Goal: Information Seeking & Learning: Find specific page/section

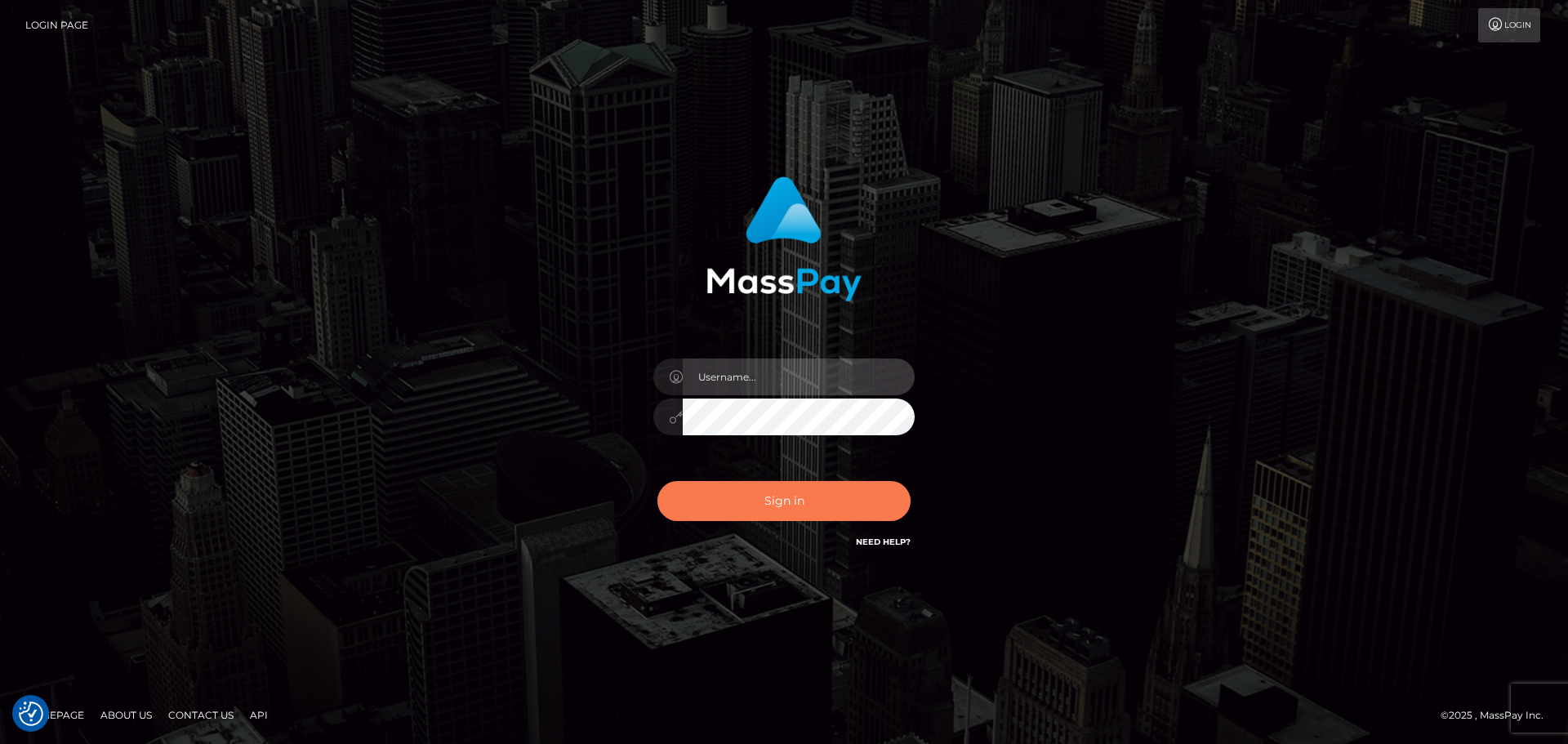
type input "[PERSON_NAME]"
click at [793, 518] on button "Sign in" at bounding box center [784, 501] width 253 height 40
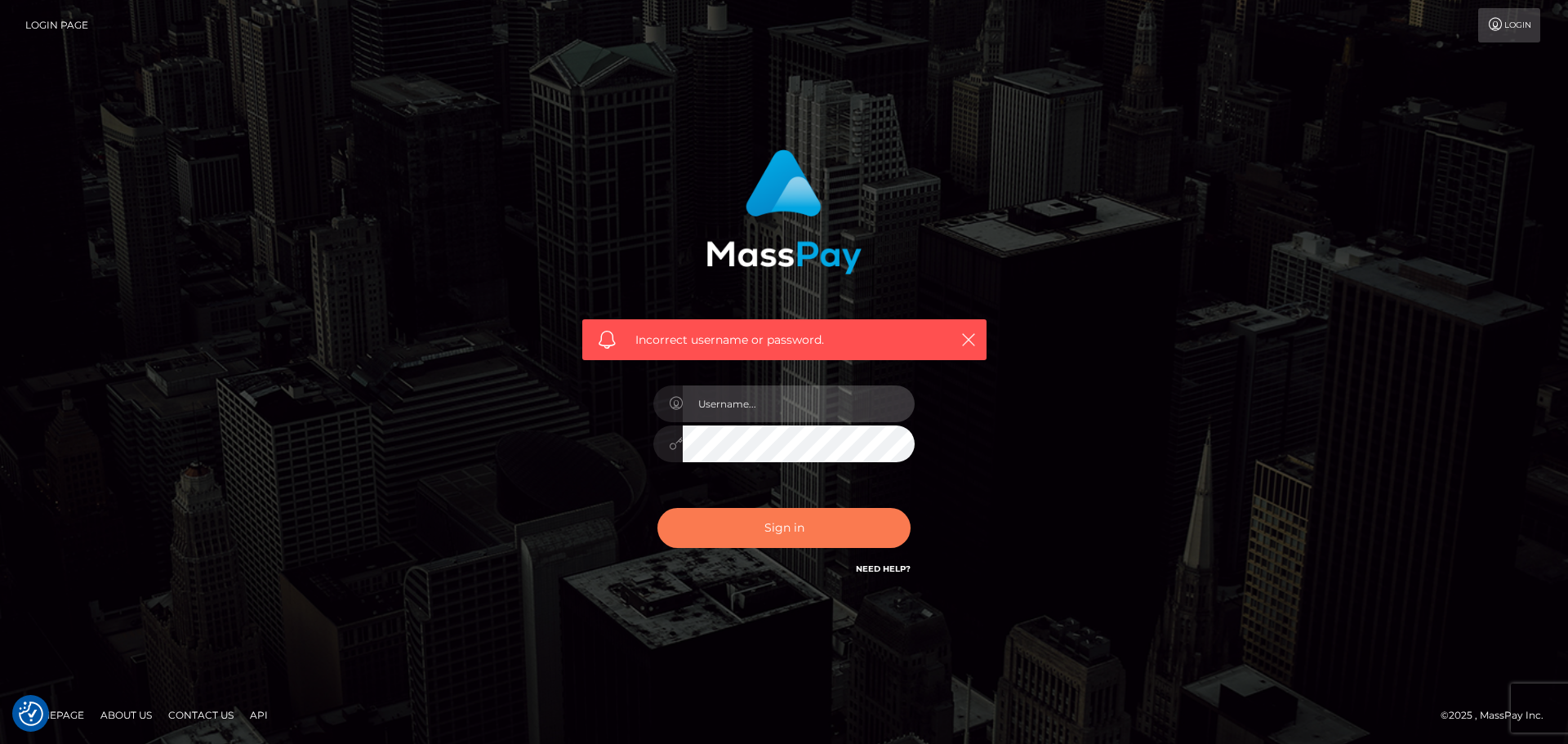
type input "[PERSON_NAME]"
click at [809, 511] on button "Sign in" at bounding box center [784, 528] width 253 height 40
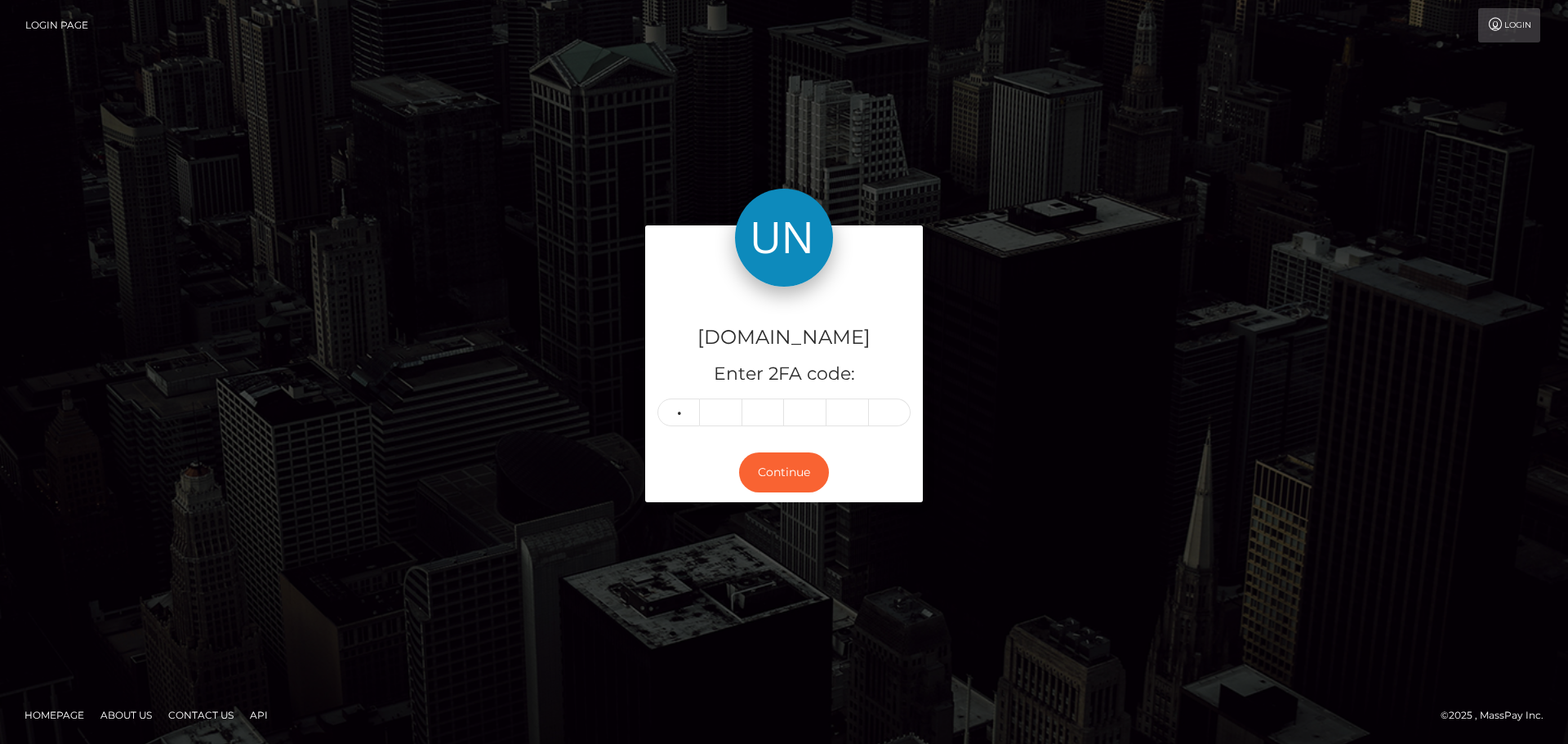
type input "6"
type input "8"
type input "3"
type input "0"
type input "6"
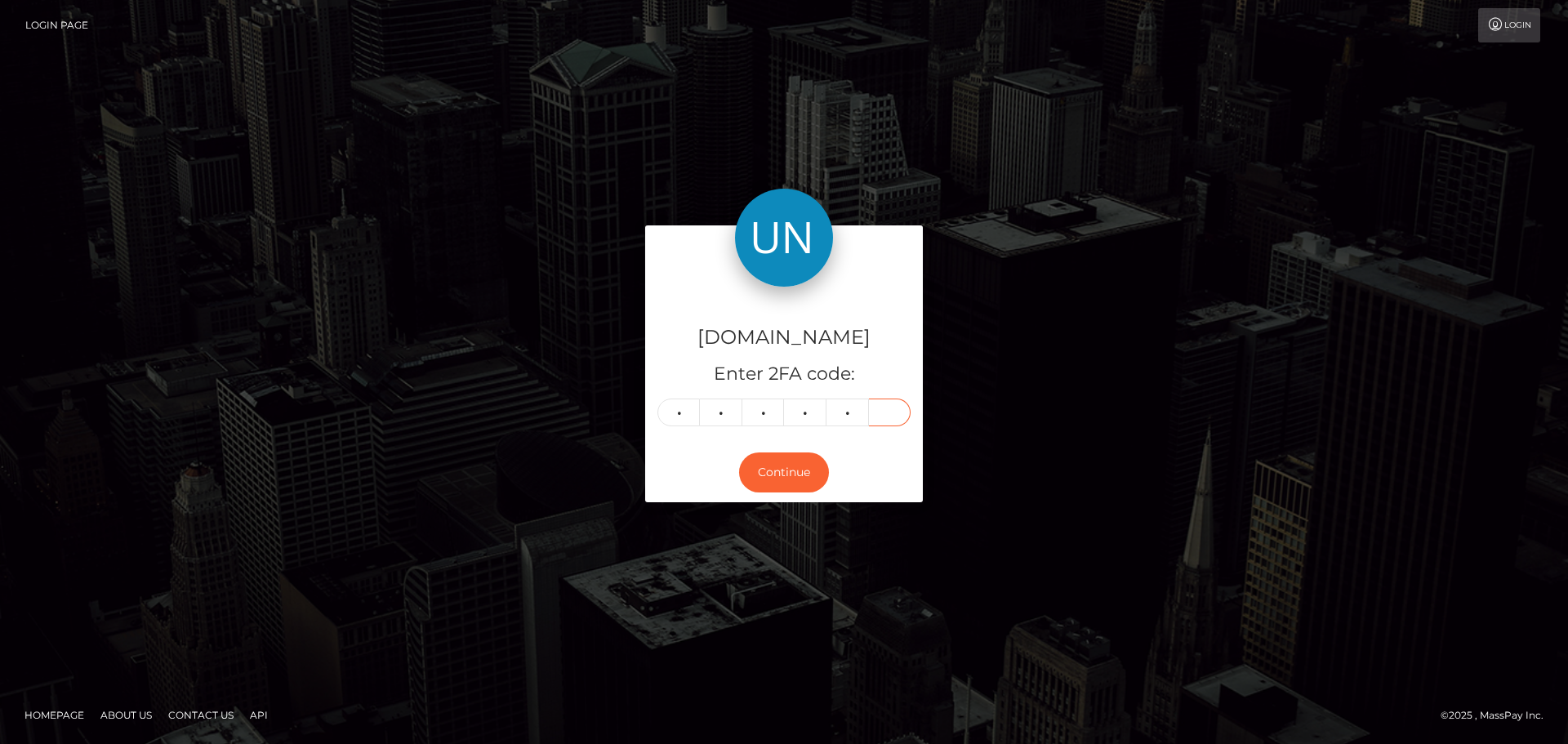
type input "8"
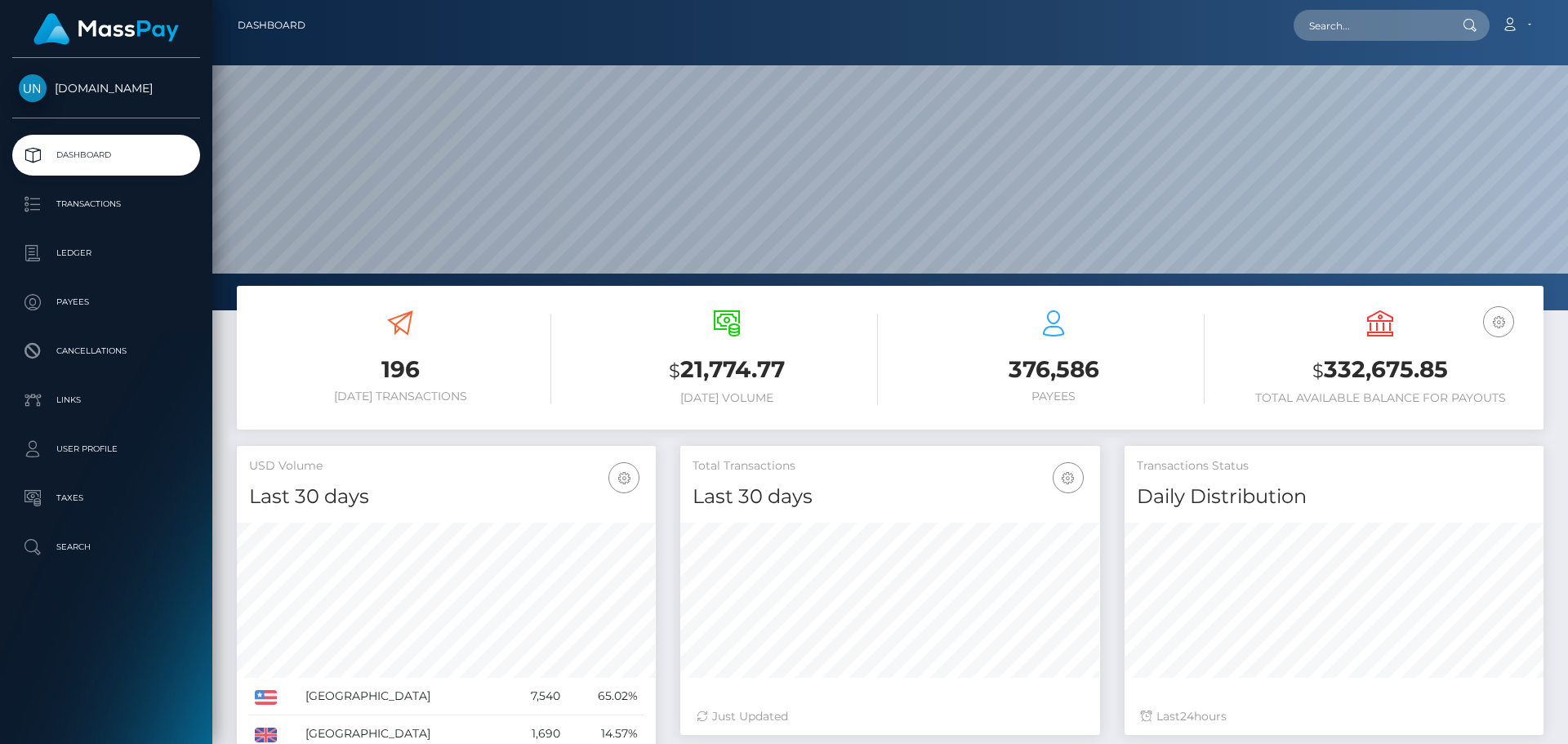
scroll to position [290, 420]
click at [1380, 32] on input "text" at bounding box center [1371, 25] width 154 height 31
paste input "[EMAIL_ADDRESS][DOMAIN_NAME]"
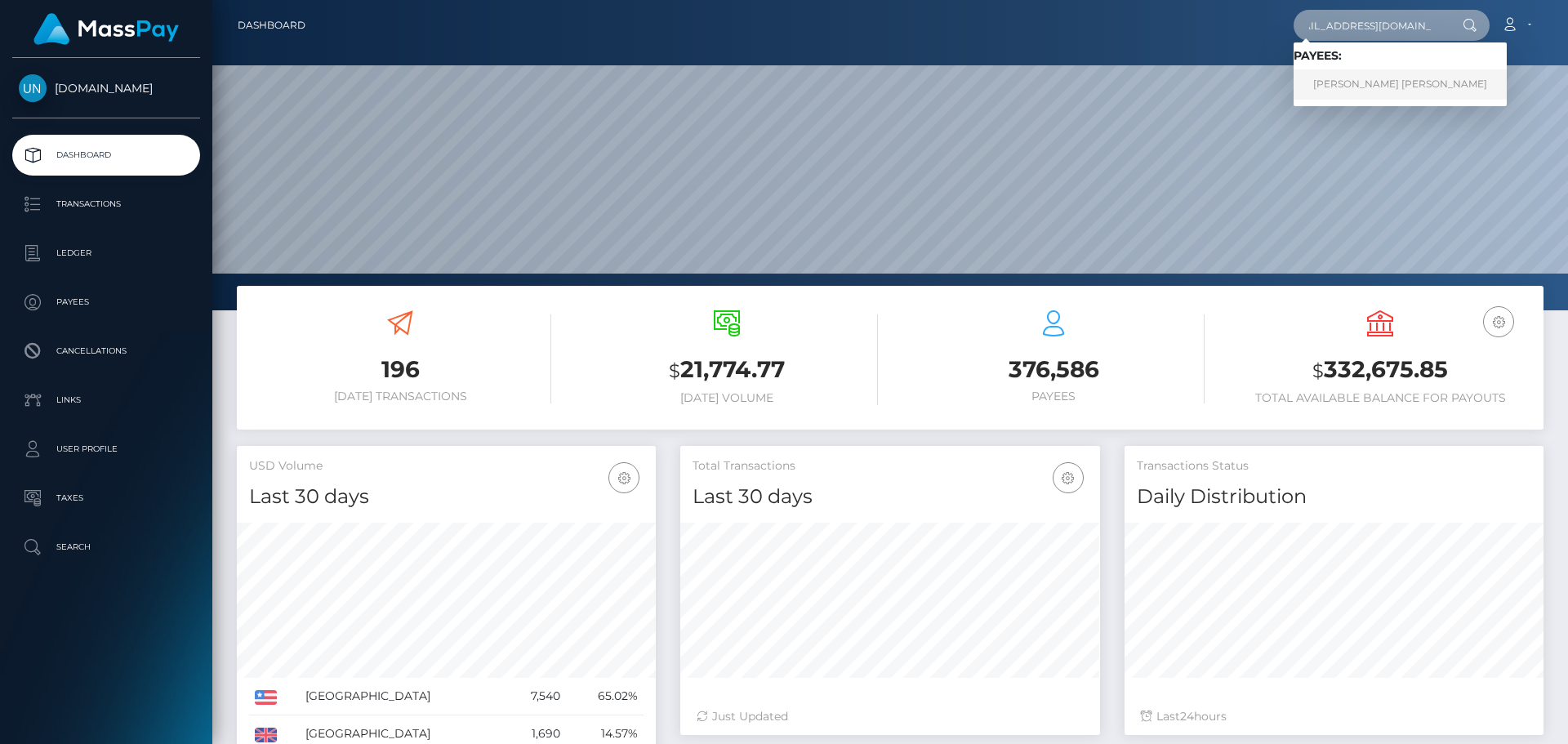
type input "[EMAIL_ADDRESS][DOMAIN_NAME]"
click at [1321, 84] on link "ANDREA J ROJAS SANCHEZ" at bounding box center [1401, 84] width 213 height 31
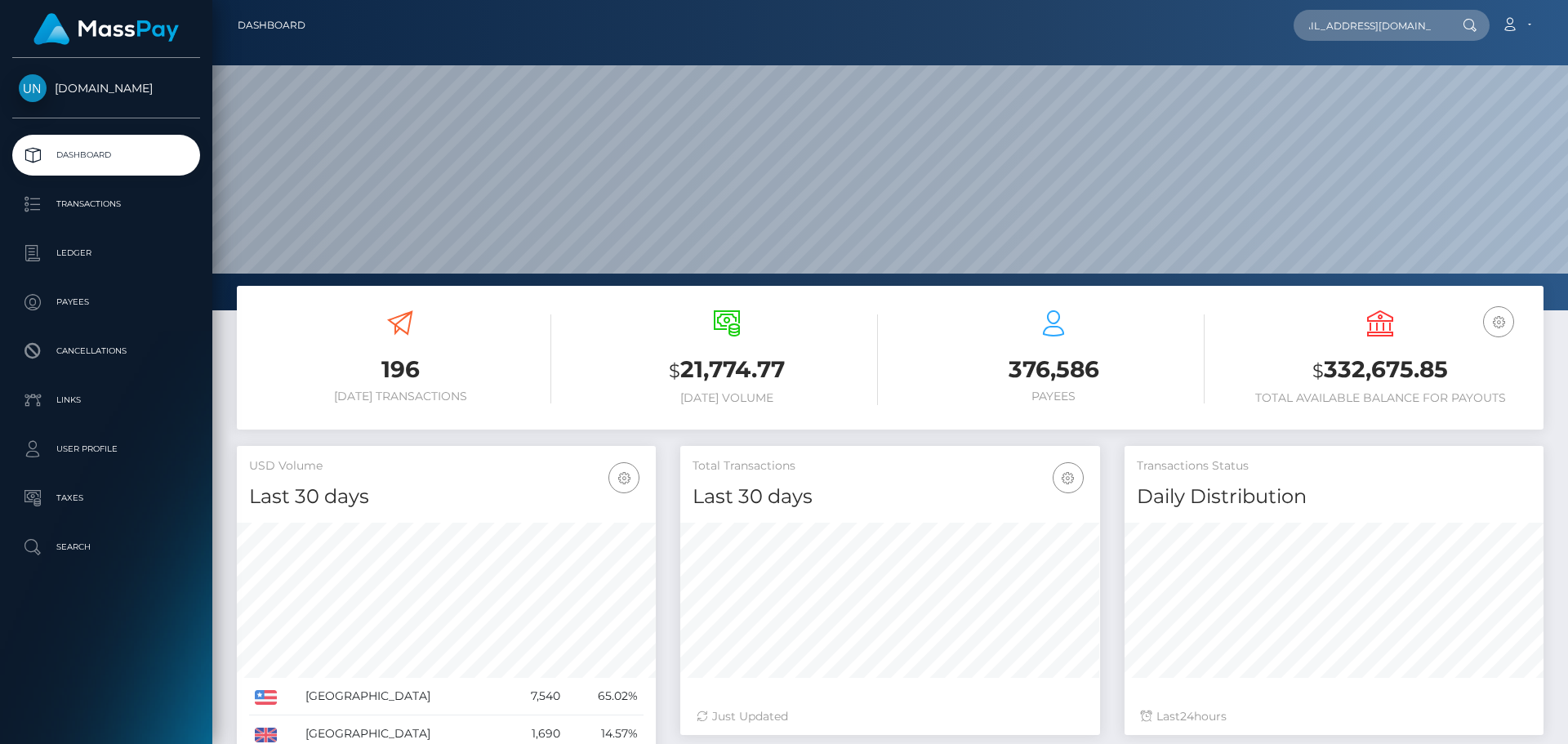
scroll to position [0, 0]
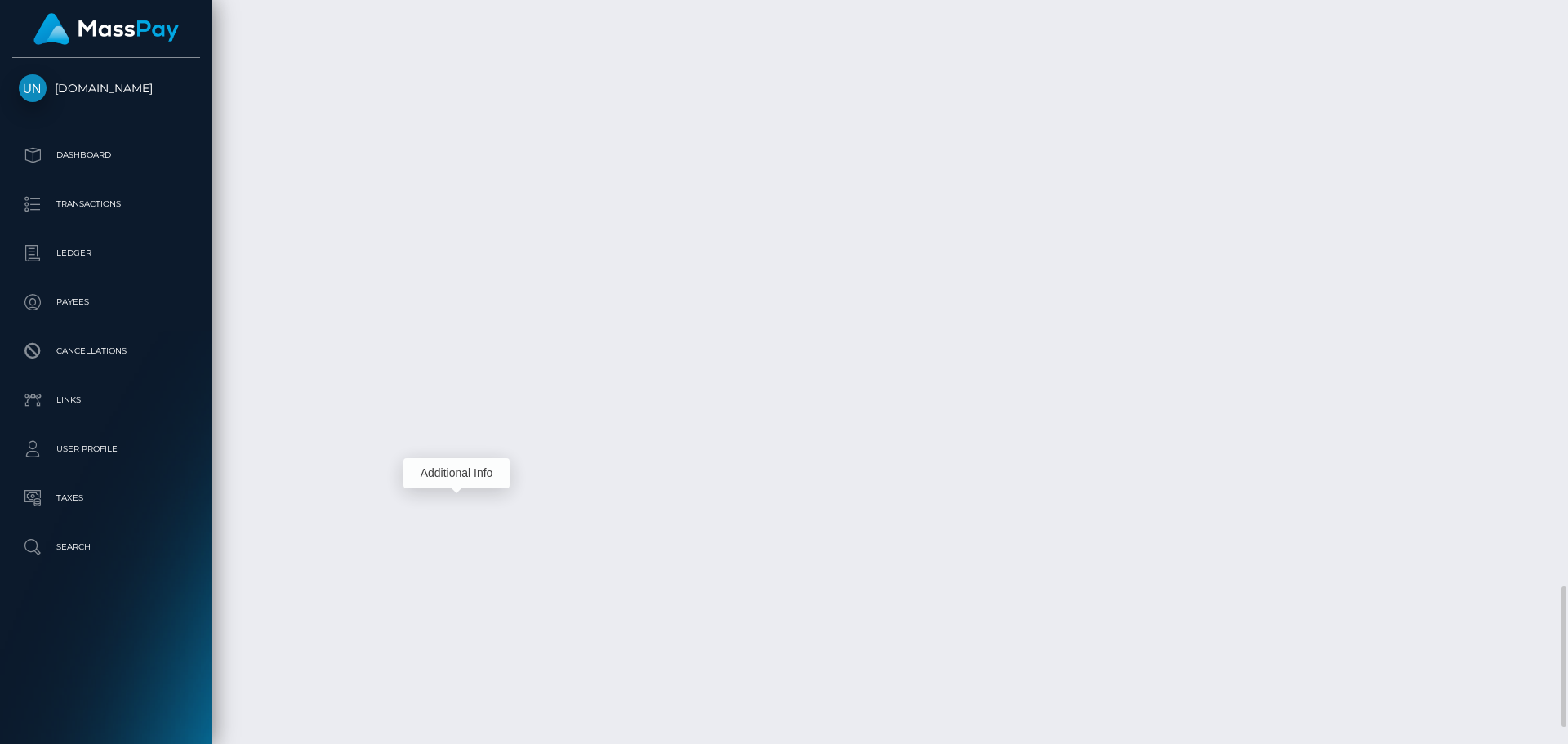
scroll to position [196, 420]
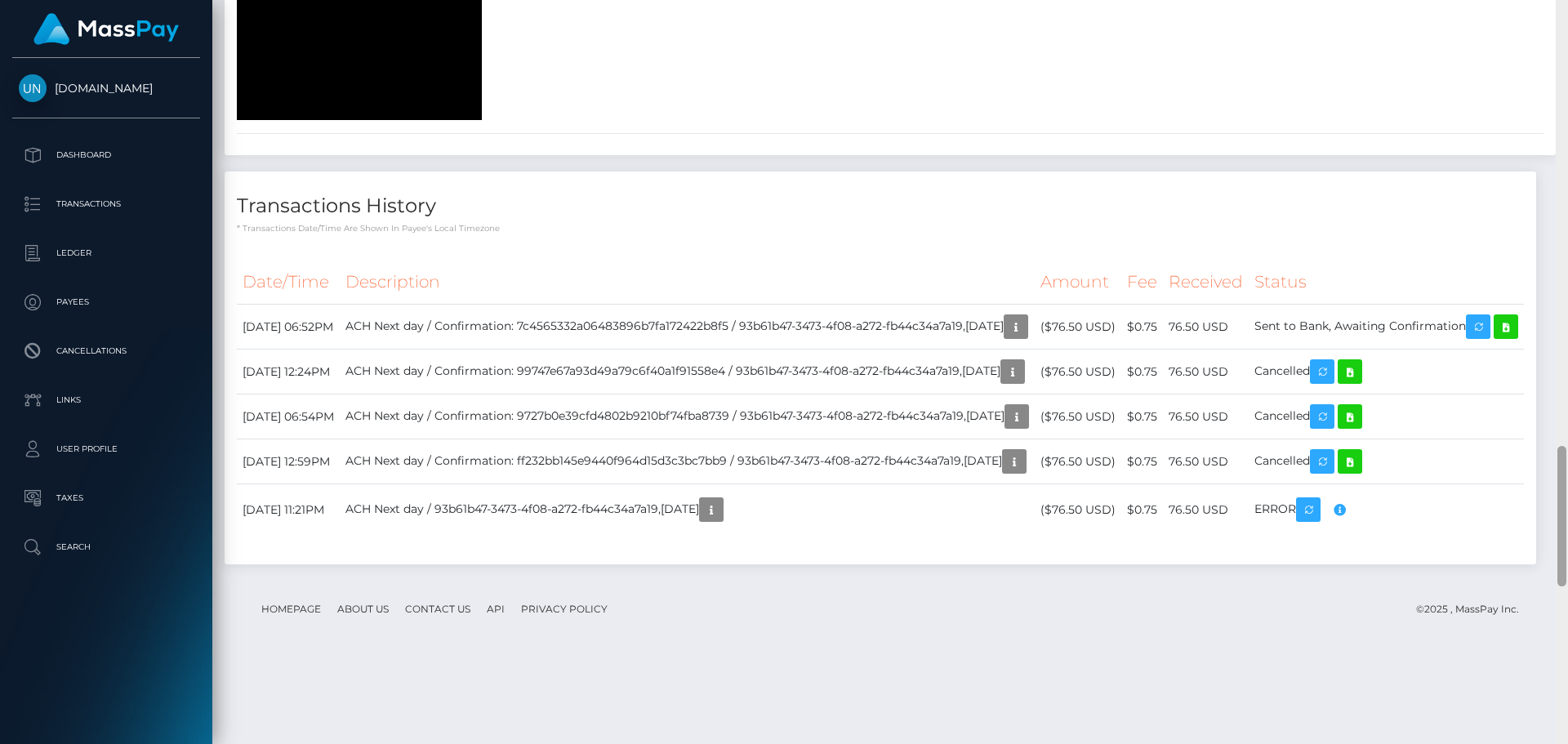
click at [1568, 17] on div at bounding box center [1562, 372] width 12 height 744
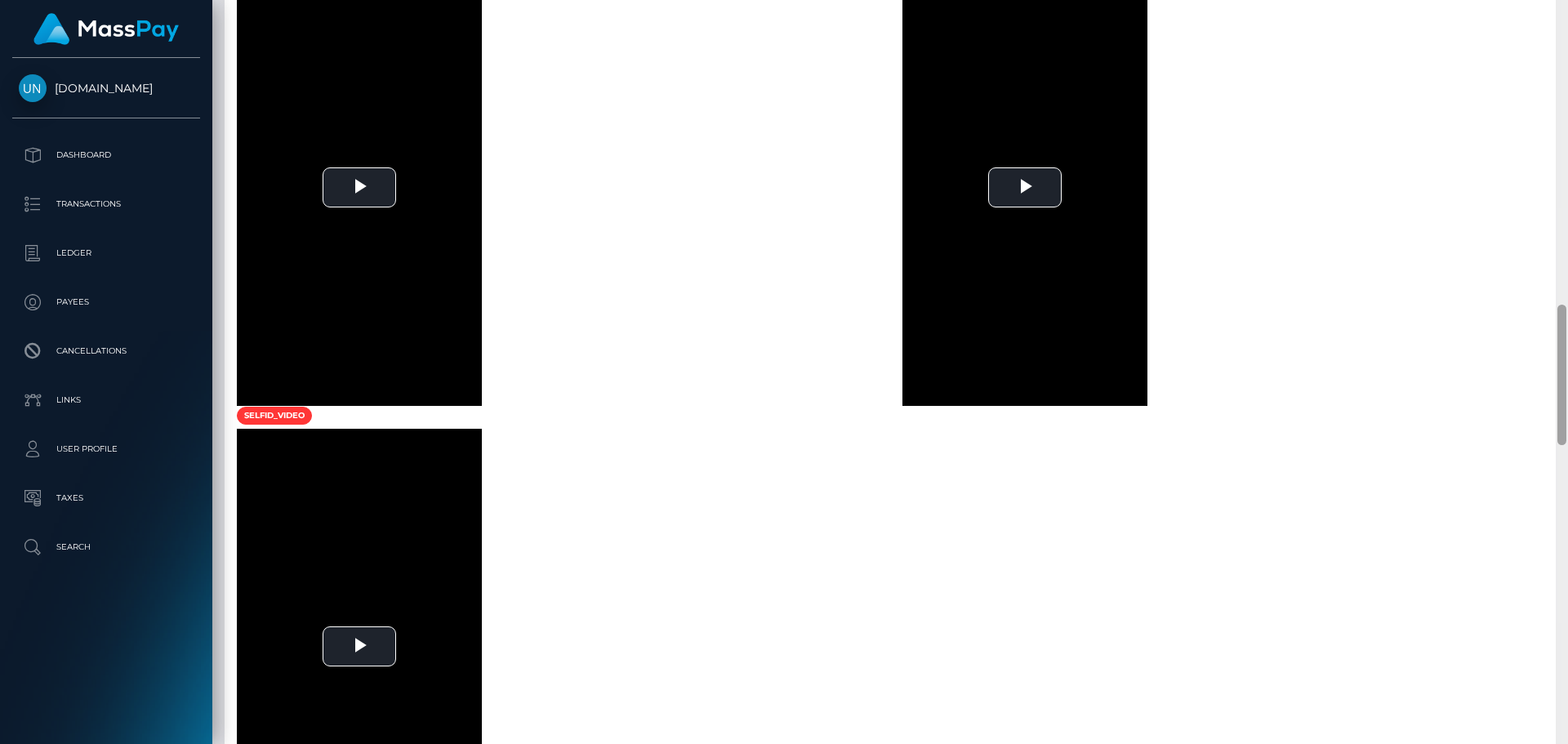
click at [1568, 17] on div at bounding box center [1562, 372] width 12 height 744
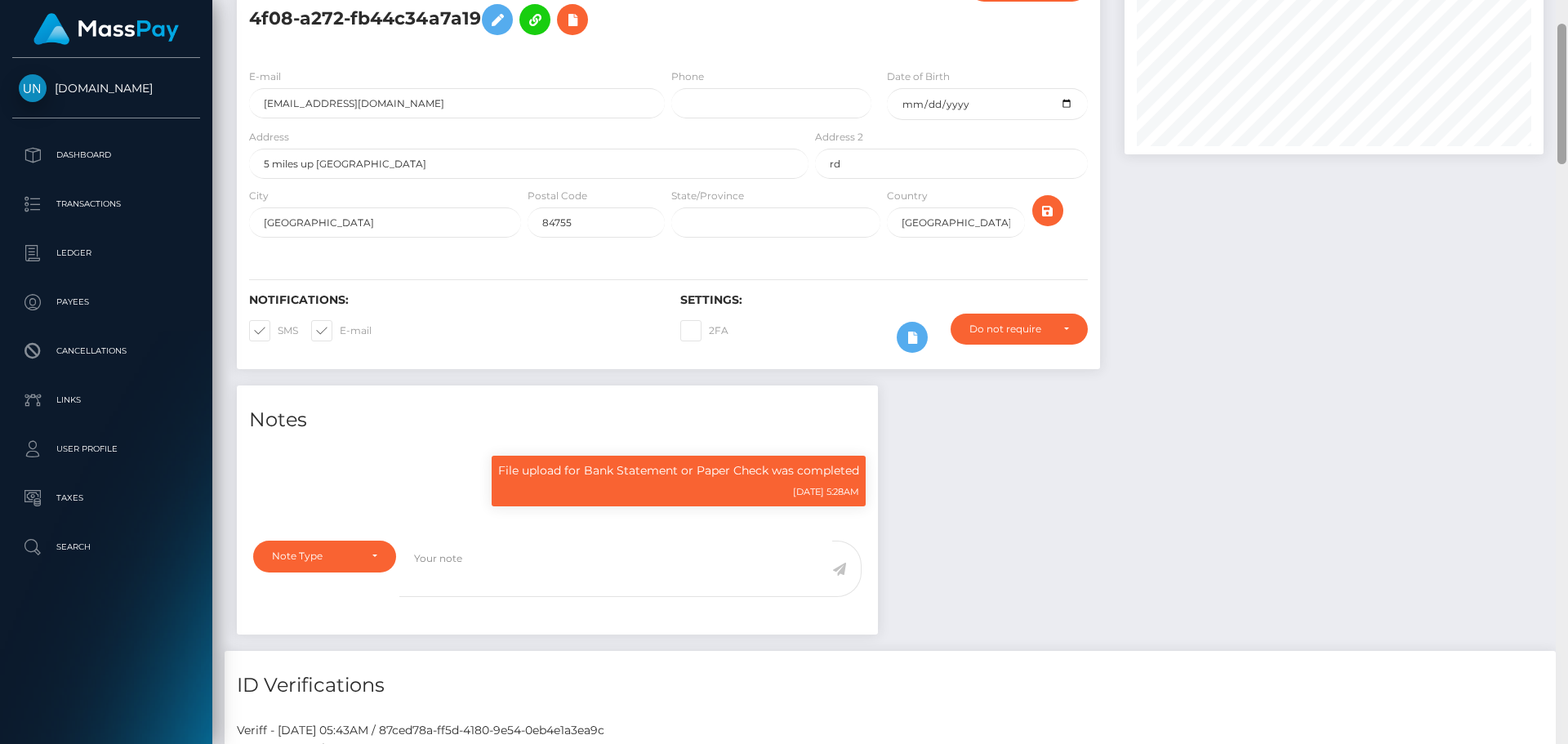
click at [1568, 17] on div "Customer Profile Loading... Loading..." at bounding box center [891, 372] width 1356 height 744
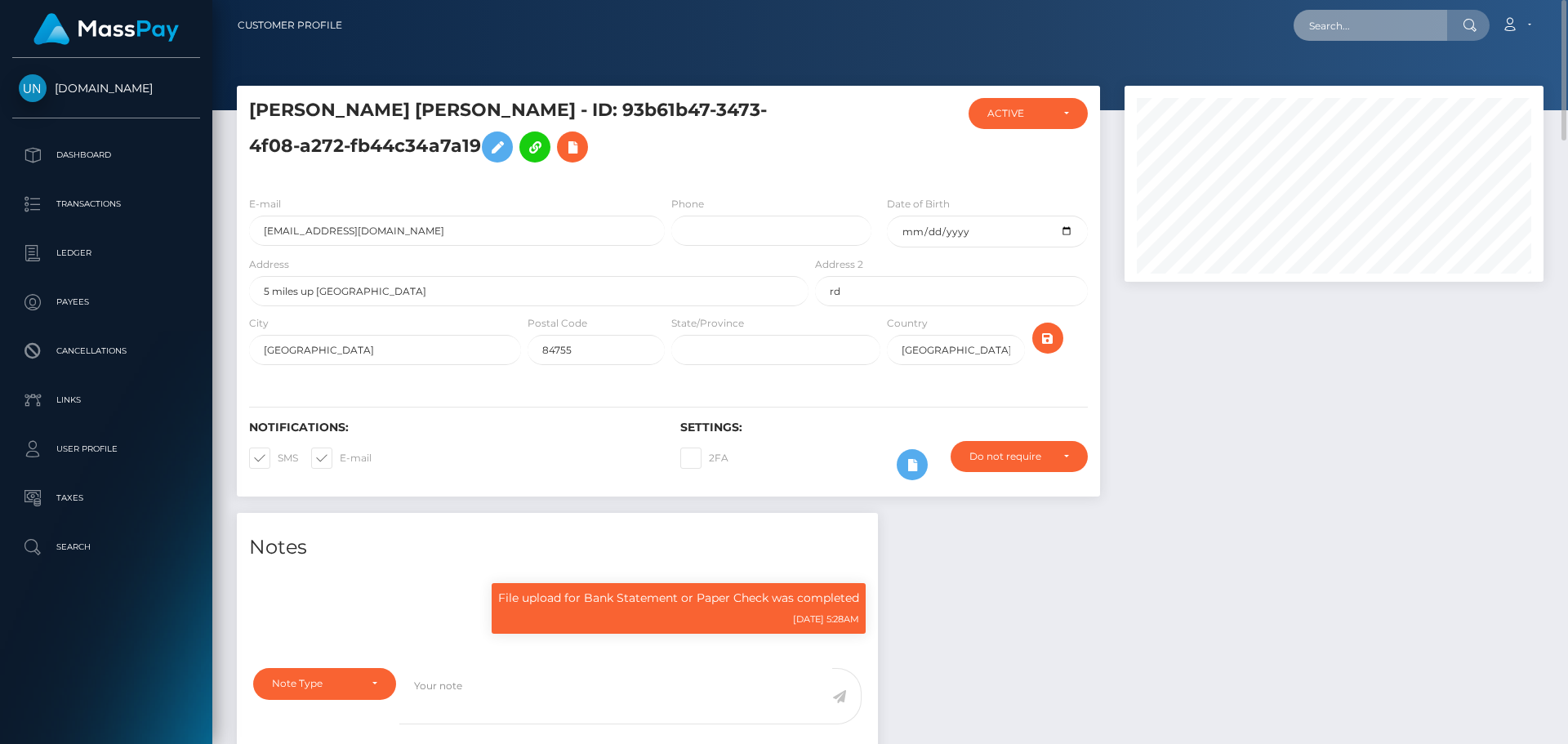
click at [1408, 14] on input "text" at bounding box center [1371, 25] width 154 height 31
paste input "tinishamackenzie123@outlook.com"
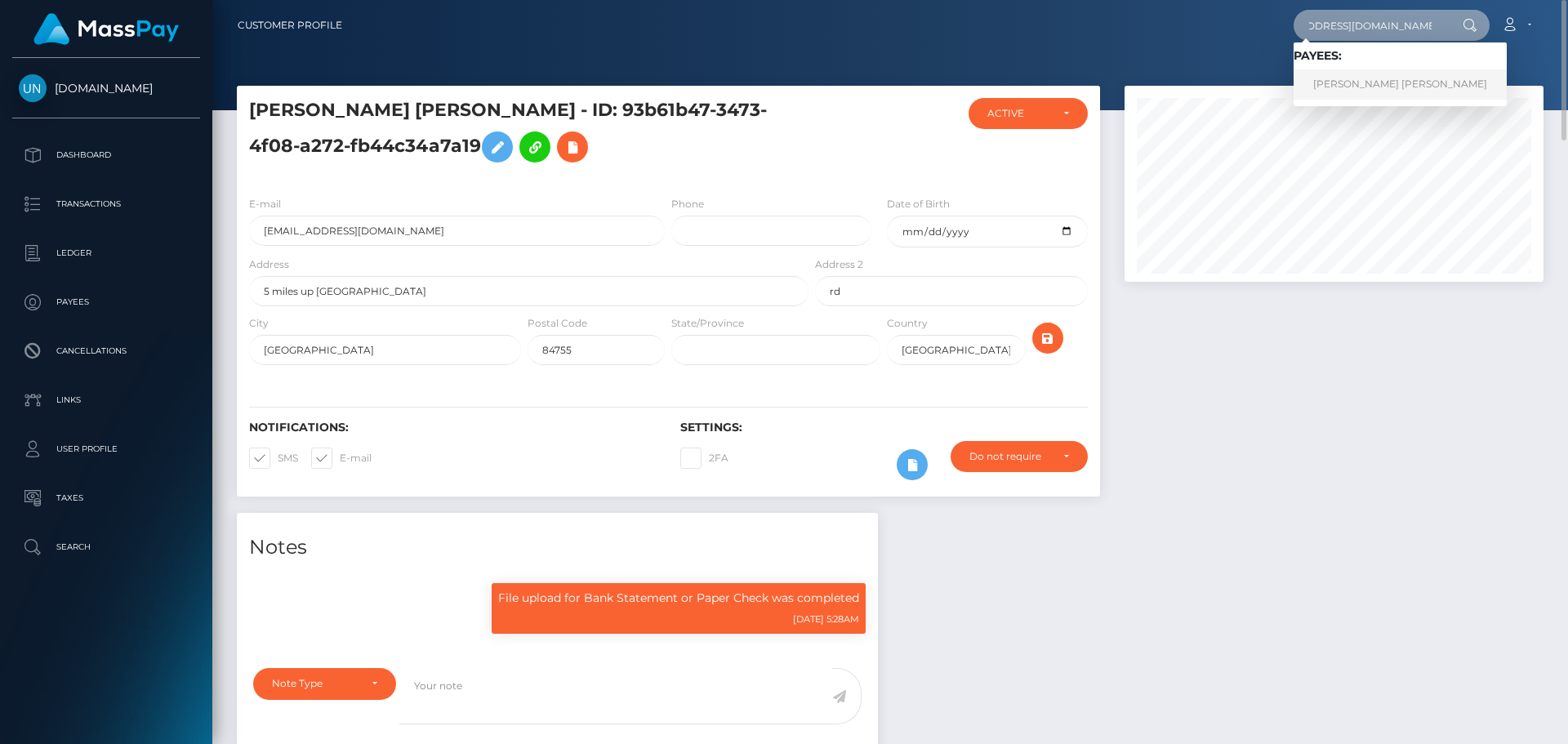
type input "tinishamackenzie123@outlook.com"
click at [1383, 79] on link "TINISHA MACKENZIE-BELL Mackenzie" at bounding box center [1401, 84] width 213 height 31
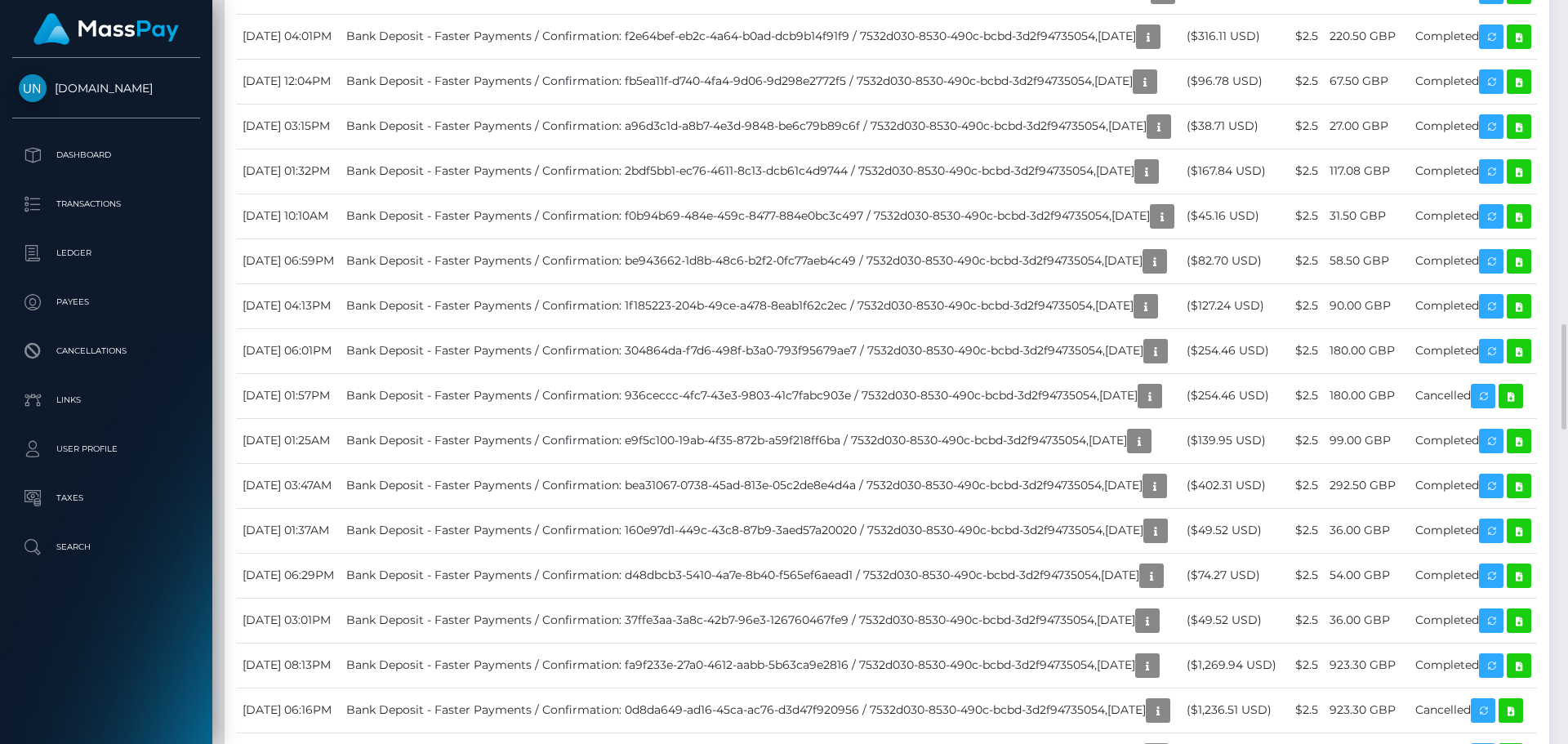
scroll to position [2777, 0]
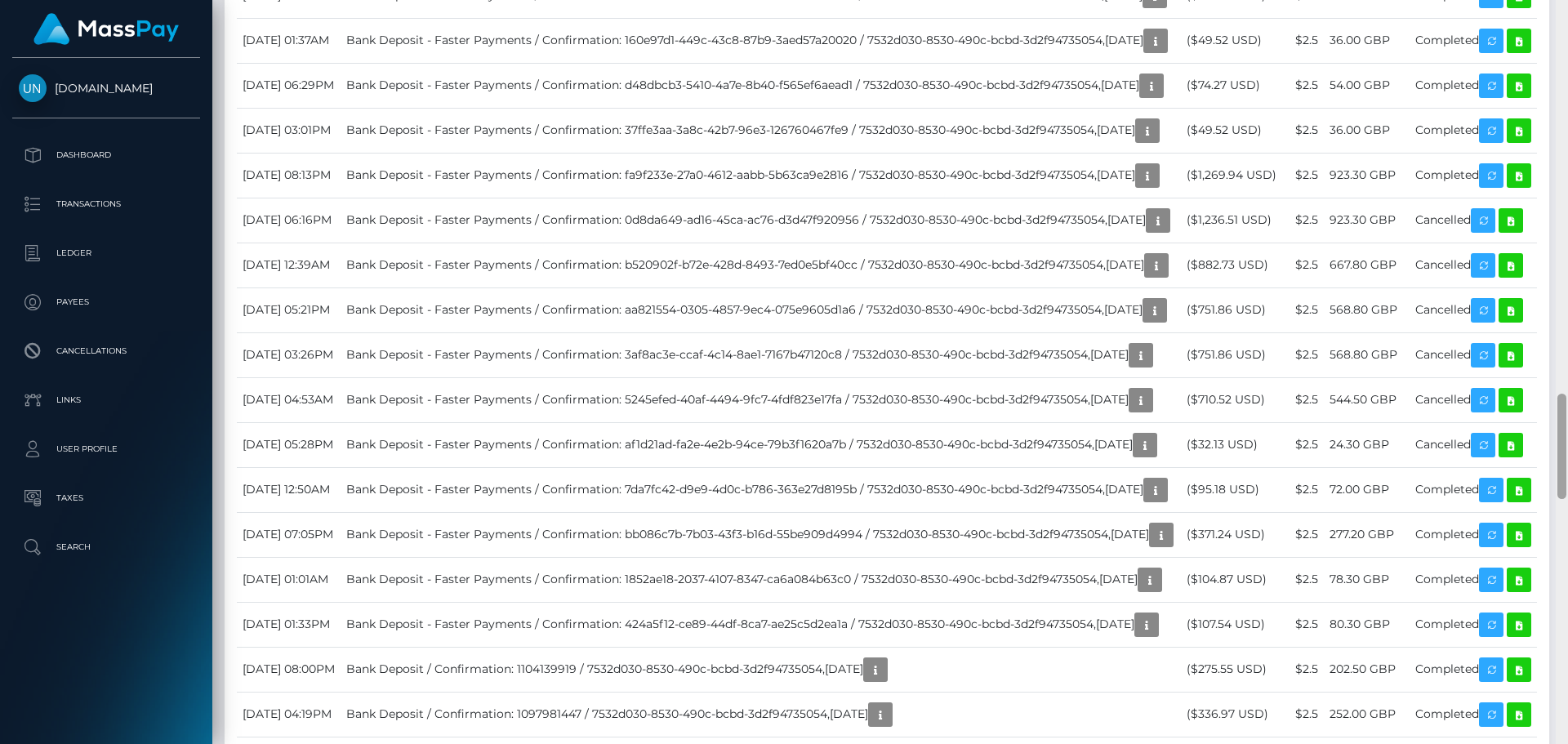
click at [1568, 9] on div at bounding box center [1562, 372] width 12 height 744
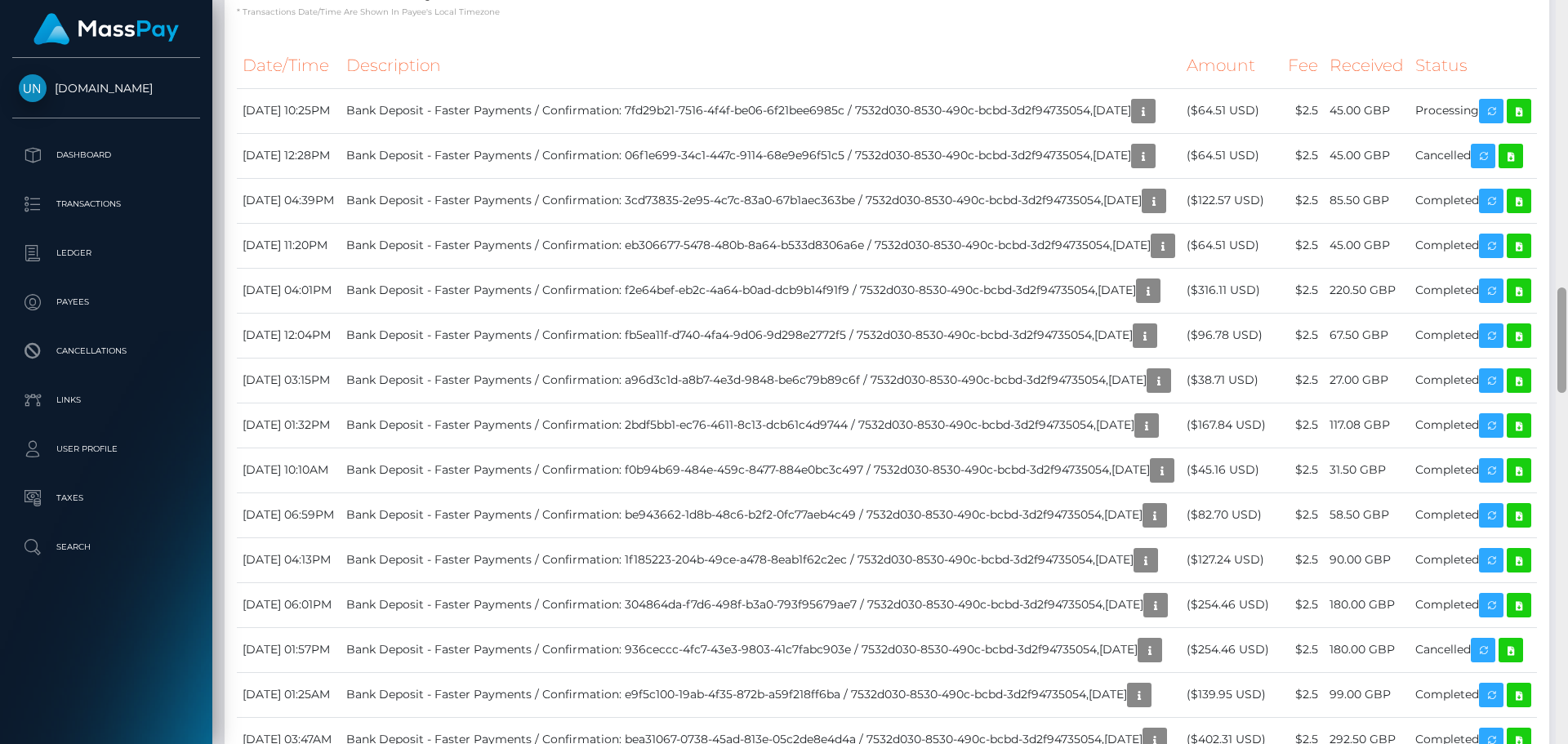
click at [1568, 9] on div at bounding box center [1562, 372] width 12 height 744
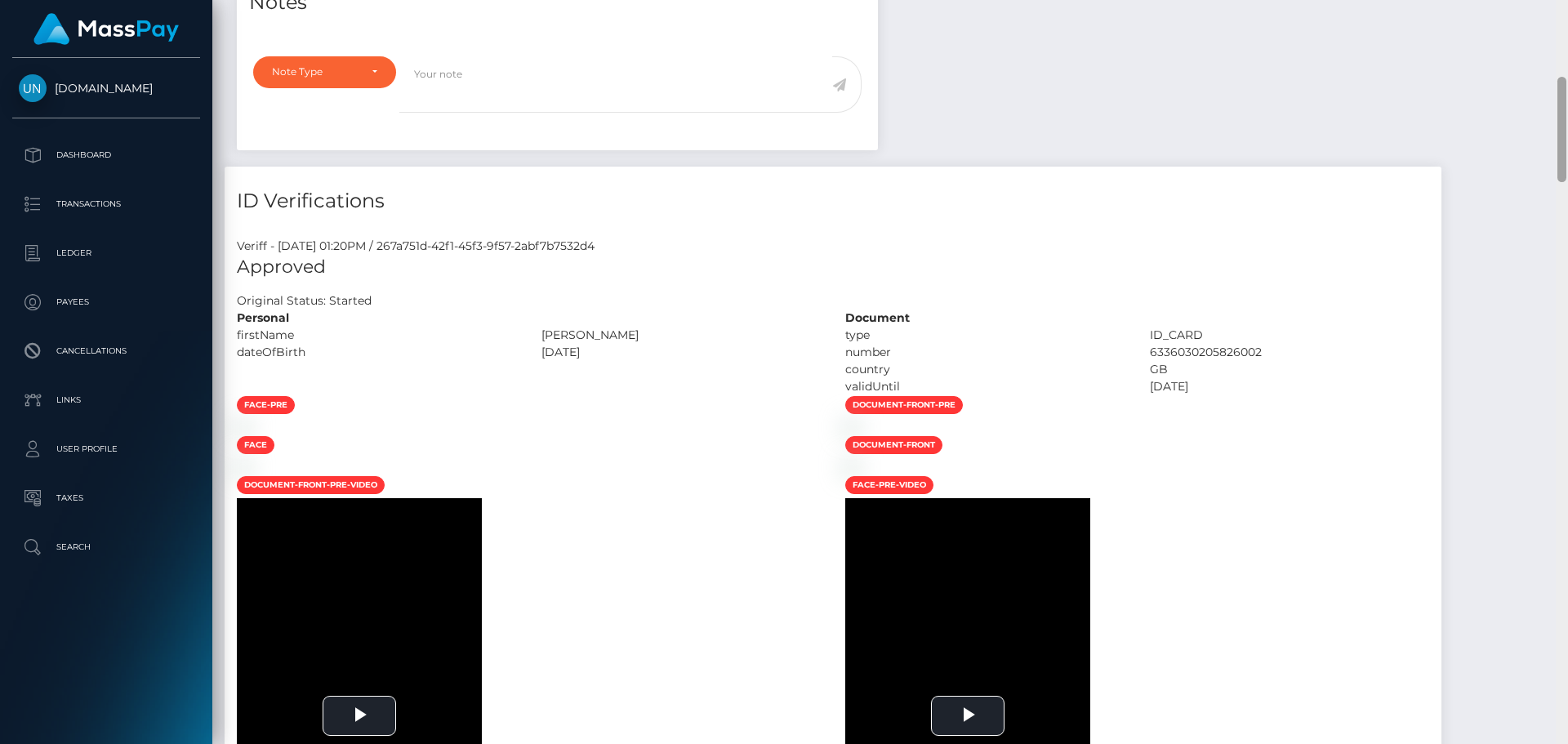
click at [1568, 9] on div "Customer Profile Loading... Loading..." at bounding box center [891, 372] width 1356 height 744
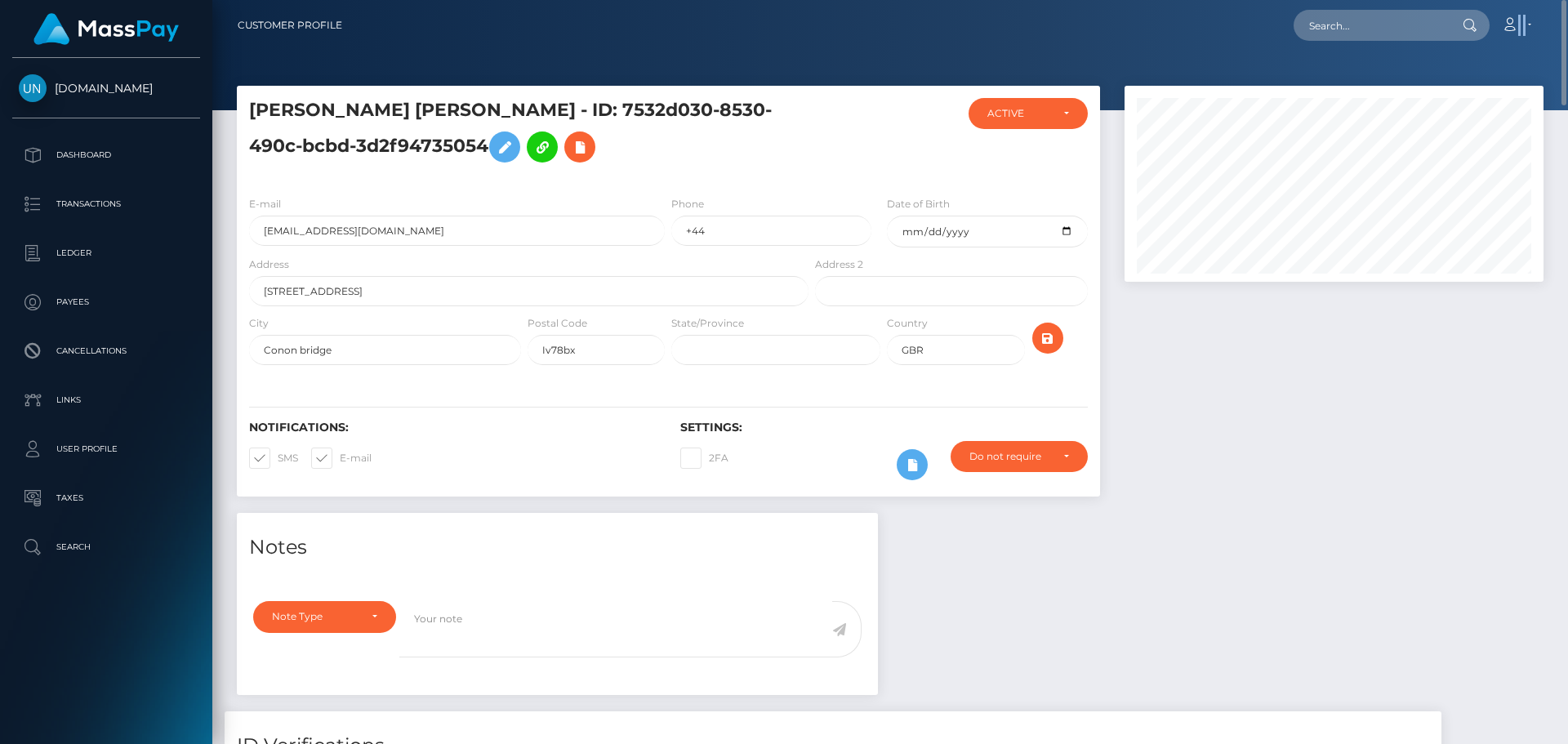
drag, startPoint x: 1568, startPoint y: 9, endPoint x: 1415, endPoint y: 31, distance: 154.6
click at [1567, 10] on nav "Customer Profile Loading... Loading... Account" at bounding box center [891, 25] width 1356 height 51
click at [1343, 36] on input "text" at bounding box center [1371, 25] width 154 height 31
paste input "[EMAIL_ADDRESS][DOMAIN_NAME]"
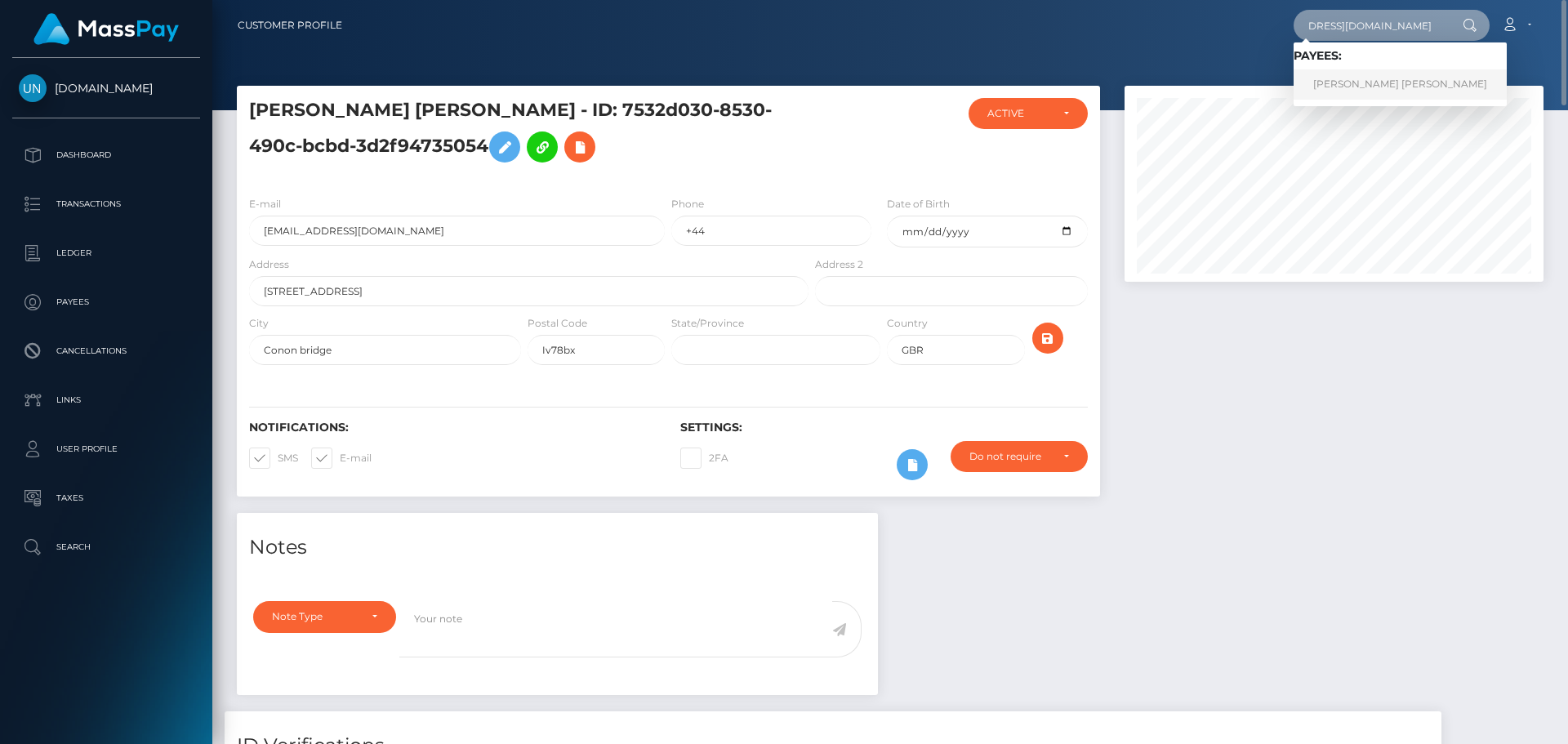
type input "[EMAIL_ADDRESS][DOMAIN_NAME]"
click at [1333, 92] on link "JEAN PAUL SEDA VIZCARRONDO" at bounding box center [1401, 84] width 213 height 31
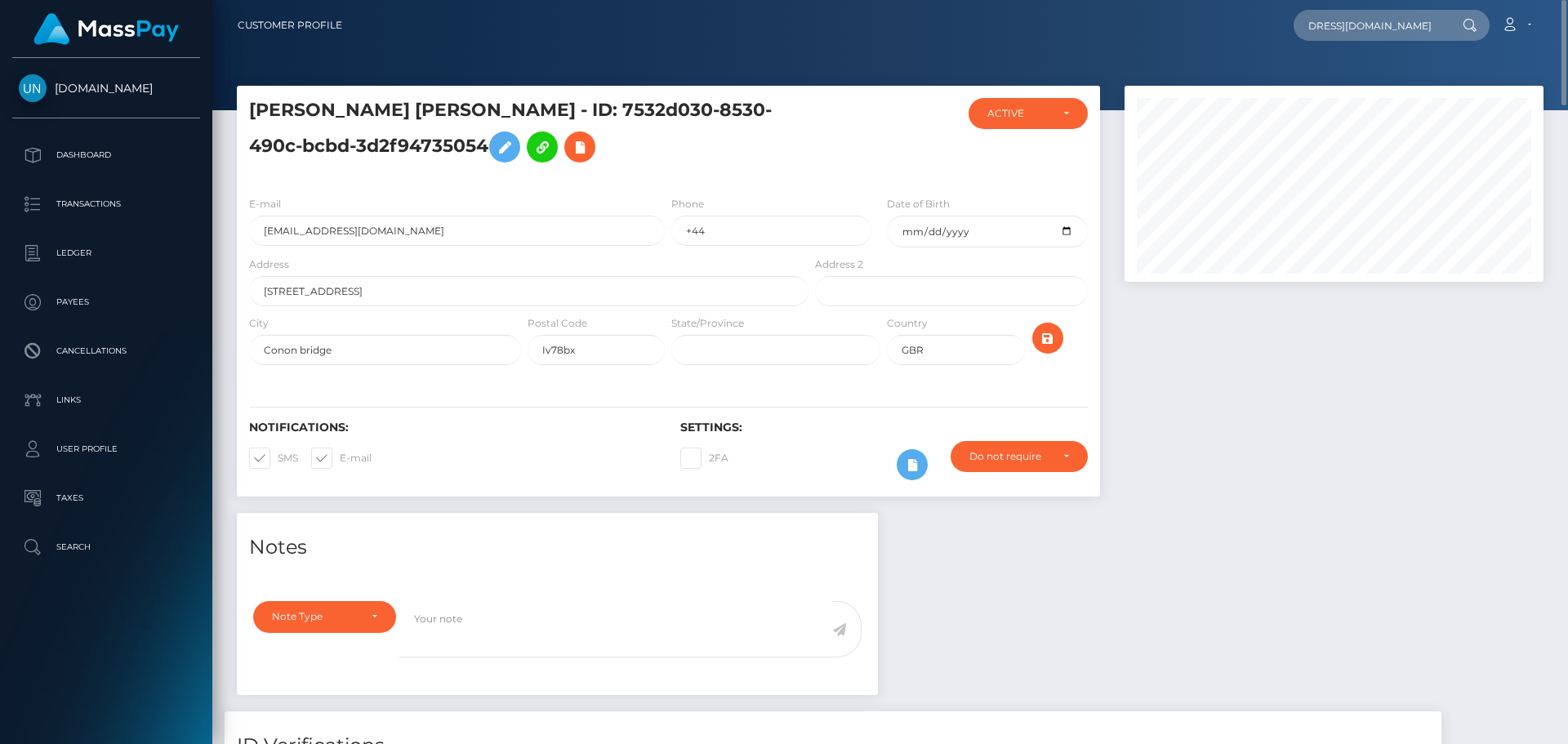
scroll to position [0, 0]
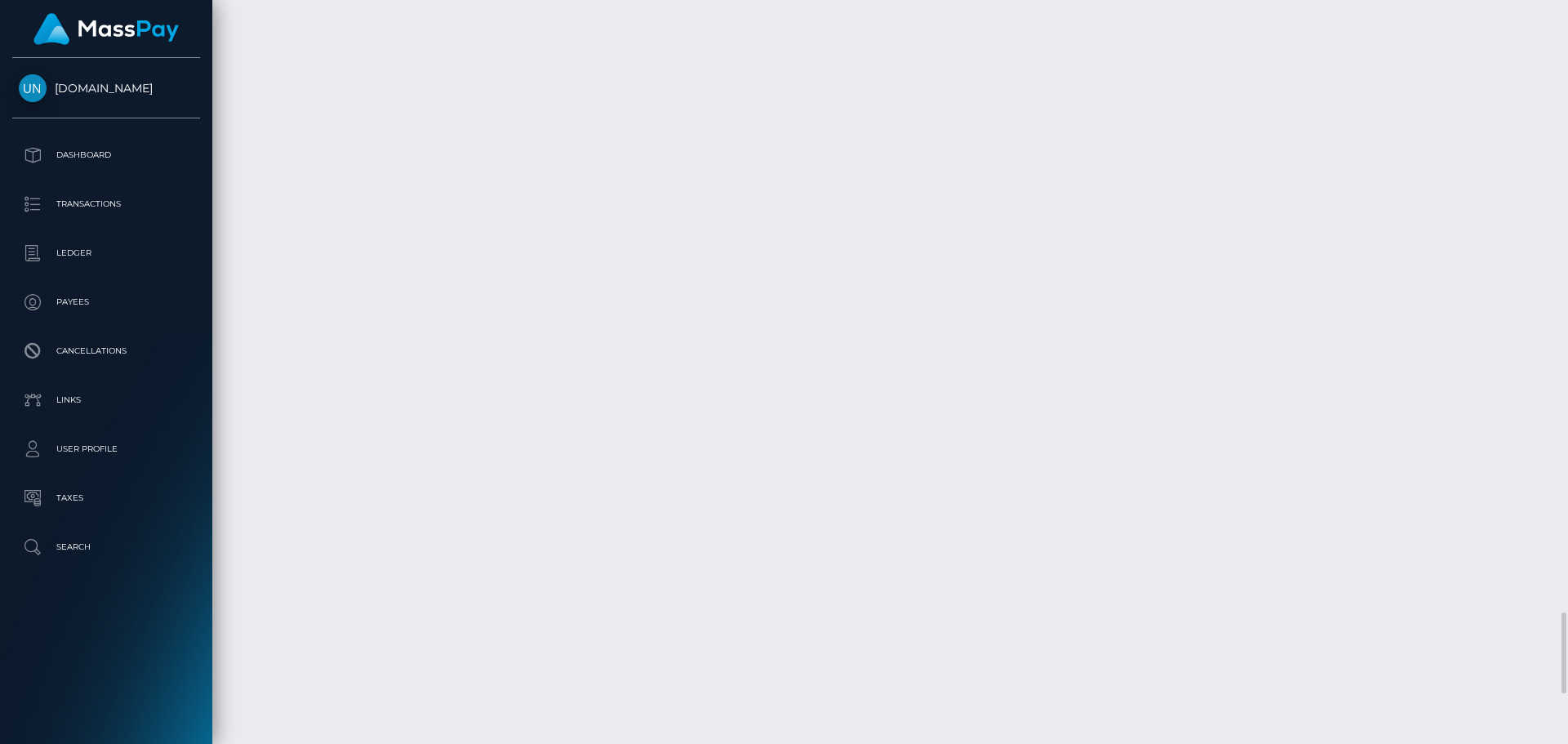
scroll to position [6099, 0]
click at [1568, 15] on div at bounding box center [1562, 372] width 12 height 744
click at [1568, 14] on div at bounding box center [1562, 372] width 12 height 744
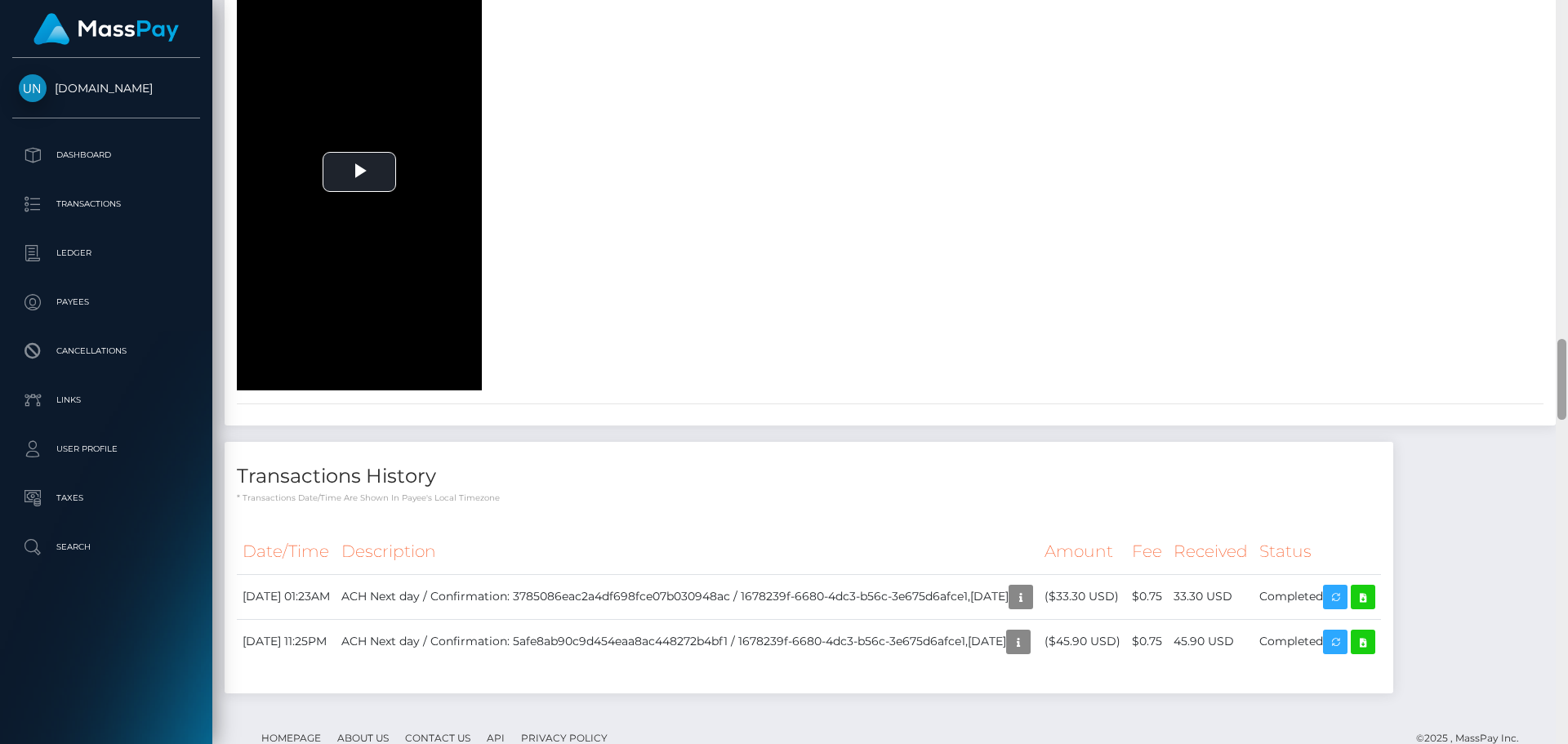
click at [1568, 14] on div at bounding box center [1562, 372] width 12 height 744
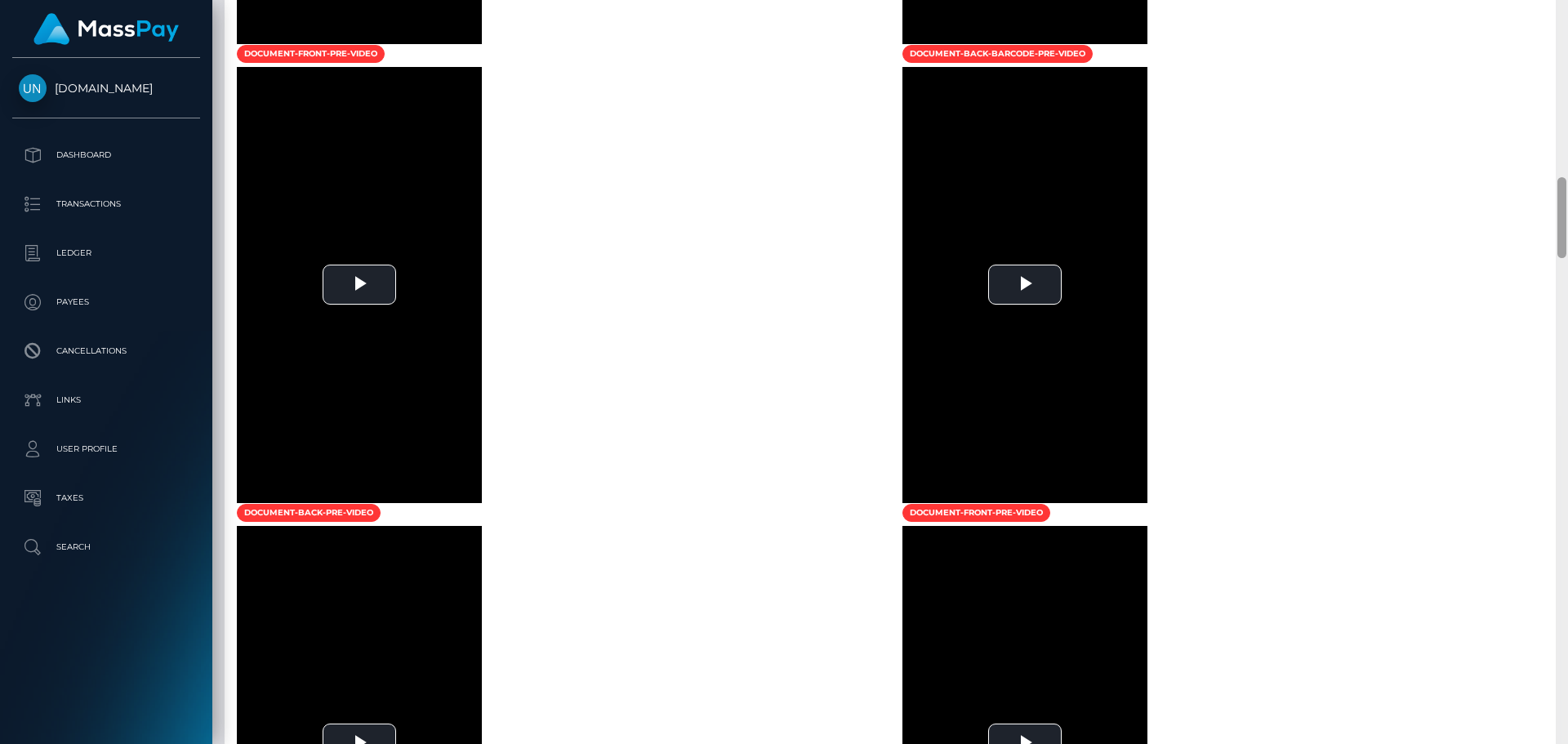
click at [1568, 14] on div at bounding box center [1562, 372] width 12 height 744
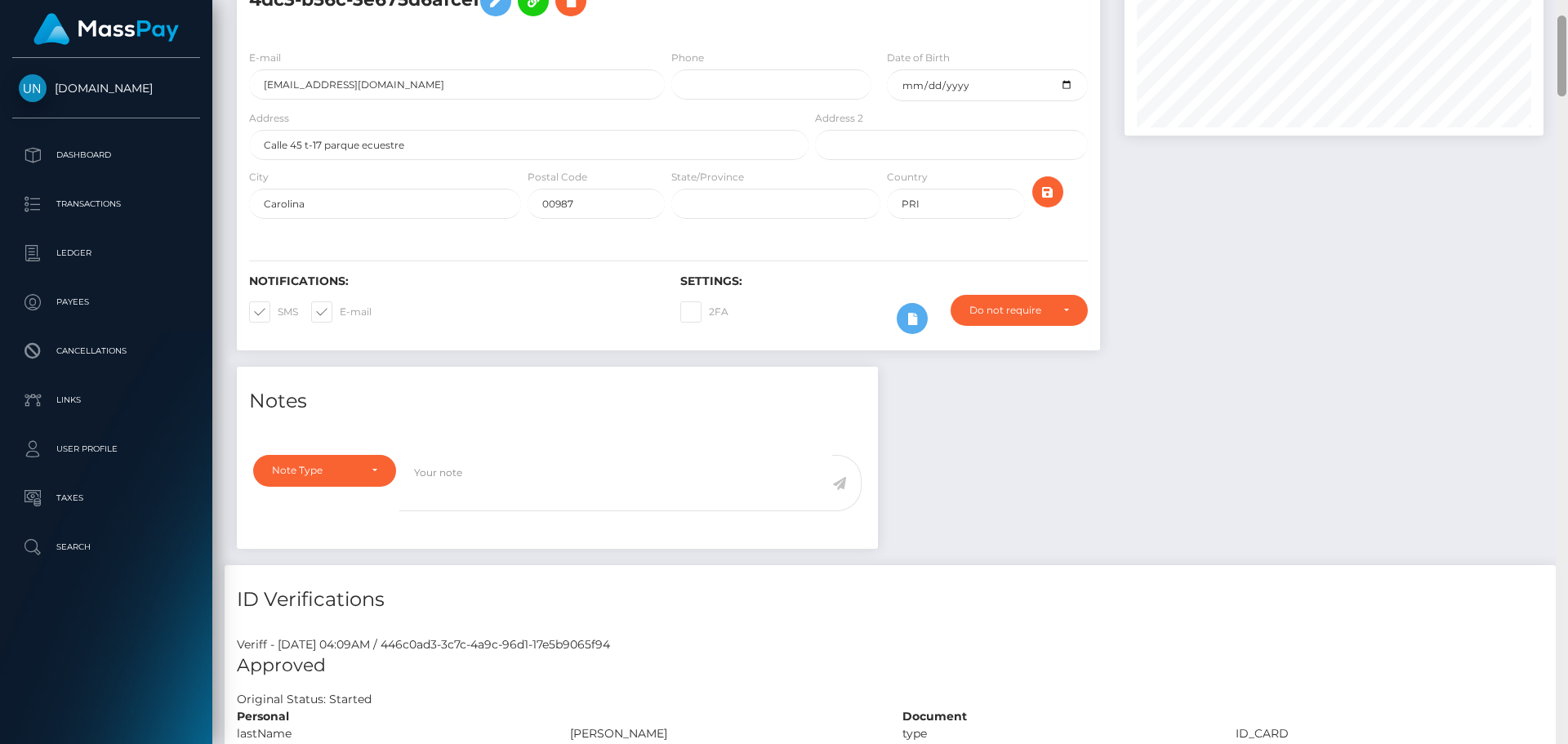
click at [1568, 14] on div "Customer Profile Loading... Loading..." at bounding box center [891, 372] width 1356 height 744
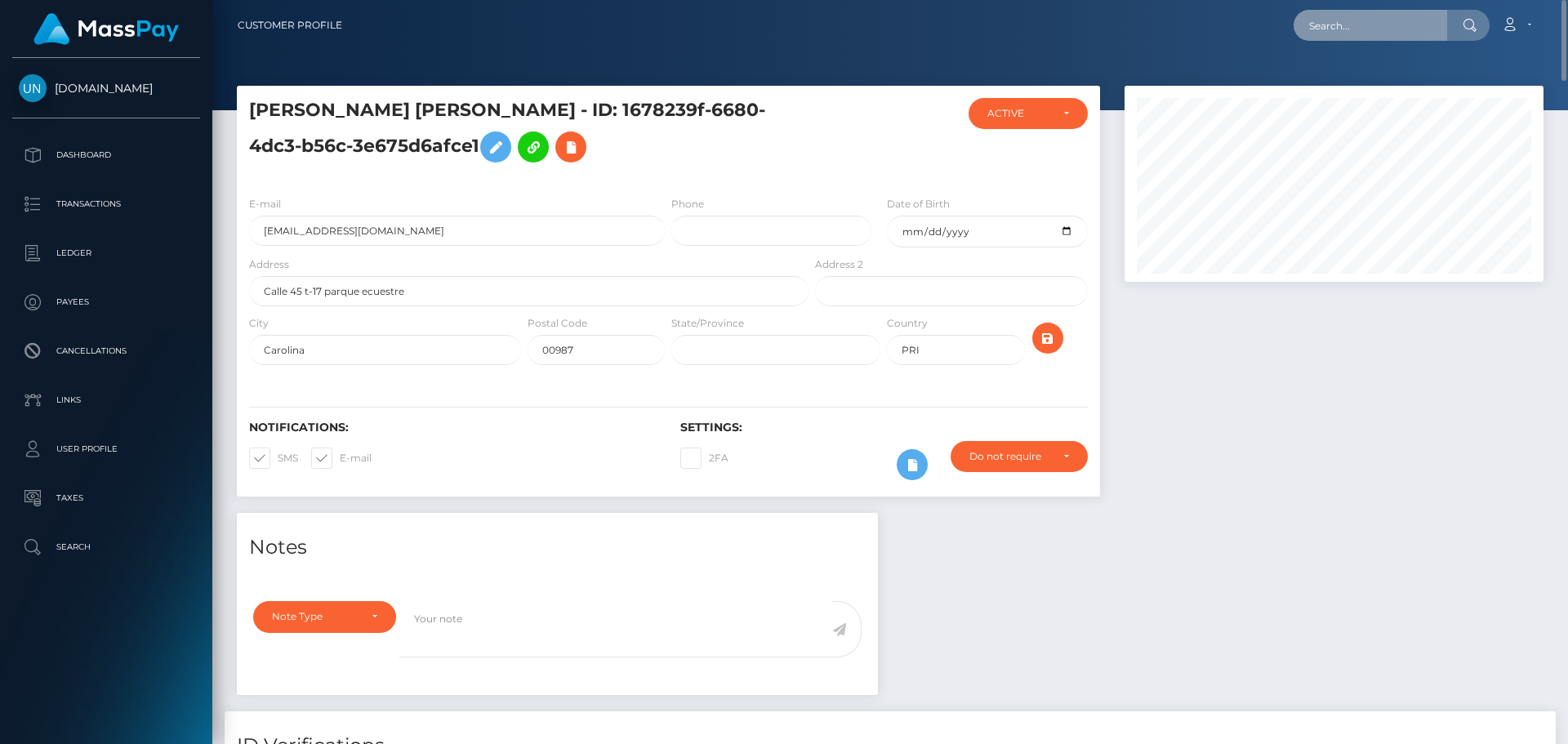
click at [1408, 26] on input "text" at bounding box center [1371, 25] width 154 height 31
paste input "[EMAIL_ADDRESS][DOMAIN_NAME]"
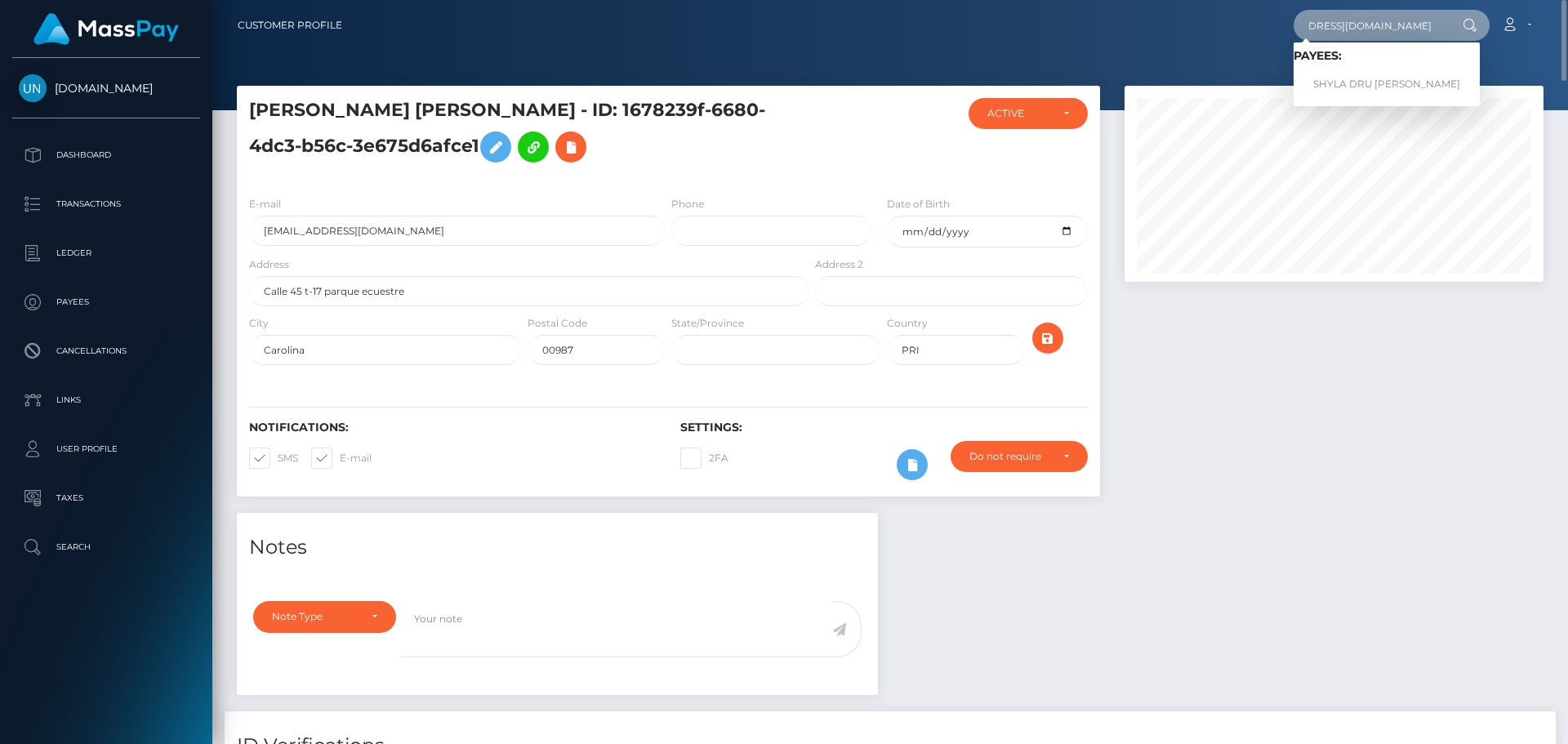
type input "[EMAIL_ADDRESS][DOMAIN_NAME]"
click at [1377, 85] on link "SHYLA DRU [PERSON_NAME]" at bounding box center [1387, 84] width 186 height 31
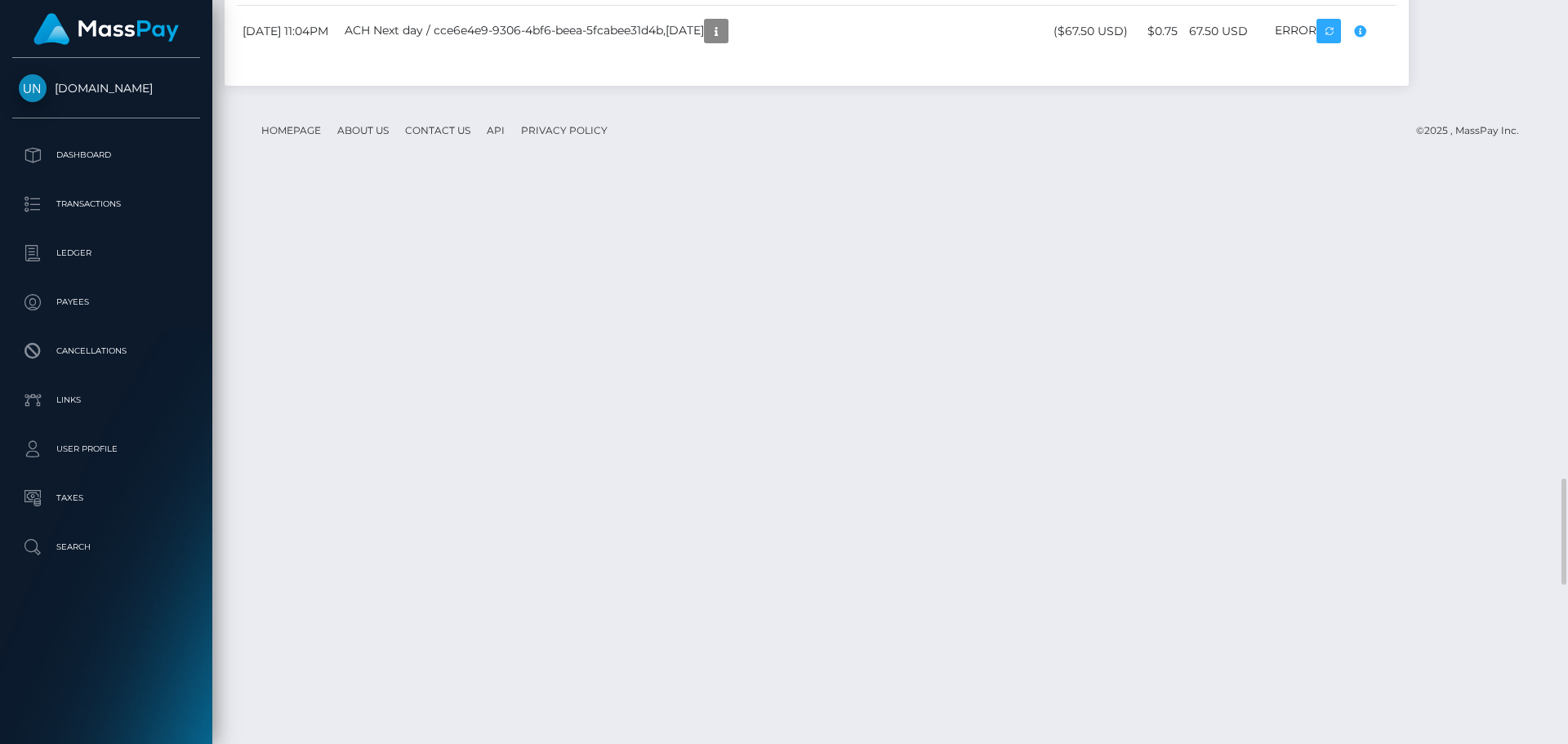
scroll to position [3920, 0]
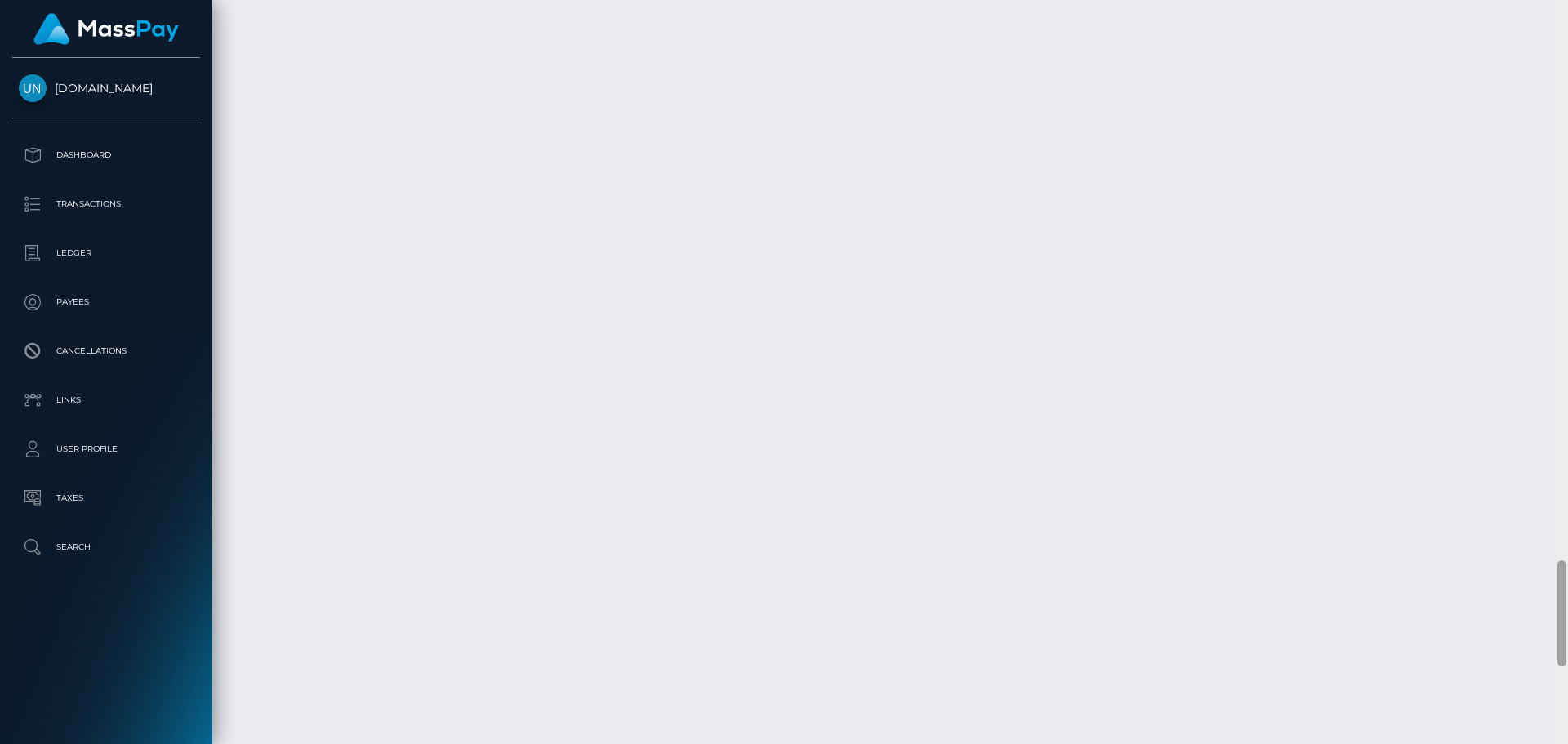
click at [1564, 0] on div at bounding box center [1562, 372] width 12 height 744
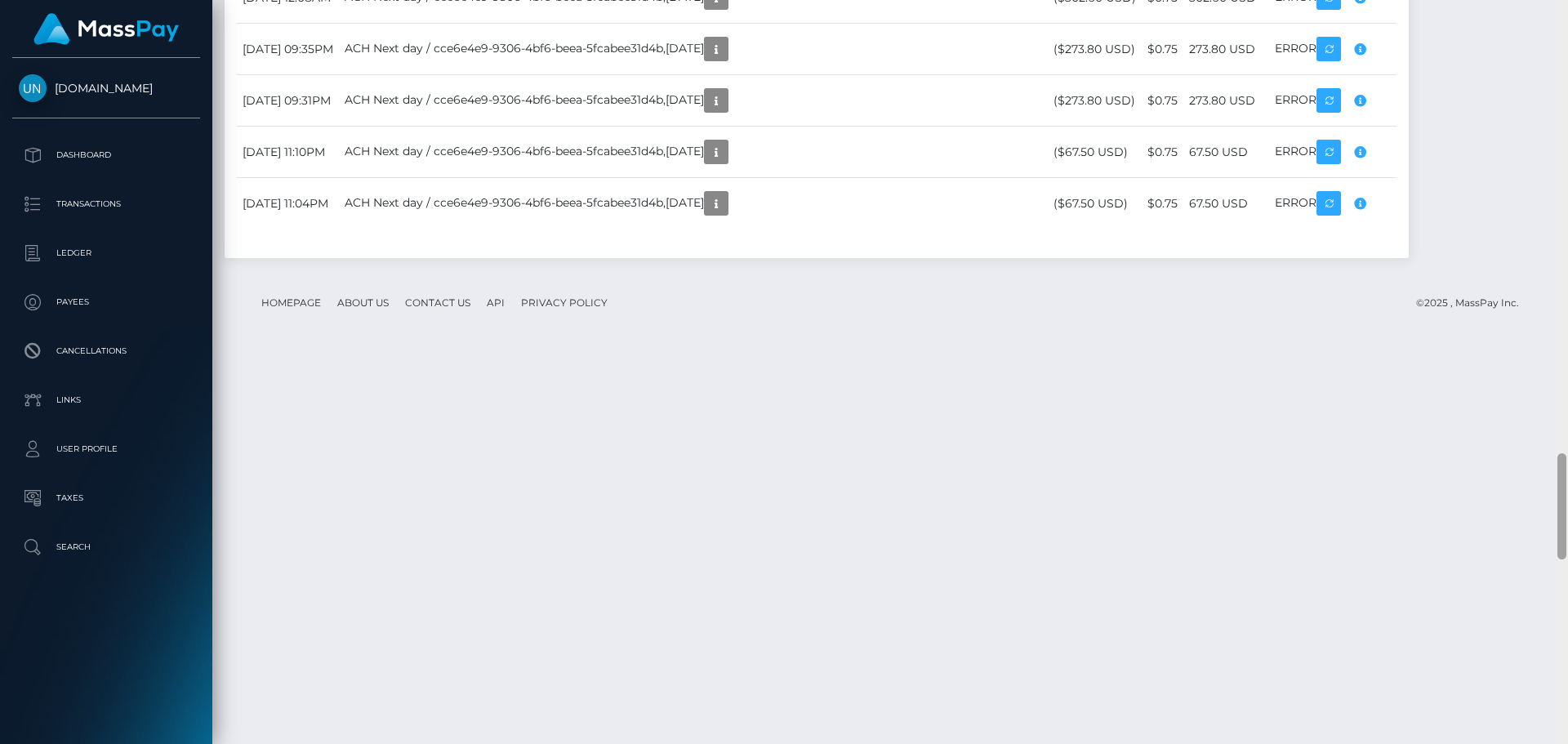
click at [1564, 1] on div at bounding box center [1562, 372] width 12 height 744
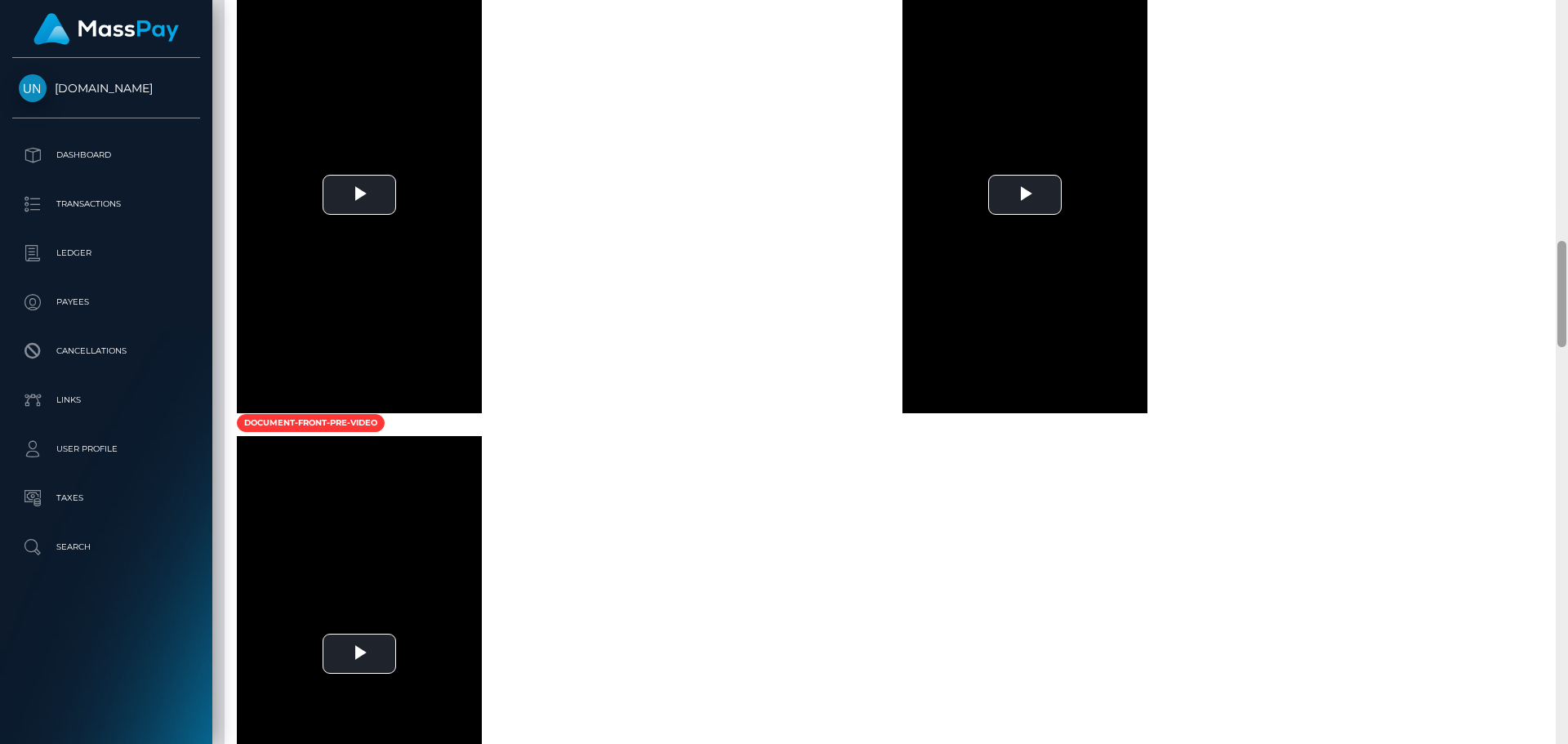
click at [1564, 1] on div at bounding box center [1562, 372] width 12 height 744
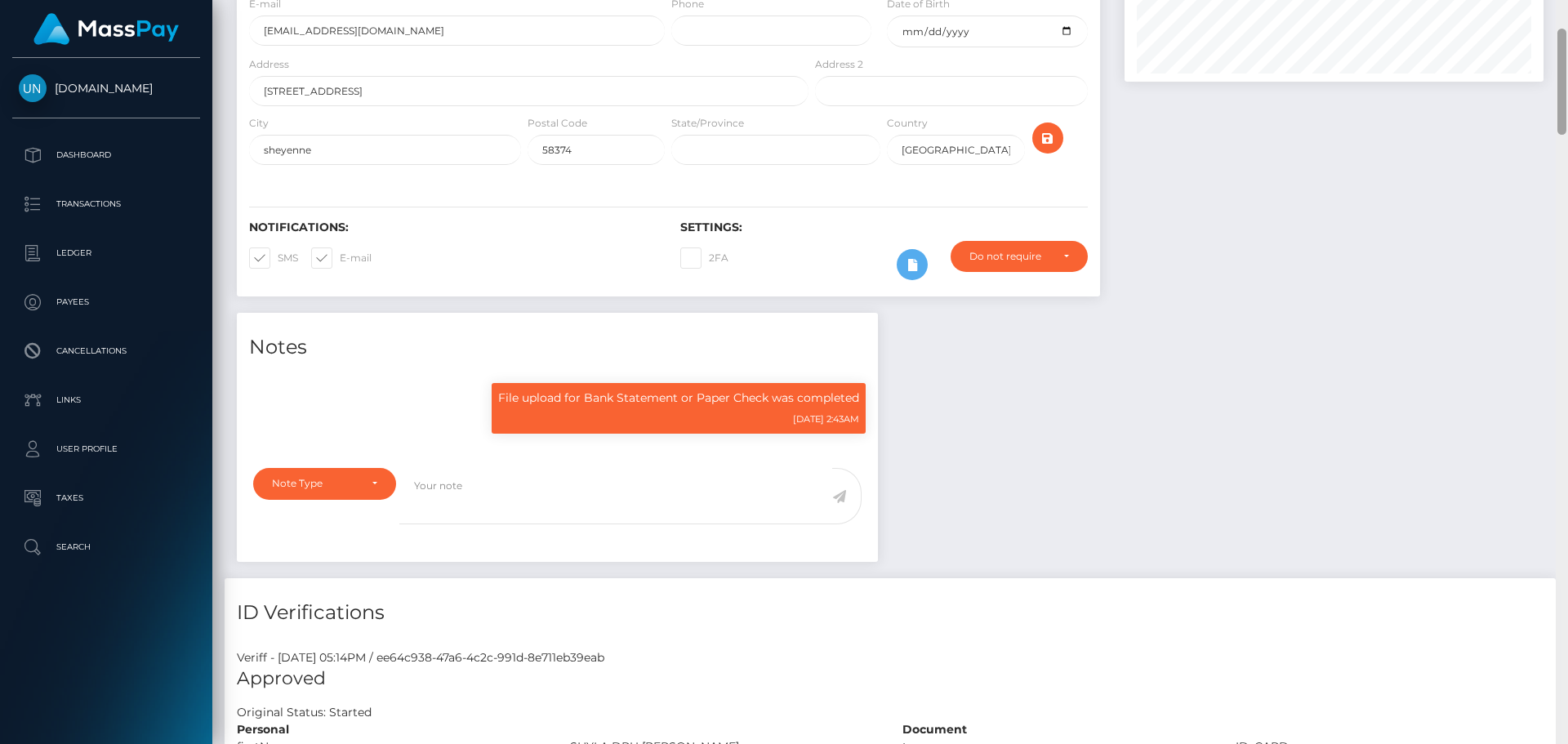
click at [1564, 1] on div "Customer Profile Loading... Loading..." at bounding box center [891, 372] width 1356 height 744
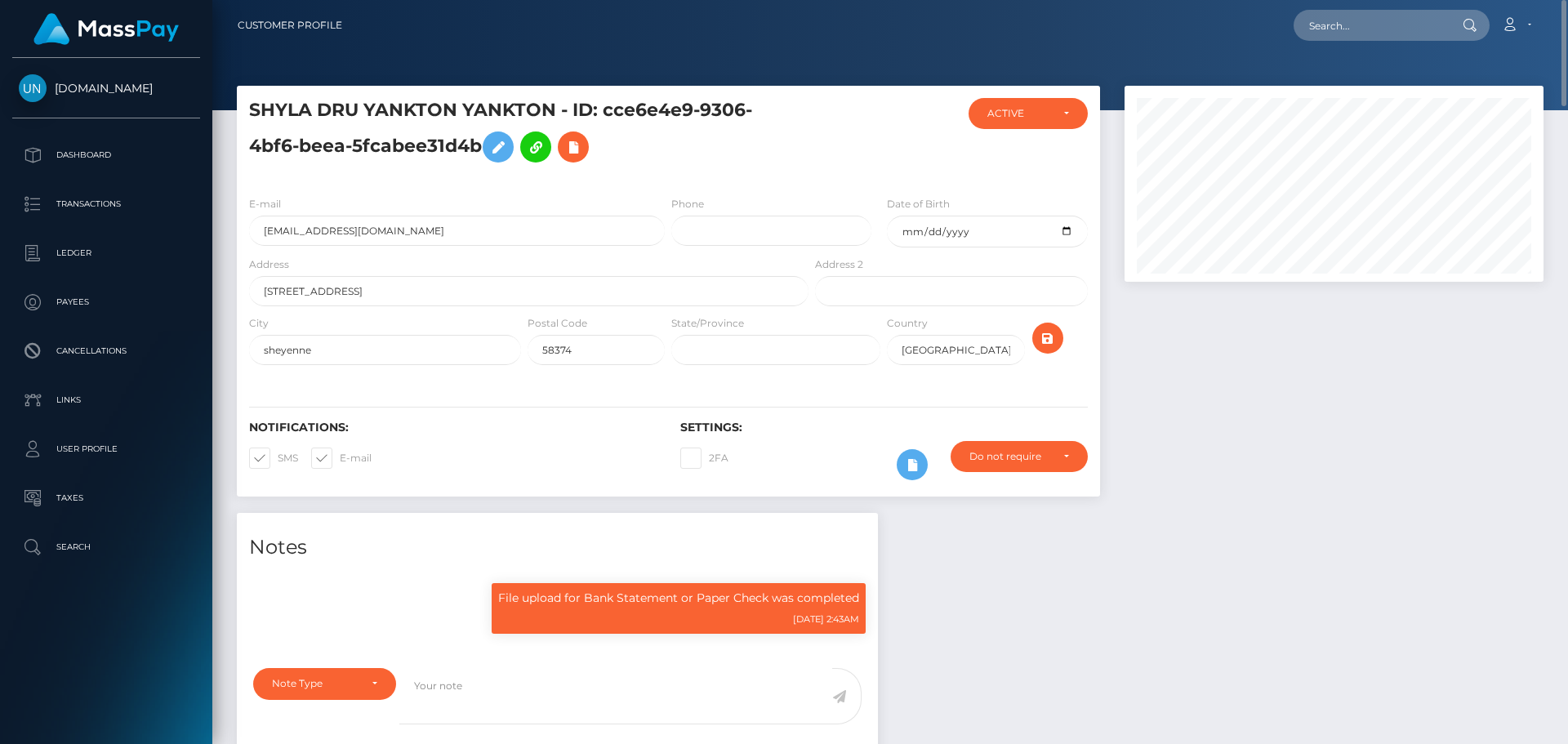
click at [1363, 7] on nav "Customer Profile Loading... Loading... Account" at bounding box center [891, 25] width 1356 height 51
paste input "paoponce0905@gmail.com"
click at [1359, 17] on input "text" at bounding box center [1371, 25] width 154 height 31
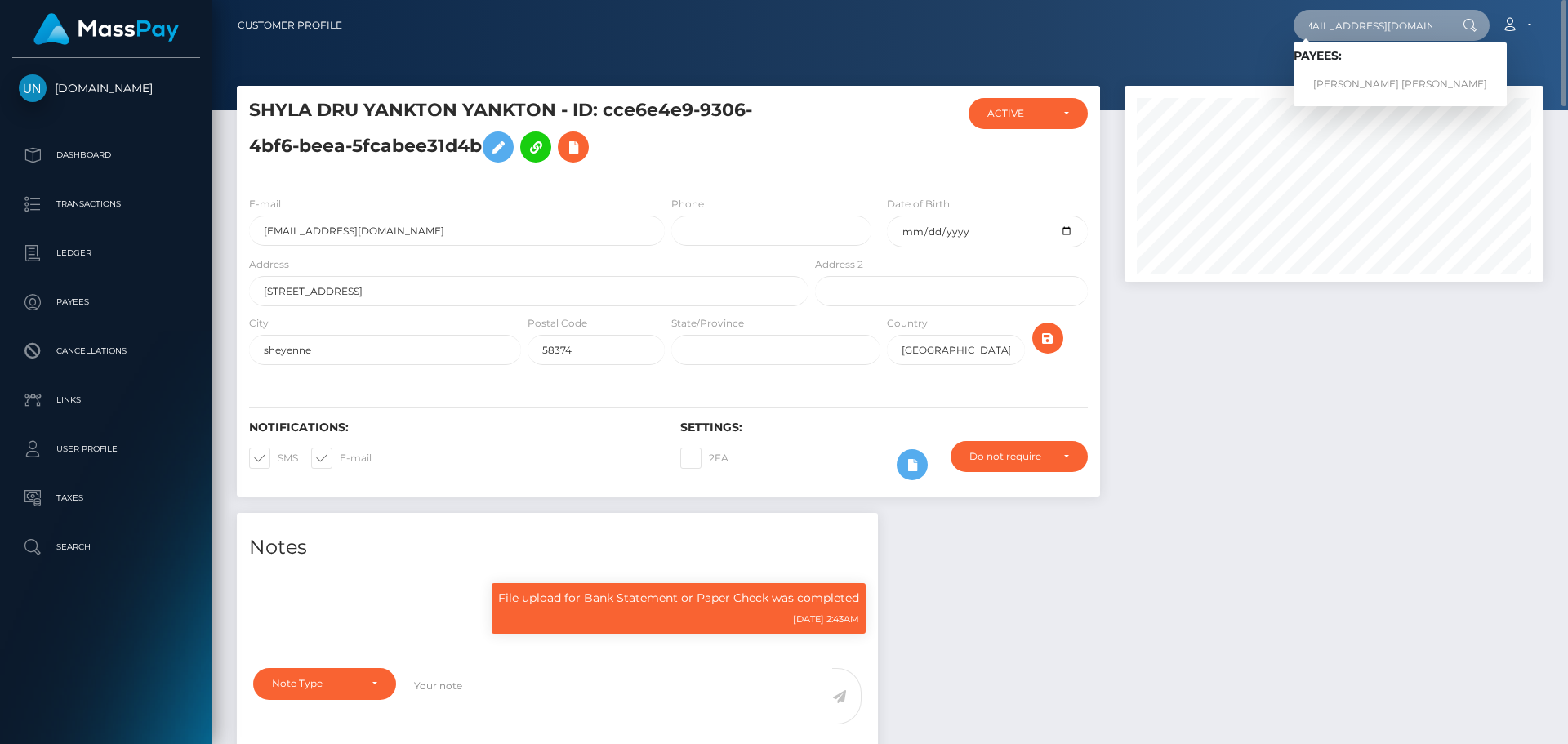
type input "paoponce0905@gmail.com"
click at [1326, 87] on link "PAOLA KATHIRIA PONCE VARGAS" at bounding box center [1401, 84] width 213 height 31
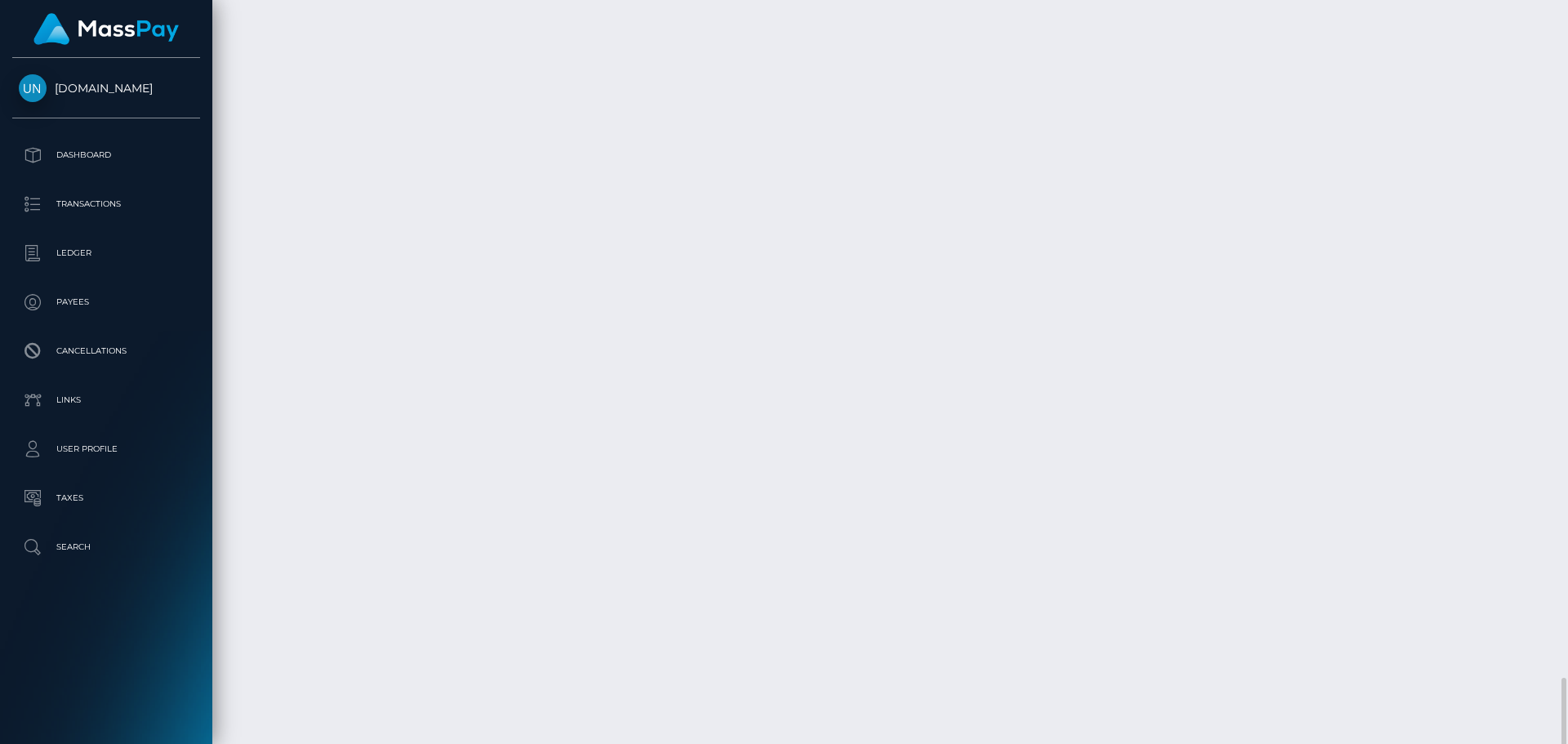
scroll to position [3349, 0]
click at [1568, 23] on div at bounding box center [1562, 372] width 12 height 744
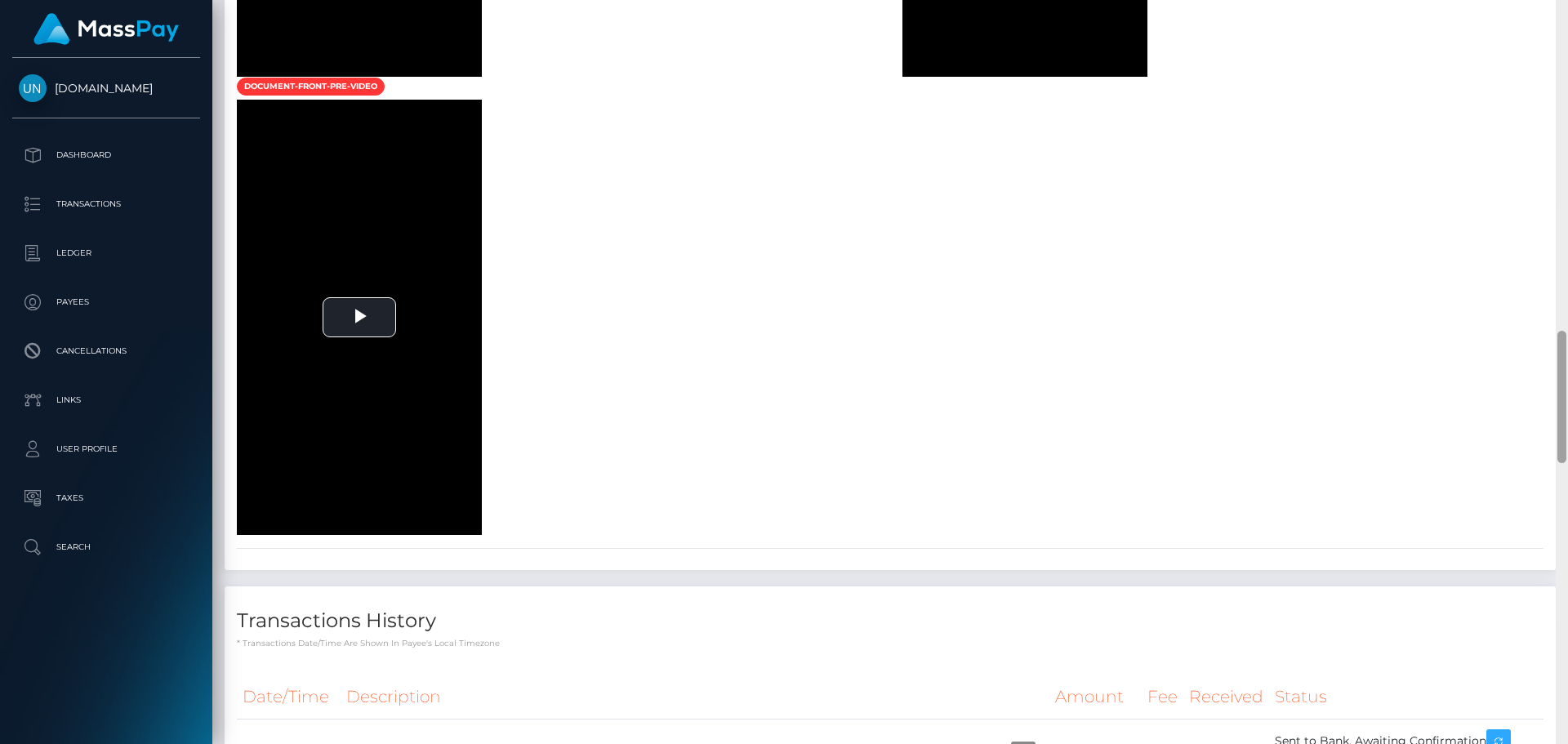
click at [1568, 23] on div at bounding box center [1562, 372] width 12 height 744
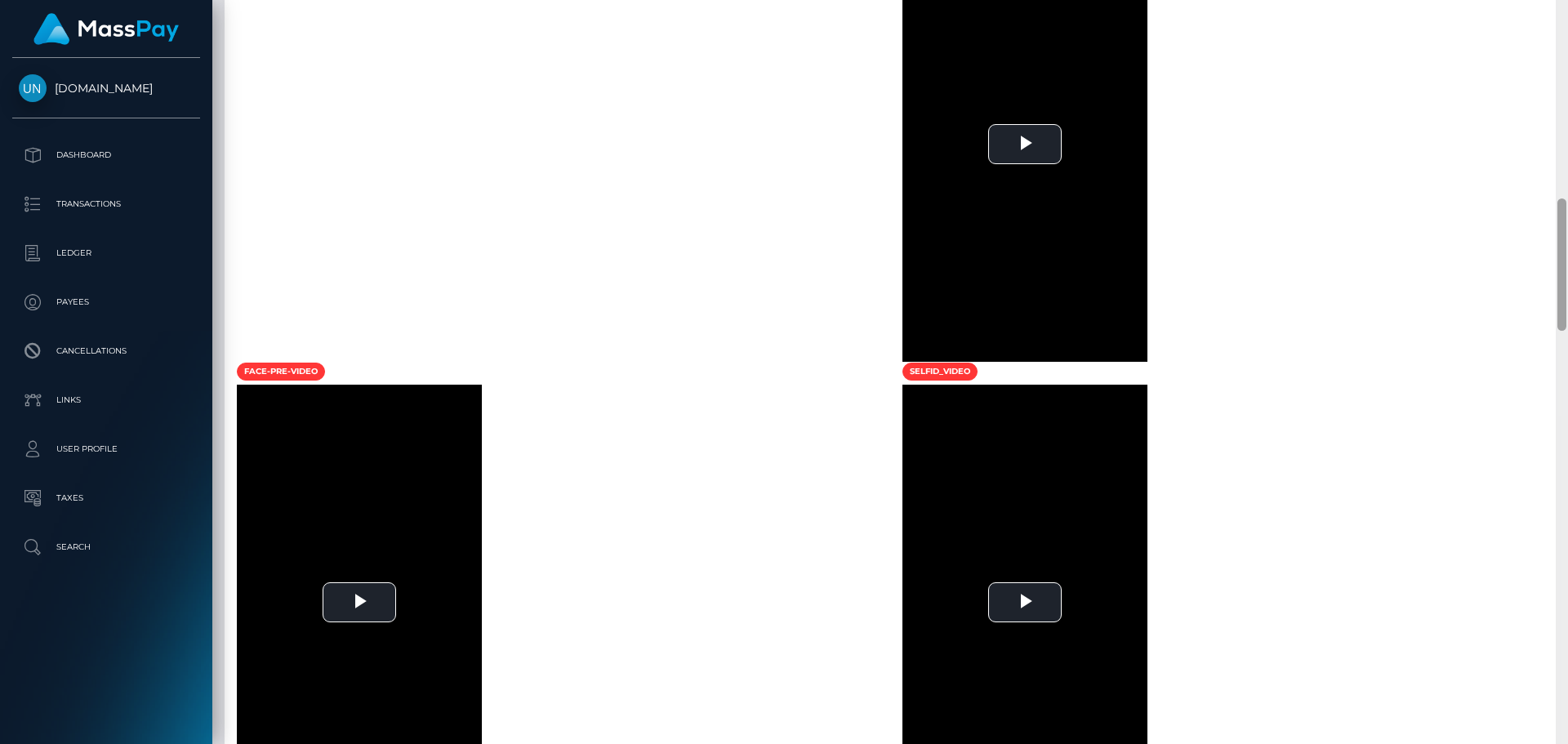
click at [1568, 23] on div at bounding box center [1562, 372] width 12 height 744
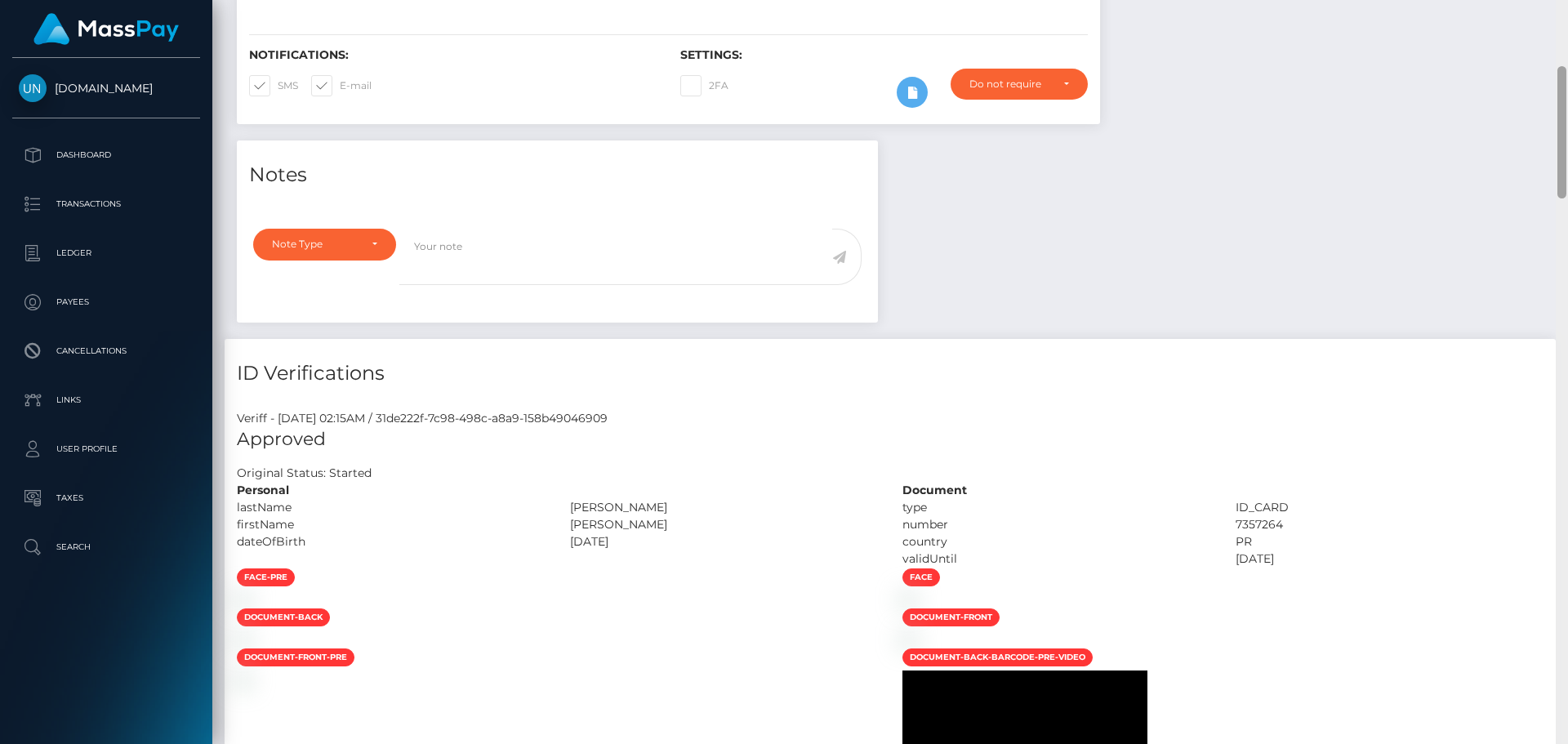
click at [1566, 22] on div "Customer Profile Loading... Loading..." at bounding box center [891, 372] width 1356 height 744
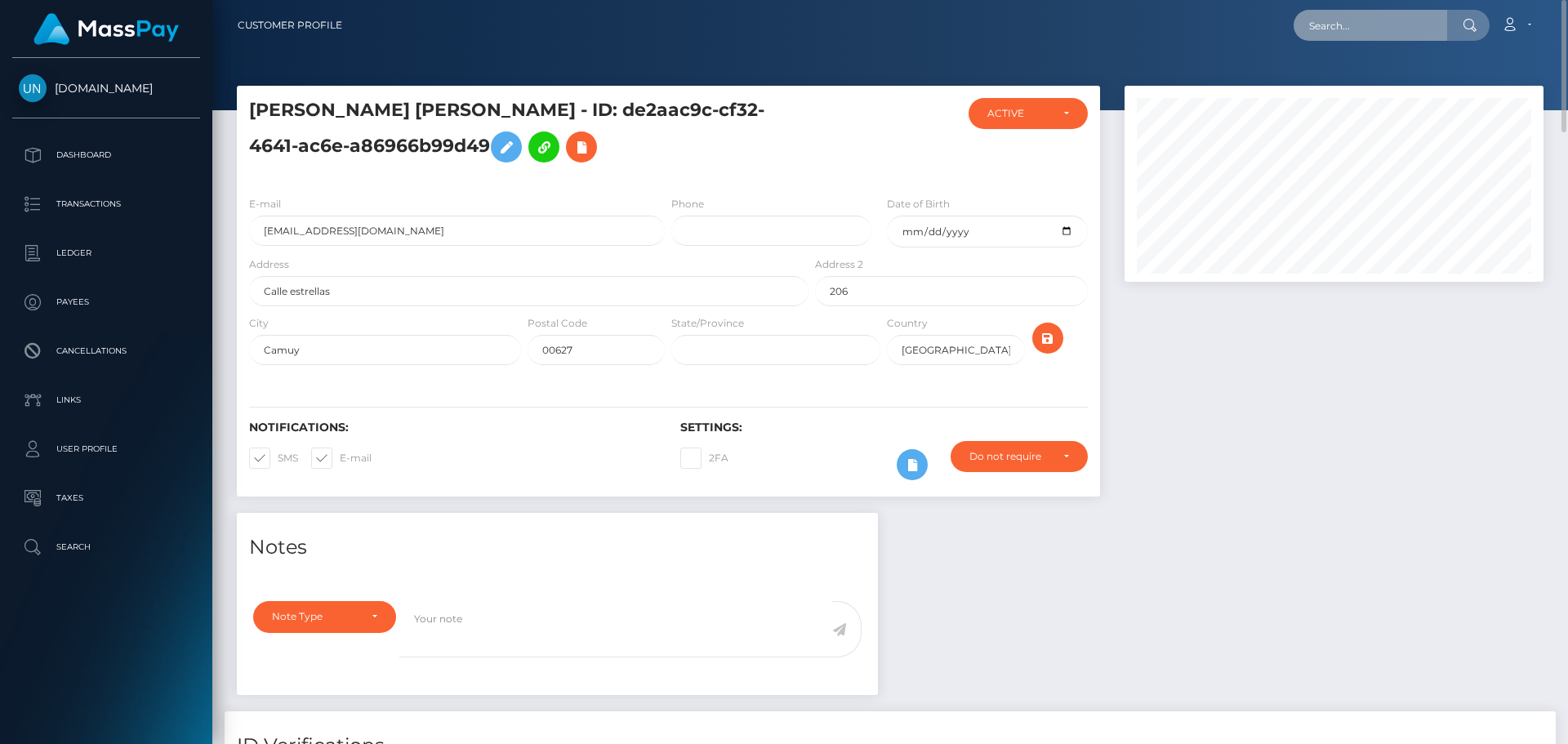
click at [1350, 34] on input "text" at bounding box center [1371, 25] width 154 height 31
paste input "charlouisehen319@icloud.com"
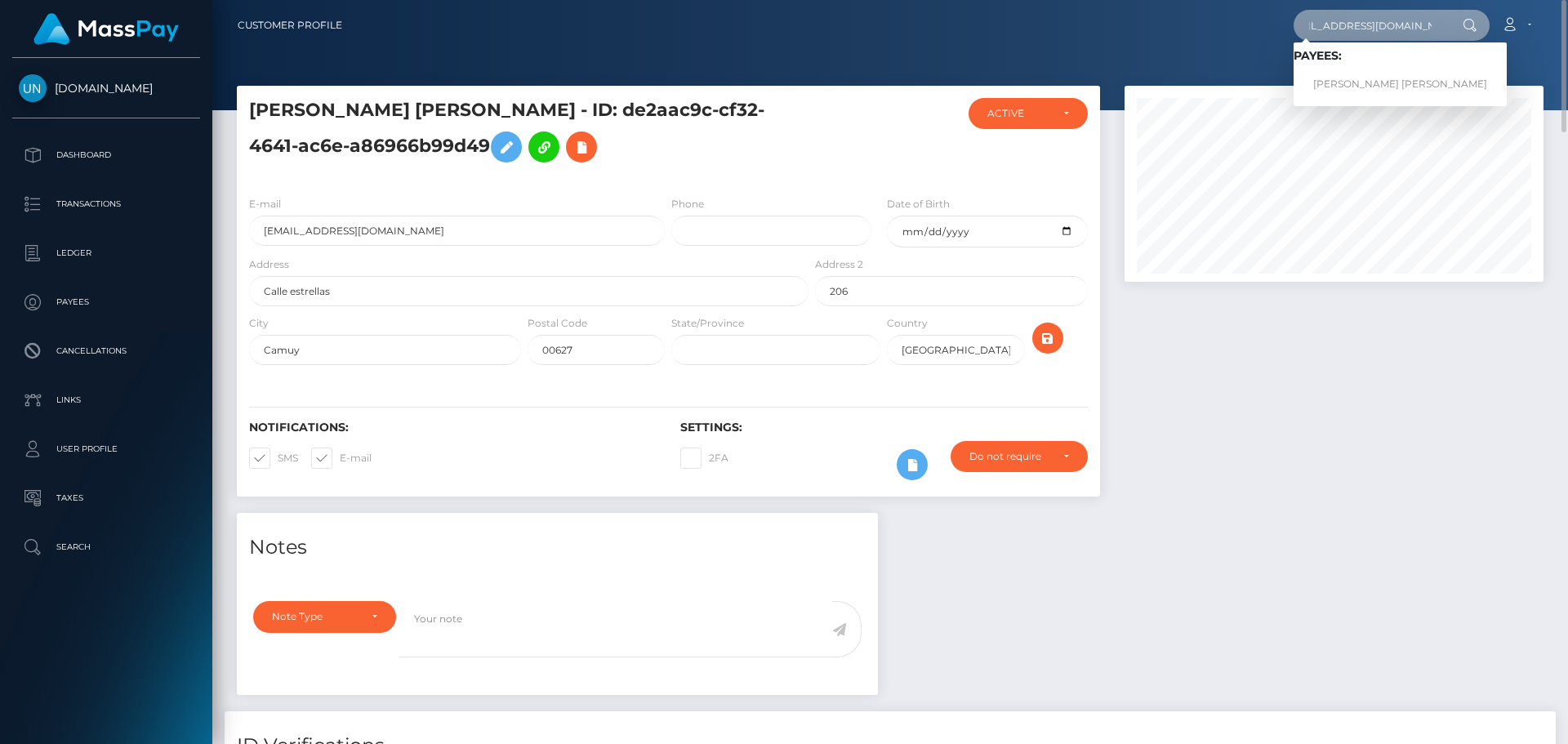
type input "charlouisehen319@icloud.com"
click at [1356, 79] on link "CHARLOTTE LOUISE HENLEY" at bounding box center [1401, 84] width 213 height 31
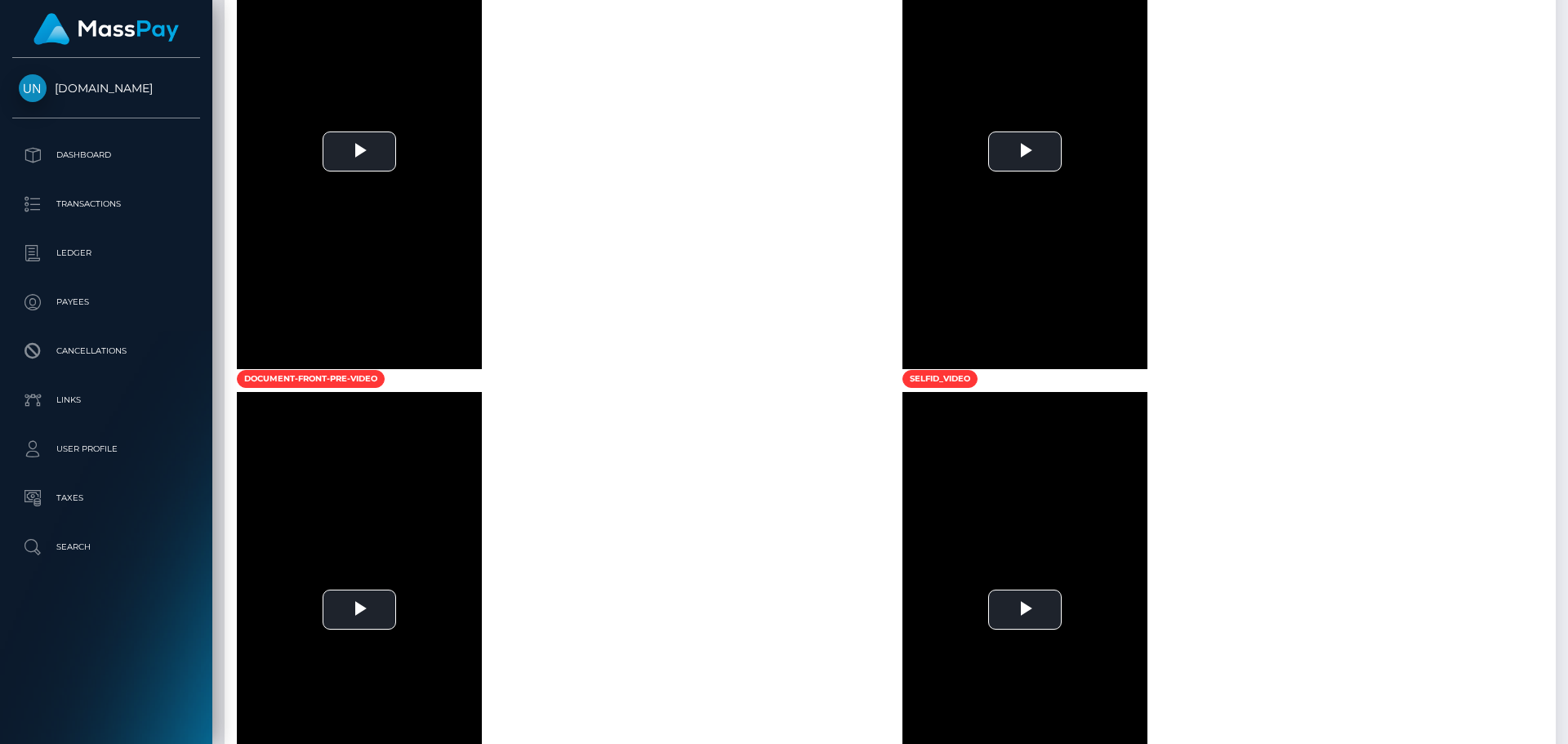
scroll to position [577, 0]
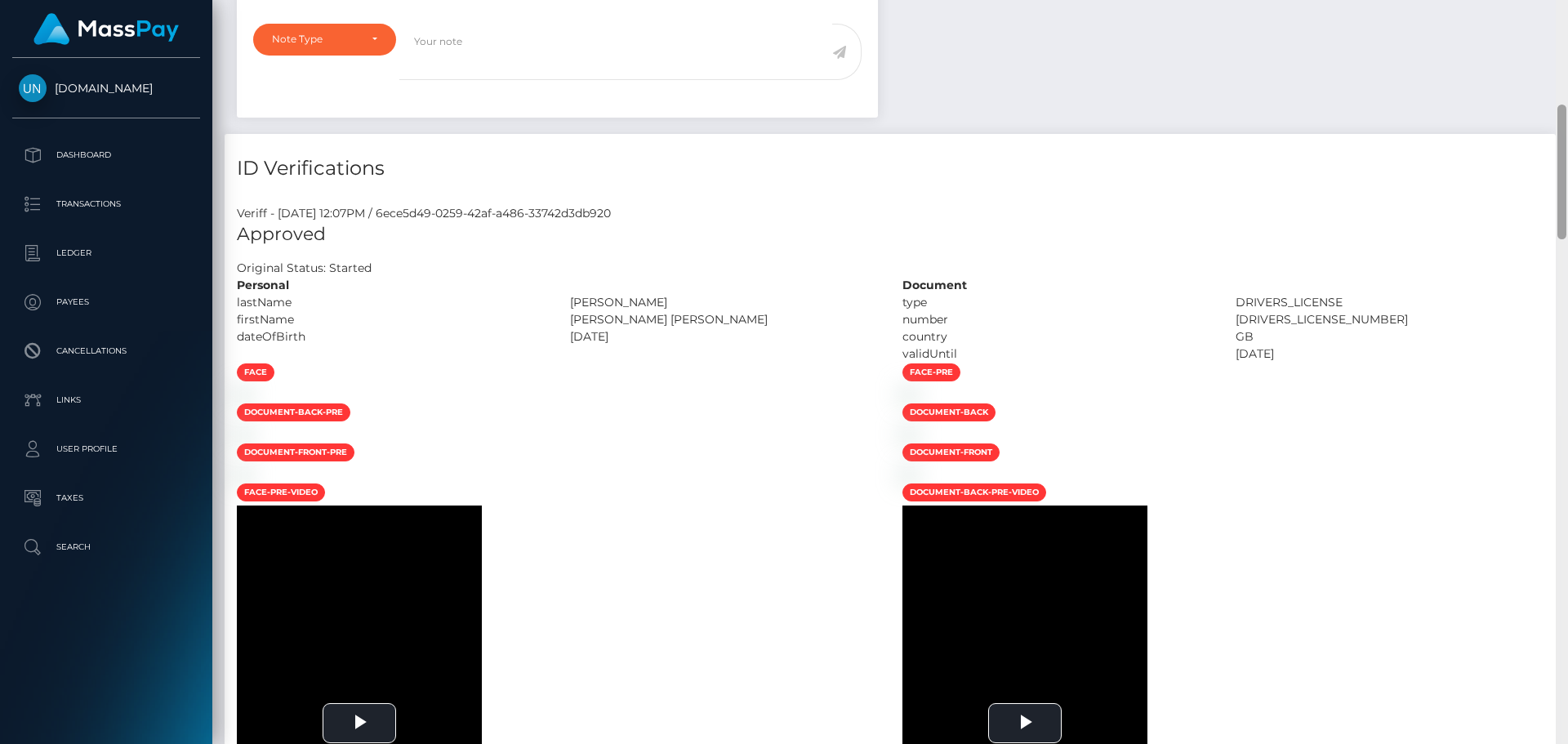
click at [1568, 19] on div "Customer Profile Loading... Loading..." at bounding box center [891, 372] width 1356 height 744
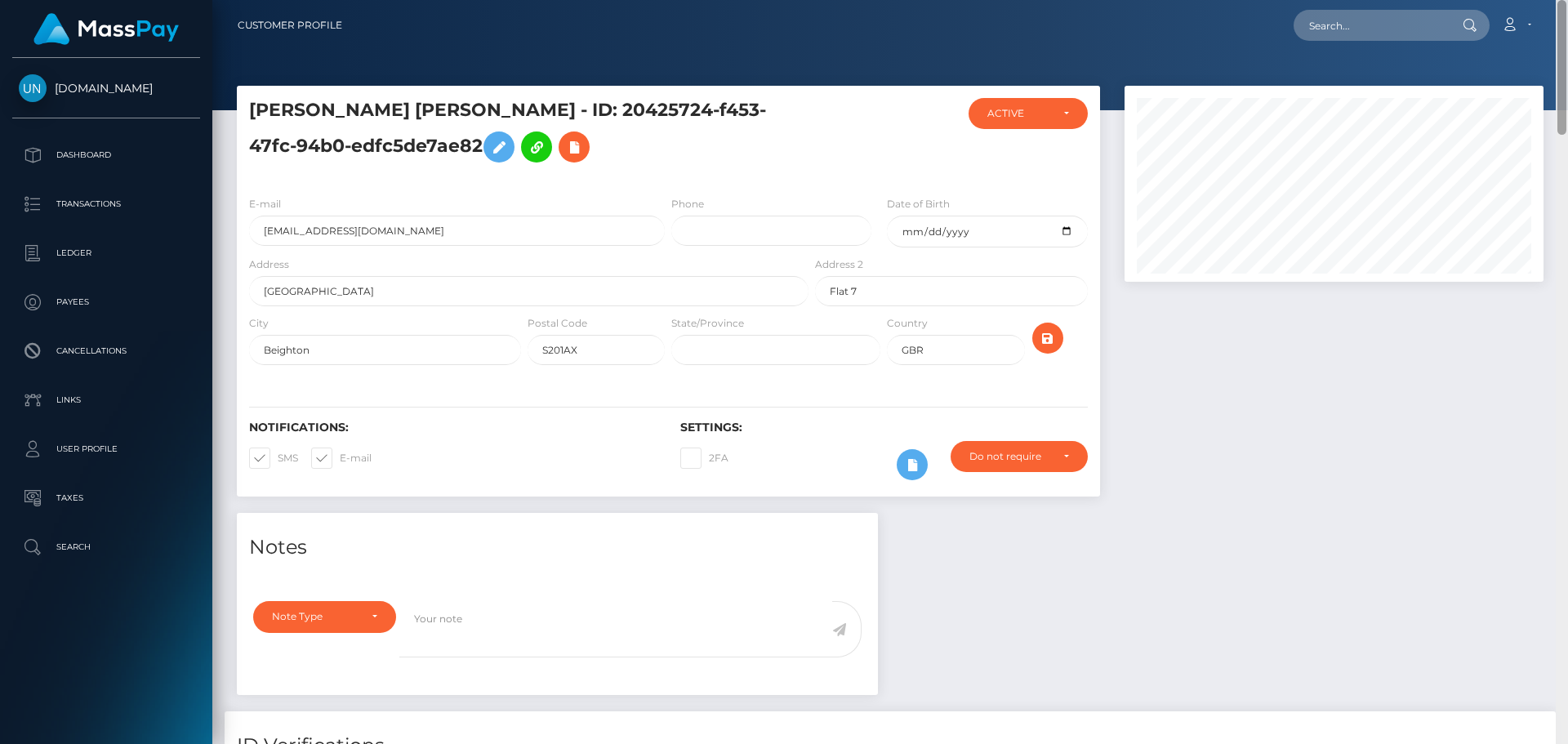
click at [1568, 19] on nav "Customer Profile Loading... Loading... Account" at bounding box center [891, 25] width 1356 height 51
click at [1401, 39] on input "text" at bounding box center [1371, 25] width 154 height 31
paste input "[EMAIL_ADDRESS][DOMAIN_NAME]"
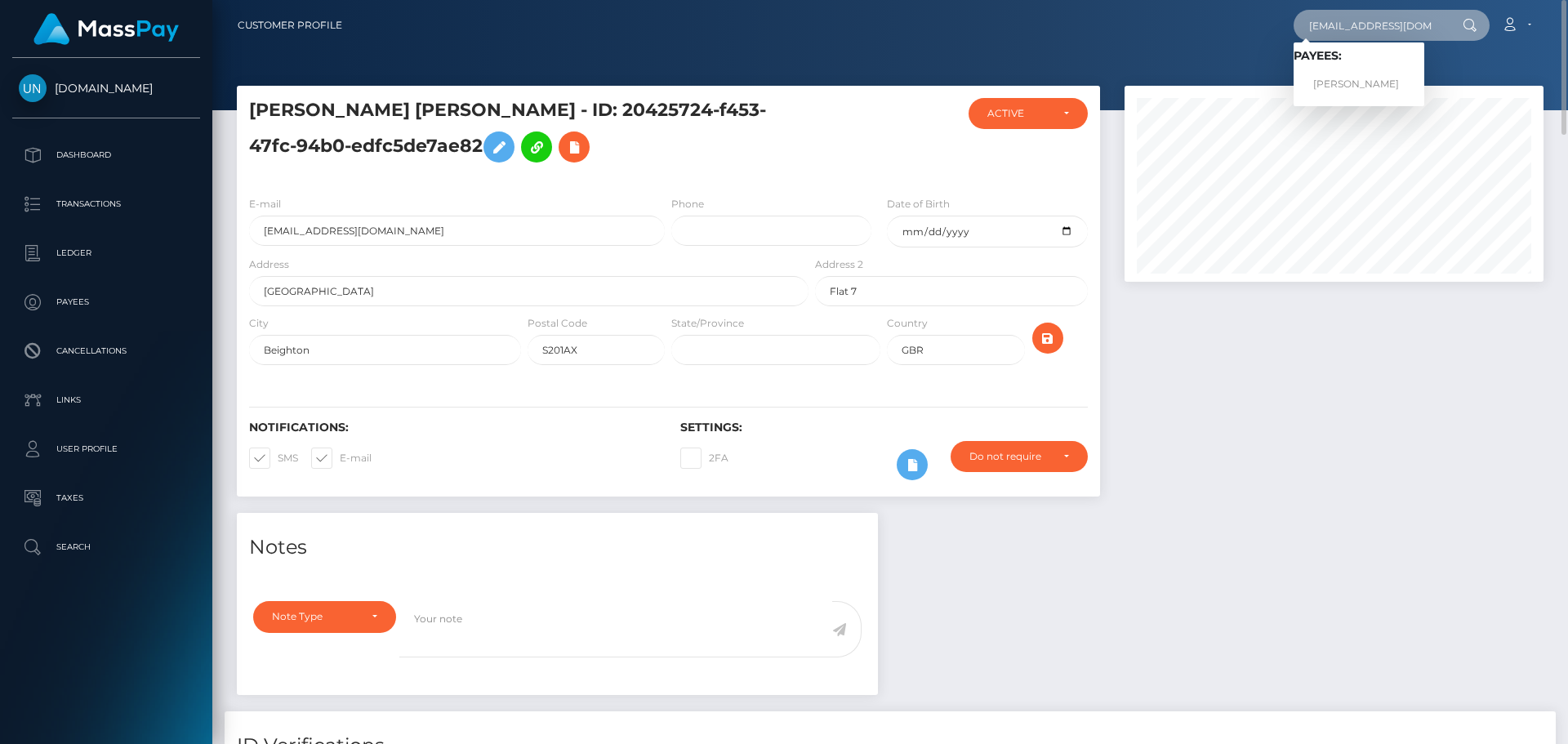
type input "[EMAIL_ADDRESS][DOMAIN_NAME]"
click at [1344, 80] on link "AMY LOUISE KEIR" at bounding box center [1359, 84] width 131 height 31
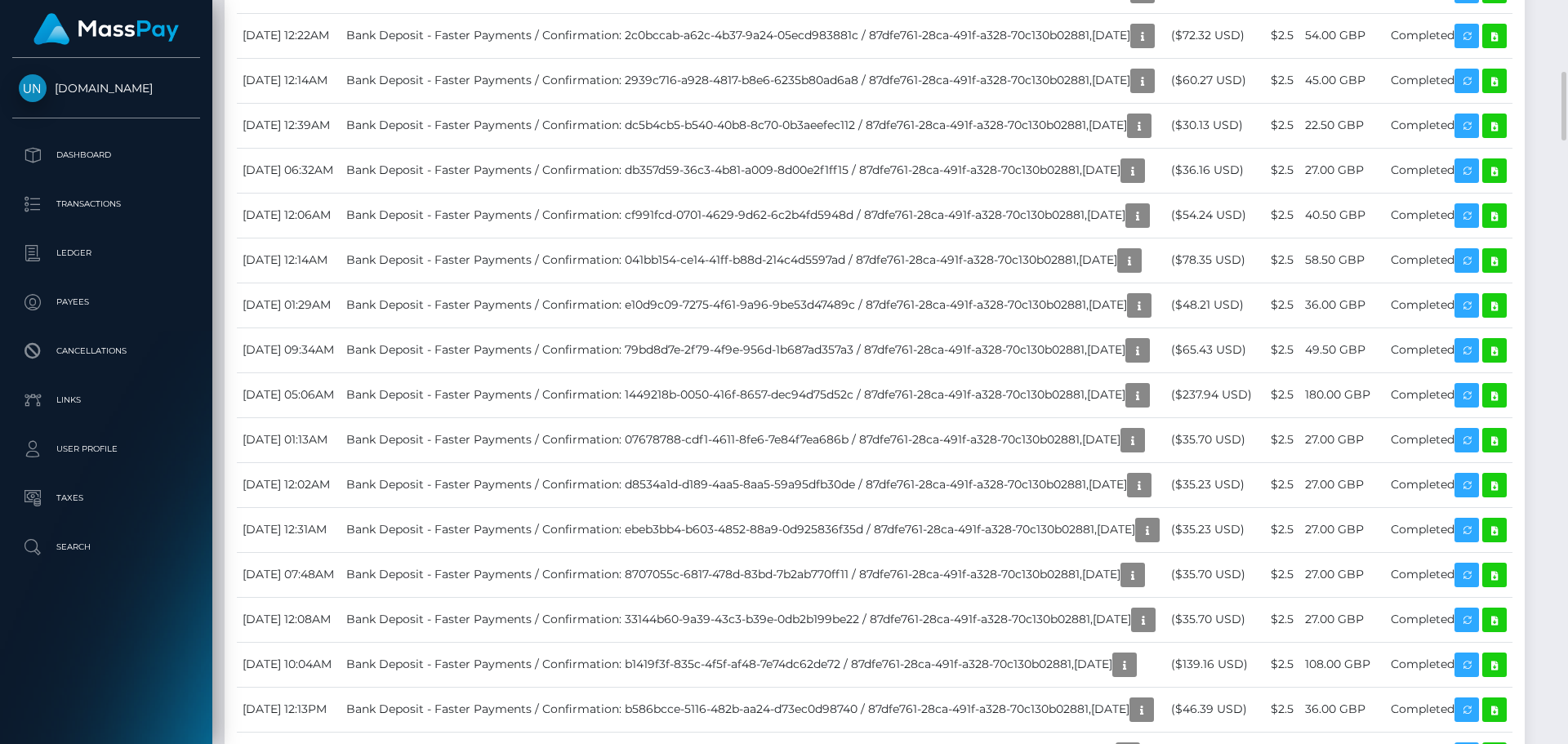
scroll to position [3186, 0]
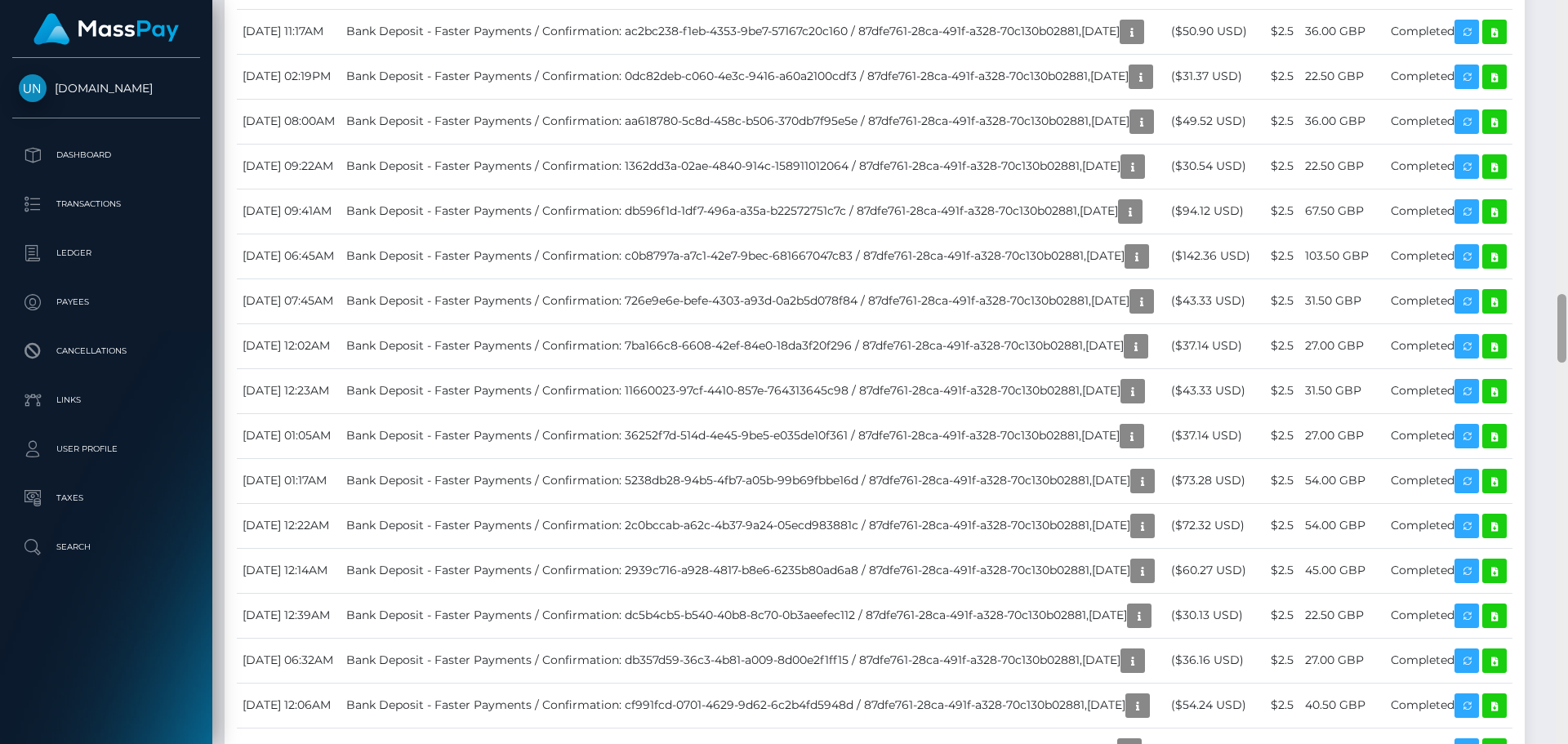
click at [1568, 15] on div at bounding box center [1562, 372] width 12 height 744
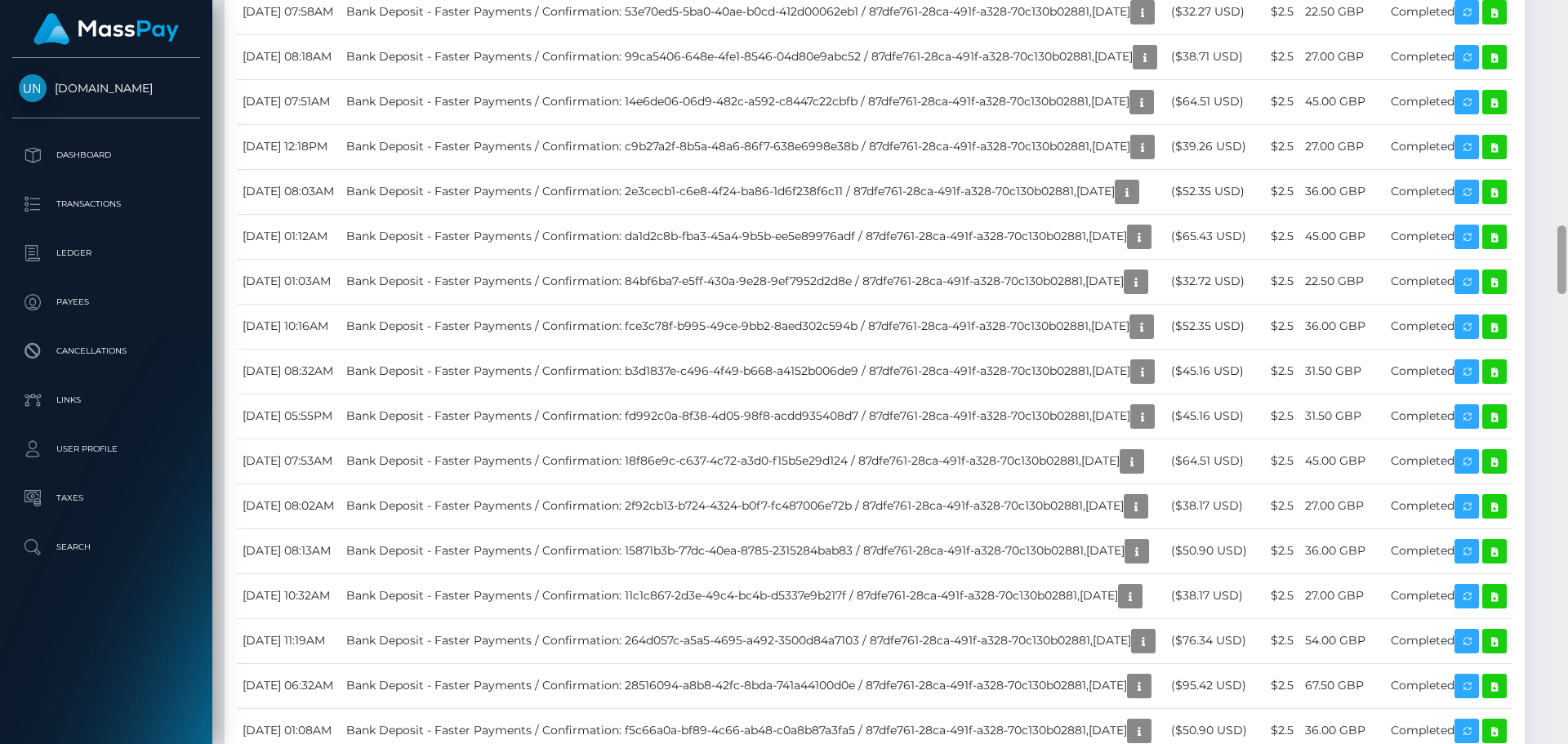
click at [1568, 15] on div at bounding box center [1562, 372] width 12 height 744
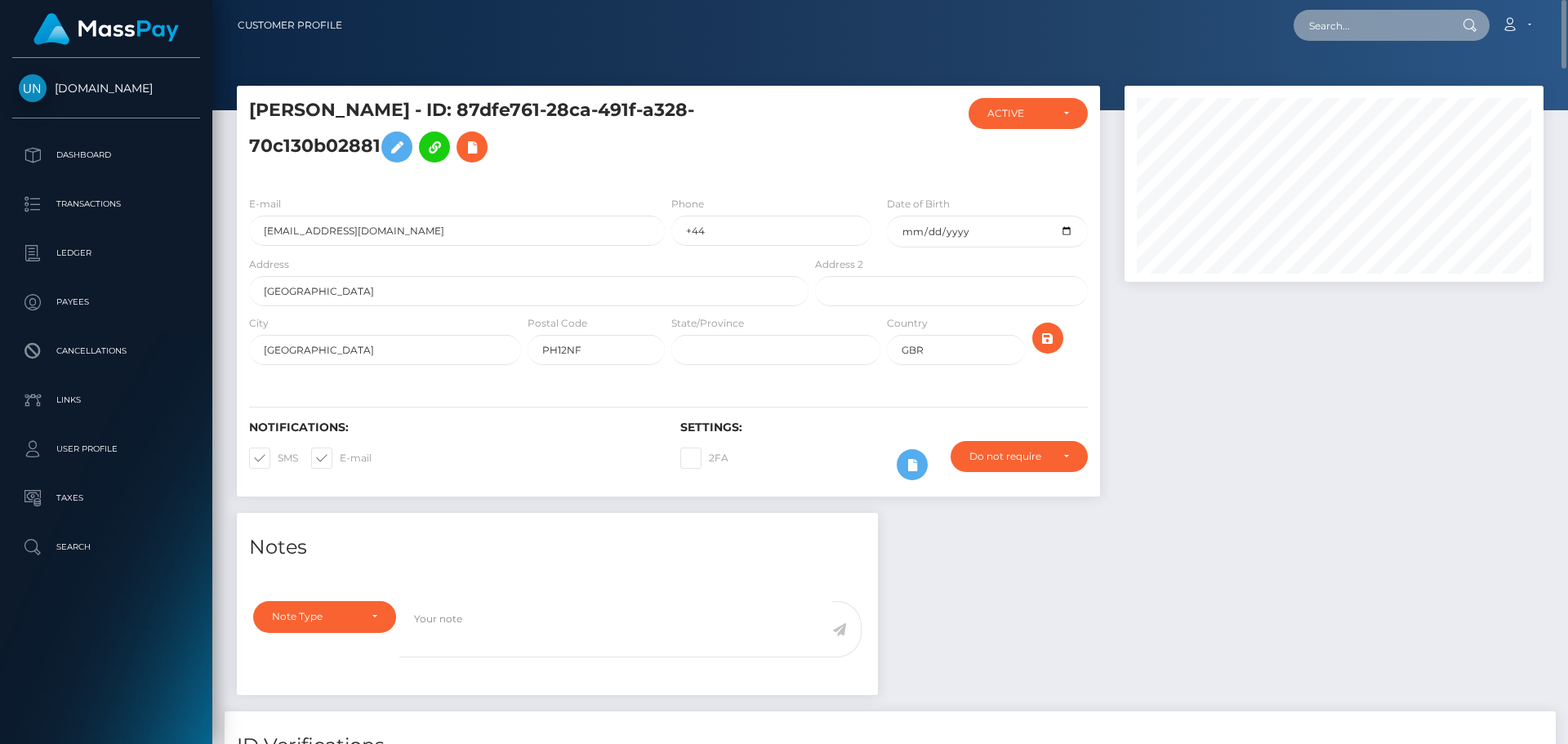
click at [1391, 35] on input "text" at bounding box center [1371, 25] width 154 height 31
paste input "[EMAIL_ADDRESS][DOMAIN_NAME]"
type input "[EMAIL_ADDRESS][DOMAIN_NAME]"
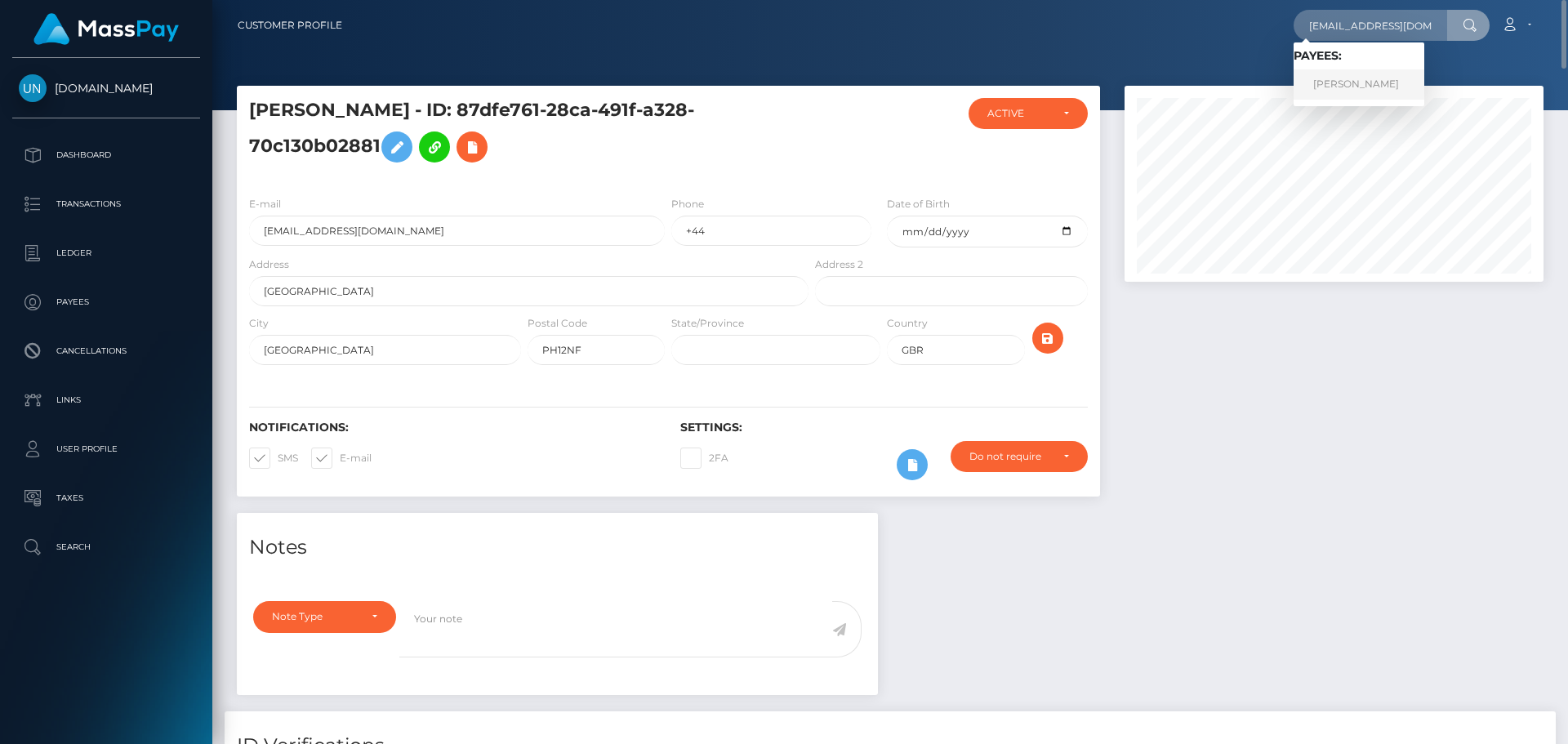
click at [1382, 80] on link "[PERSON_NAME]" at bounding box center [1359, 84] width 131 height 31
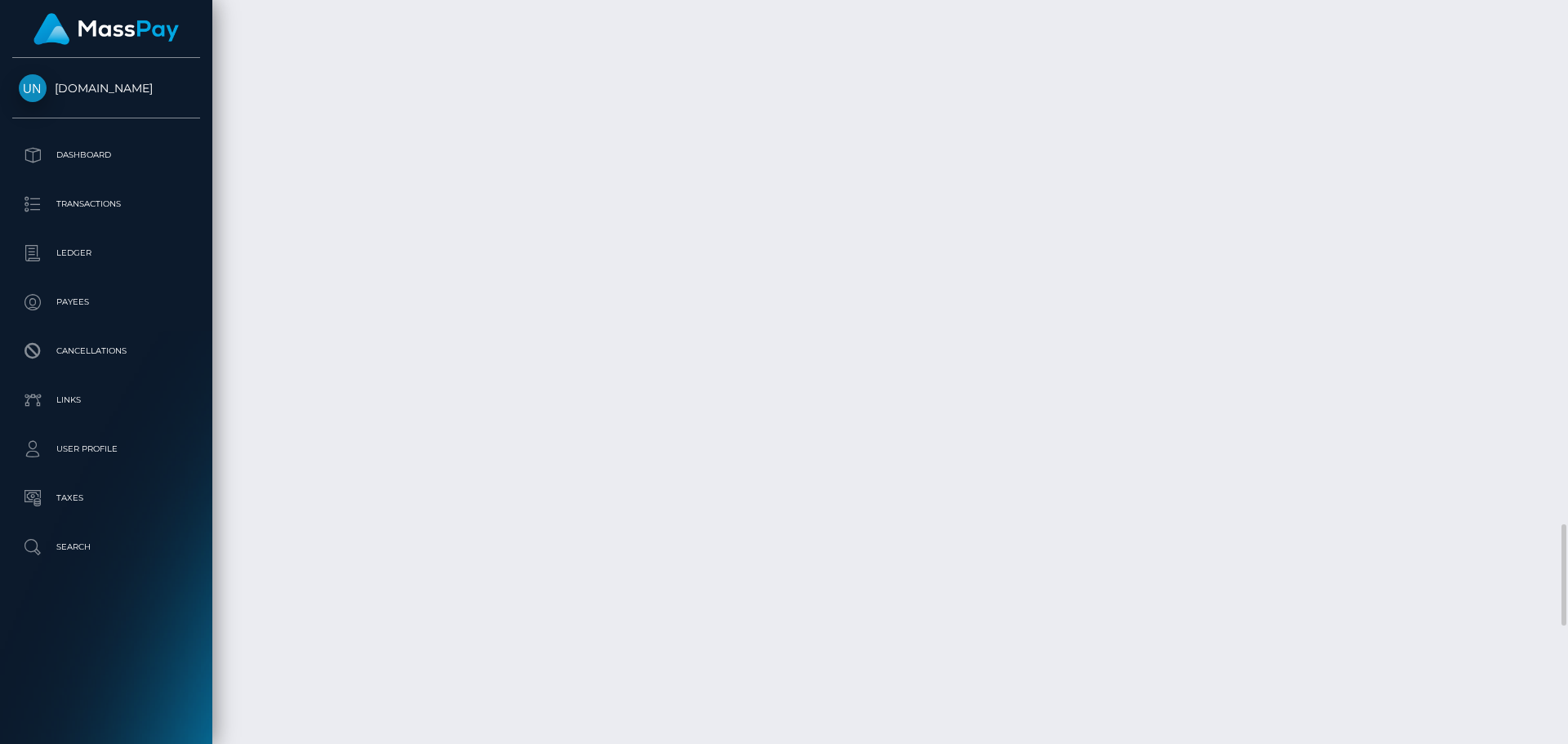
scroll to position [3920, 0]
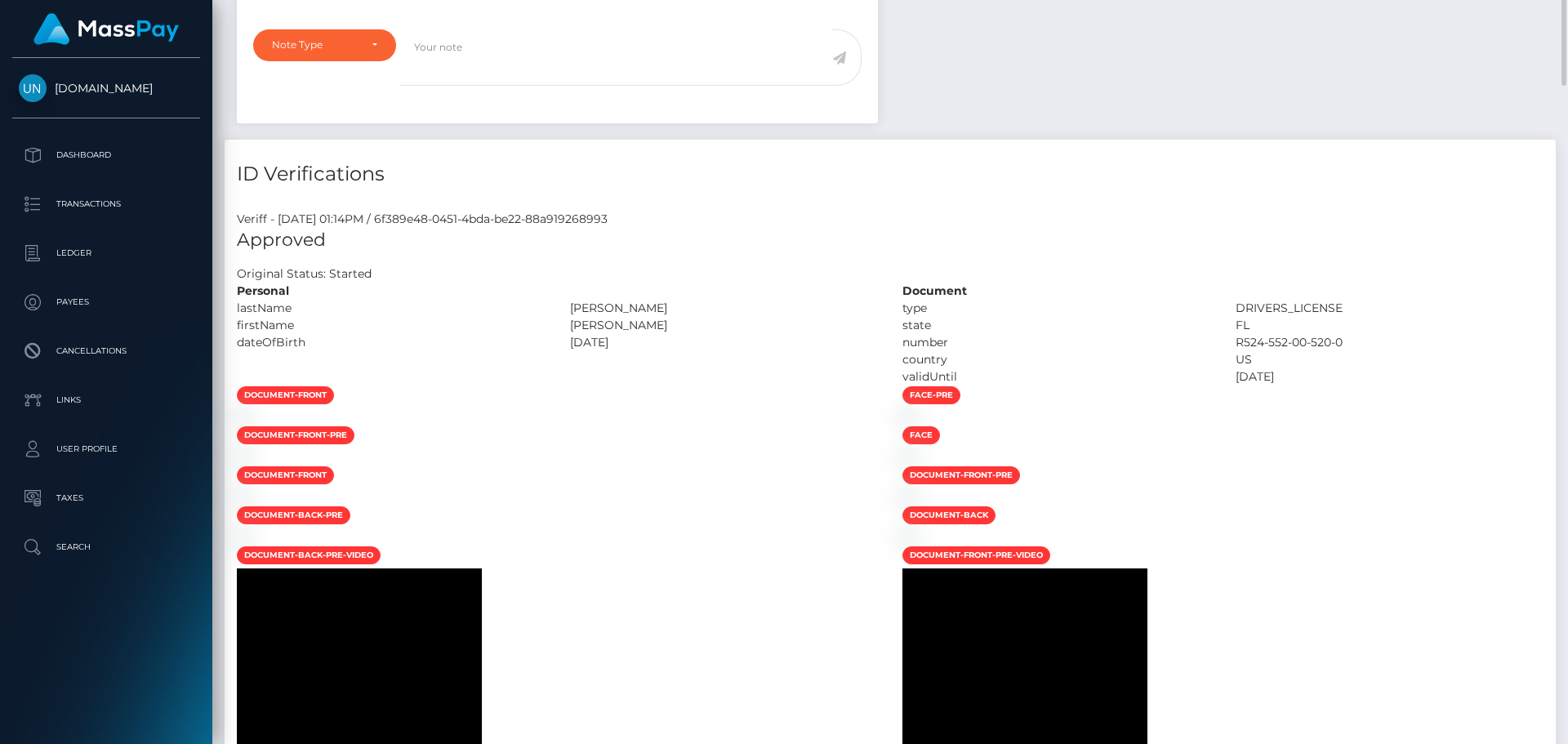
scroll to position [0, 0]
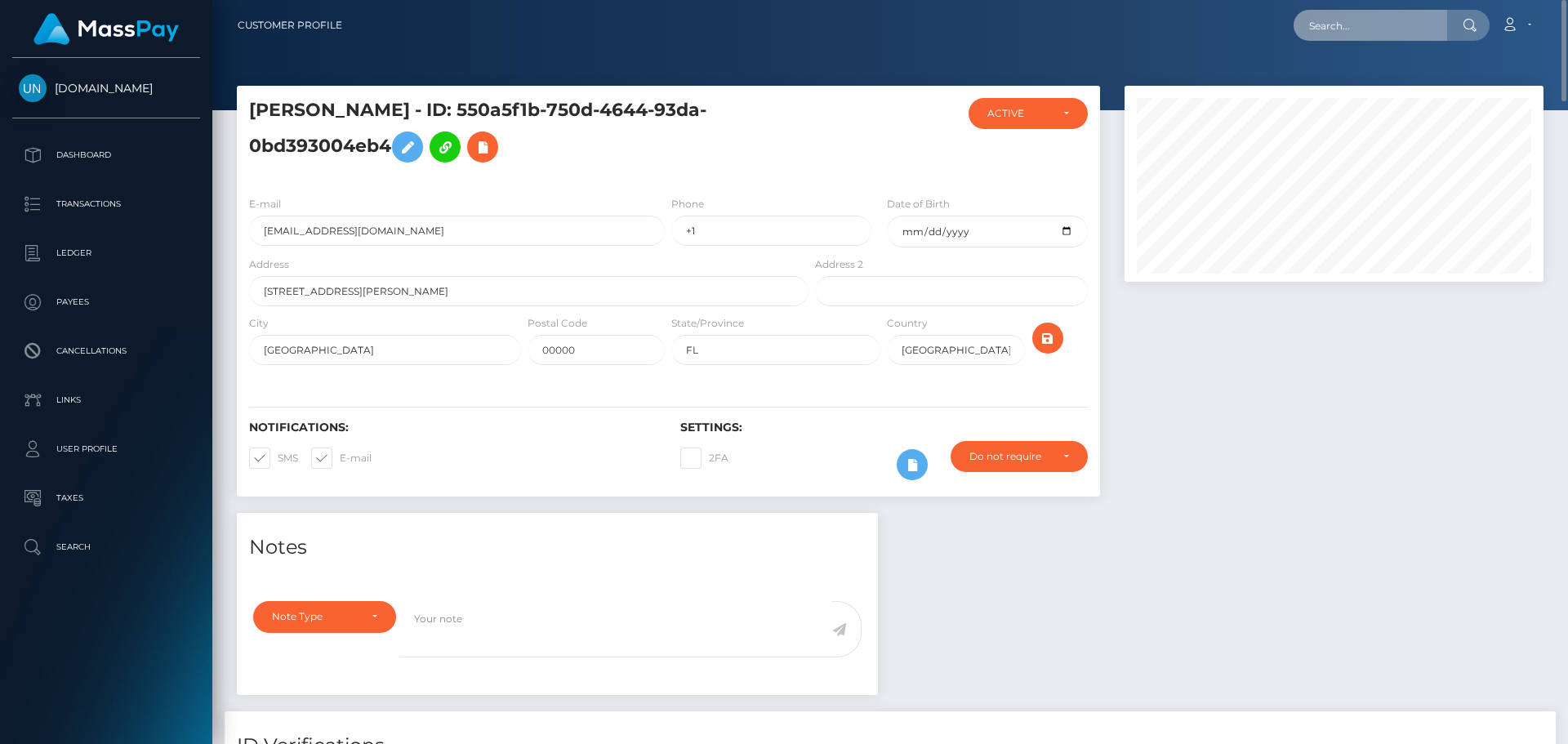
click at [1359, 34] on input "text" at bounding box center [1371, 25] width 154 height 31
paste input "katelynnfee18@gmail.com"
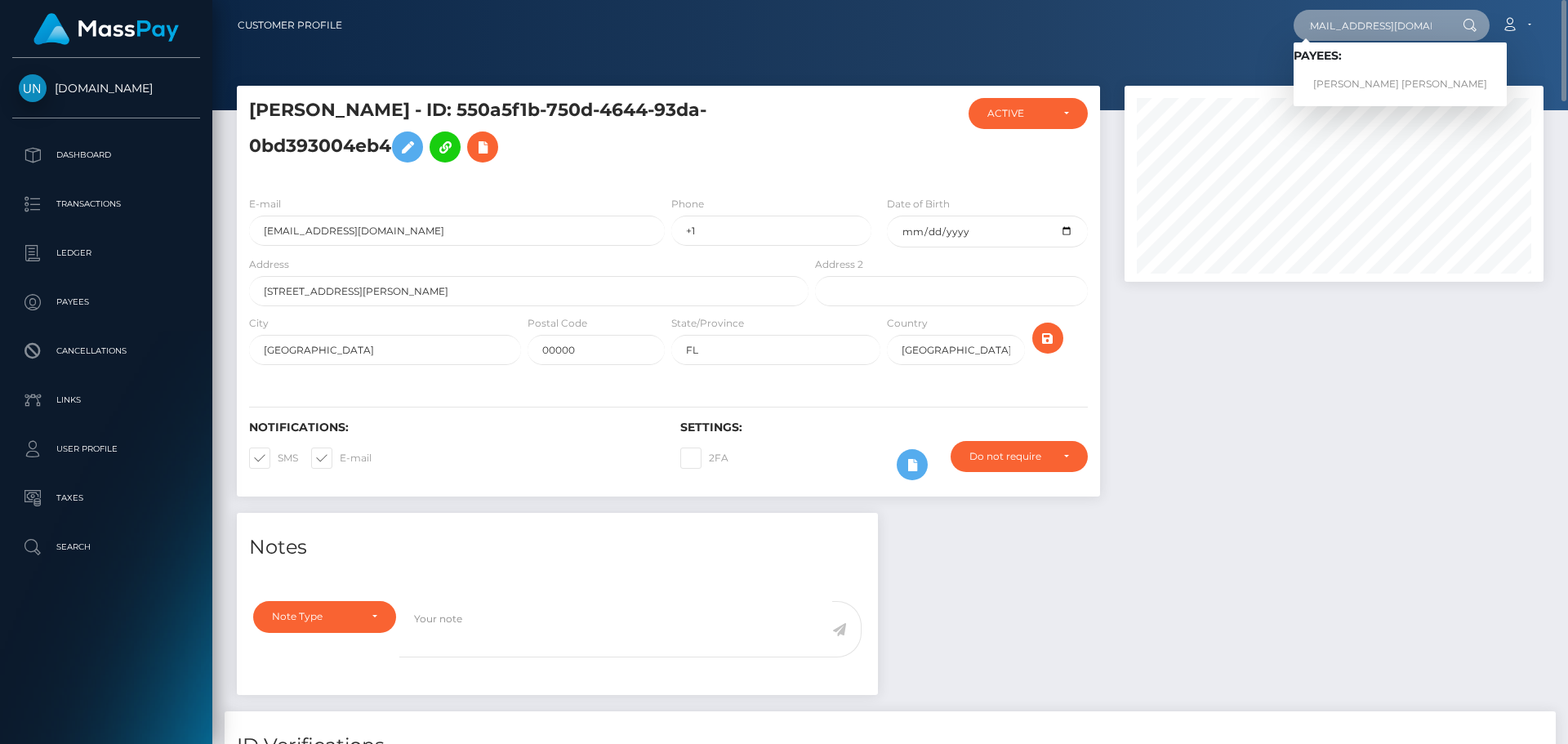
type input "katelynnfee18@gmail.com"
click at [1359, 84] on link "COURTNEY NICOLA ELLEN MARGARET FIELDING" at bounding box center [1401, 84] width 213 height 31
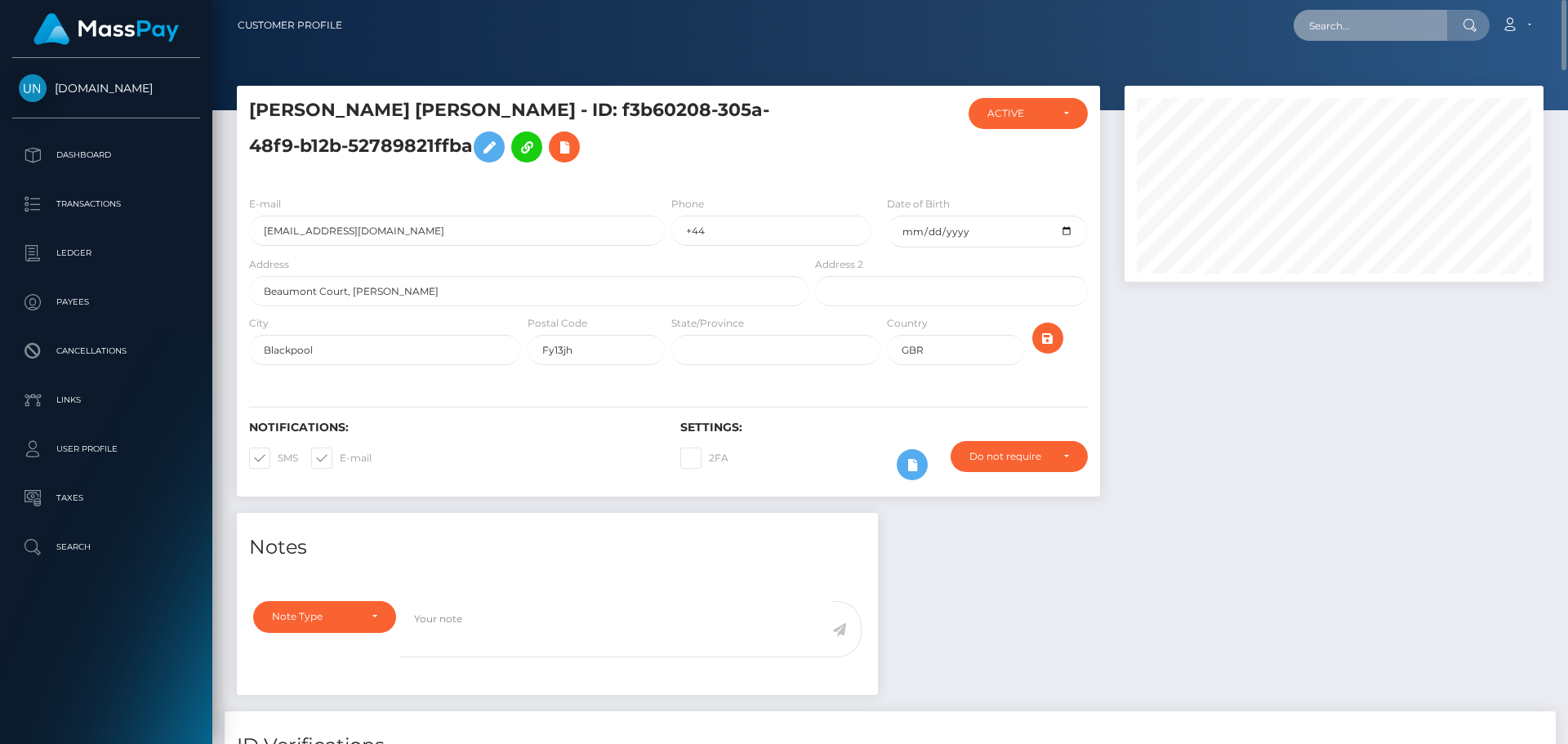
click at [1382, 28] on input "text" at bounding box center [1371, 25] width 154 height 31
paste input "aliciaknights071@gmail.com"
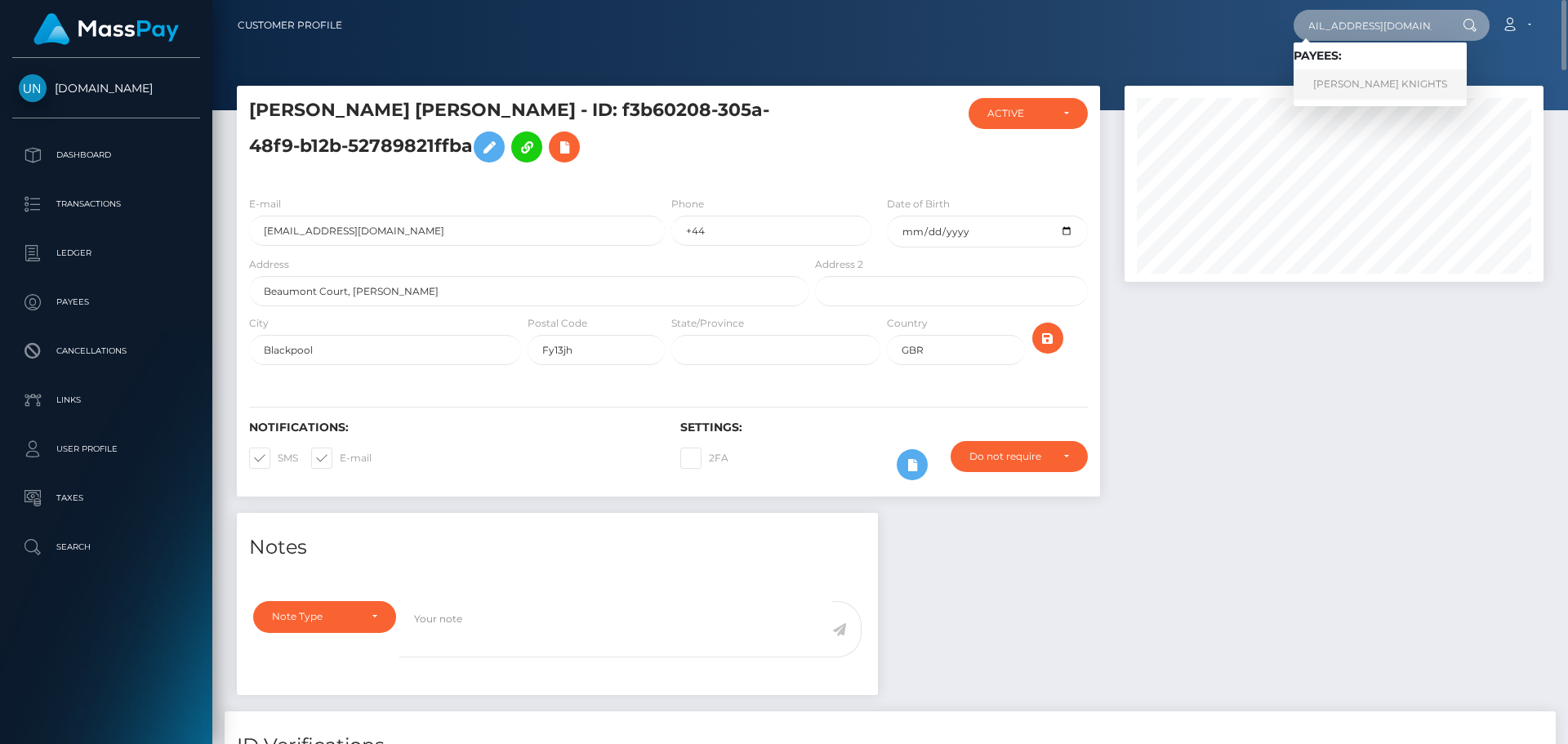
type input "aliciaknights071@gmail.com"
click at [1348, 89] on link "ALICIA KENTANDRA KNIGHTS" at bounding box center [1381, 84] width 174 height 31
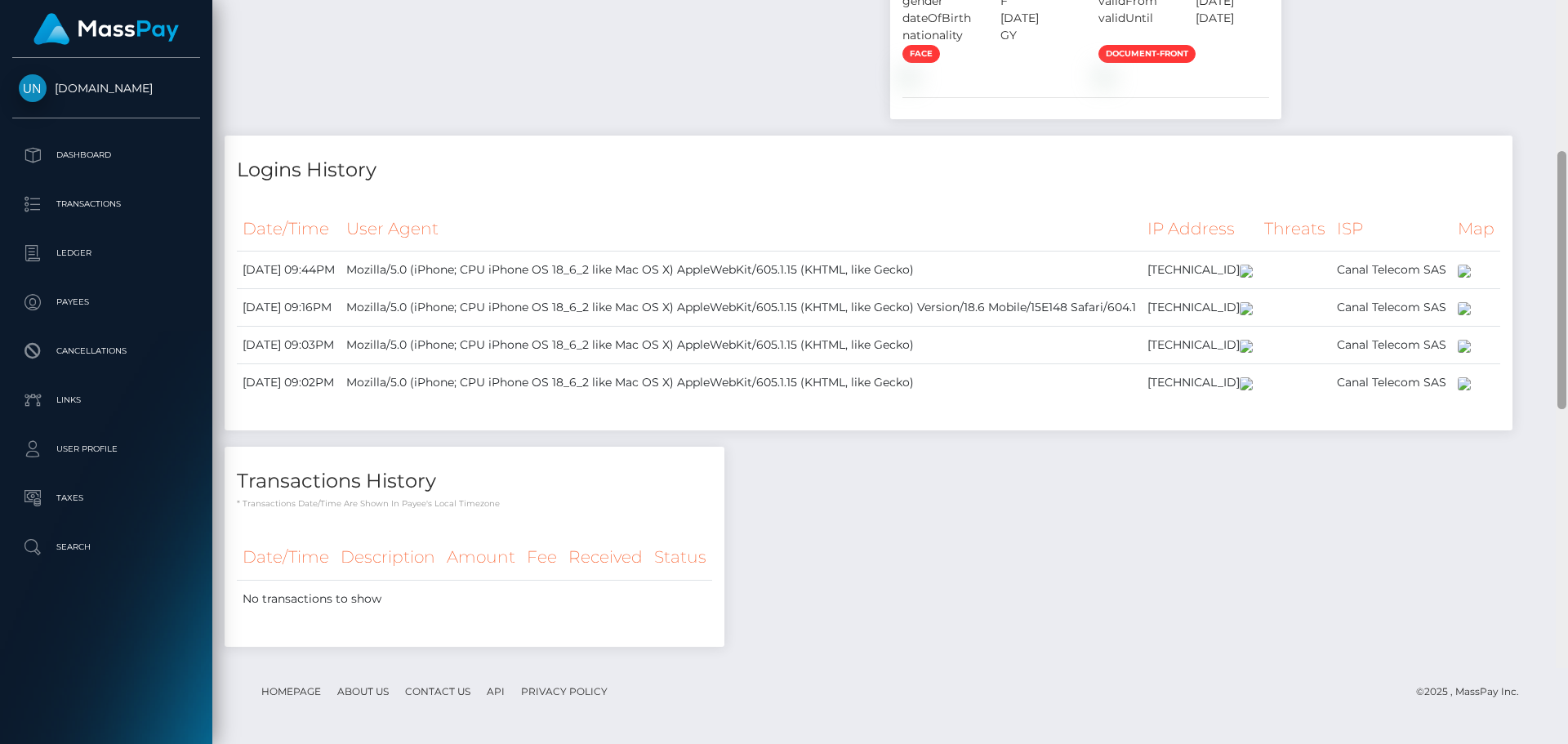
scroll to position [655, 0]
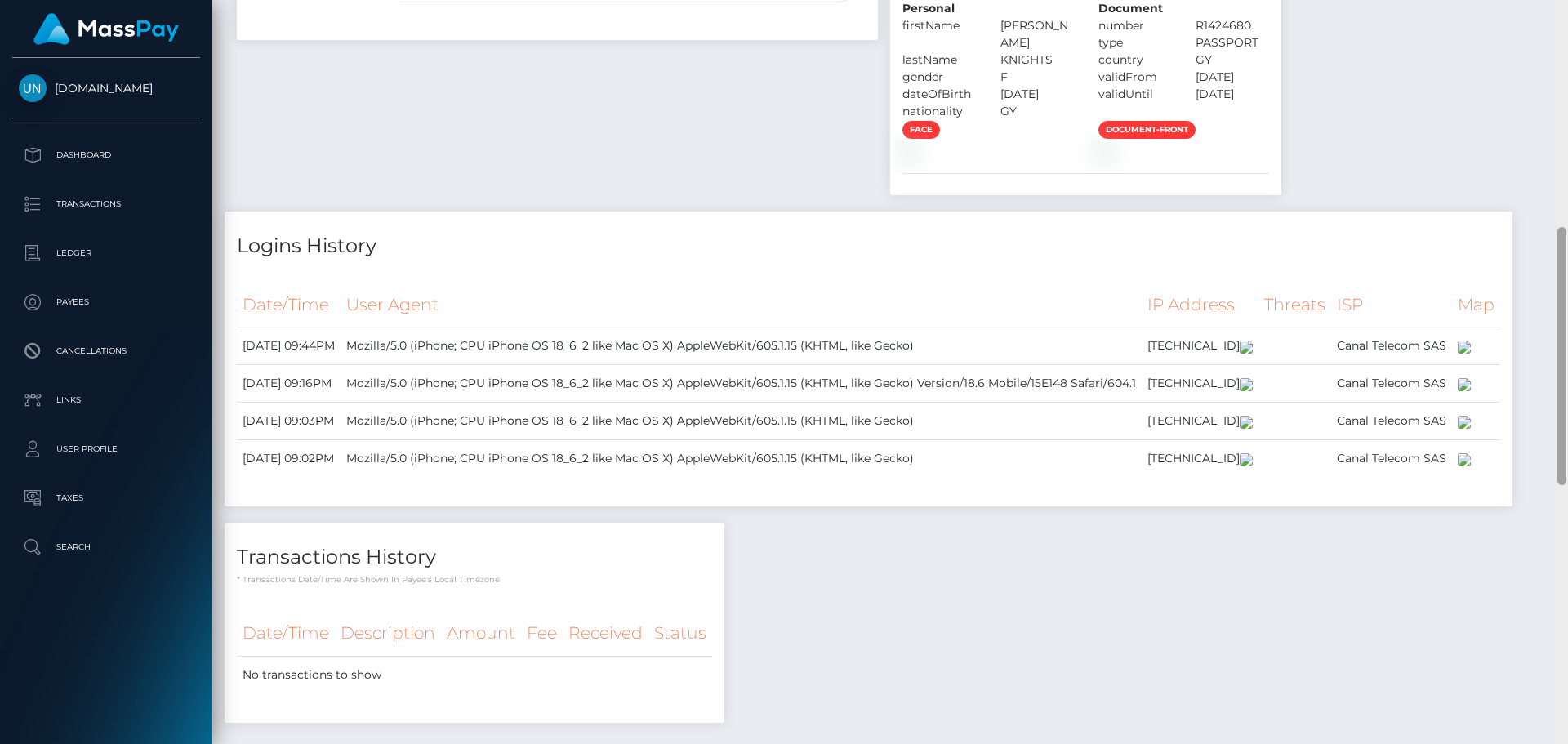
click at [1568, 26] on div at bounding box center [1562, 372] width 12 height 744
click at [1568, 26] on div "Customer Profile Loading... Loading..." at bounding box center [891, 372] width 1356 height 744
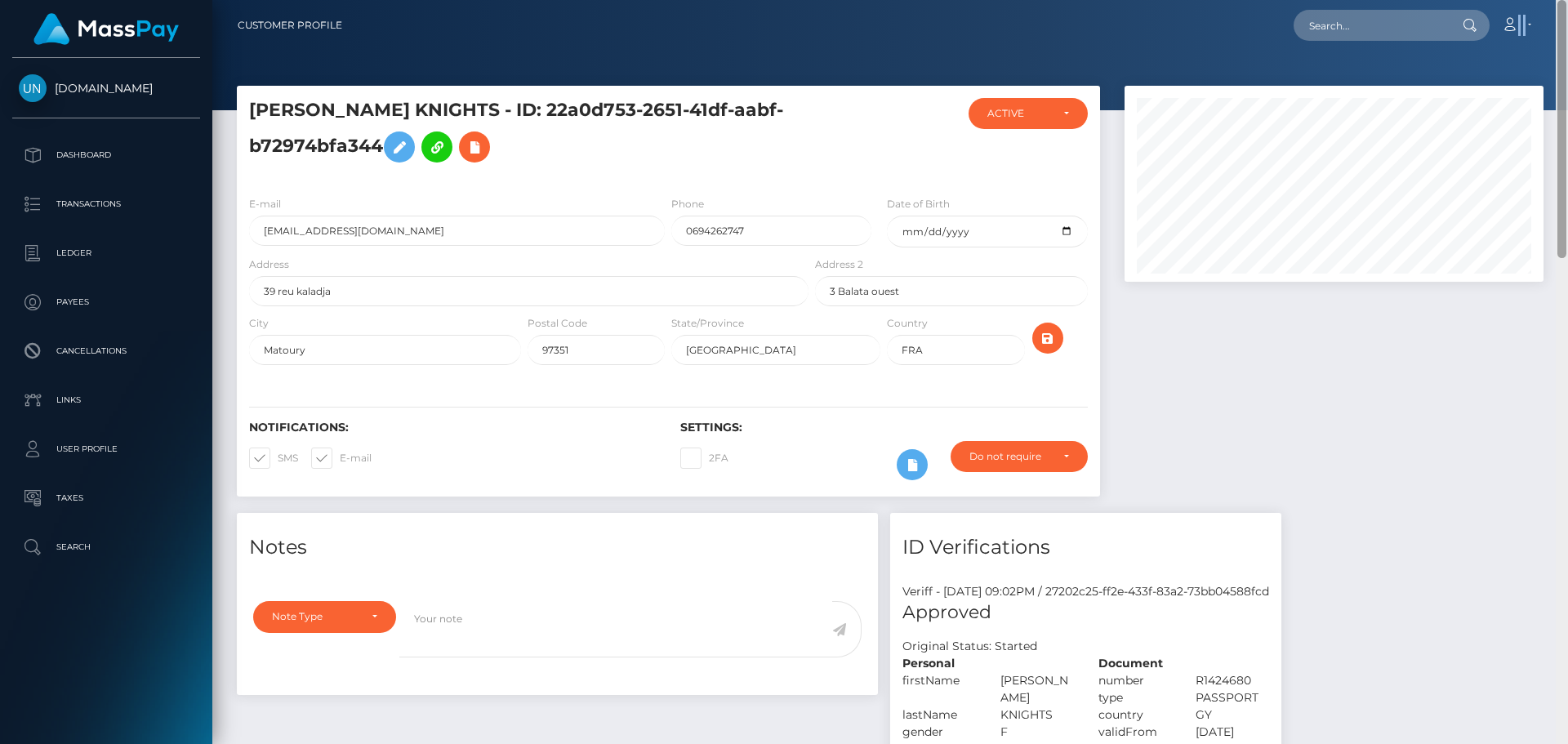
click at [1568, 26] on nav "Customer Profile Loading... Loading... Account" at bounding box center [891, 25] width 1356 height 51
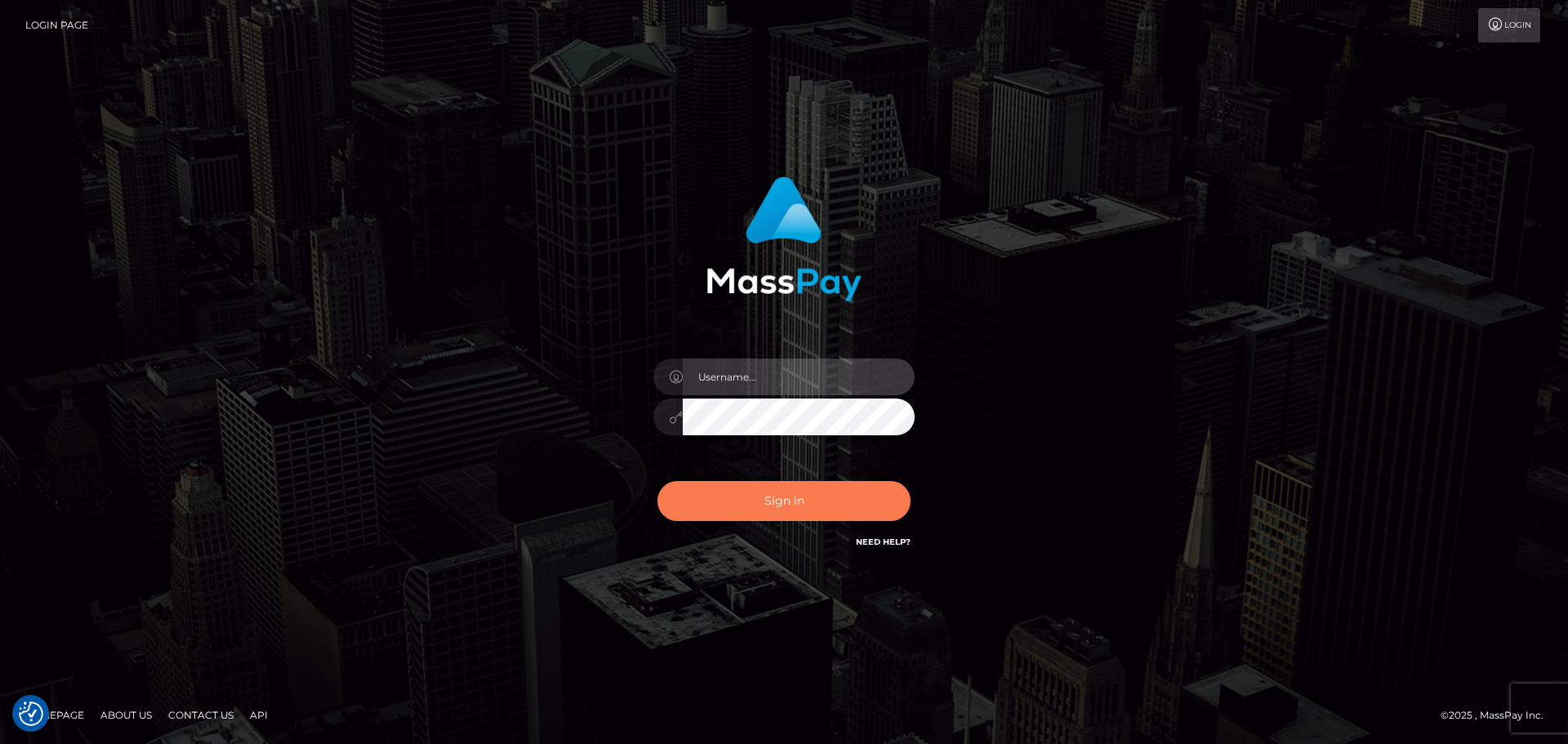
type input "[PERSON_NAME]"
click at [760, 488] on button "Sign in" at bounding box center [784, 501] width 253 height 40
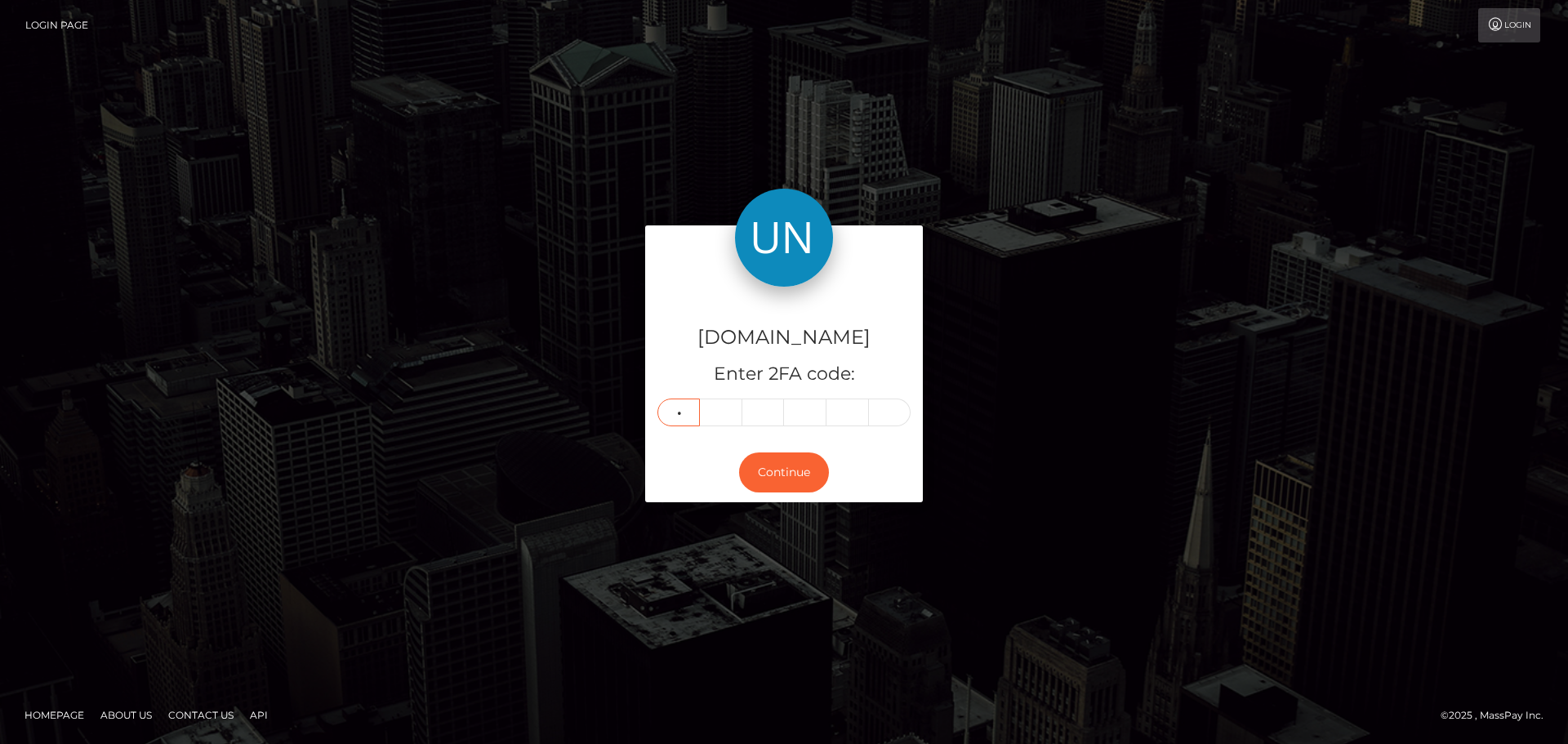
type input "6"
type input "1"
type input "6"
type input "0"
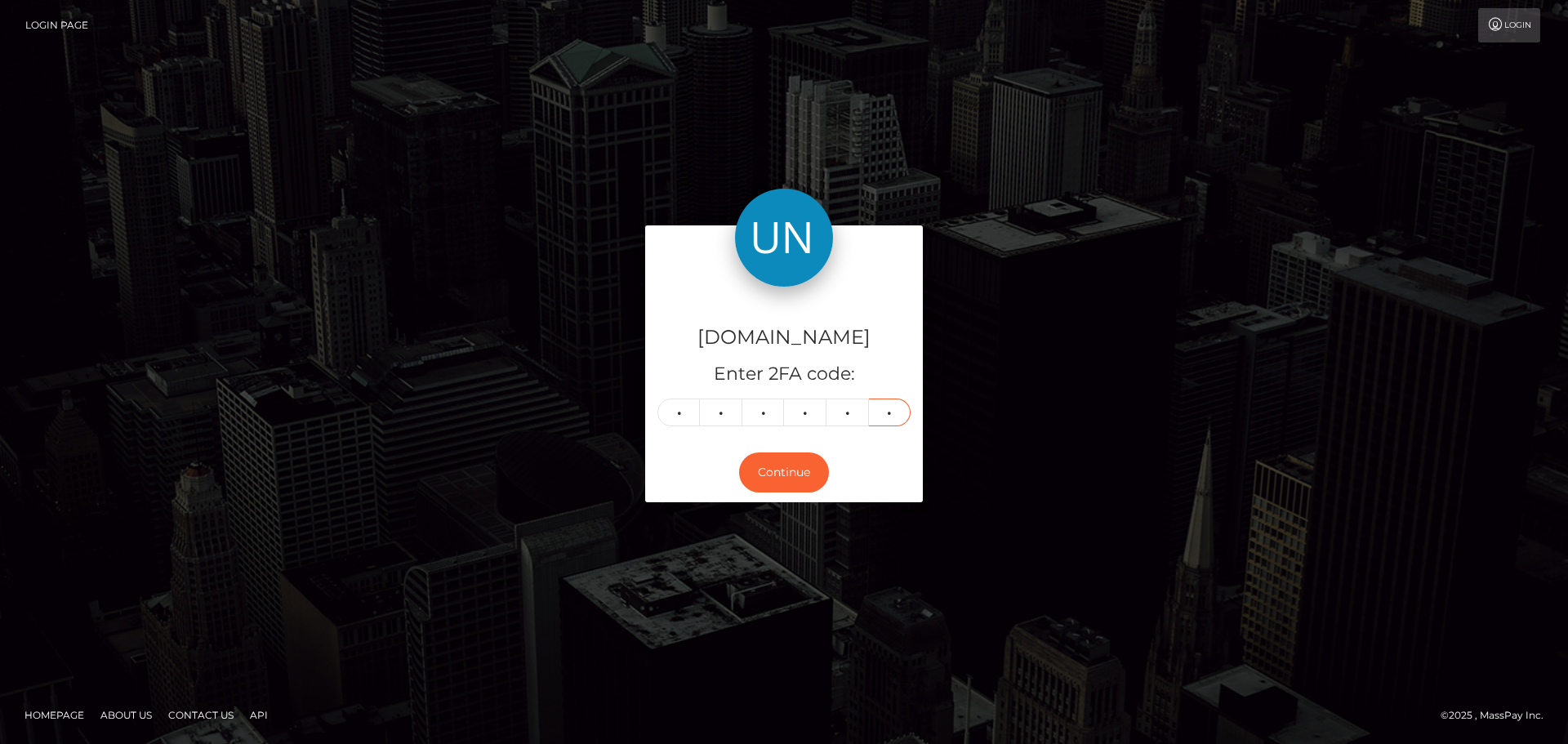
type input "8"
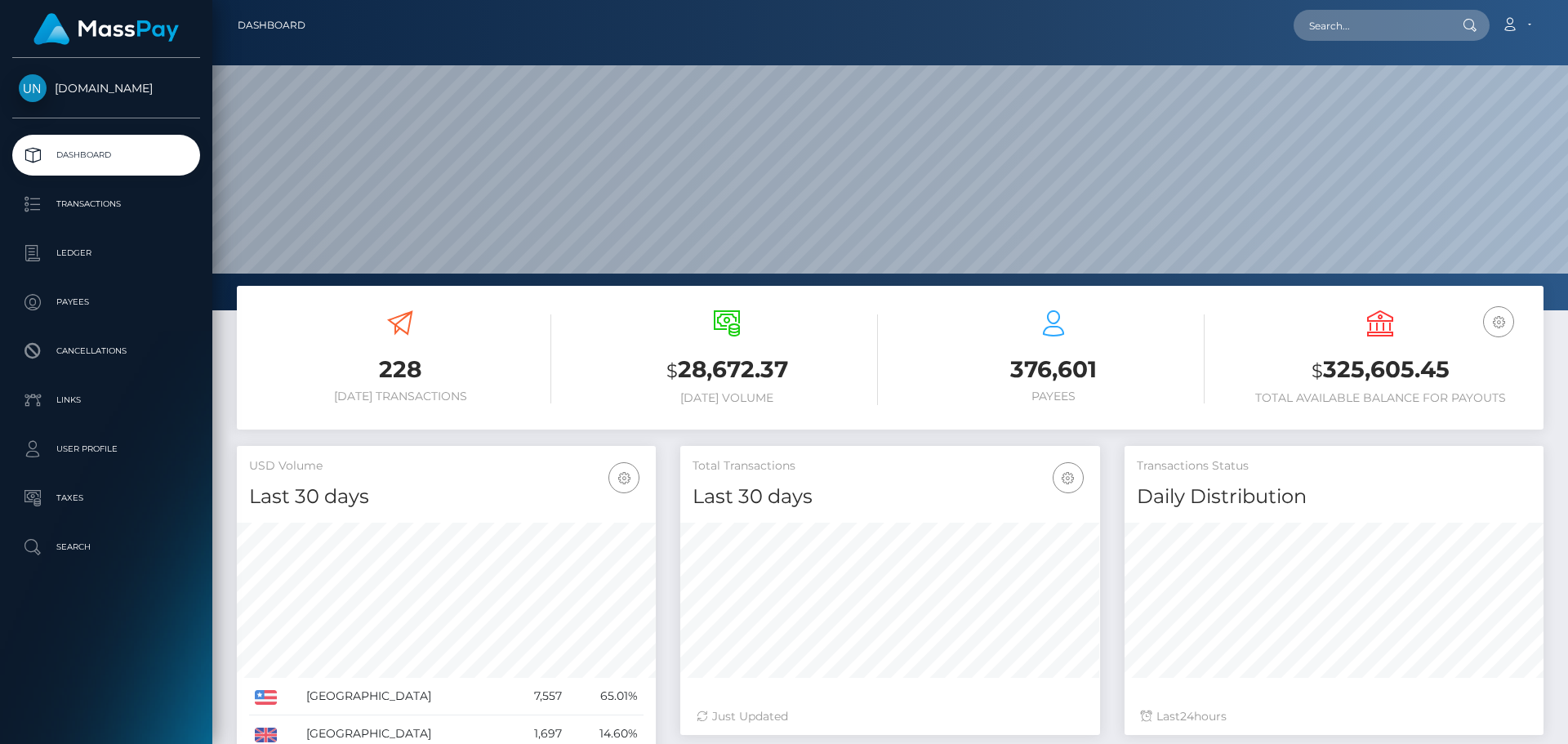
scroll to position [290, 420]
click at [1342, 37] on input "text" at bounding box center [1371, 25] width 154 height 31
paste input "nahir.1214@gmail.com"
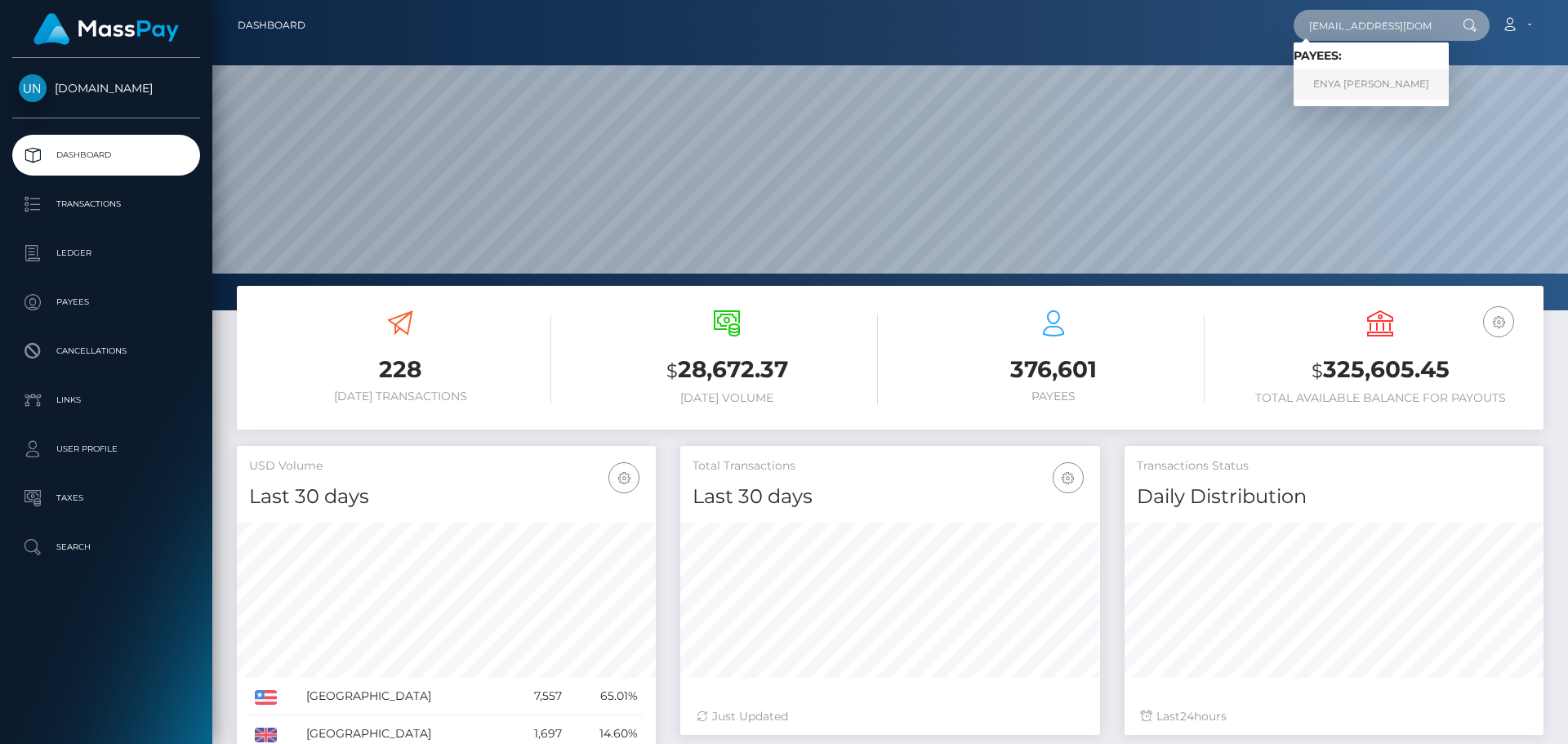
type input "nahir.1214@gmail.com"
click at [1382, 81] on link "ENYA NAHIR RODRIGUEZ CASTILLO" at bounding box center [1371, 84] width 155 height 31
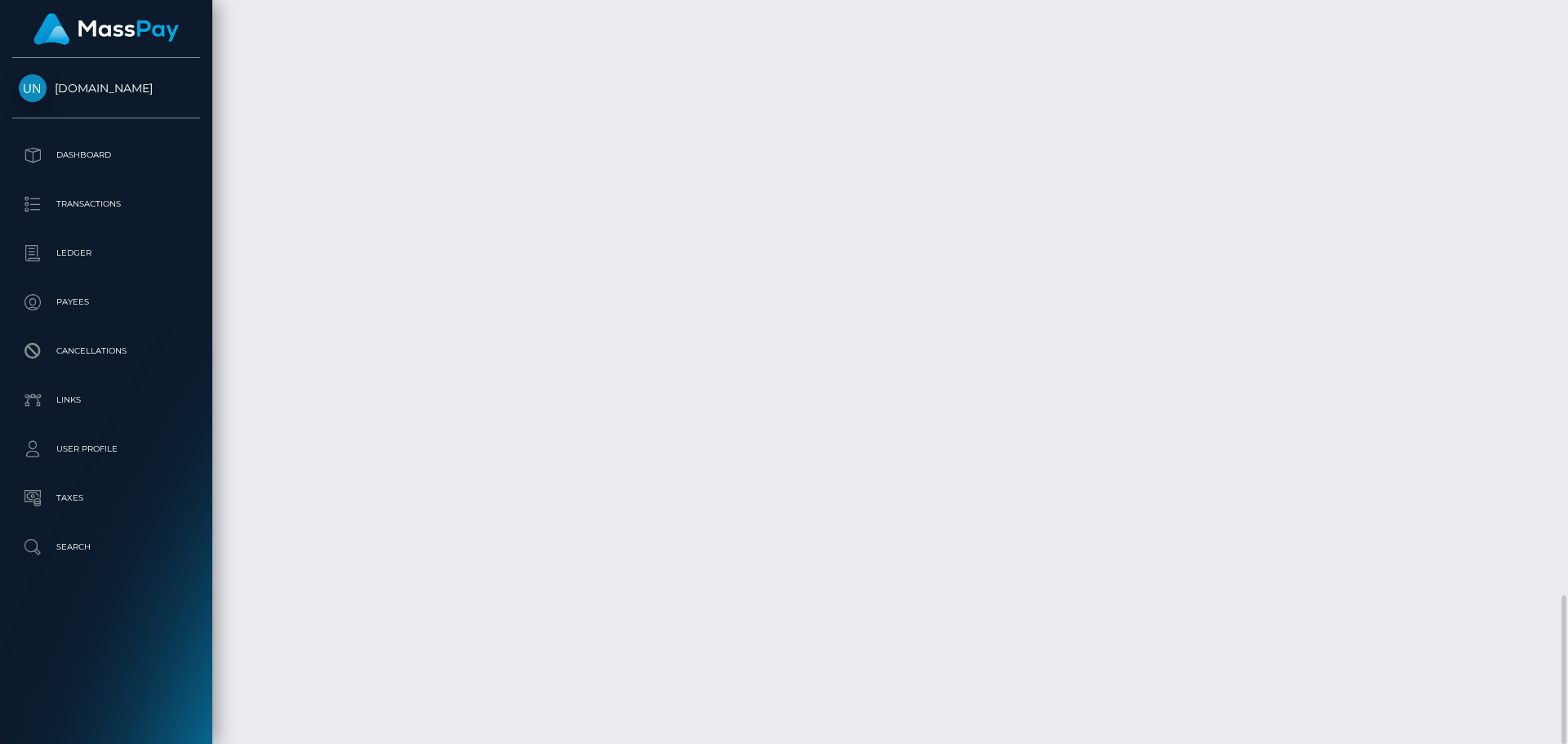
scroll to position [196, 420]
click at [1568, 10] on div at bounding box center [1562, 372] width 12 height 744
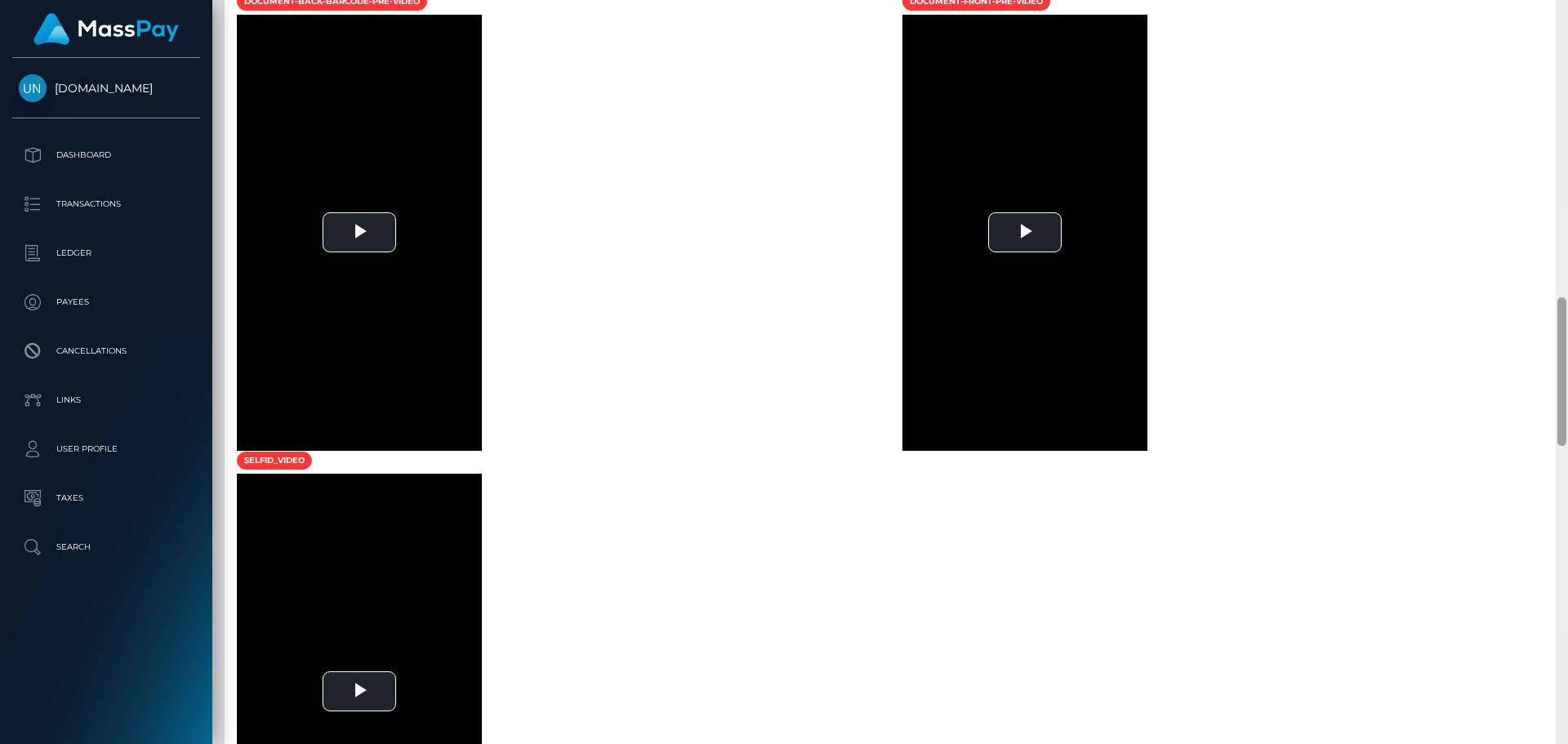
click at [1568, 10] on div at bounding box center [1562, 372] width 12 height 744
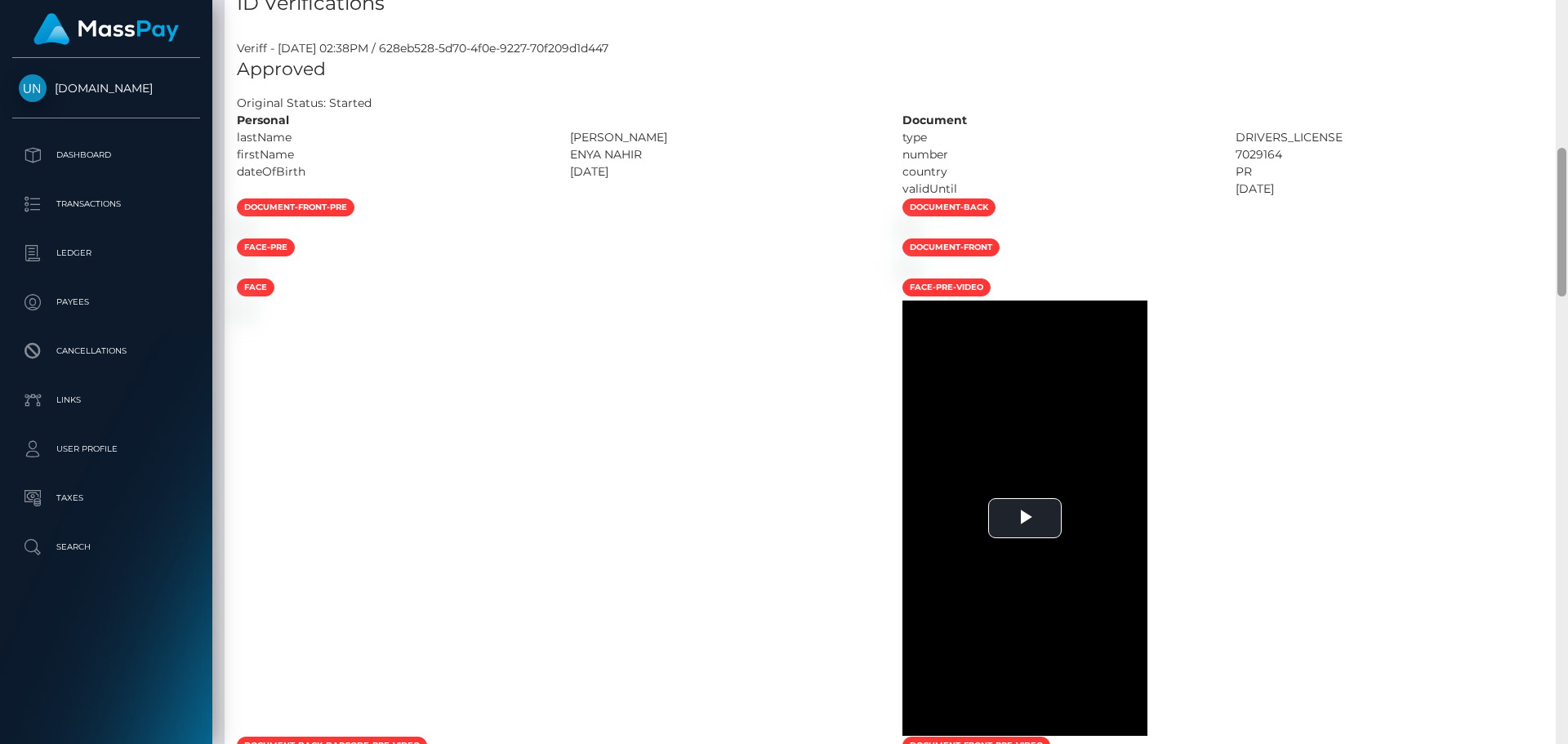
click at [1568, 10] on div "Customer Profile Loading... Loading..." at bounding box center [891, 372] width 1356 height 744
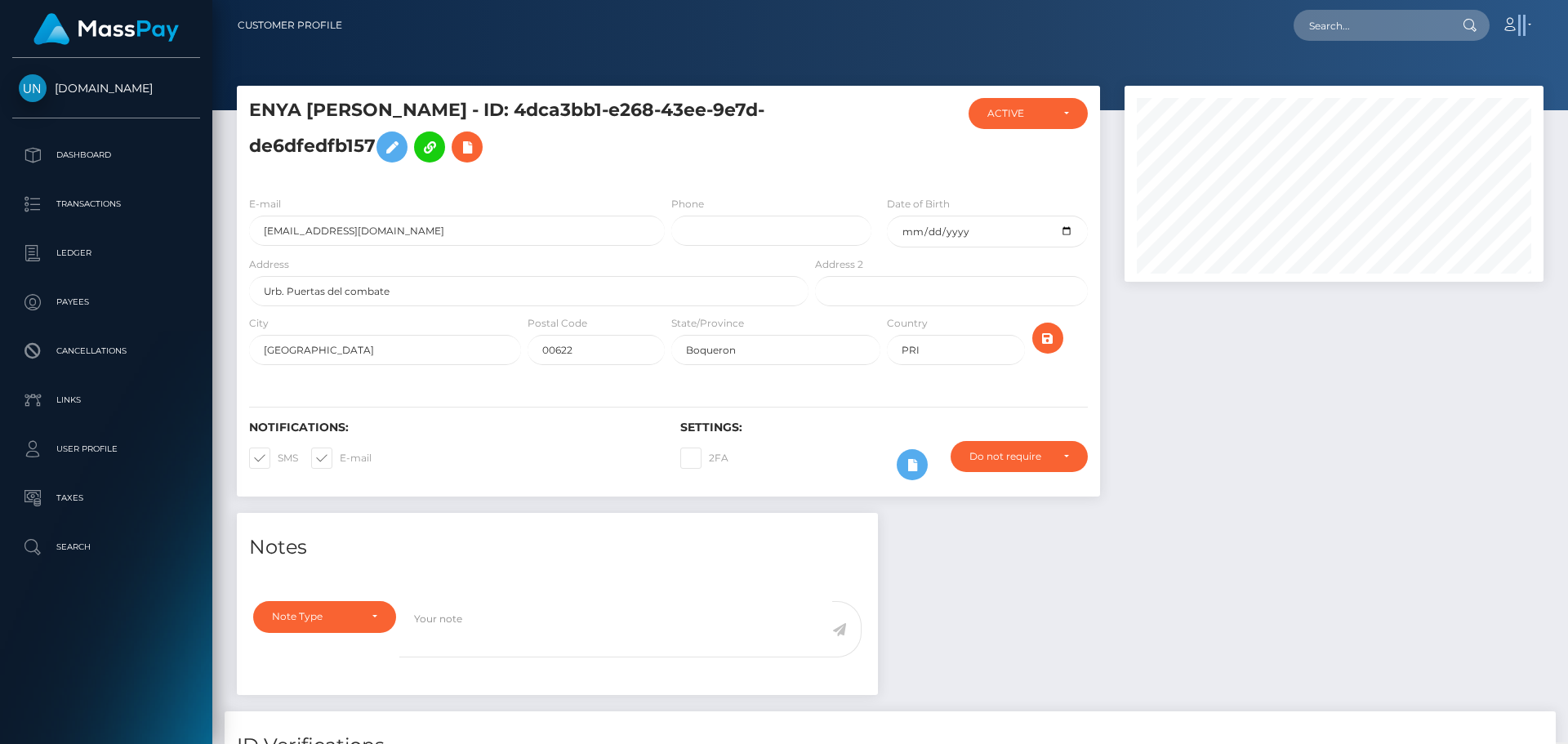
click at [1568, 10] on nav "Customer Profile Loading... Loading... Account" at bounding box center [891, 25] width 1356 height 51
click at [1318, 11] on input "text" at bounding box center [1371, 25] width 154 height 31
click at [1408, 39] on input "text" at bounding box center [1371, 25] width 154 height 31
paste input "wilsonchloe.101@icloud.com"
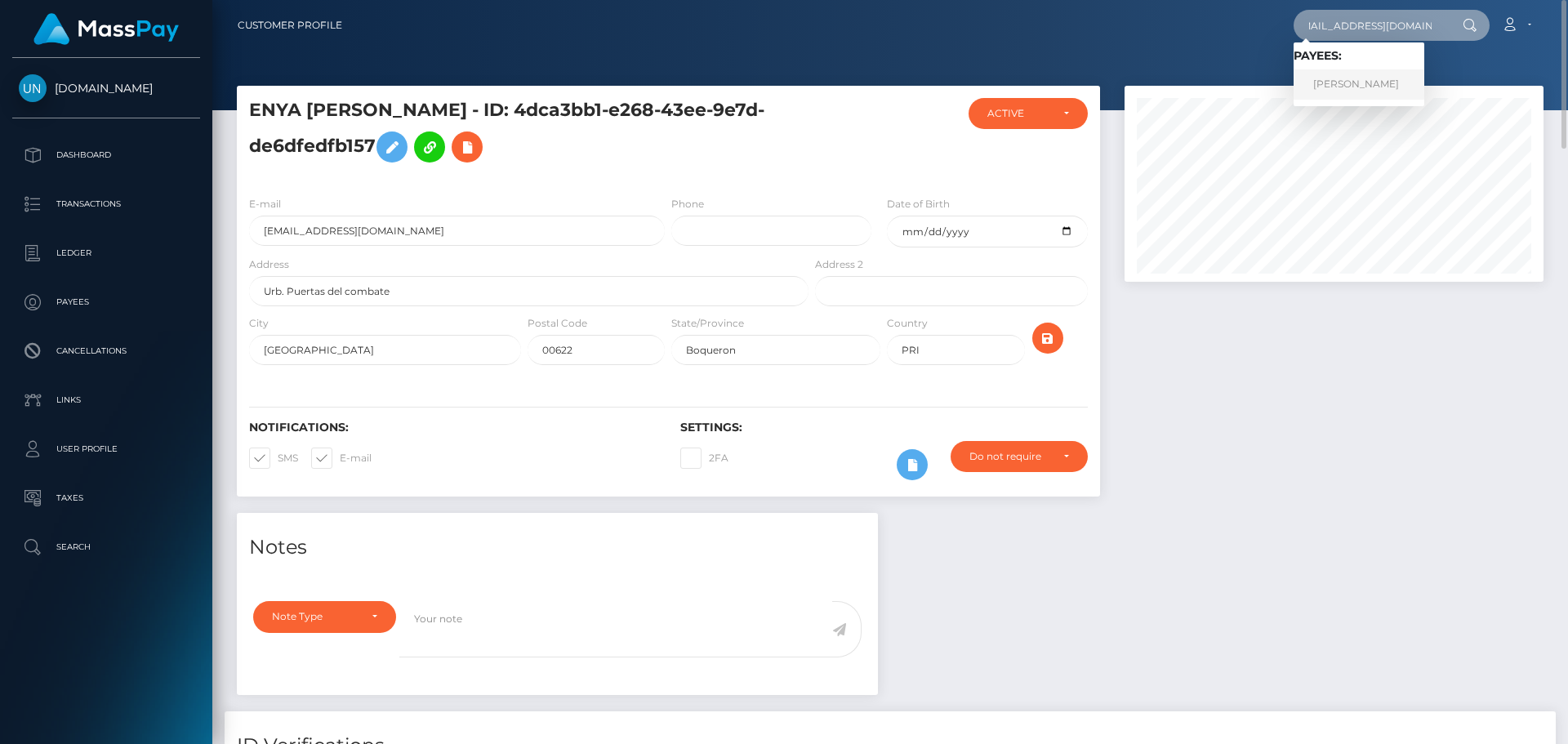
type input "wilsonchloe.101@icloud.com"
click at [1360, 74] on link "CHLOE TERESA WILSON" at bounding box center [1359, 84] width 131 height 31
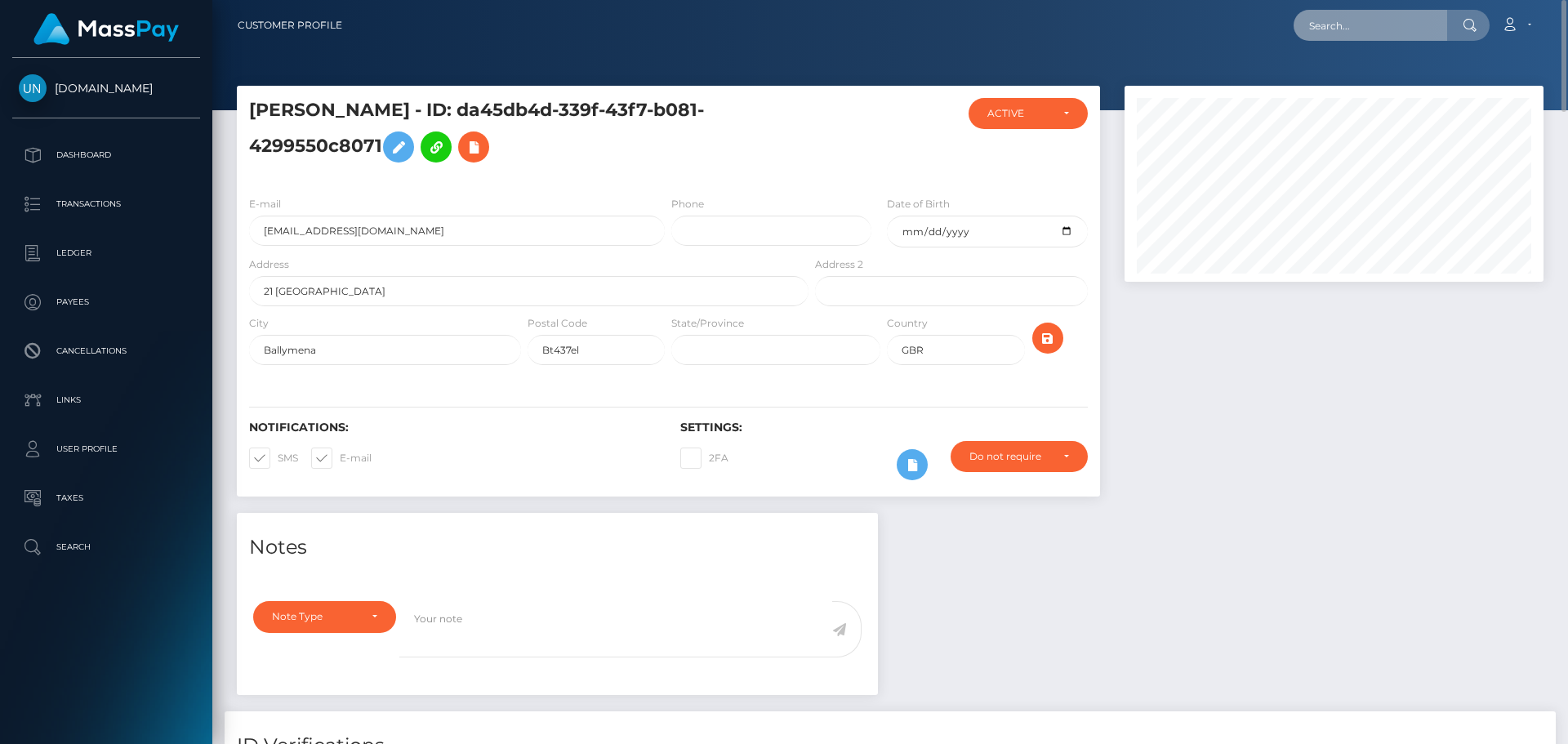
click at [1374, 19] on input "text" at bounding box center [1371, 25] width 154 height 31
paste input "[EMAIL_ADDRESS][DOMAIN_NAME]"
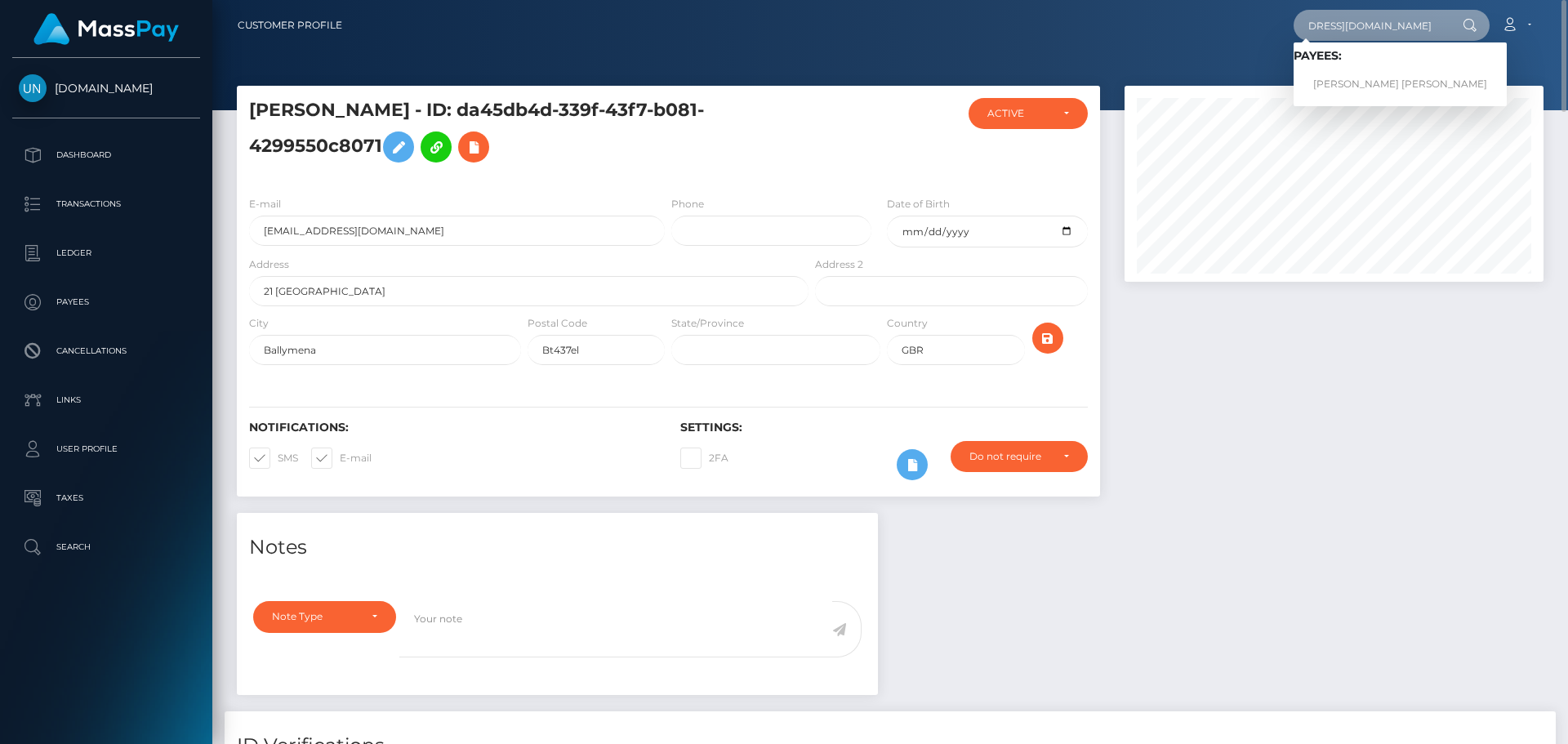
type input "[EMAIL_ADDRESS][DOMAIN_NAME]"
drag, startPoint x: 1333, startPoint y: 72, endPoint x: 1324, endPoint y: 88, distance: 18.4
click at [1333, 72] on link "BRANDON SMITH PINTO CASTILLO" at bounding box center [1401, 84] width 213 height 31
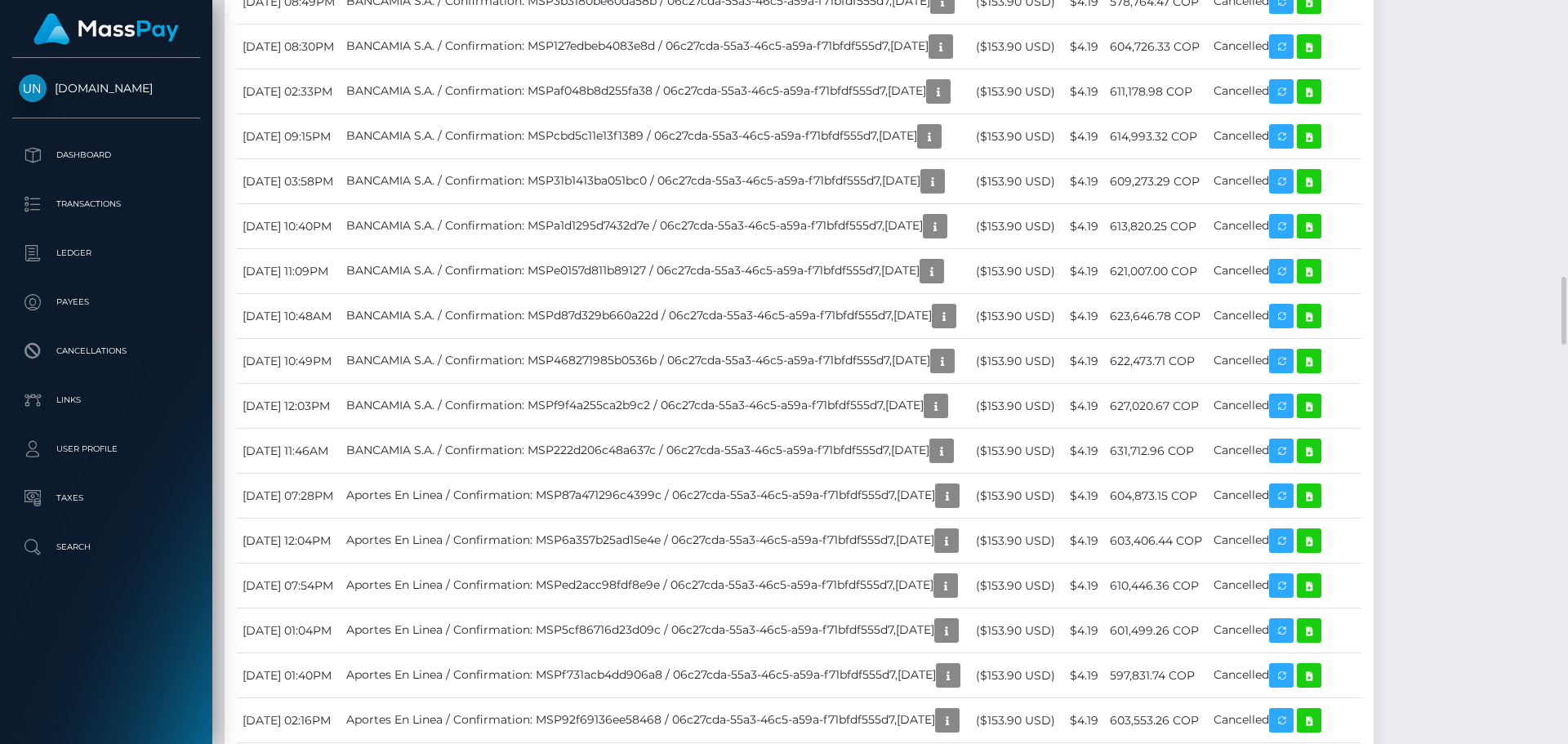
scroll to position [3512, 0]
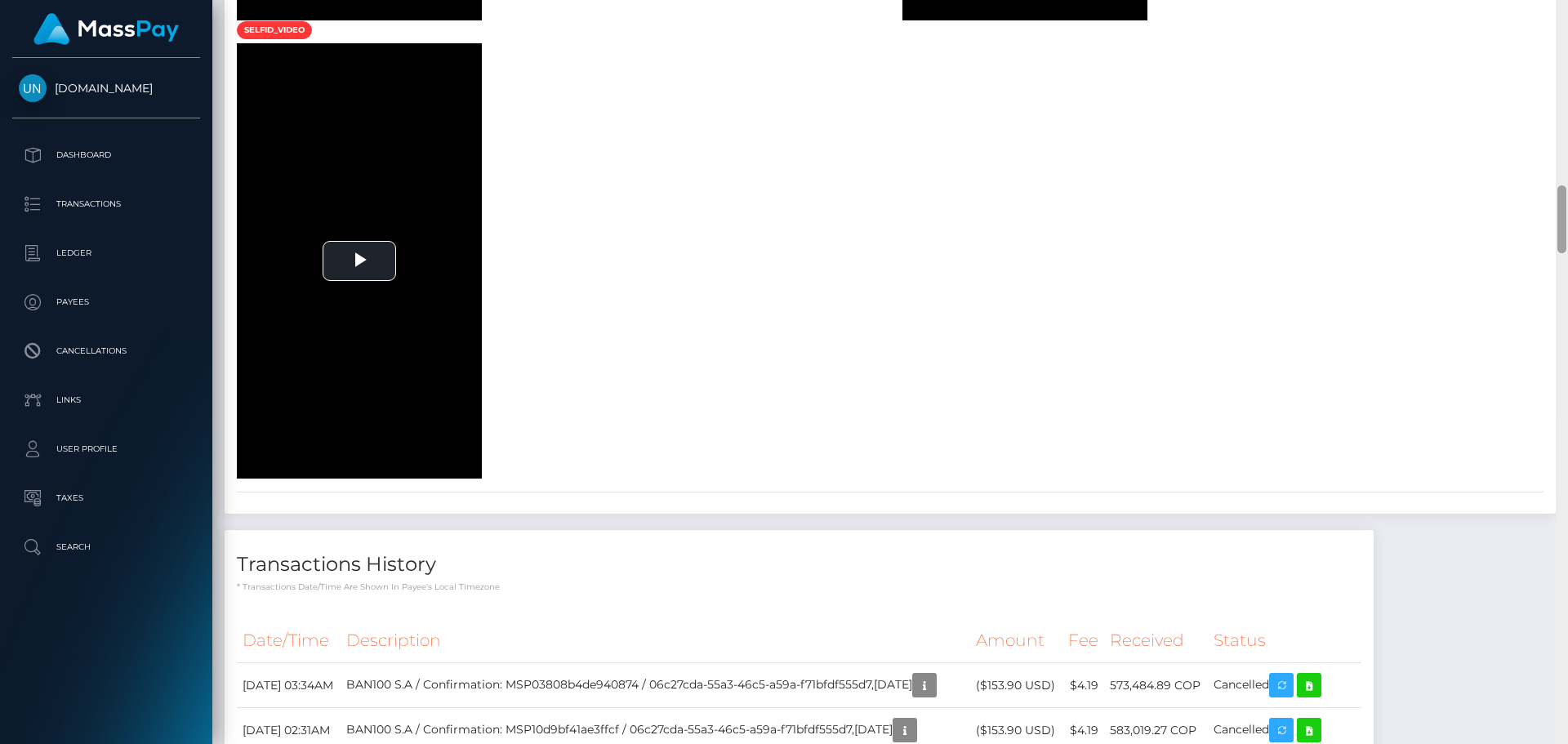
click at [1568, 10] on div at bounding box center [1562, 372] width 12 height 744
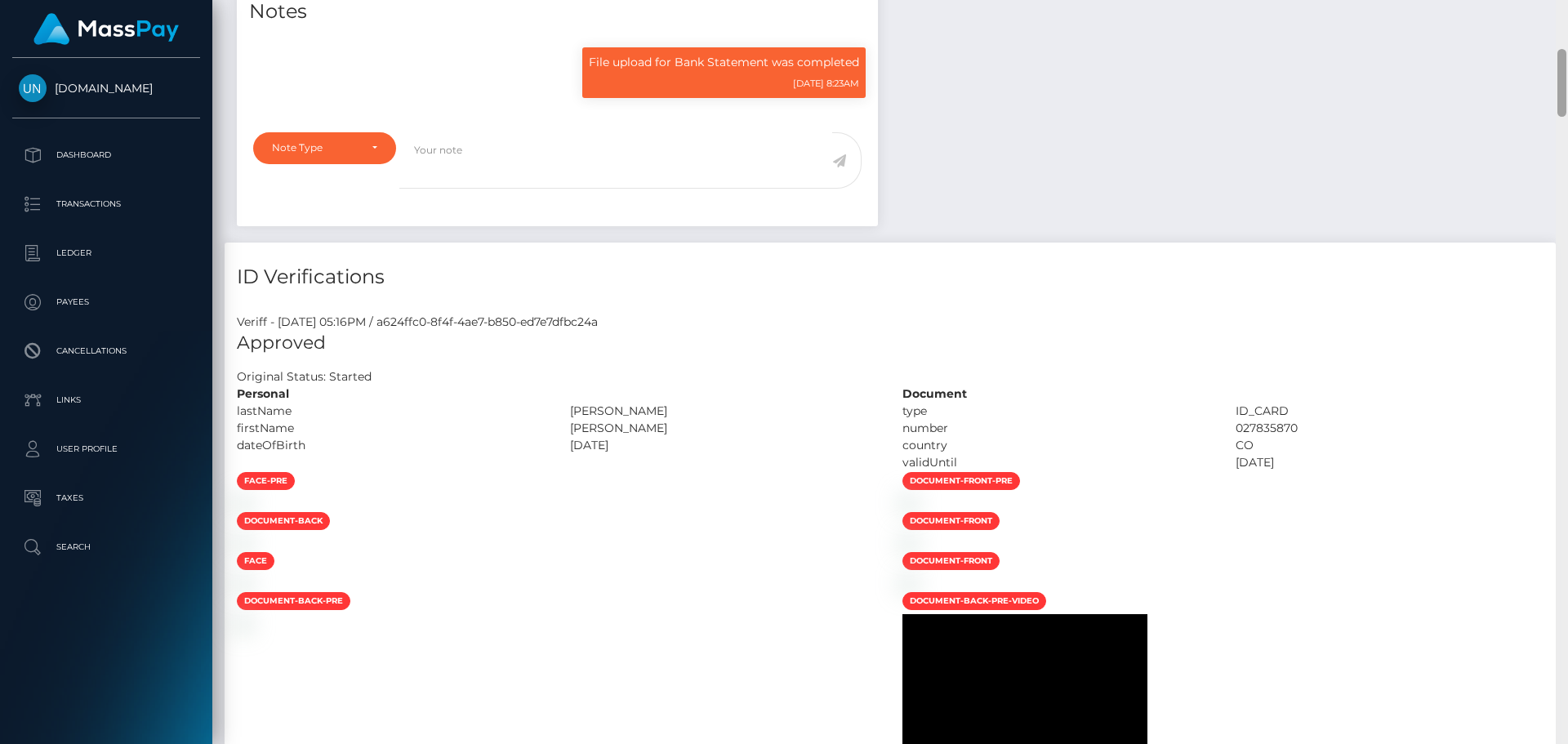
click at [1568, 10] on div "Customer Profile Loading... Loading..." at bounding box center [891, 372] width 1356 height 744
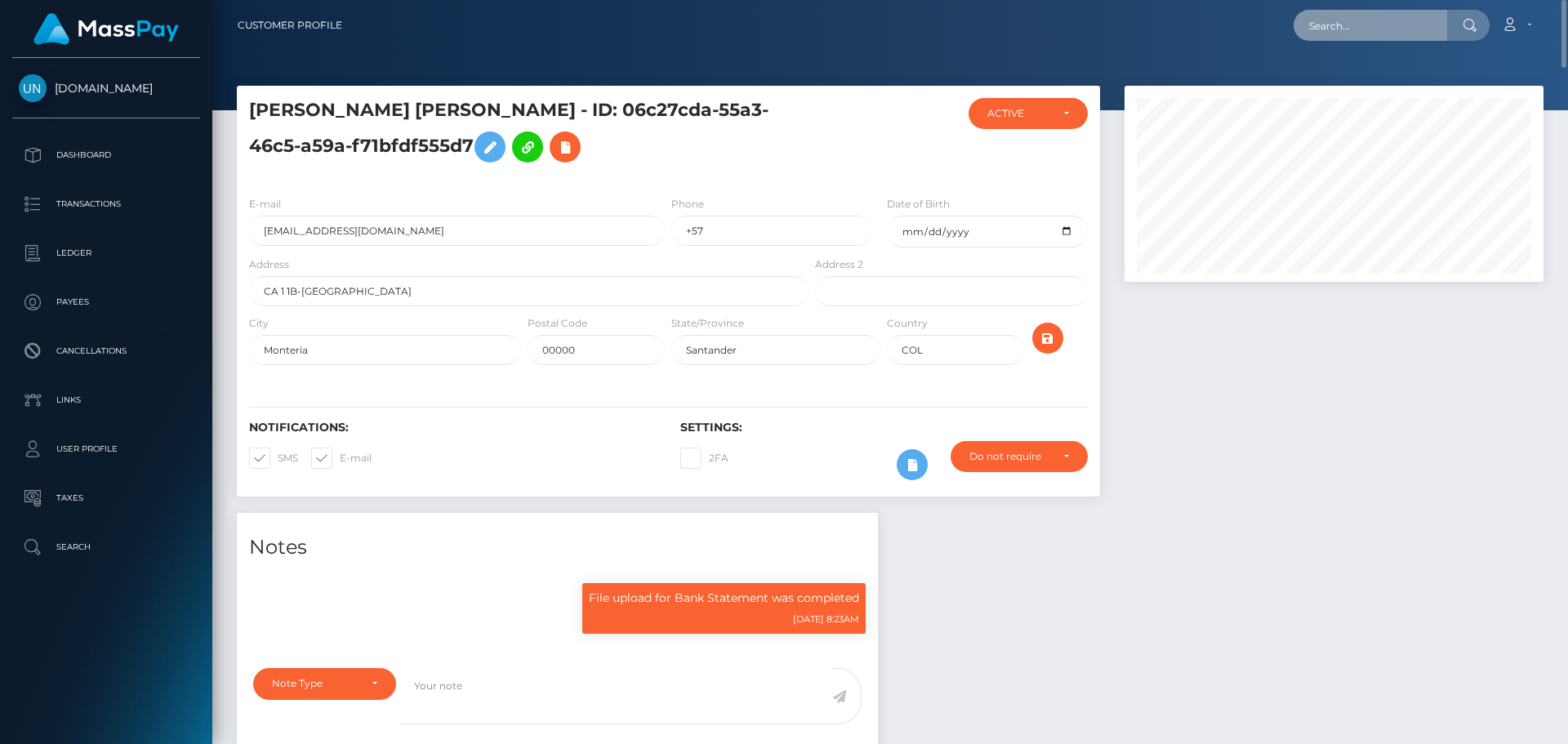
click at [1375, 21] on input "text" at bounding box center [1371, 25] width 154 height 31
paste input "alfonso.sorrentino114@virgilio.it"
type input "alfonso.sorrentino114@virgilio.it"
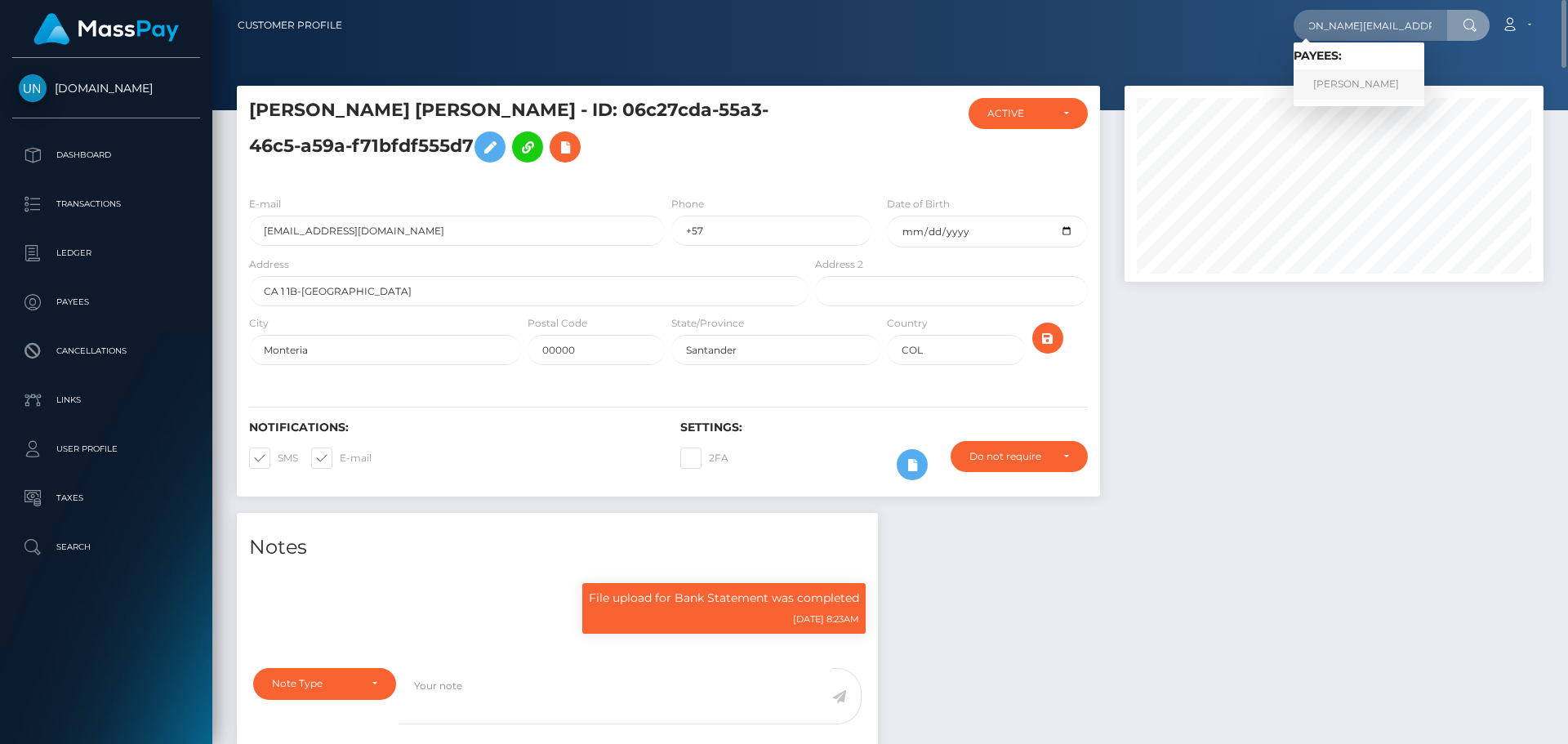
drag, startPoint x: 1350, startPoint y: 85, endPoint x: 1216, endPoint y: 85, distance: 134.0
click at [1350, 85] on link "ANTONIETTA SORRENTINO" at bounding box center [1359, 84] width 131 height 31
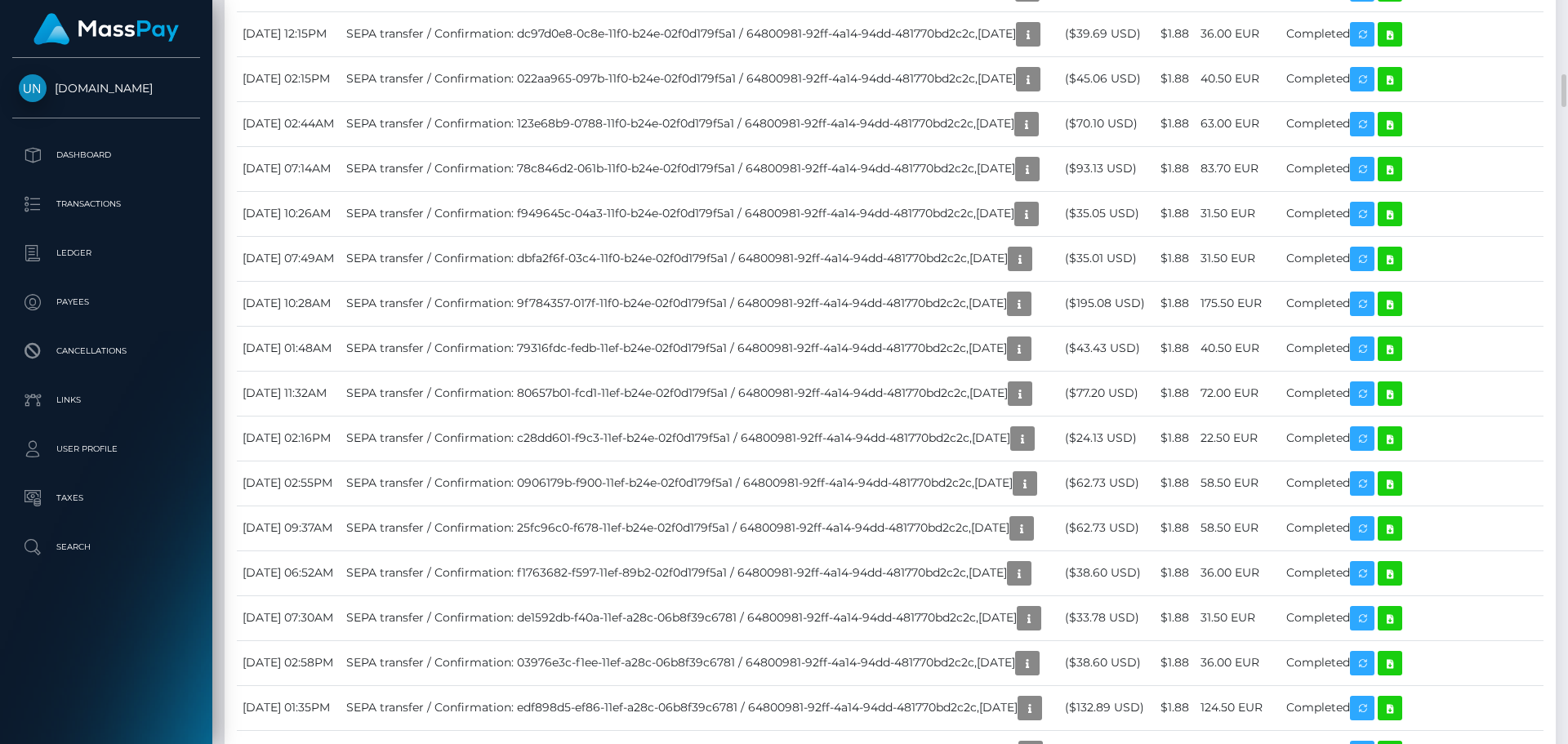
scroll to position [7106, 0]
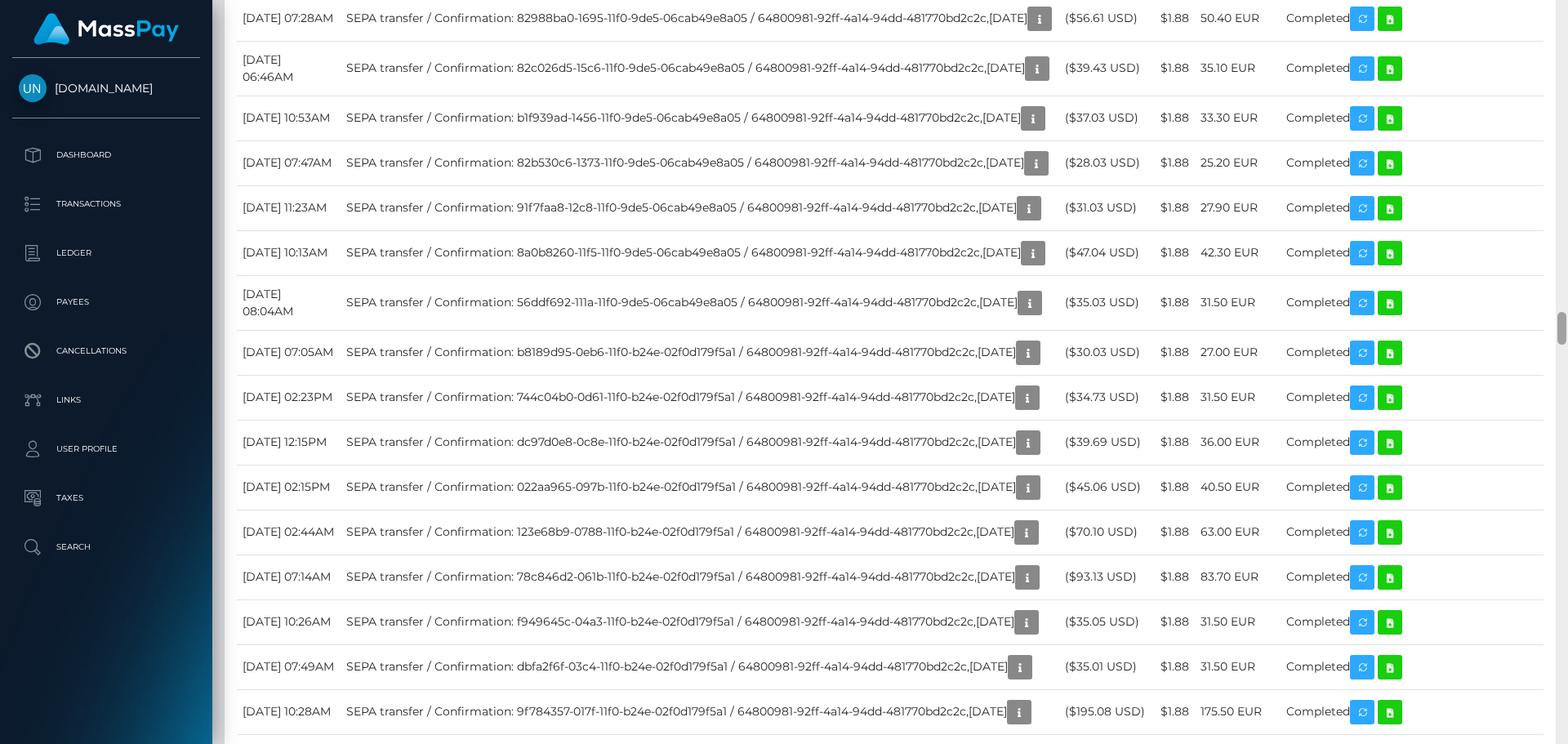
click at [1568, 21] on div at bounding box center [1562, 372] width 12 height 744
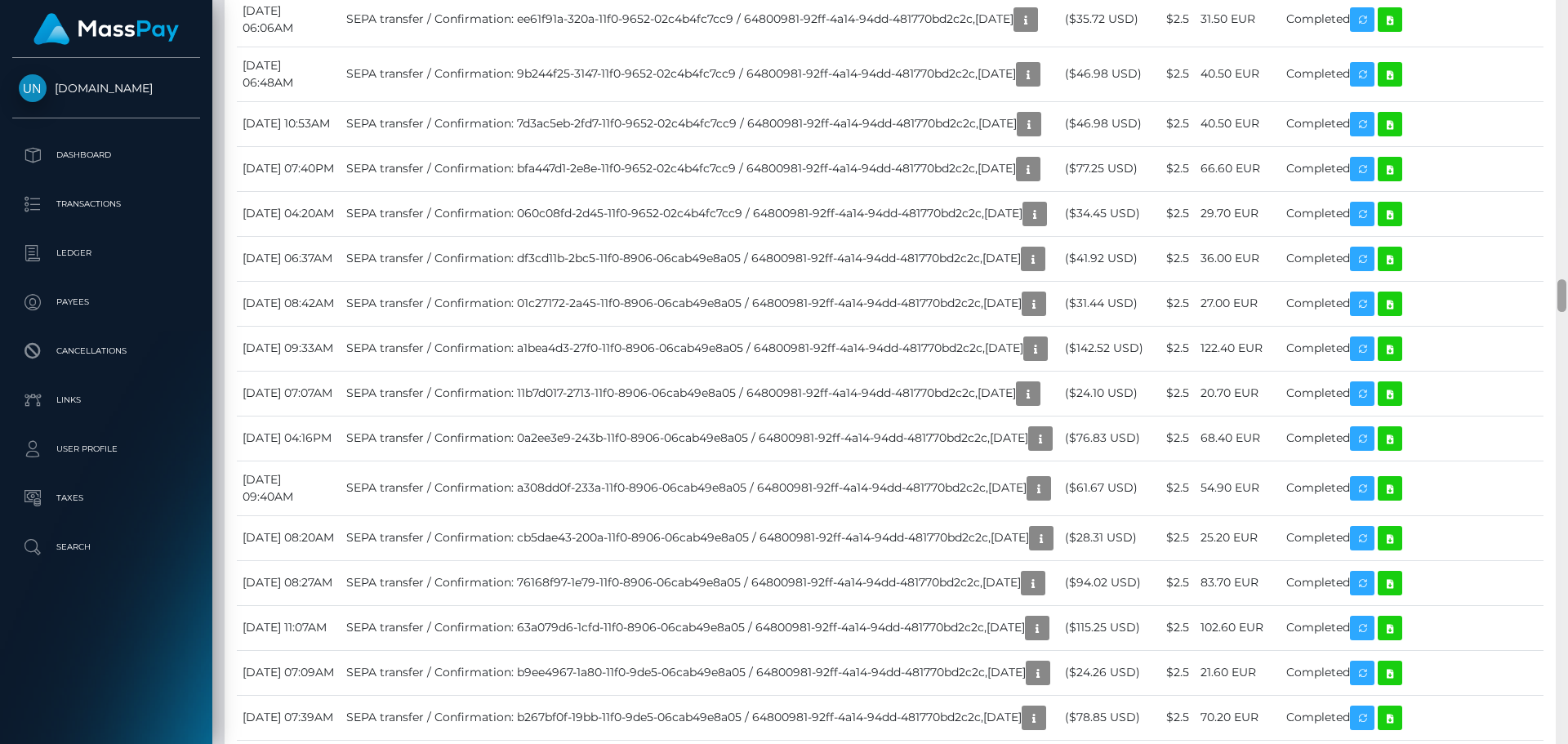
click at [1568, 21] on div at bounding box center [1562, 372] width 12 height 744
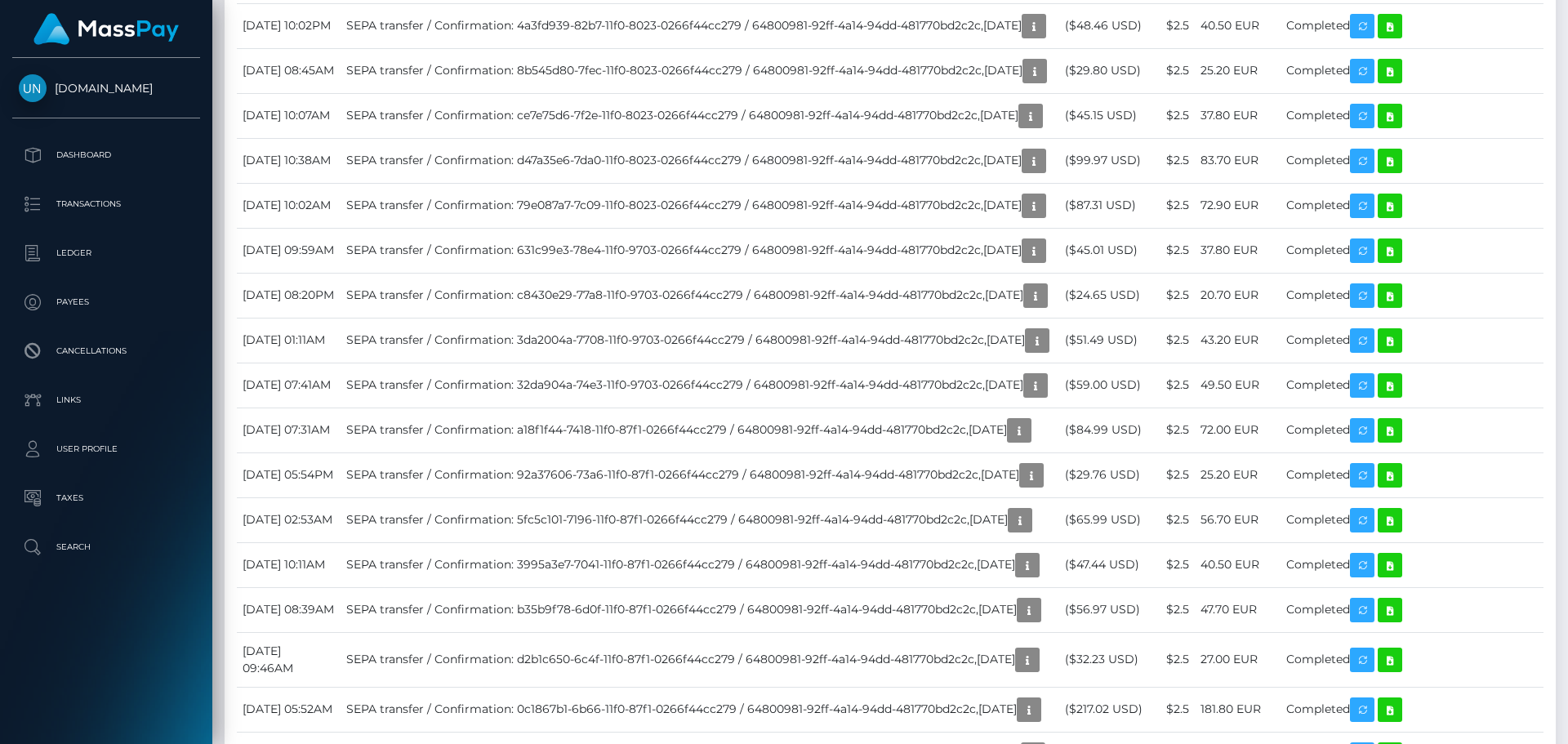
click at [1568, 21] on div at bounding box center [1562, 372] width 12 height 744
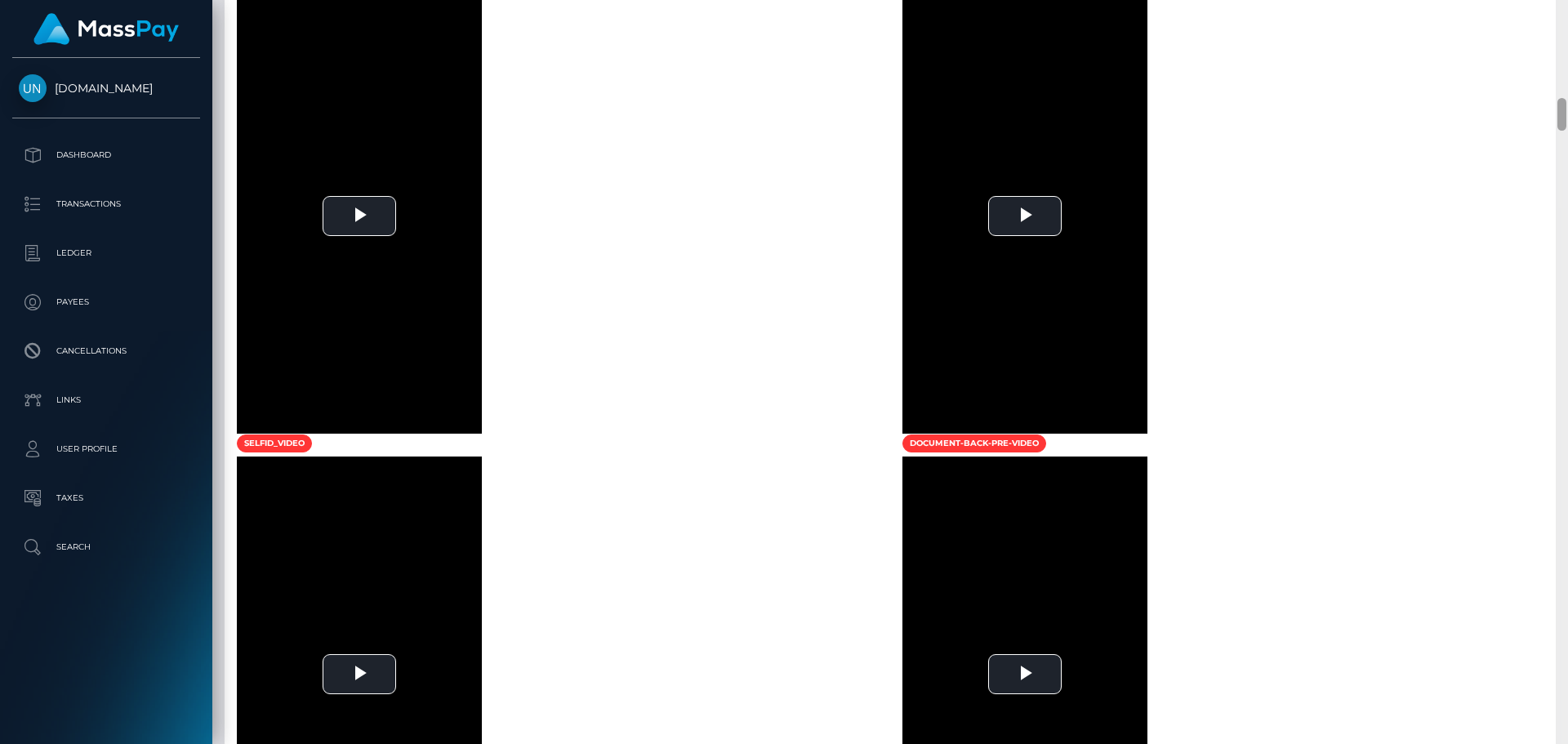
click at [1568, 17] on div at bounding box center [1562, 372] width 12 height 744
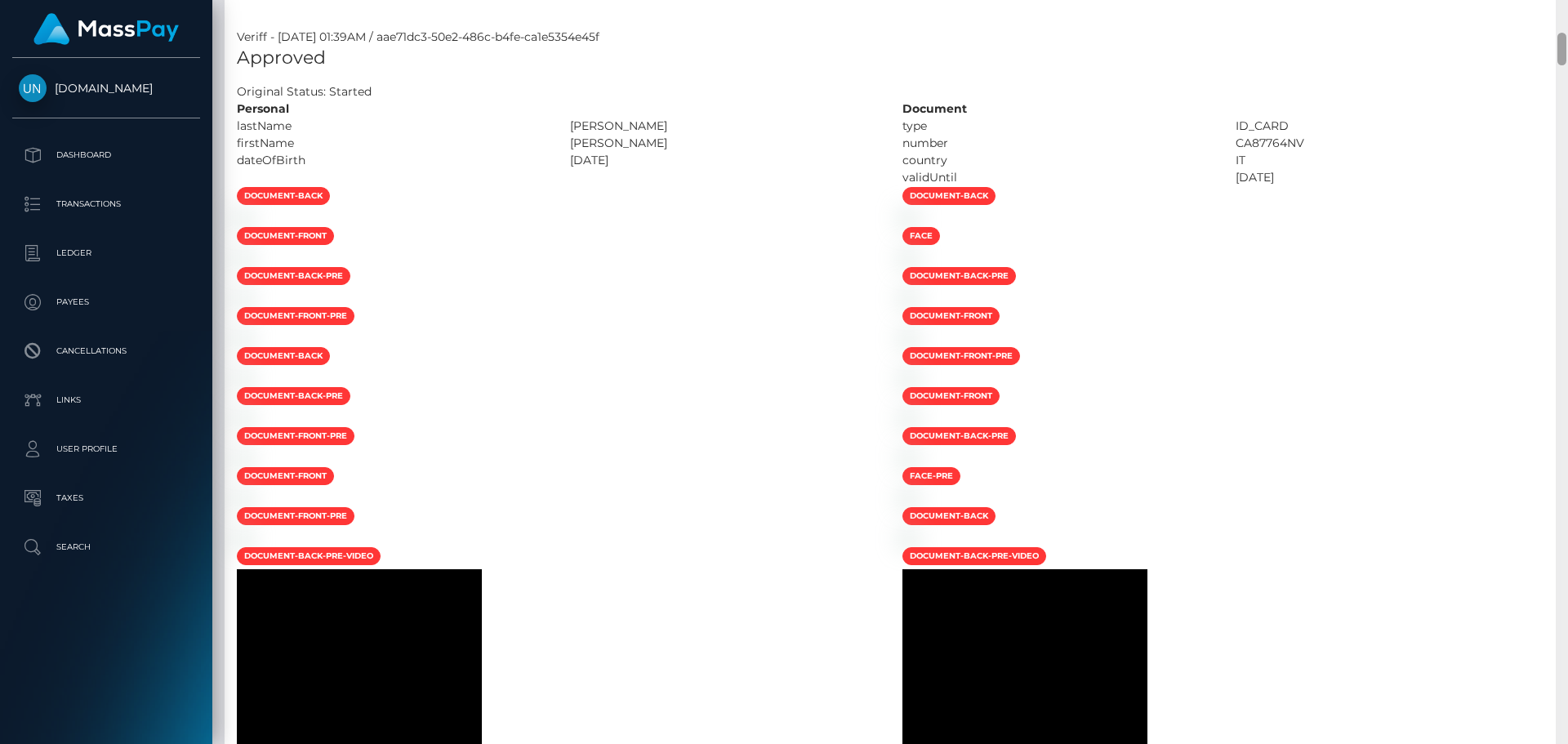
click at [1568, 17] on div "Customer Profile Loading... Loading..." at bounding box center [891, 372] width 1356 height 744
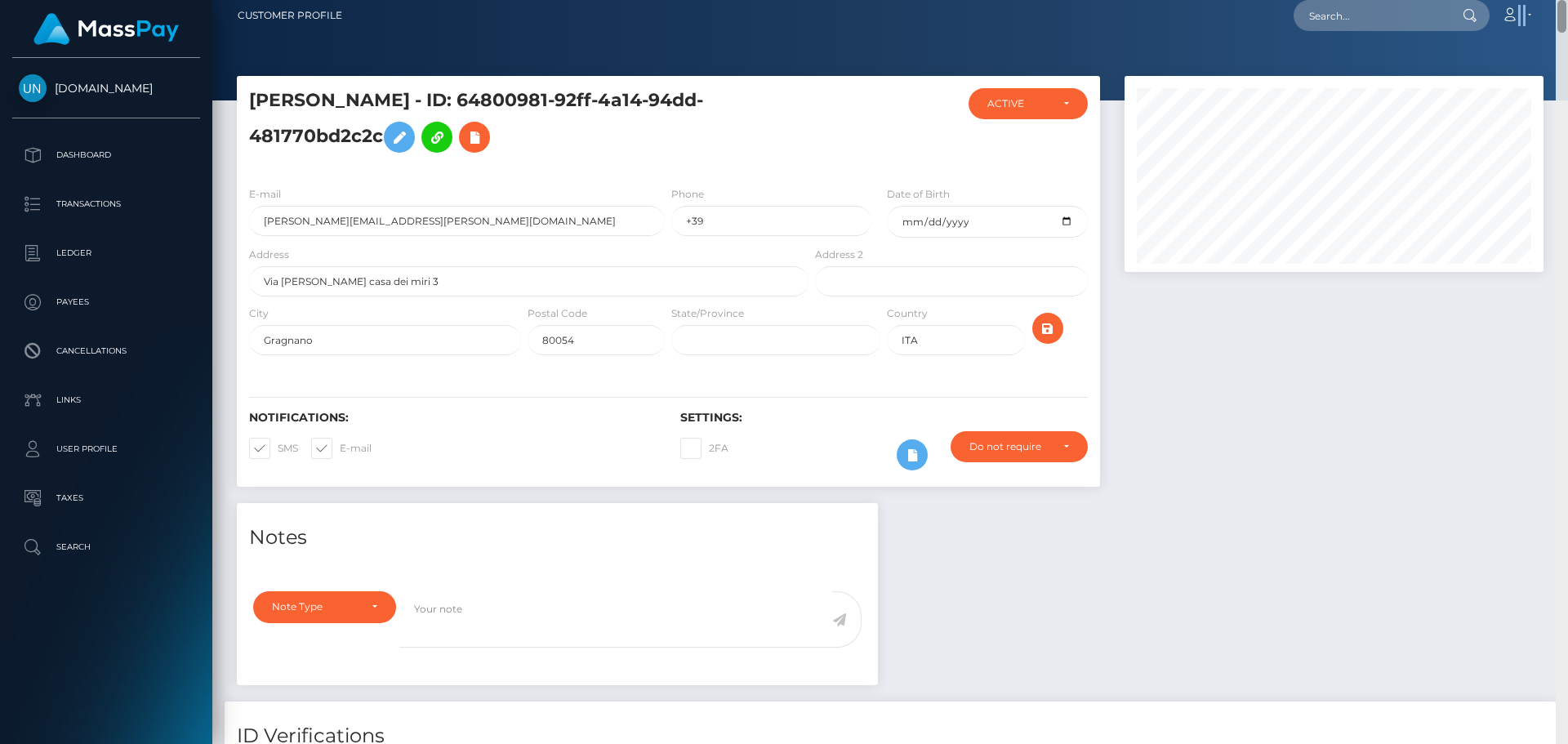
click at [1568, 17] on nav "Customer Profile Loading... Loading... Account" at bounding box center [891, 15] width 1356 height 51
drag, startPoint x: 1402, startPoint y: 30, endPoint x: 1395, endPoint y: 24, distance: 9.2
click at [1402, 30] on input "text" at bounding box center [1371, 15] width 154 height 31
paste input "renitaniyanna@gmail.com"
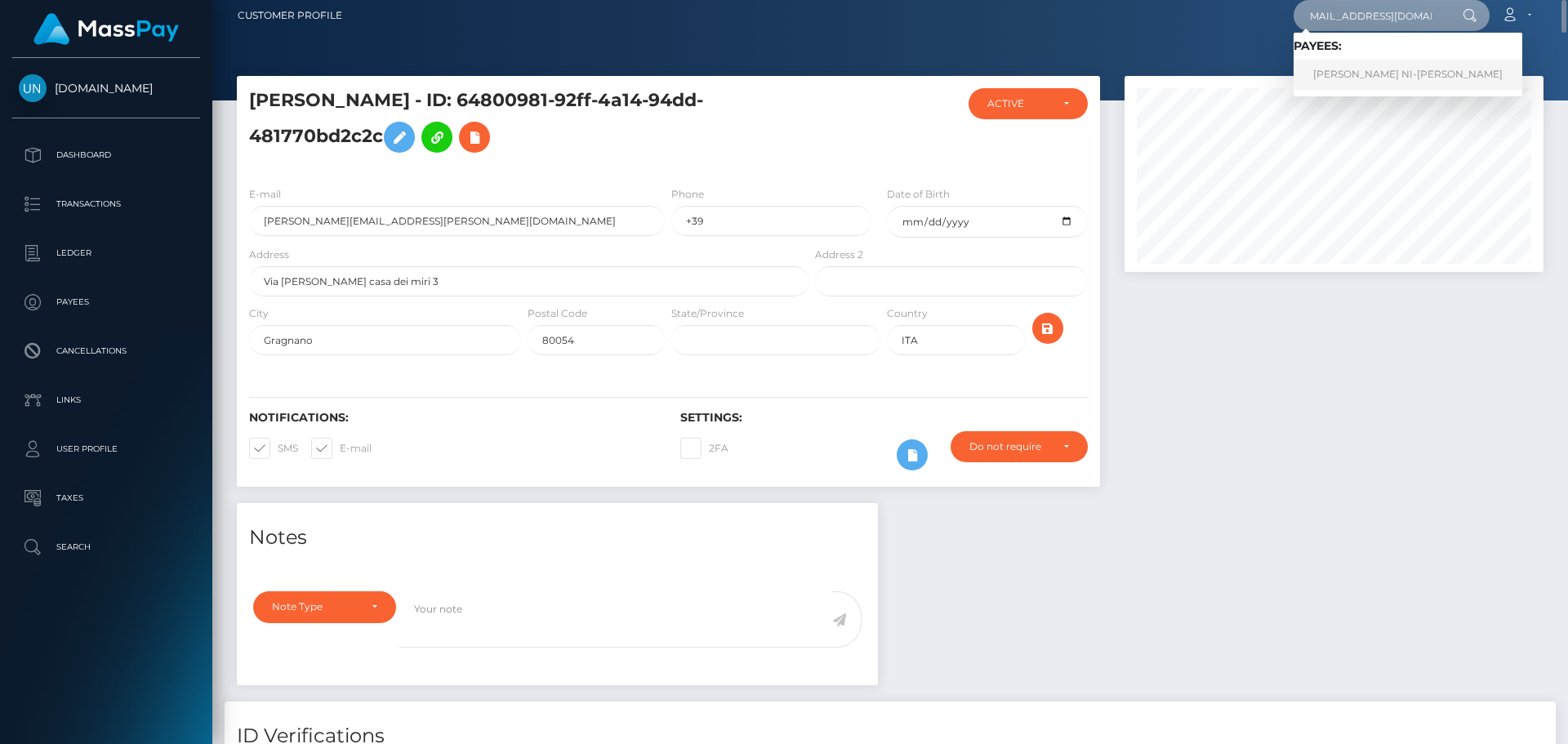
type input "renitaniyanna@gmail.com"
click at [1316, 85] on link "RENITA NI-YANNA CARTER" at bounding box center [1408, 74] width 229 height 31
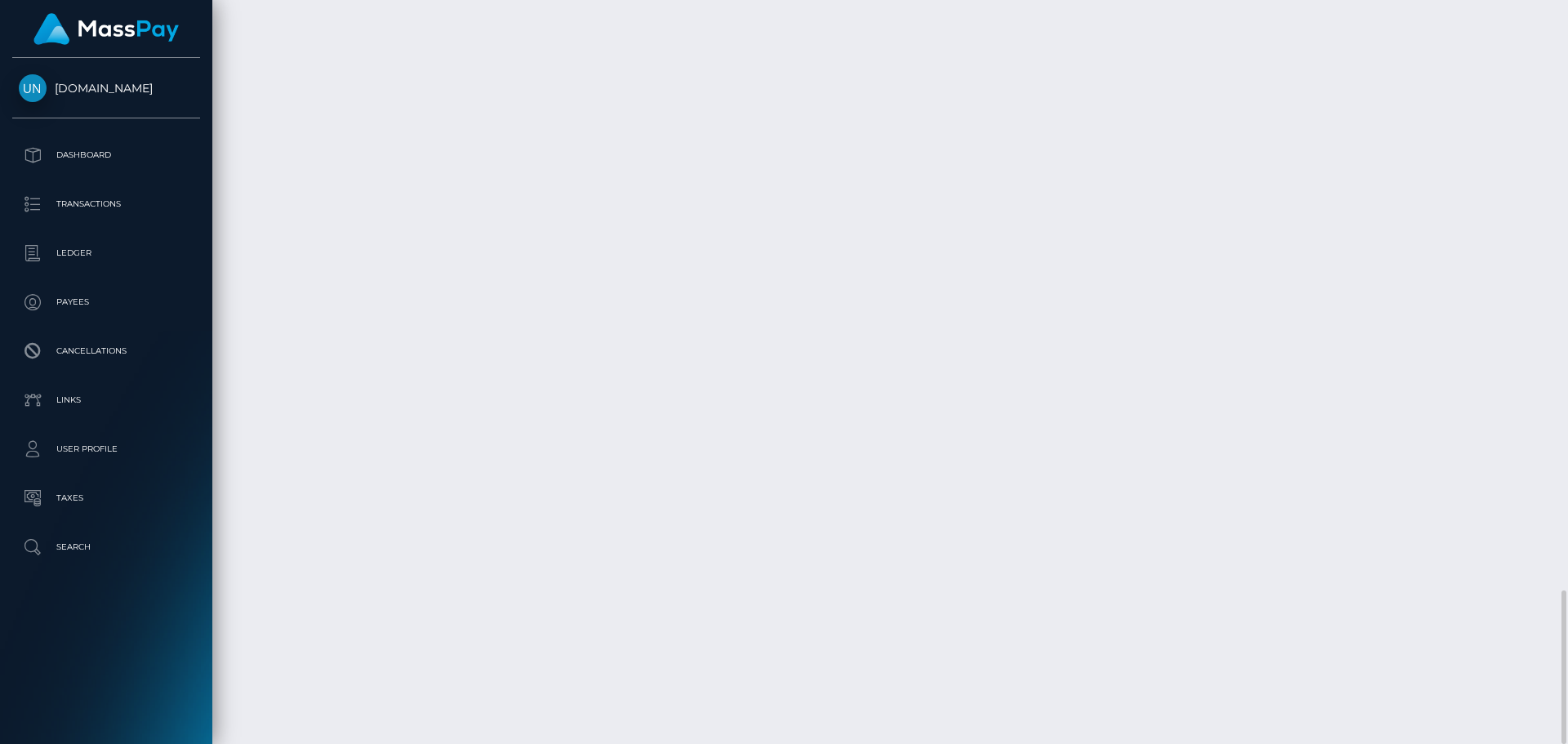
scroll to position [196, 420]
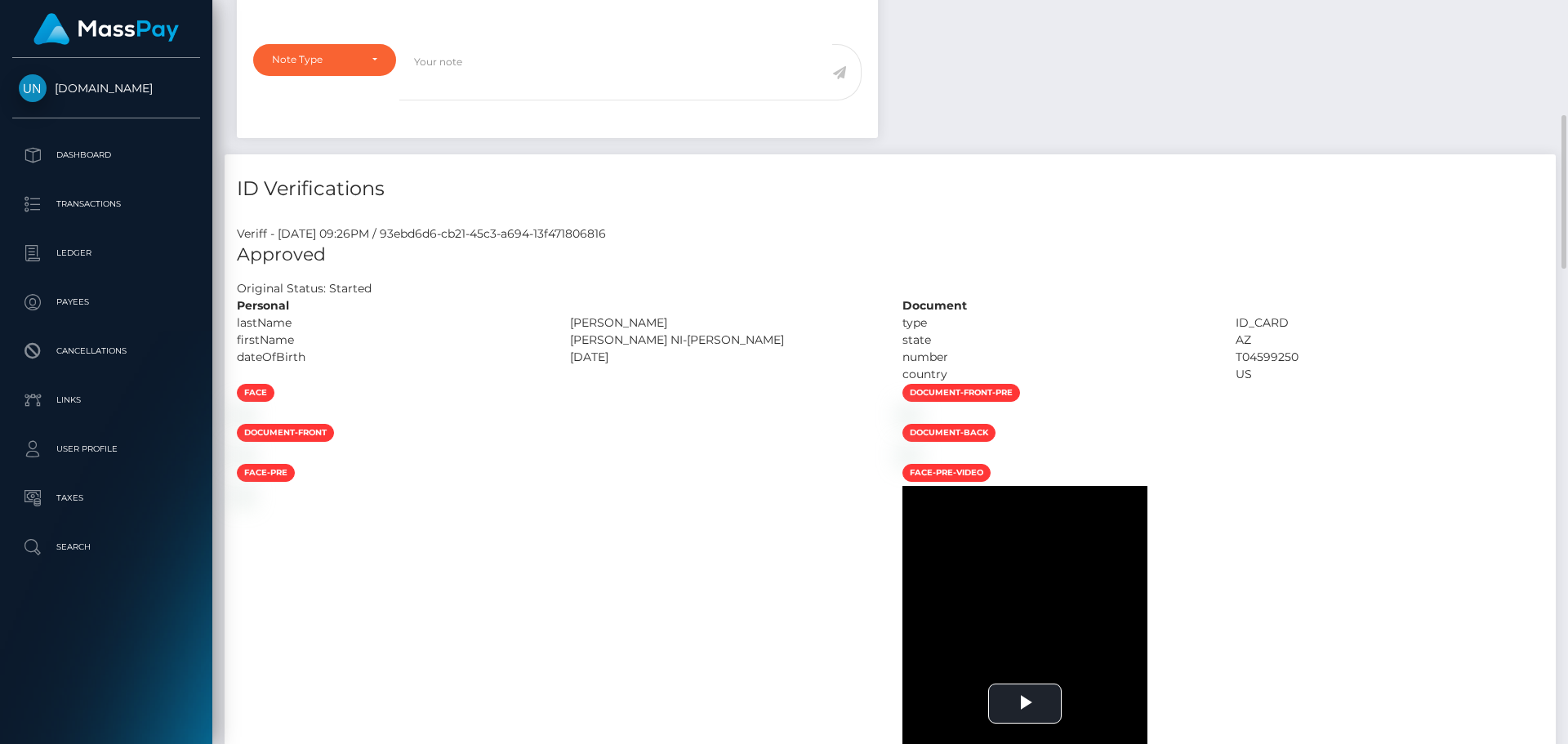
scroll to position [0, 0]
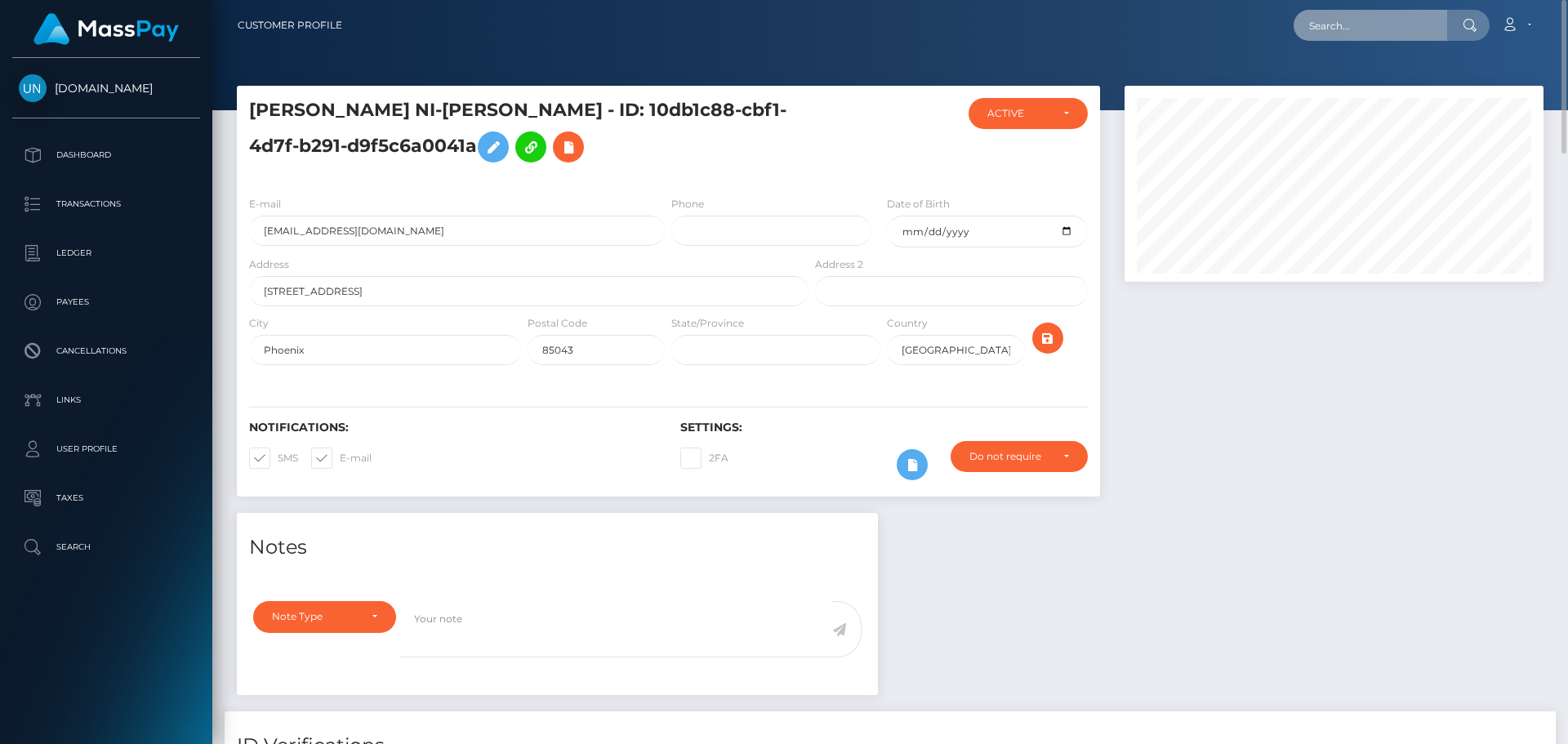
click at [1388, 33] on input "text" at bounding box center [1371, 25] width 154 height 31
paste input "[EMAIL_ADDRESS][DOMAIN_NAME]"
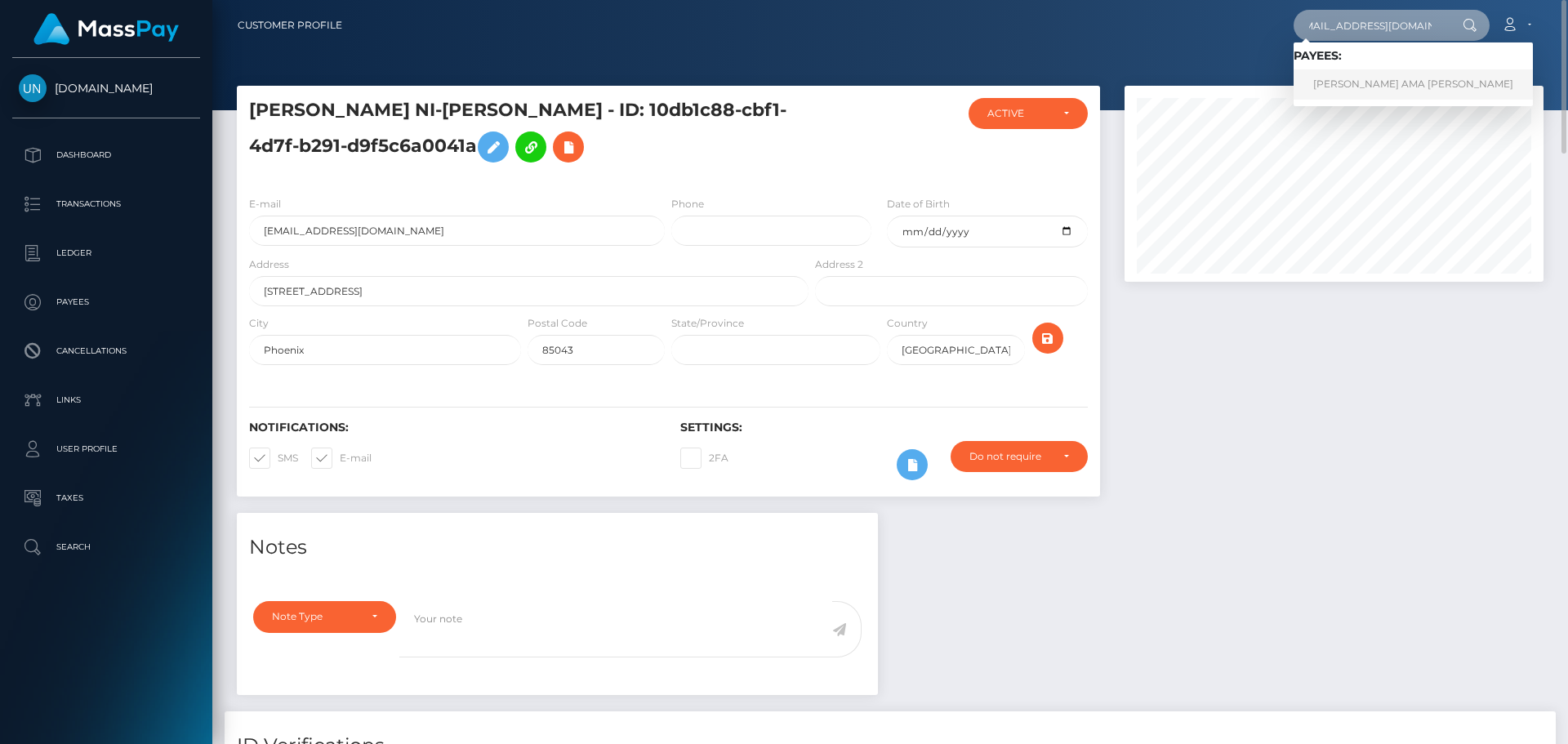
type input "[EMAIL_ADDRESS][DOMAIN_NAME]"
click at [1362, 75] on link "[PERSON_NAME] AMA [PERSON_NAME]" at bounding box center [1414, 84] width 239 height 31
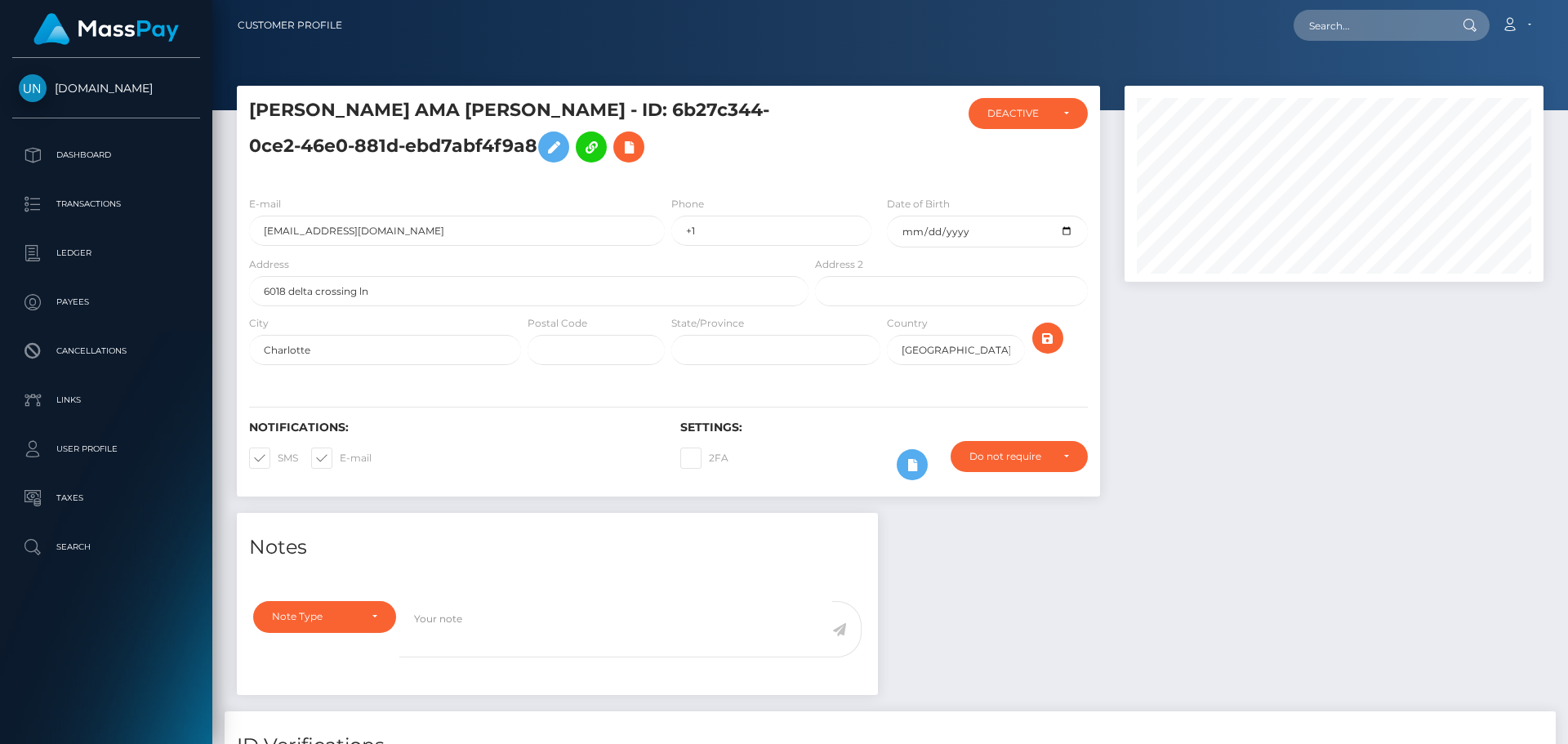
scroll to position [196, 420]
click at [1323, 12] on input "text" at bounding box center [1371, 25] width 154 height 31
paste input "gia.vargas2@icloud.com"
click at [1233, 3] on nav "Customer Profile gia.vargas2@icloud.com Loading... Loading..." at bounding box center [891, 25] width 1356 height 51
click at [1420, 42] on div "gia.vargas2@icloud.com Loading... Loading... Account Edit Profile" at bounding box center [949, 25] width 1188 height 34
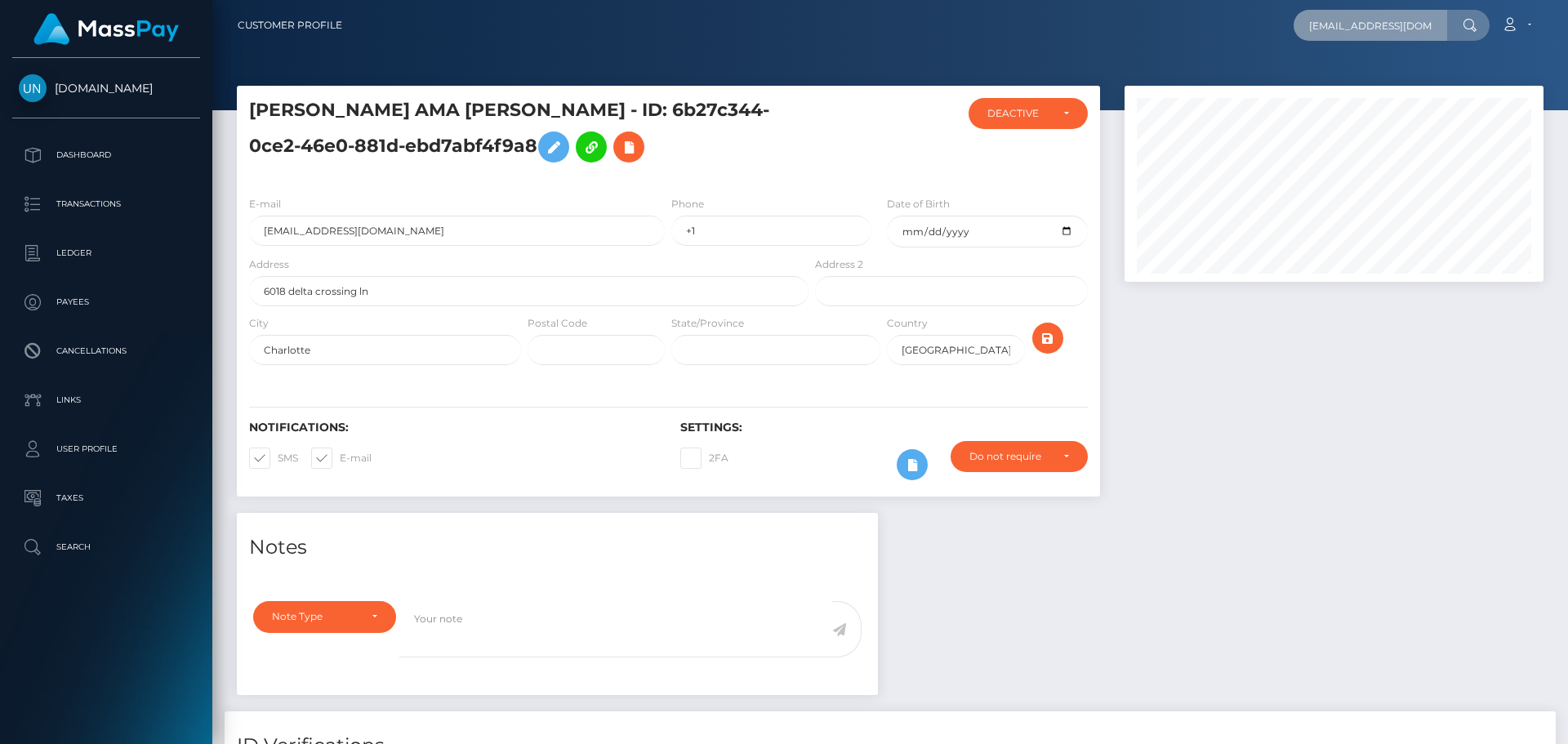
click at [1385, 18] on input "gia.vargas2@icloud.com" at bounding box center [1371, 25] width 154 height 31
paste input "ivelisselacend@gmail"
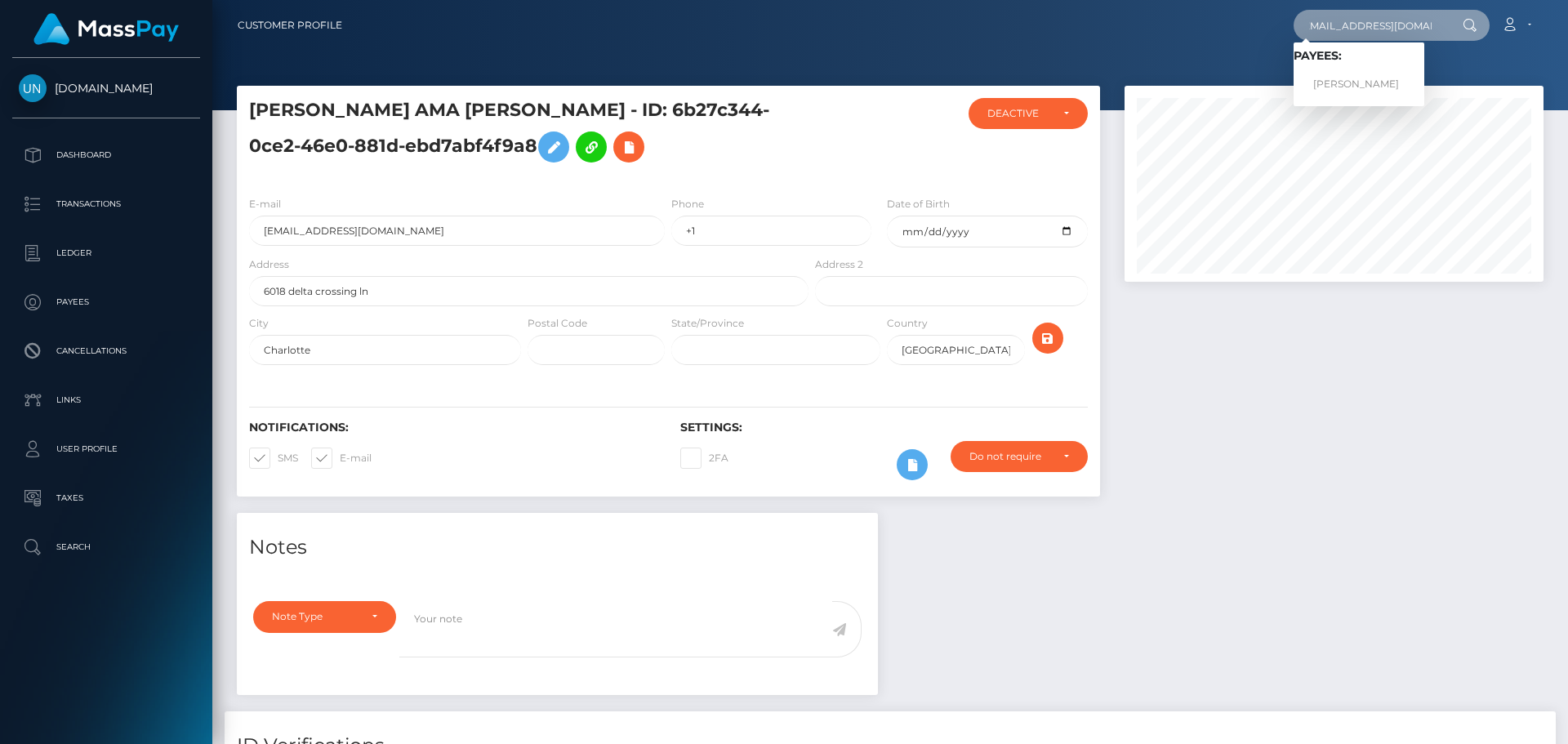
type input "ivelisselacend@gmail.com"
click at [1354, 94] on link "IVELISSE ROSA LACEND" at bounding box center [1359, 84] width 131 height 31
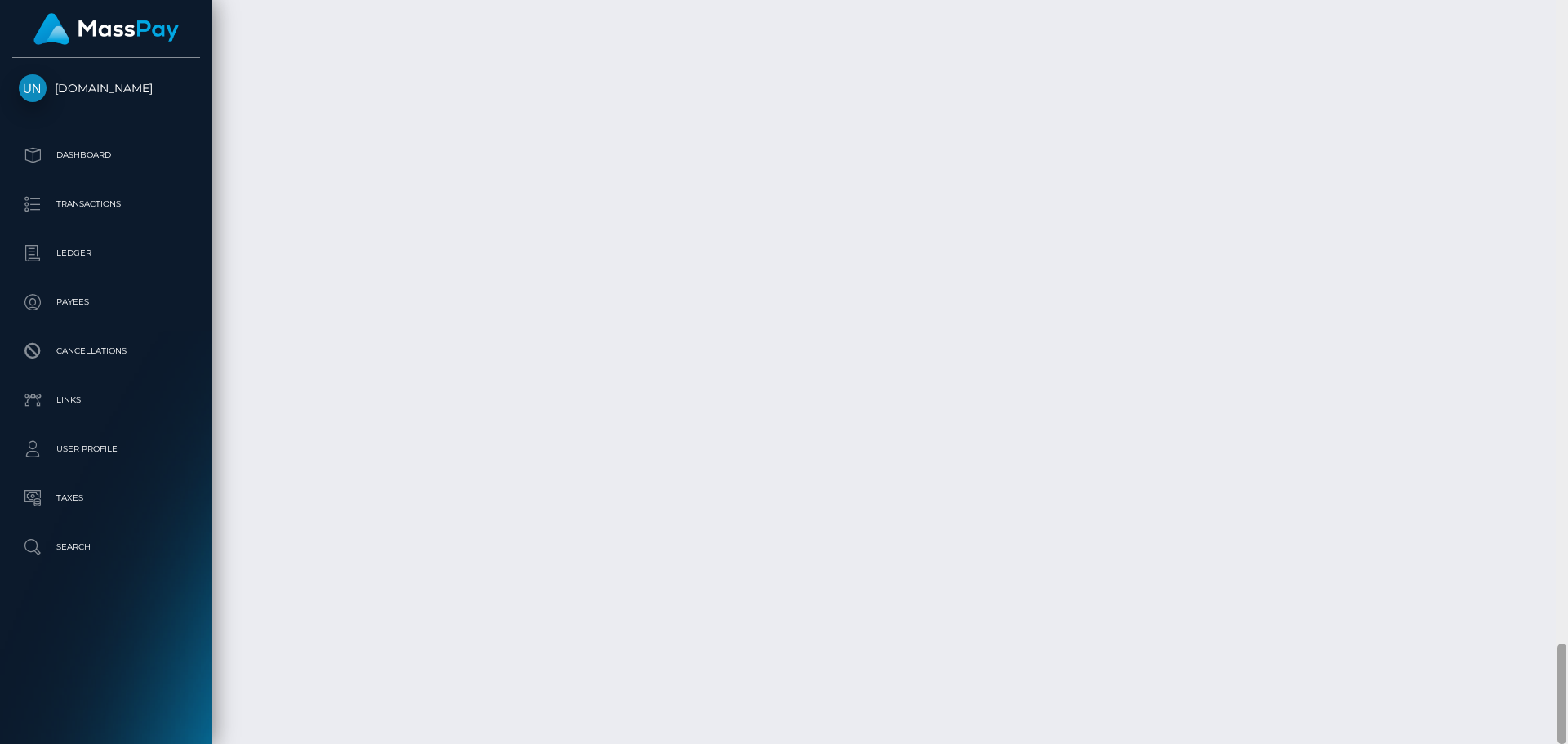
scroll to position [196, 420]
click at [1568, 10] on div at bounding box center [1562, 372] width 12 height 744
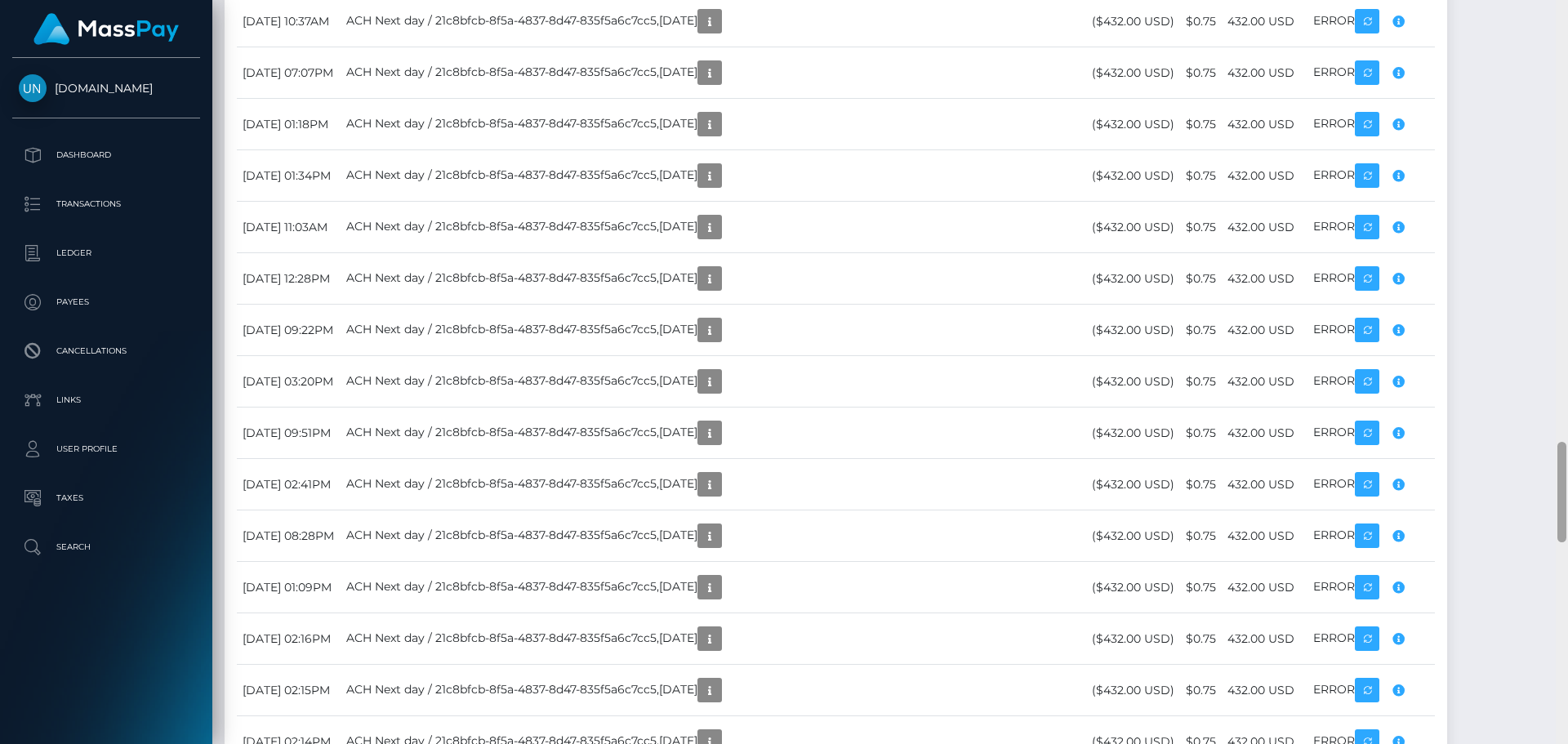
click at [1568, 10] on div at bounding box center [1562, 372] width 12 height 744
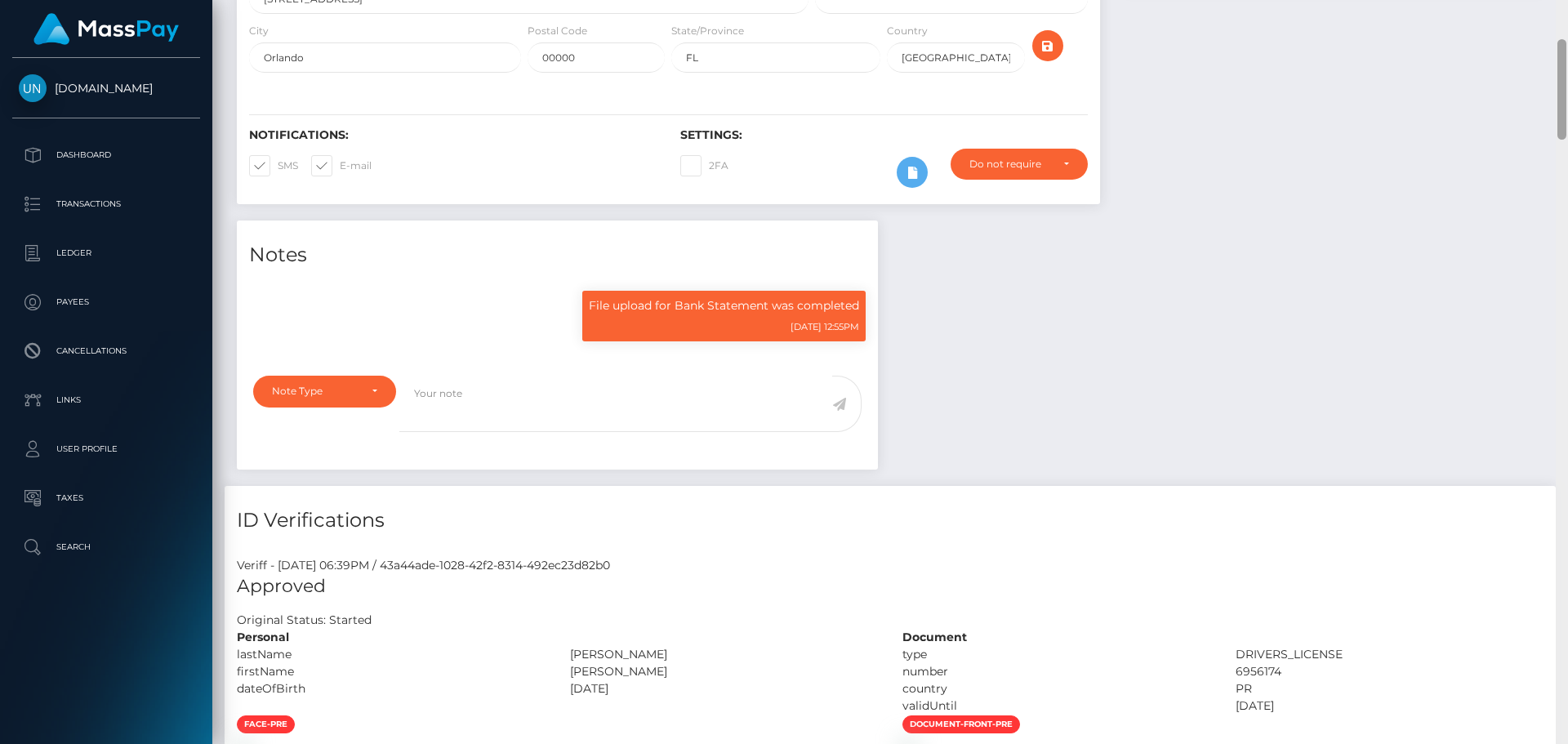
click at [1568, 10] on div "Customer Profile Loading... Loading..." at bounding box center [891, 372] width 1356 height 744
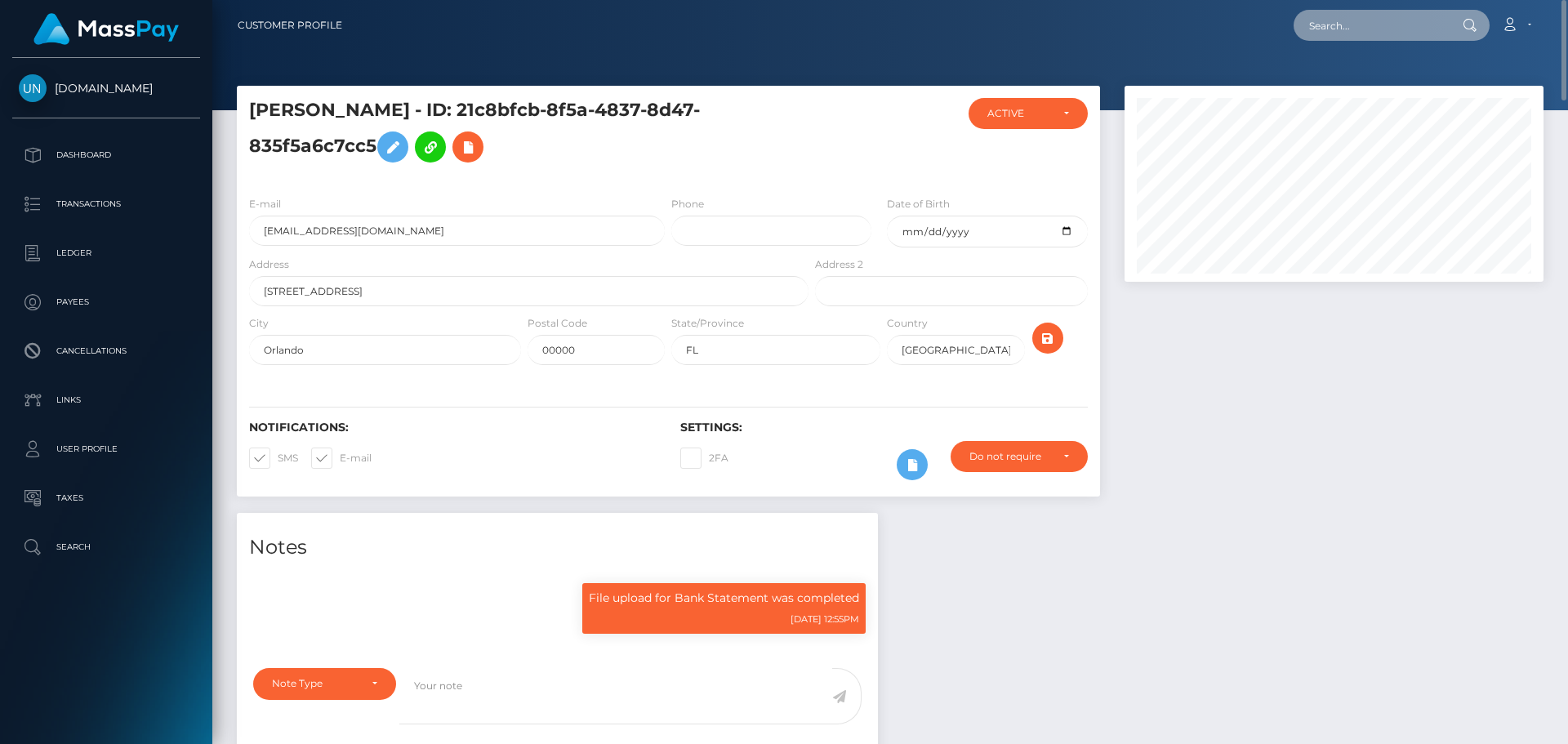
click at [1409, 29] on input "text" at bounding box center [1371, 25] width 154 height 31
paste input "[EMAIL_ADDRESS][DOMAIN_NAME]"
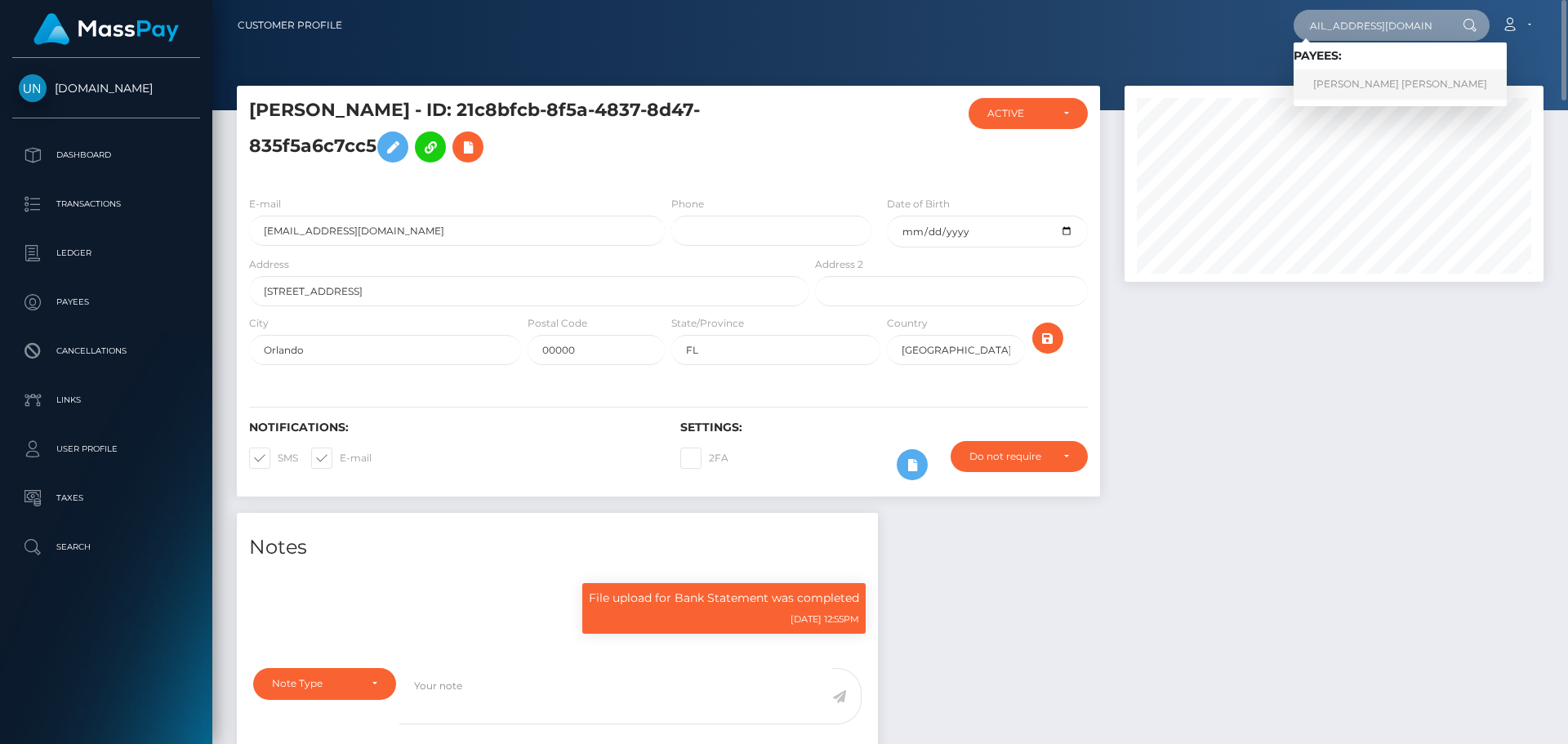
type input "[EMAIL_ADDRESS][DOMAIN_NAME]"
click at [1366, 92] on link "[PERSON_NAME] [PERSON_NAME]" at bounding box center [1401, 84] width 213 height 31
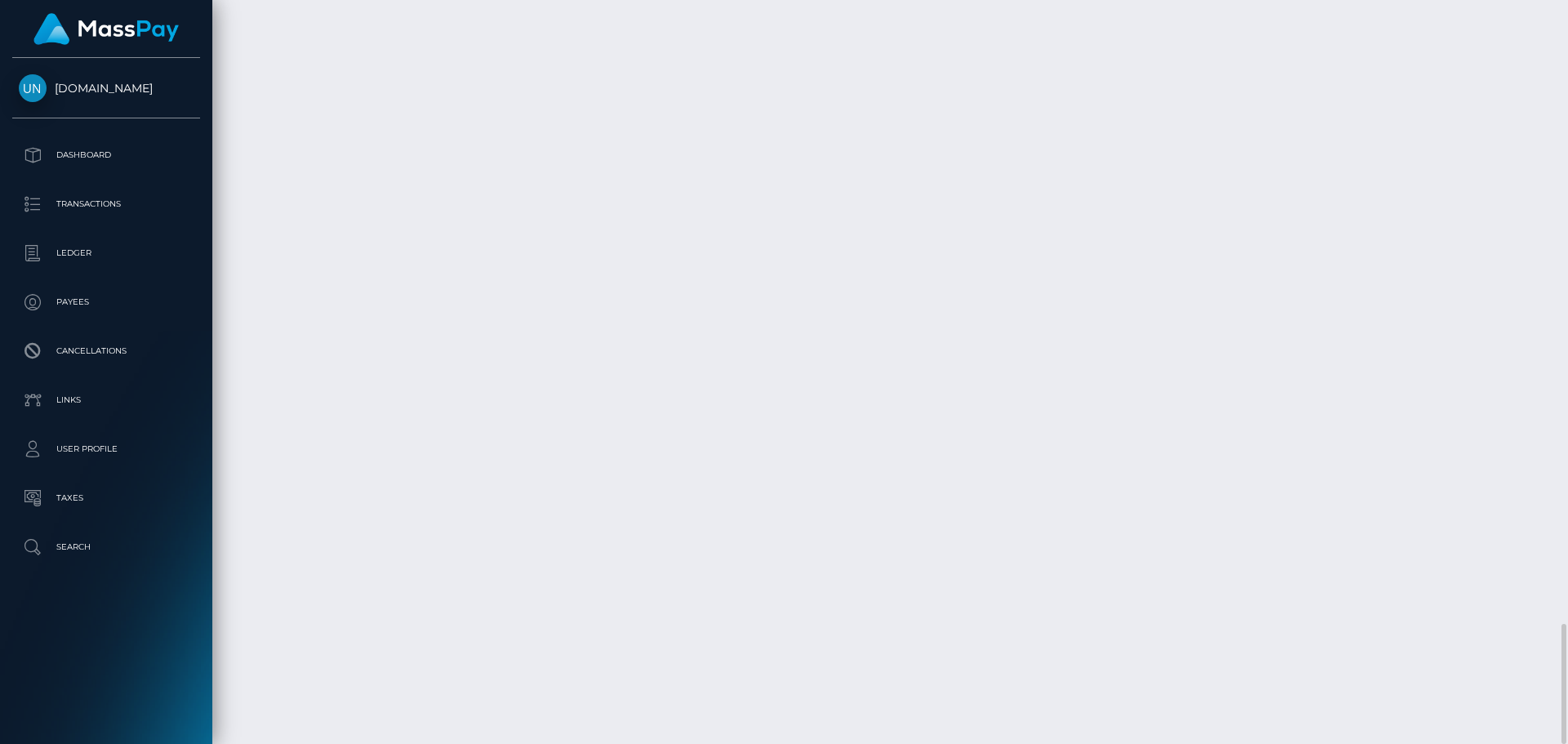
scroll to position [196, 420]
click at [1568, 17] on div at bounding box center [1562, 372] width 12 height 744
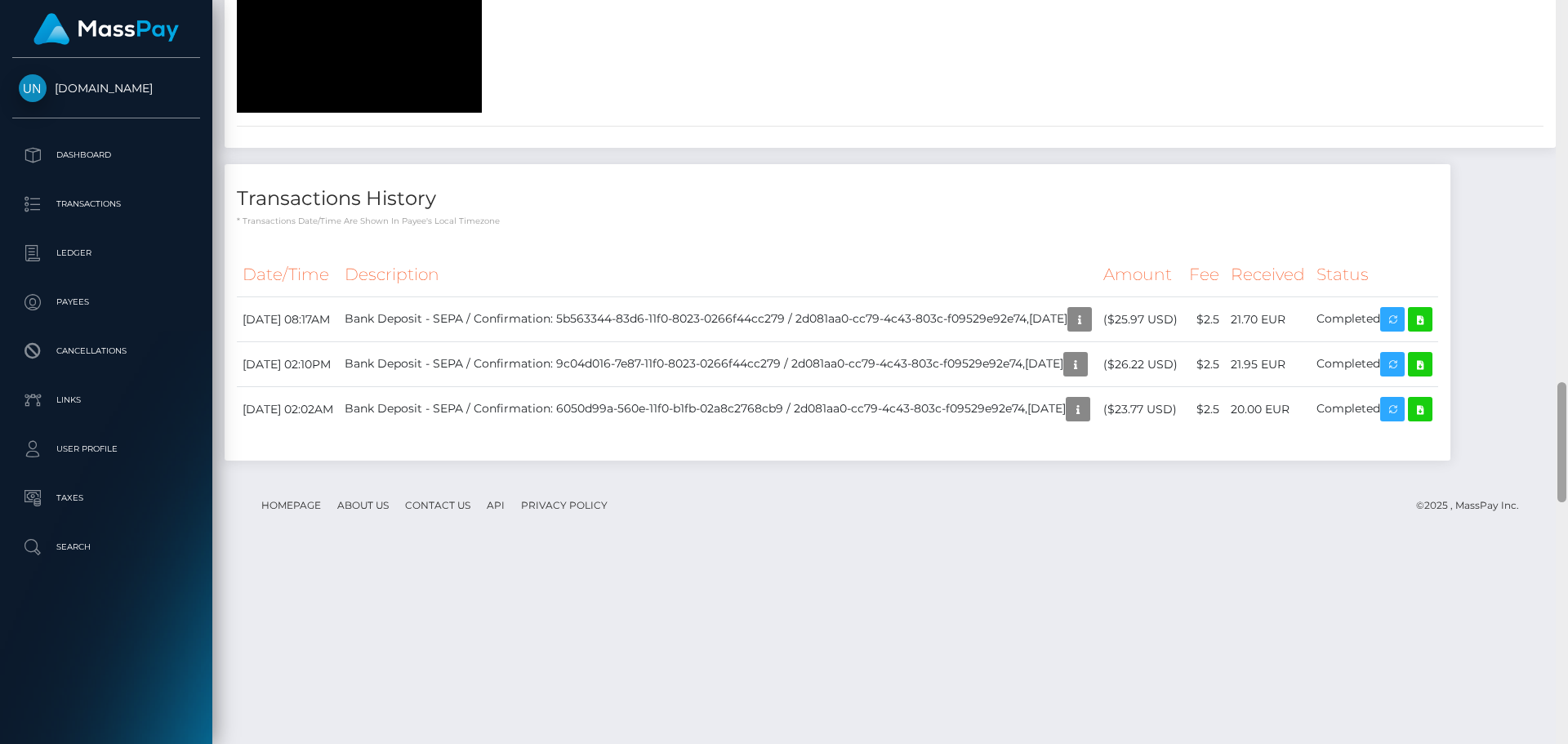
click at [1568, 17] on div at bounding box center [1562, 372] width 12 height 744
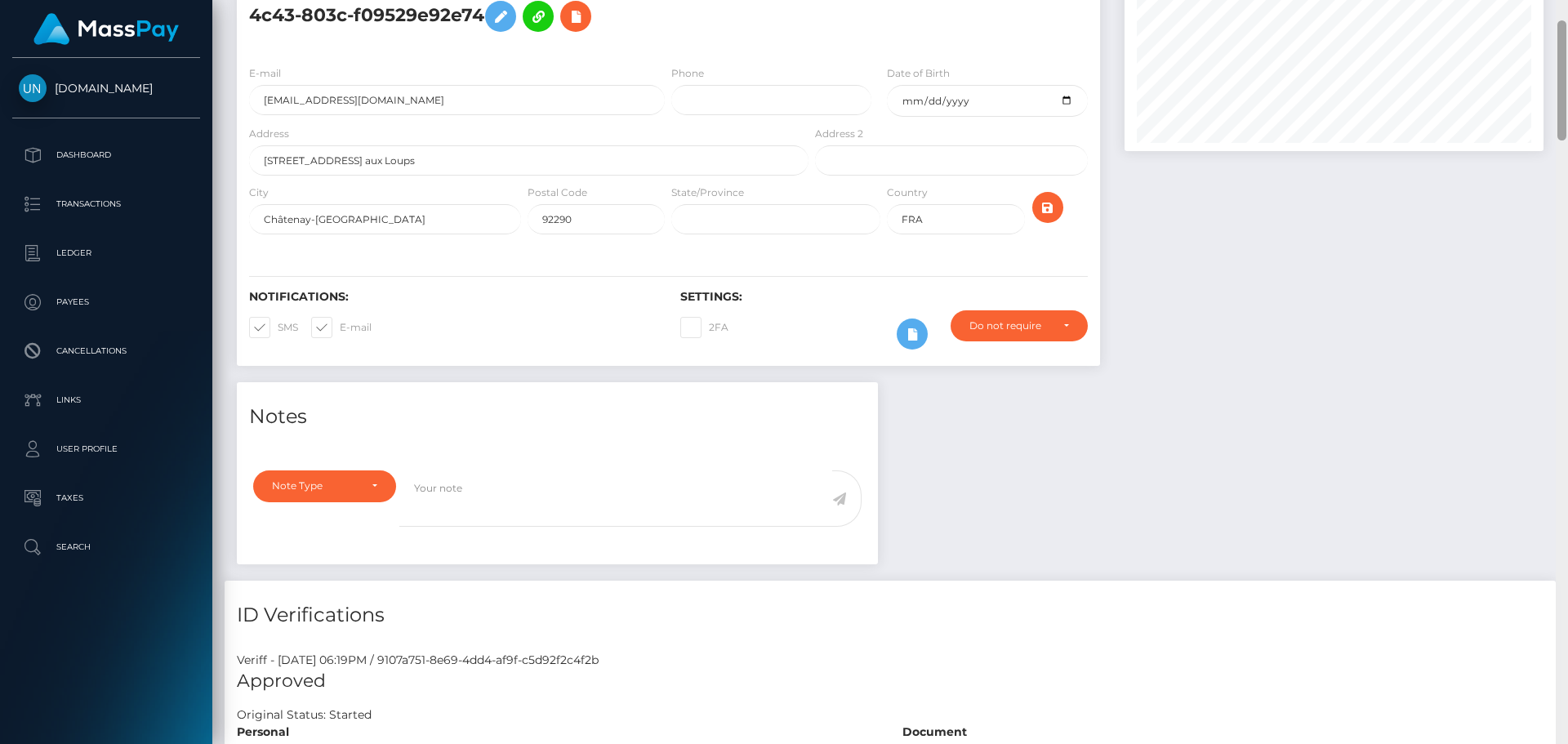
click at [1568, 17] on div "Customer Profile Loading... Loading..." at bounding box center [891, 372] width 1356 height 744
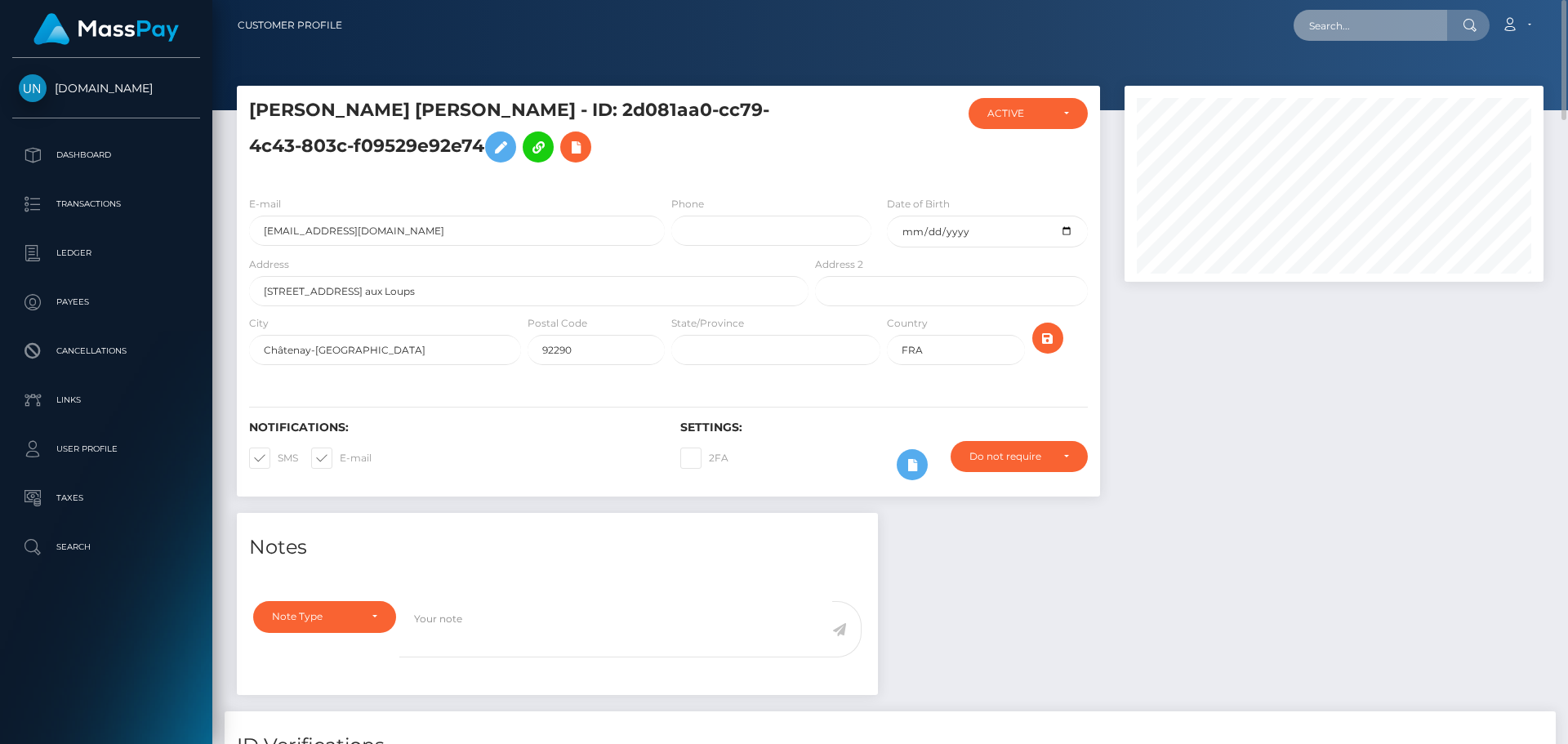
click at [1310, 13] on input "text" at bounding box center [1371, 25] width 154 height 31
paste input "[EMAIL_ADDRESS][DOMAIN_NAME]"
type input "[EMAIL_ADDRESS][DOMAIN_NAME]"
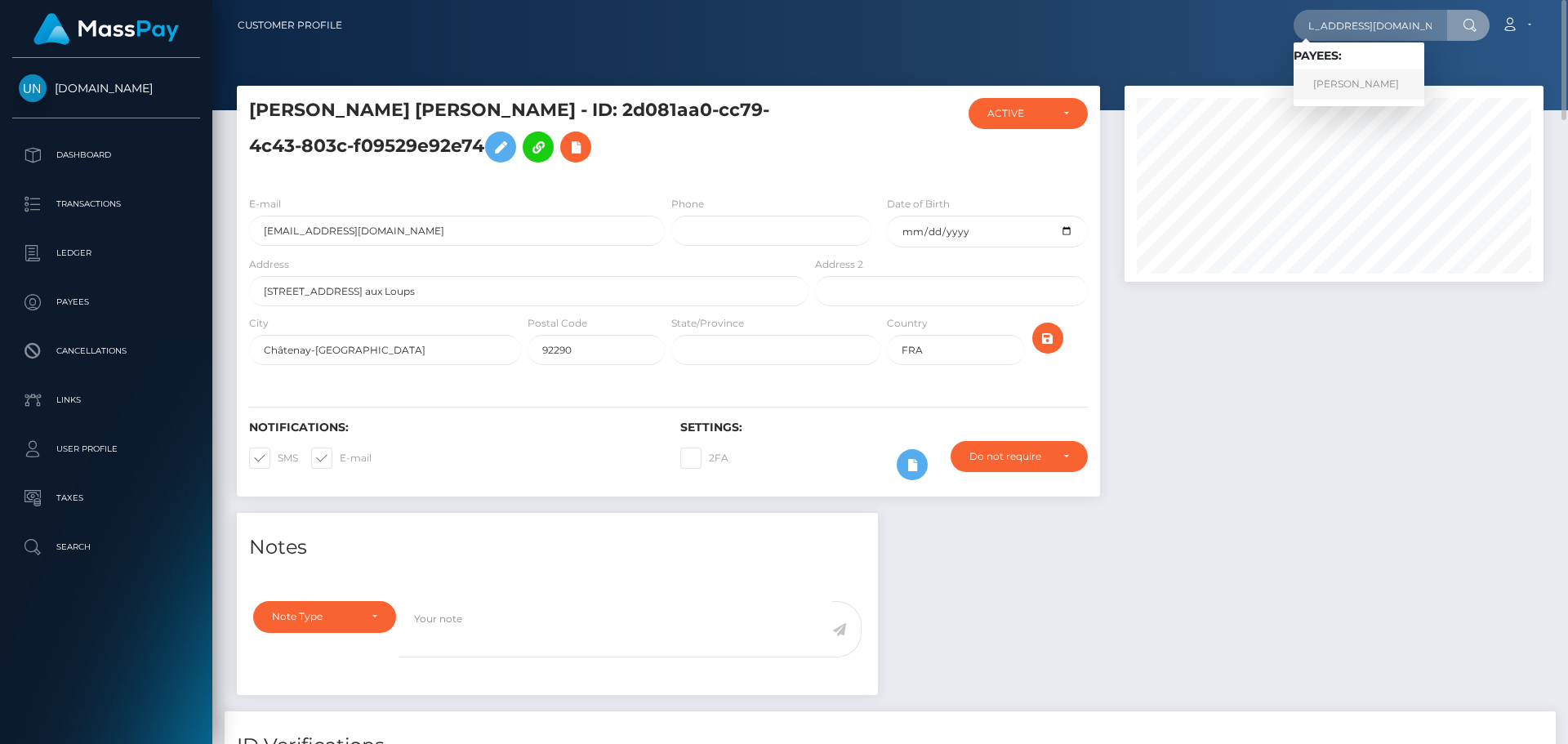
click at [1363, 91] on link "GABRIELA ROBLES FUENTES" at bounding box center [1359, 84] width 131 height 31
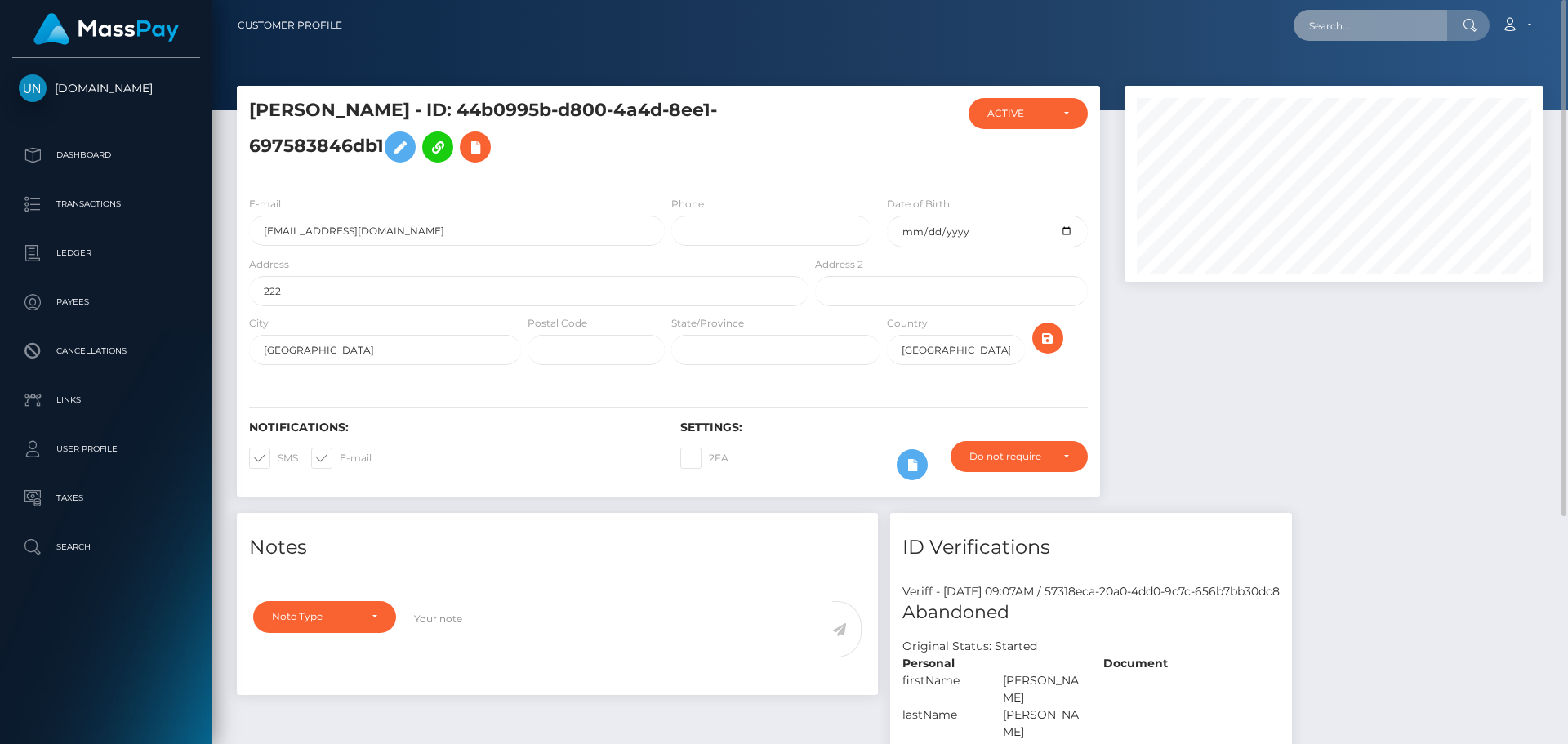
click at [1361, 31] on input "text" at bounding box center [1371, 25] width 154 height 31
paste input "[EMAIL_ADDRESS][DOMAIN_NAME]"
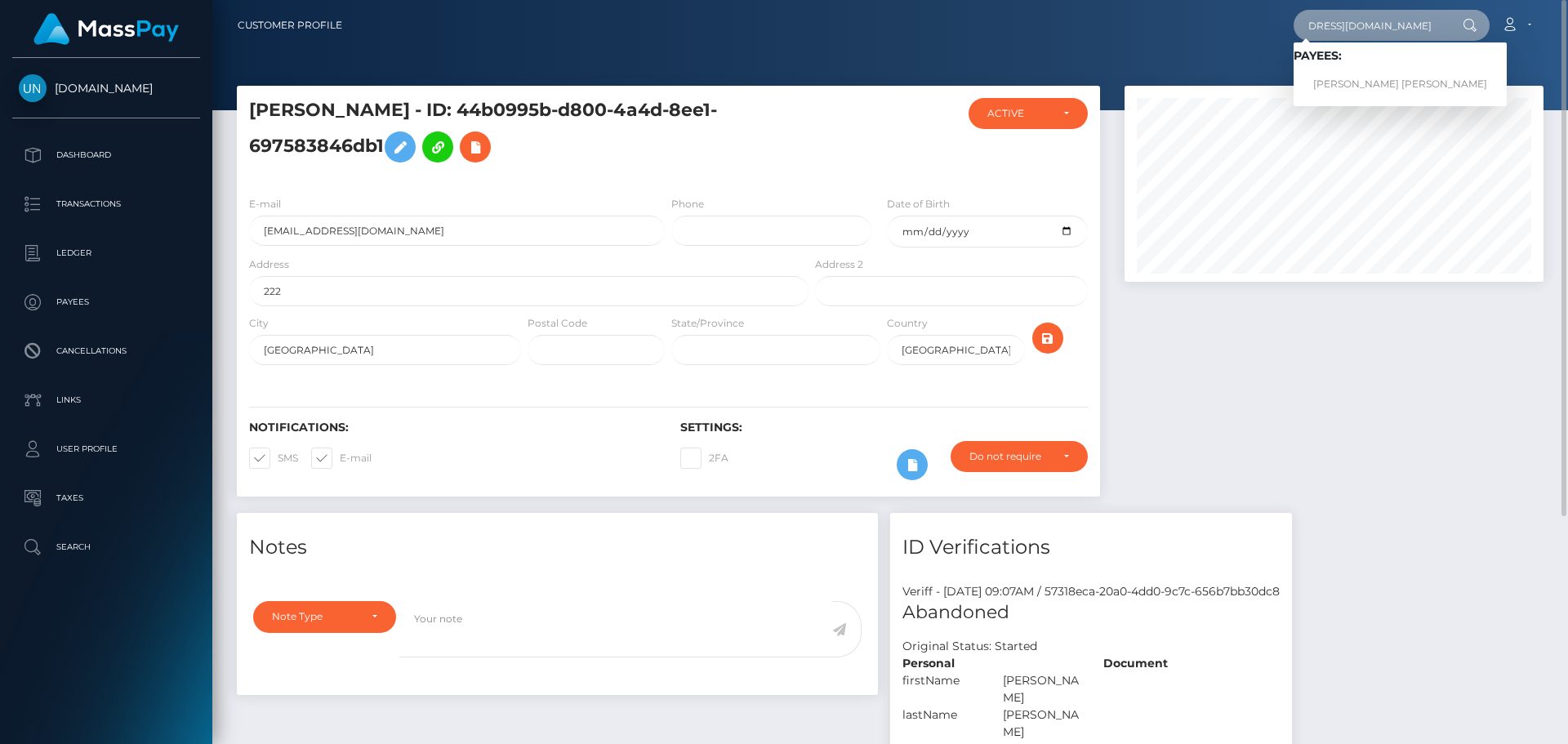
type input "[EMAIL_ADDRESS][DOMAIN_NAME]"
click at [1343, 79] on link "[PERSON_NAME] [PERSON_NAME]" at bounding box center [1401, 84] width 213 height 31
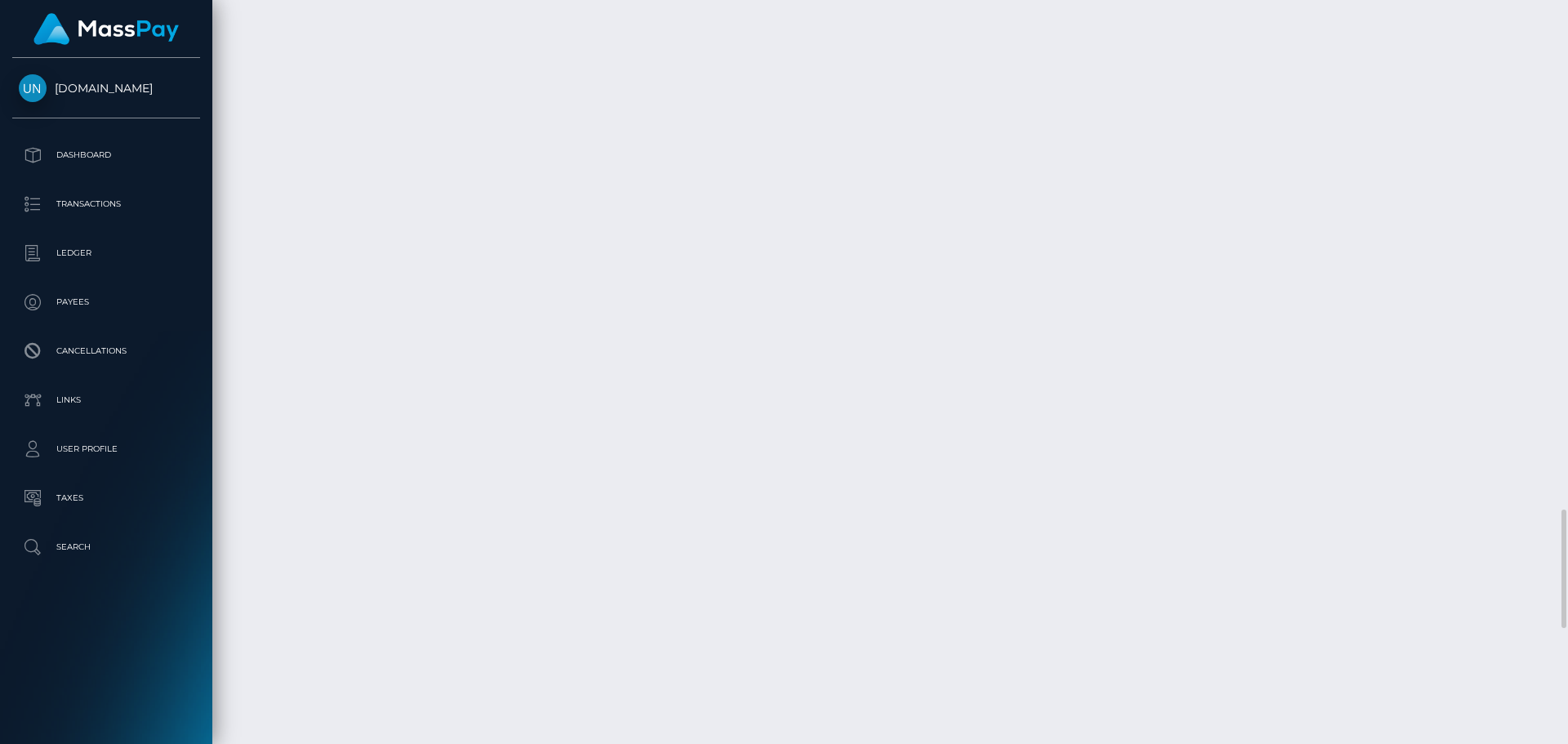
scroll to position [2695, 0]
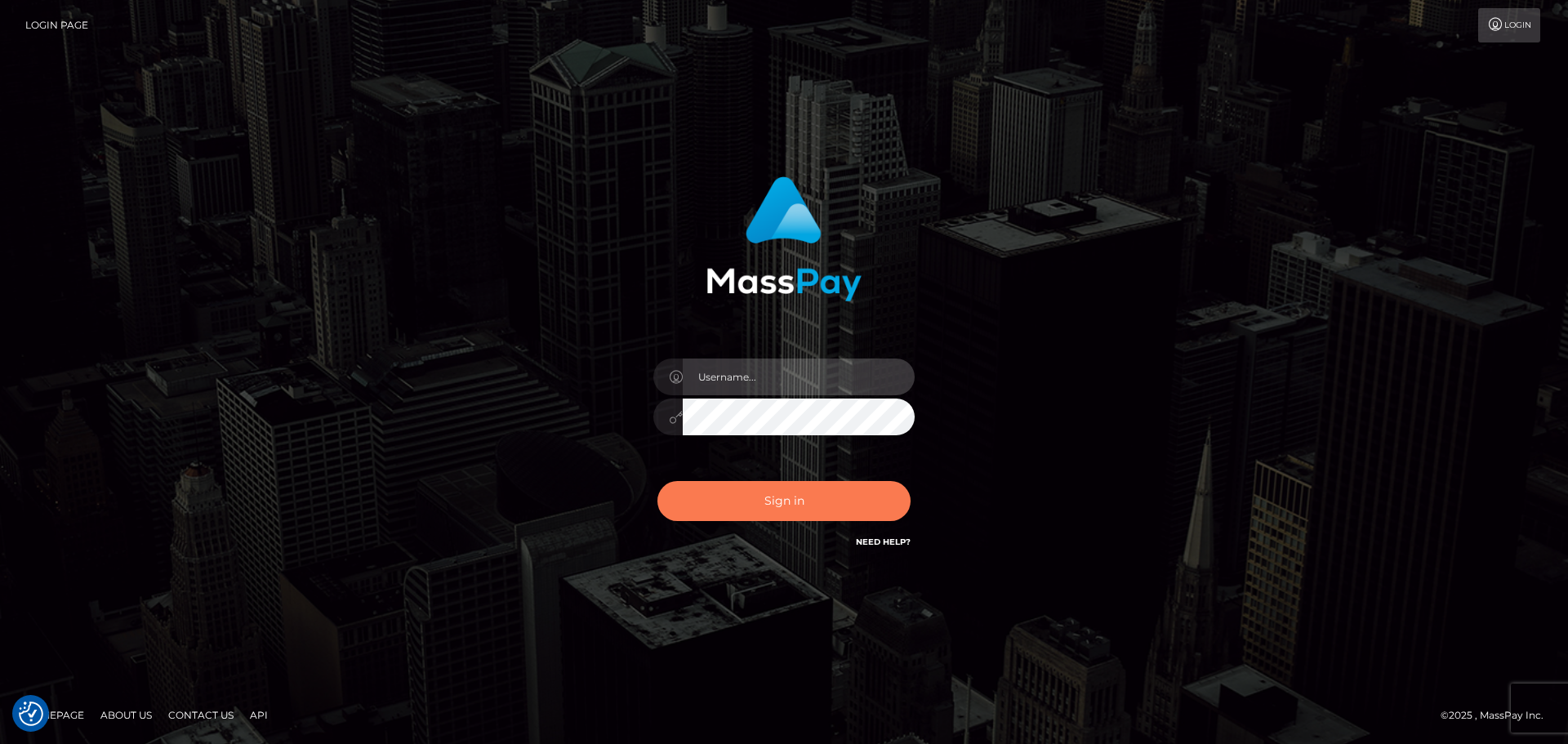
type input "[PERSON_NAME]"
drag, startPoint x: 688, startPoint y: 497, endPoint x: 981, endPoint y: 716, distance: 365.8
click at [689, 497] on button "Sign in" at bounding box center [784, 501] width 253 height 40
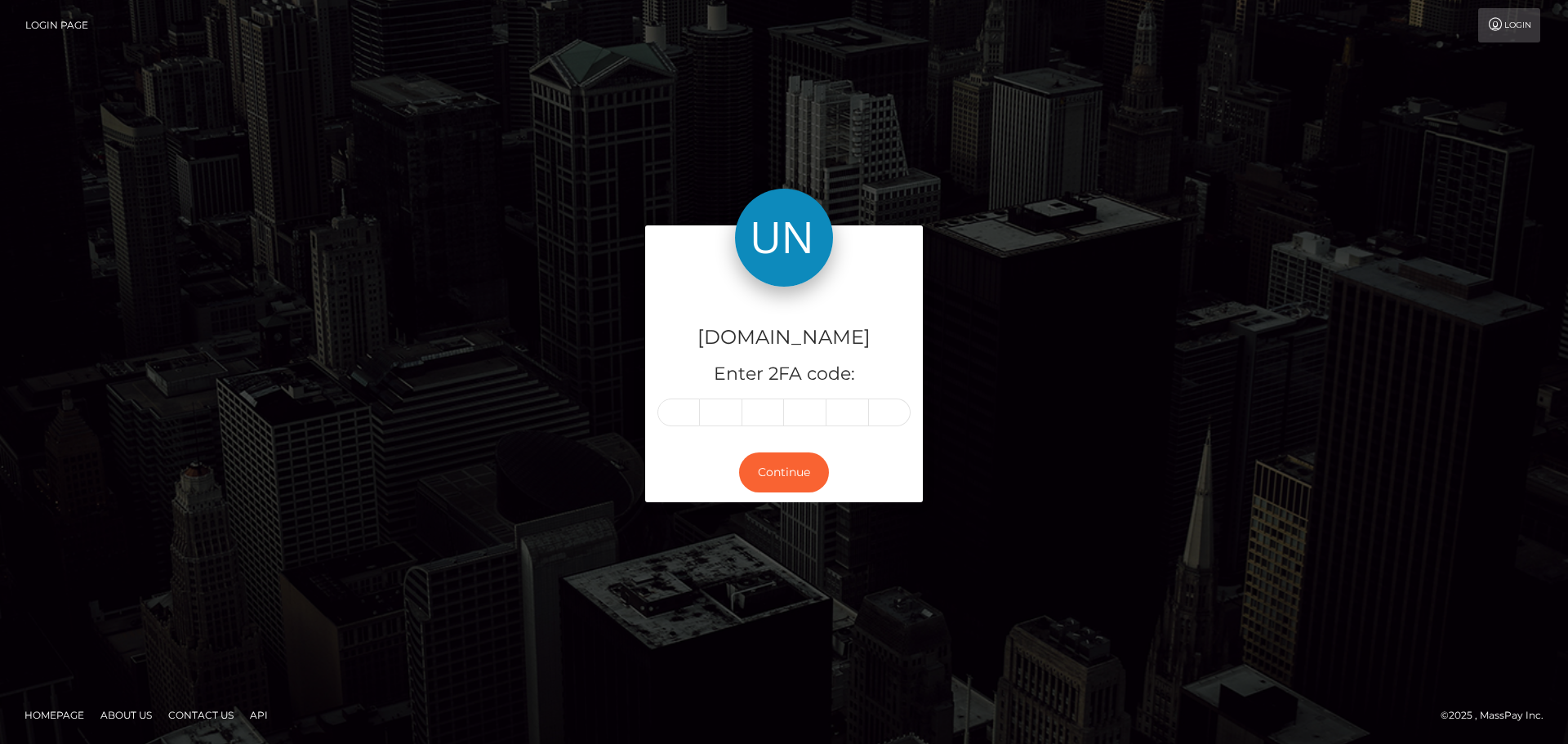
click at [176, 288] on div "[DOMAIN_NAME] Enter 2FA code: Continue" at bounding box center [784, 372] width 1568 height 538
click at [675, 414] on input "text" at bounding box center [679, 413] width 43 height 28
type input "7"
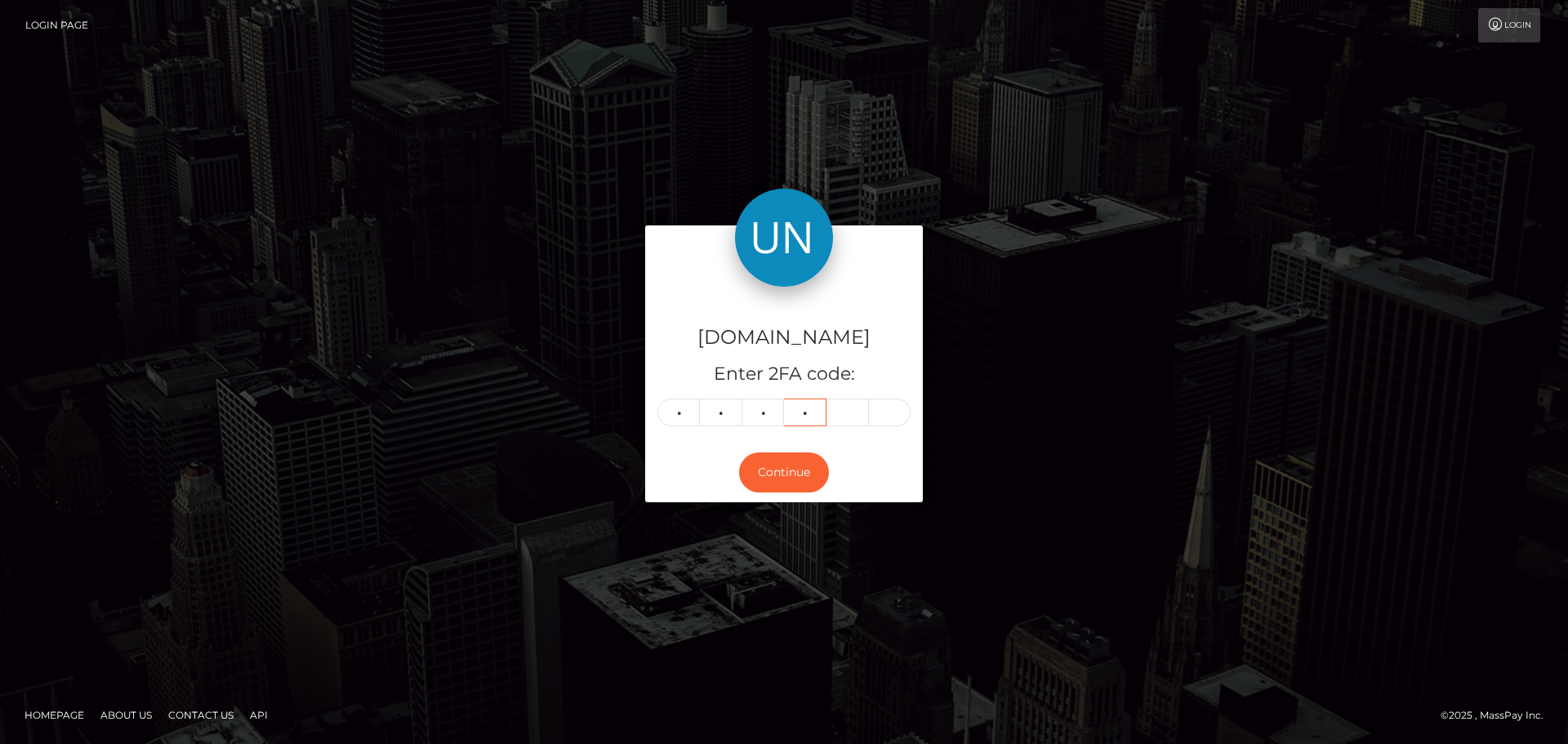
type input "1"
type input "2"
type input "4"
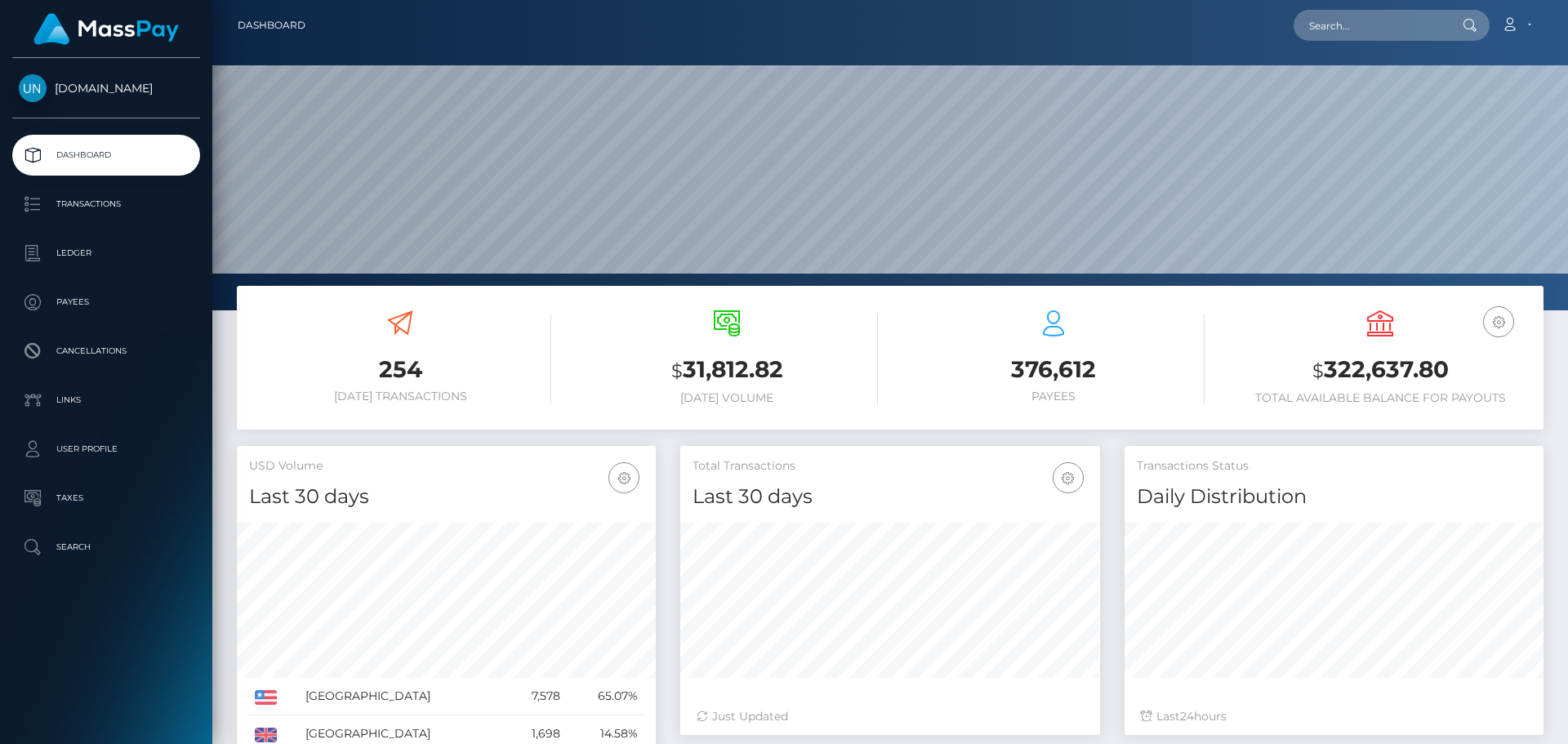
scroll to position [290, 420]
click at [1366, 24] on input "text" at bounding box center [1371, 25] width 154 height 31
paste input "[EMAIL_ADDRESS][DOMAIN_NAME]"
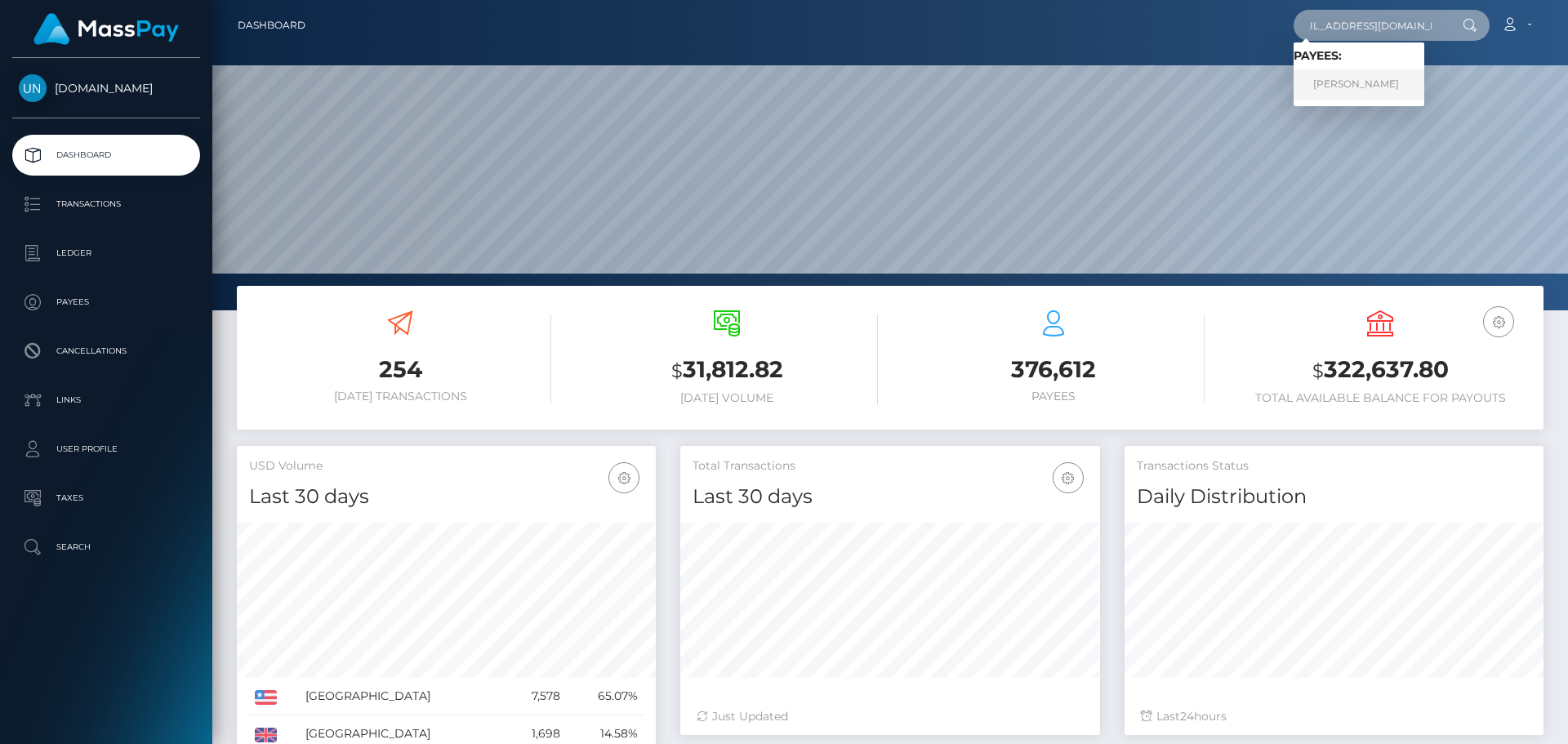
type input "[EMAIL_ADDRESS][DOMAIN_NAME]"
click at [1382, 81] on link "DANIEL MICKA" at bounding box center [1359, 84] width 131 height 31
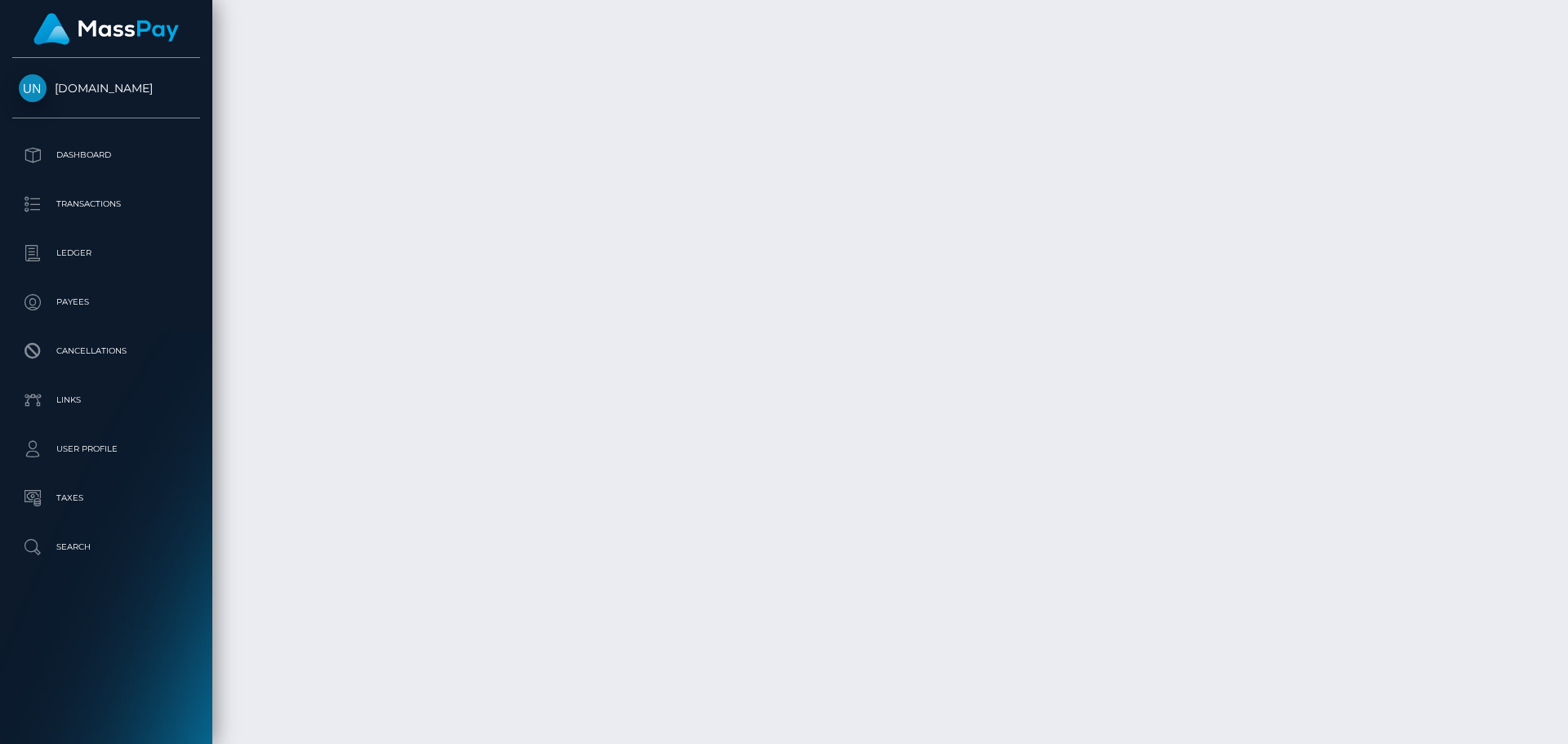
scroll to position [6781, 0]
click at [1568, 41] on div at bounding box center [1562, 372] width 12 height 744
drag, startPoint x: 1568, startPoint y: 41, endPoint x: 1562, endPoint y: 25, distance: 17.1
click at [1568, 39] on div at bounding box center [1562, 372] width 12 height 744
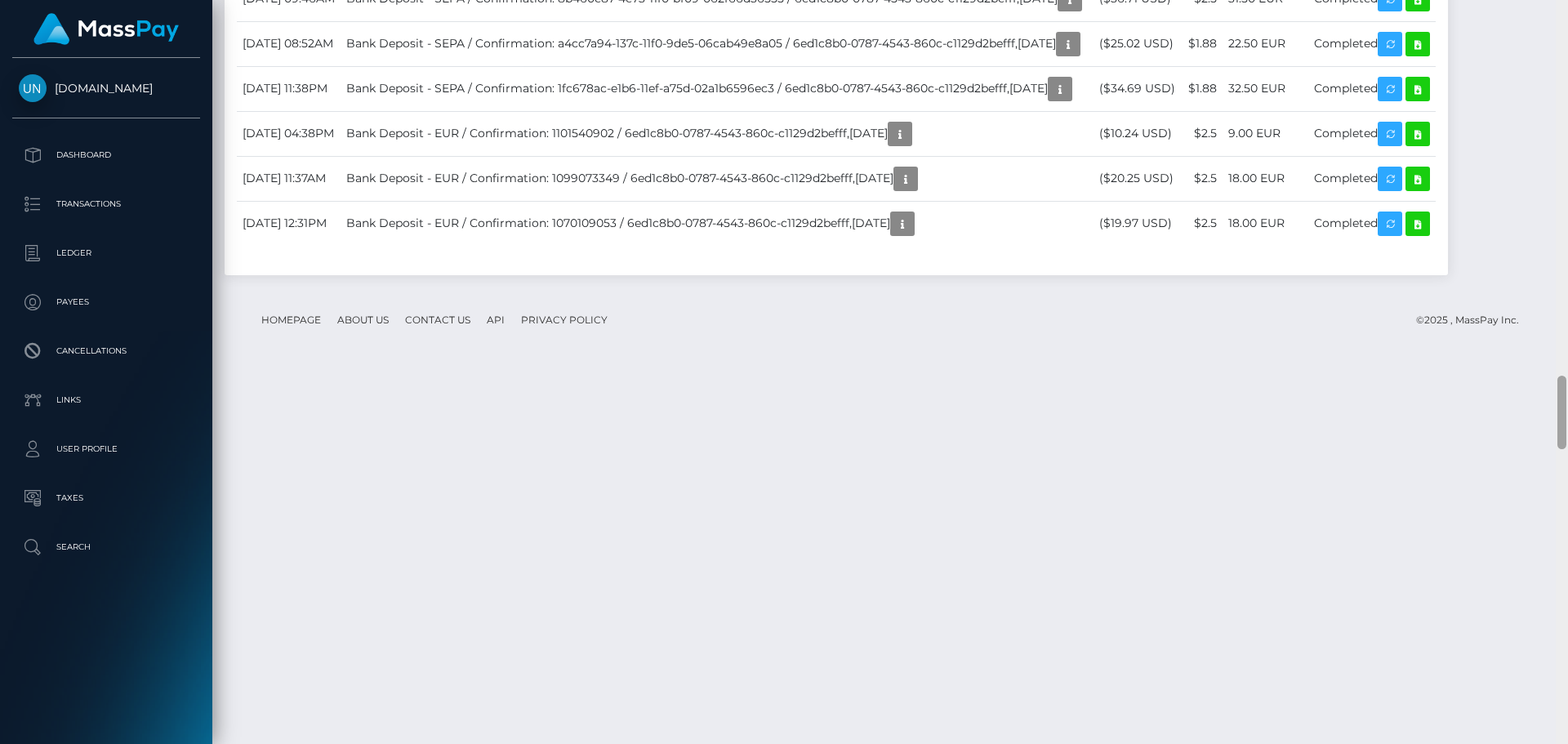
click at [1562, 24] on div at bounding box center [1562, 372] width 12 height 744
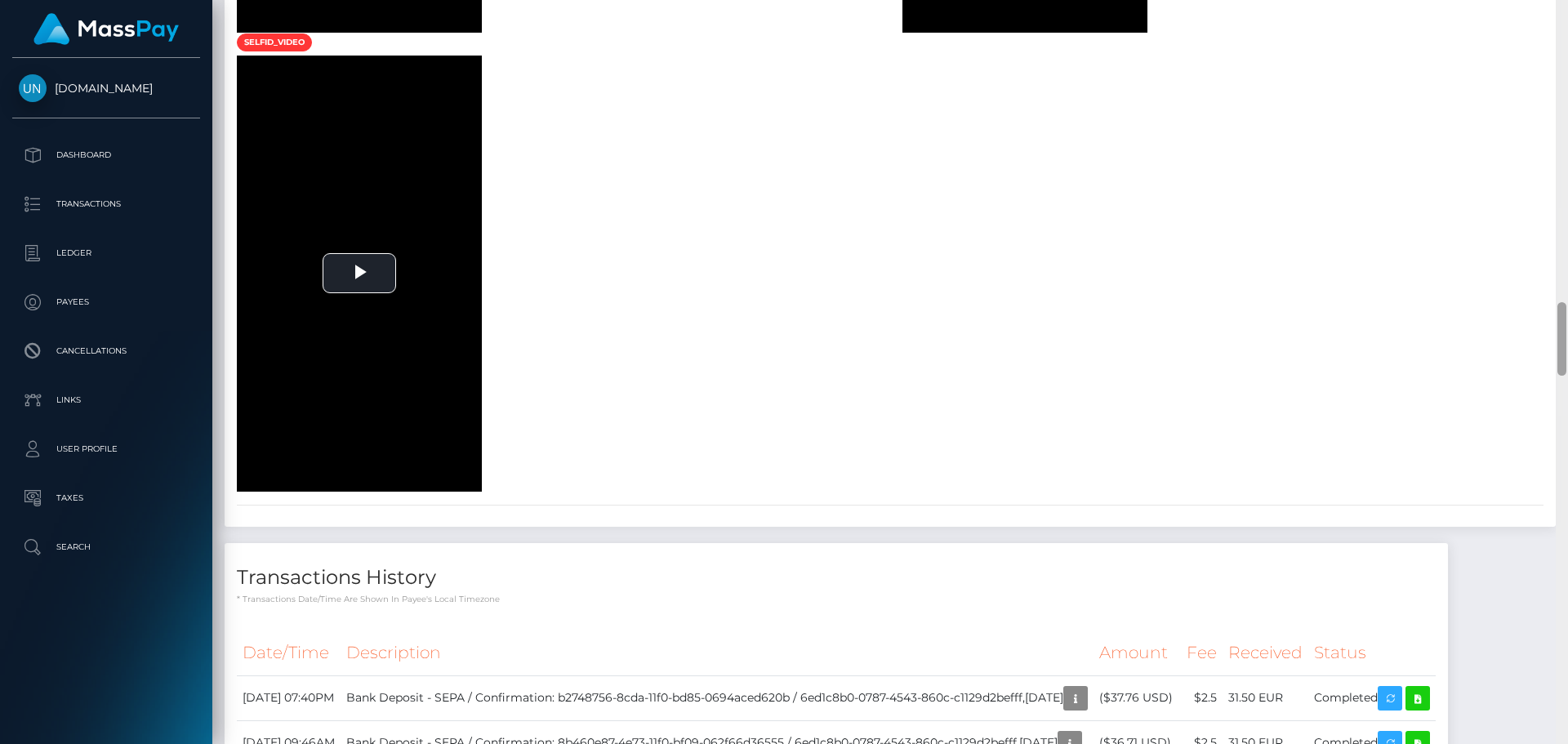
click at [1562, 24] on div at bounding box center [1562, 372] width 12 height 744
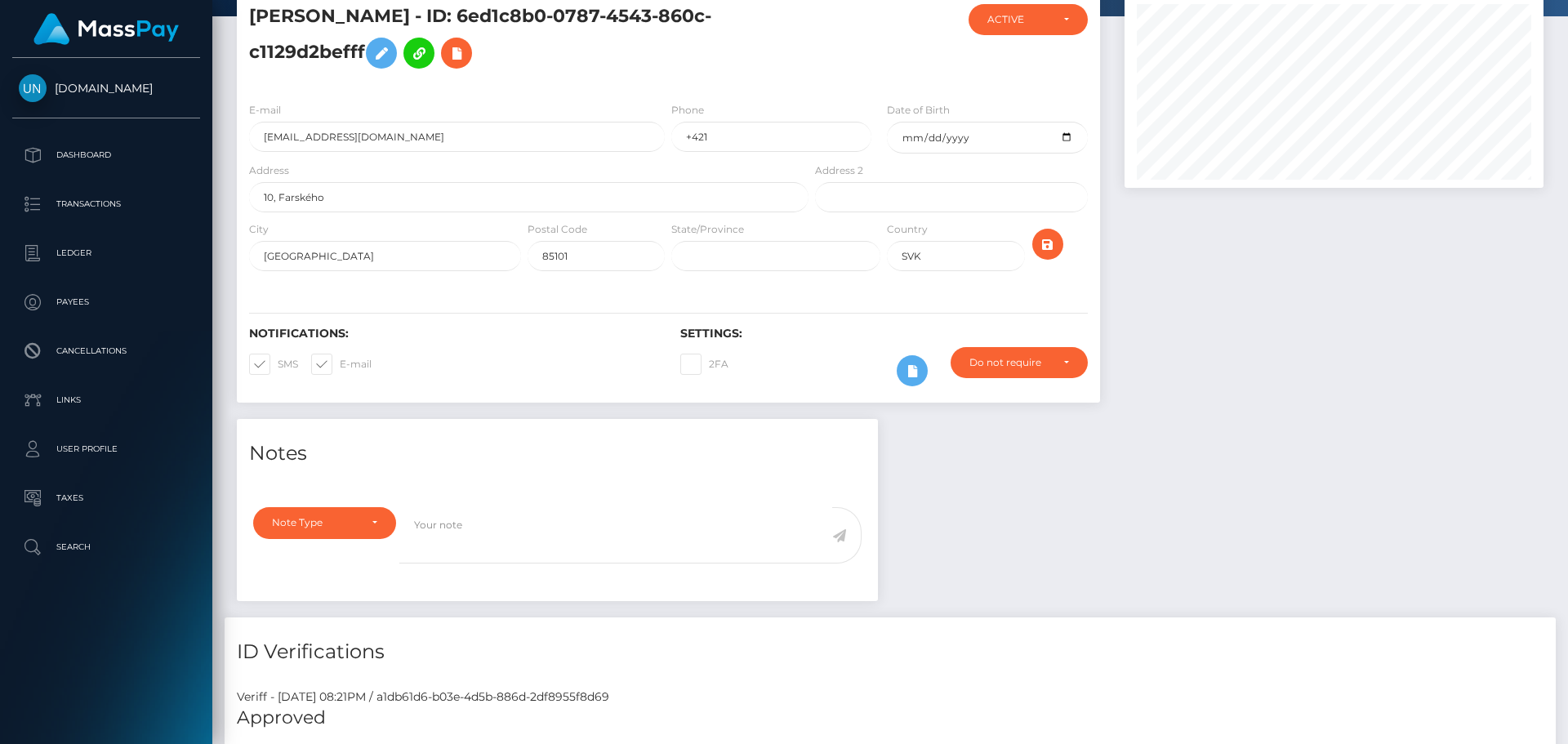
scroll to position [0, 0]
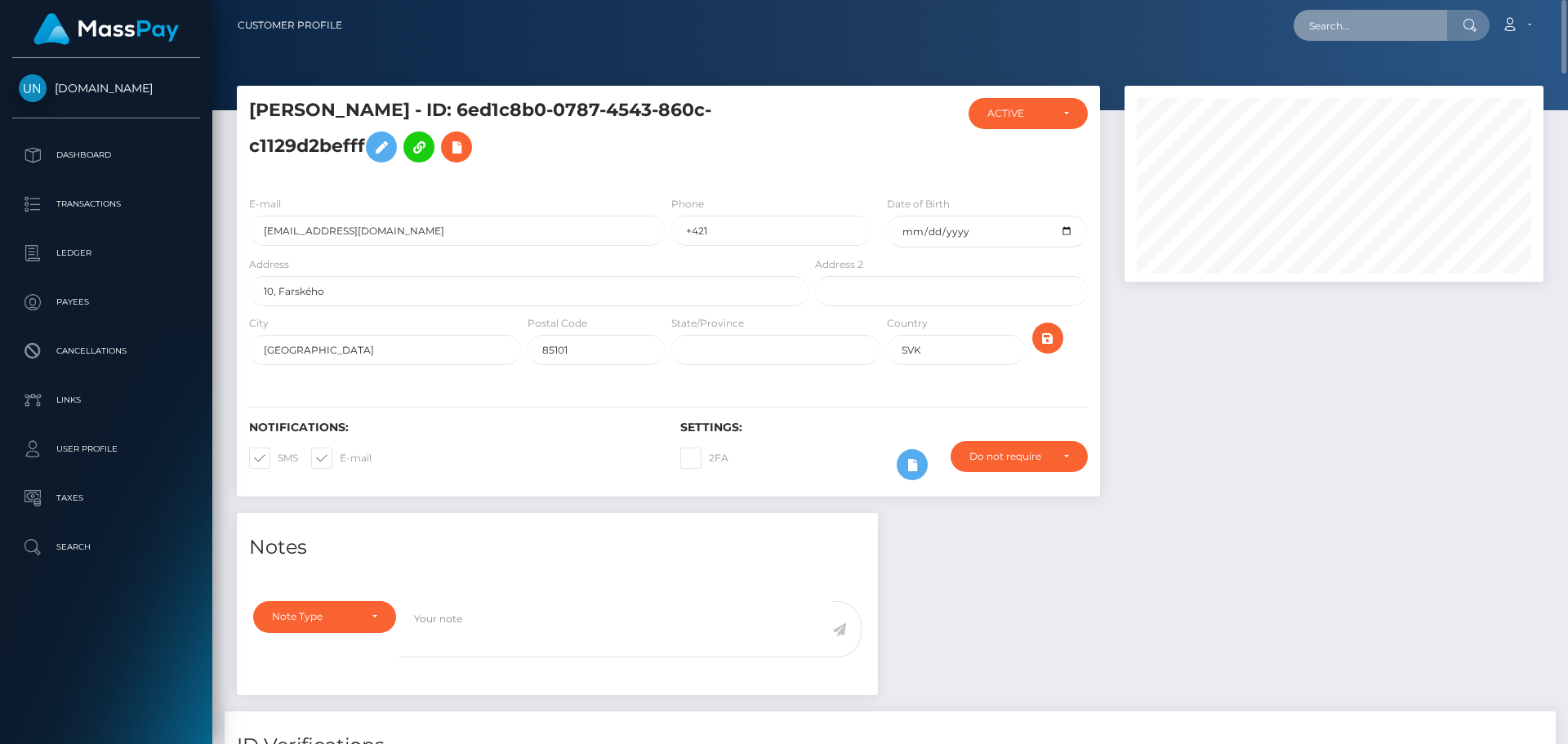
click at [1389, 36] on input "text" at bounding box center [1371, 25] width 154 height 31
paste input "[EMAIL_ADDRESS][DOMAIN_NAME]"
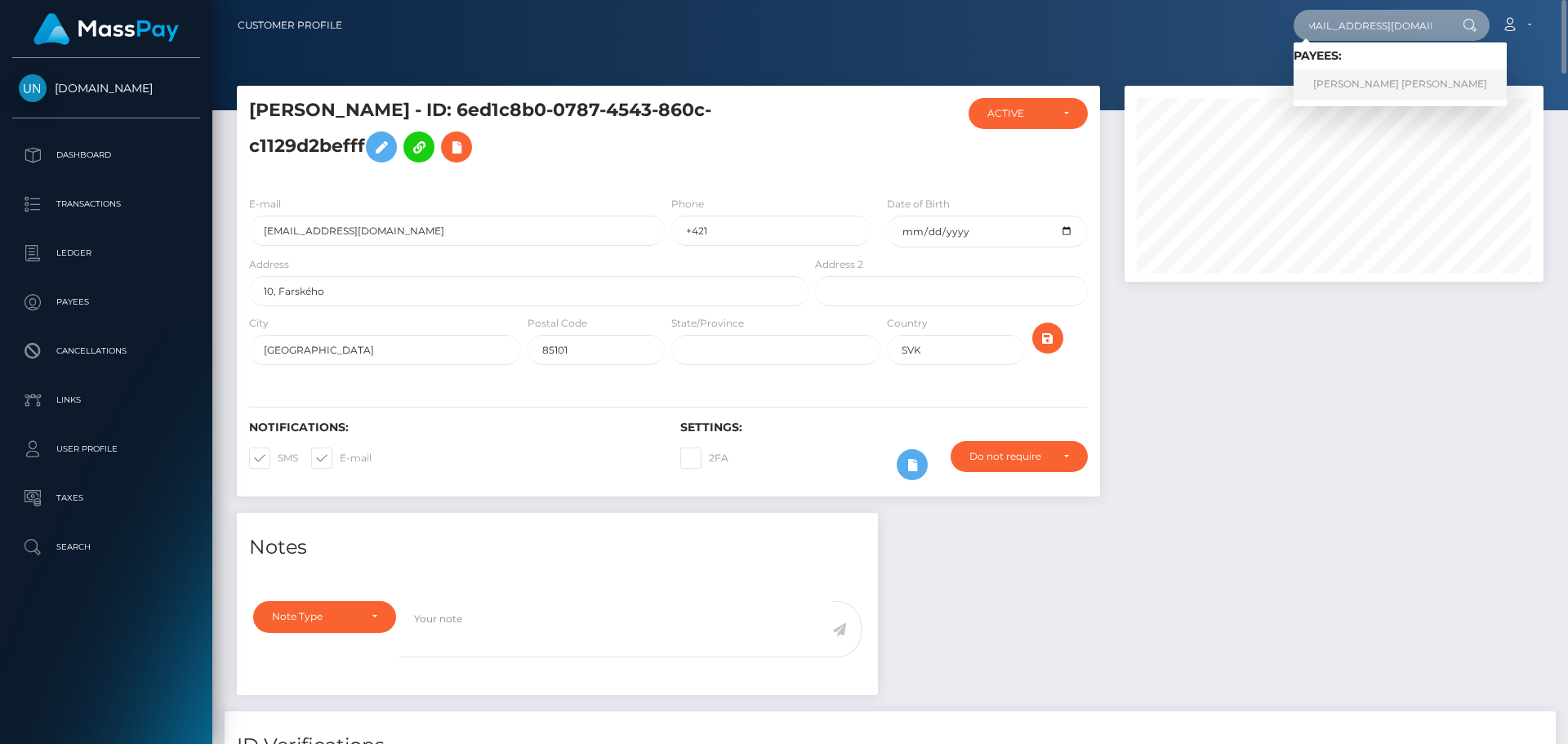
type input "[EMAIL_ADDRESS][DOMAIN_NAME]"
click at [1358, 88] on link "KIMBERLEE MARIE CRUZ SANTIAGO" at bounding box center [1401, 84] width 213 height 31
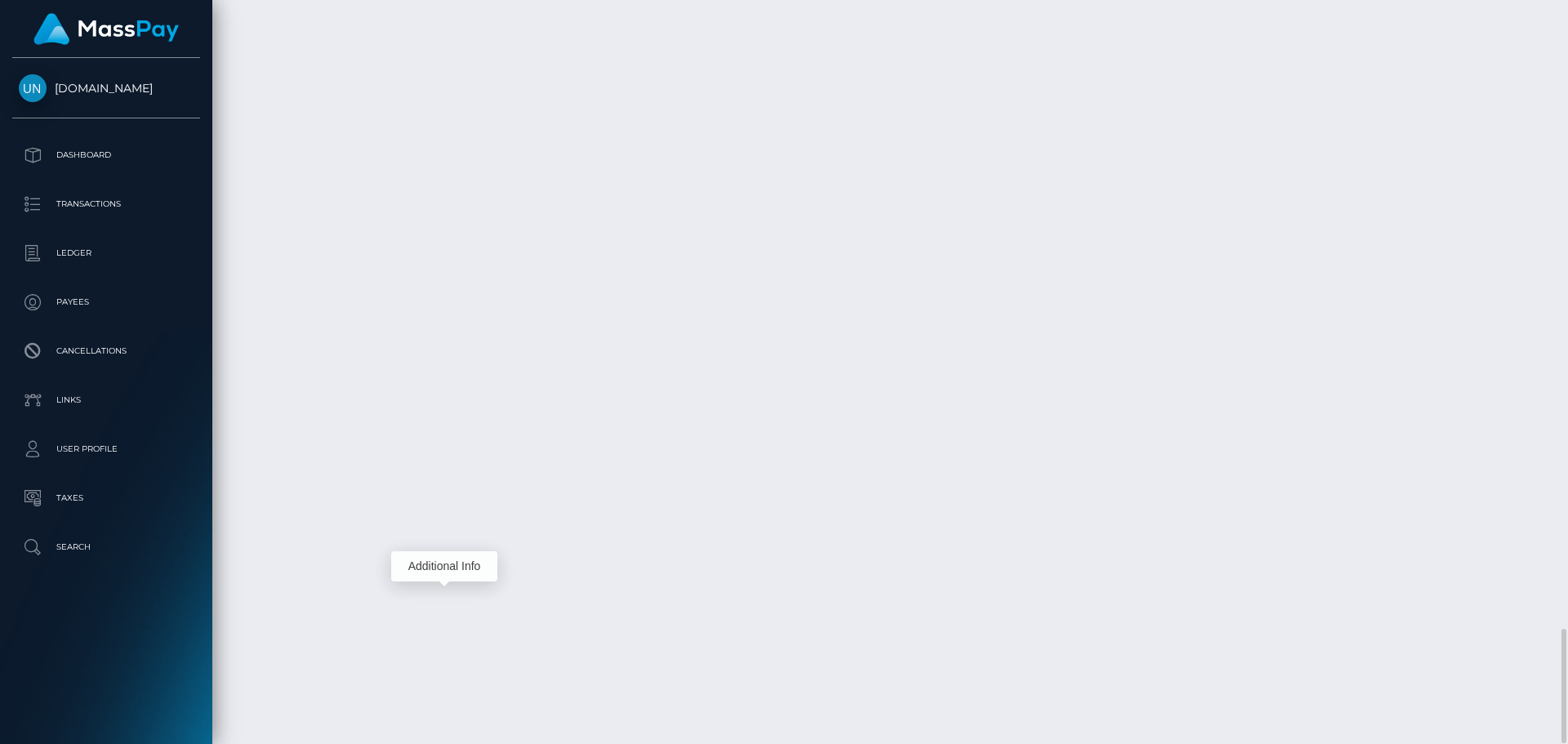
scroll to position [196, 420]
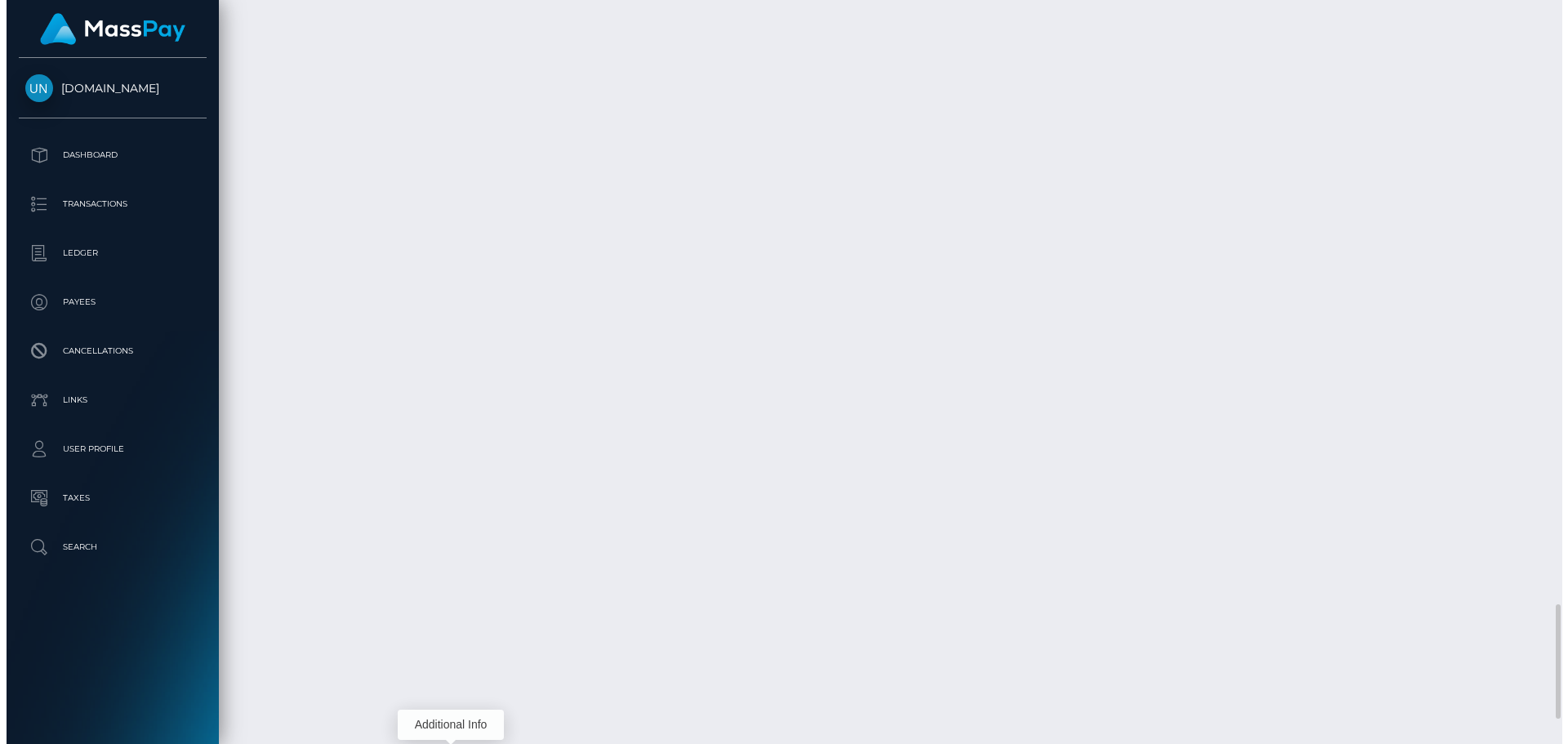
scroll to position [816579, 816474]
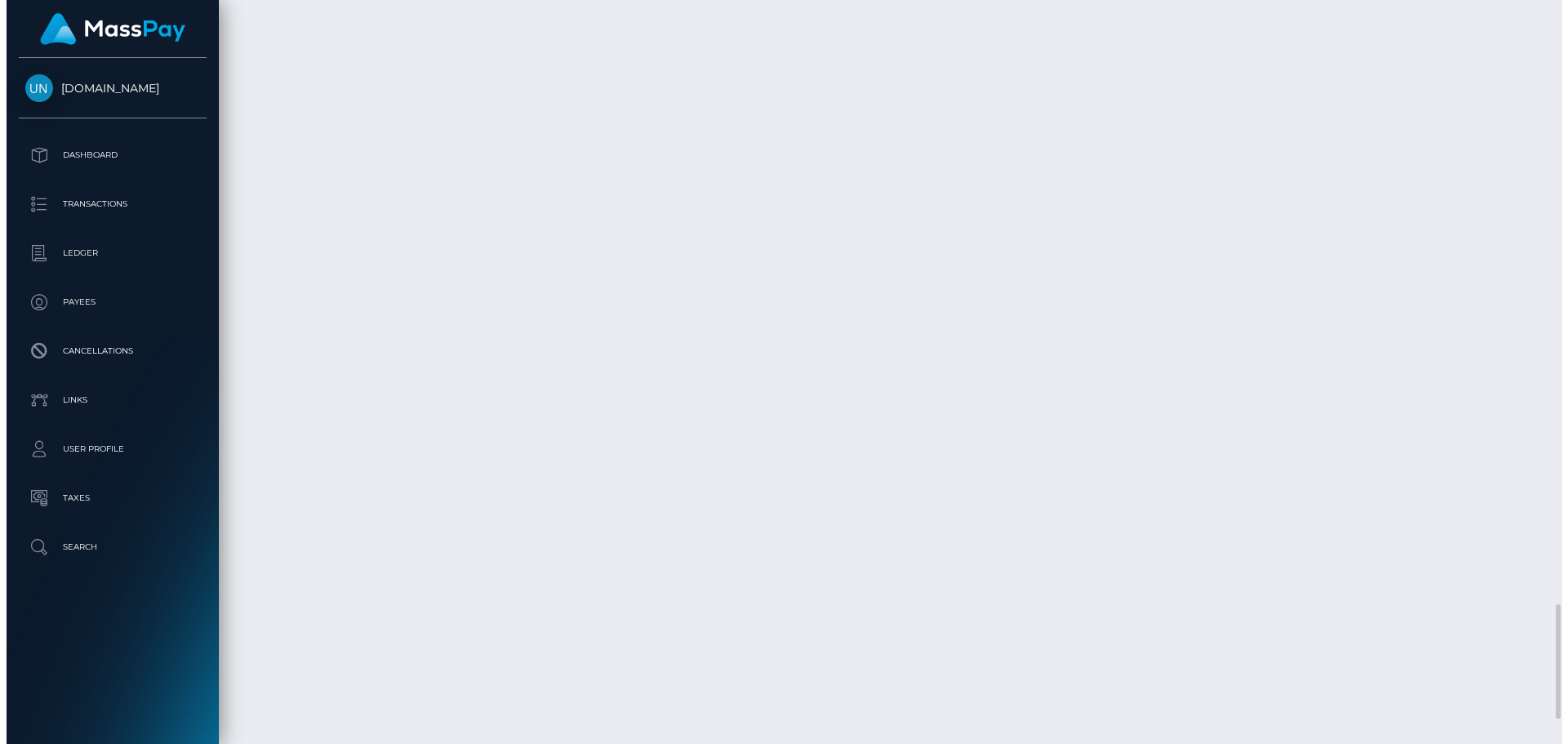
scroll to position [196, 420]
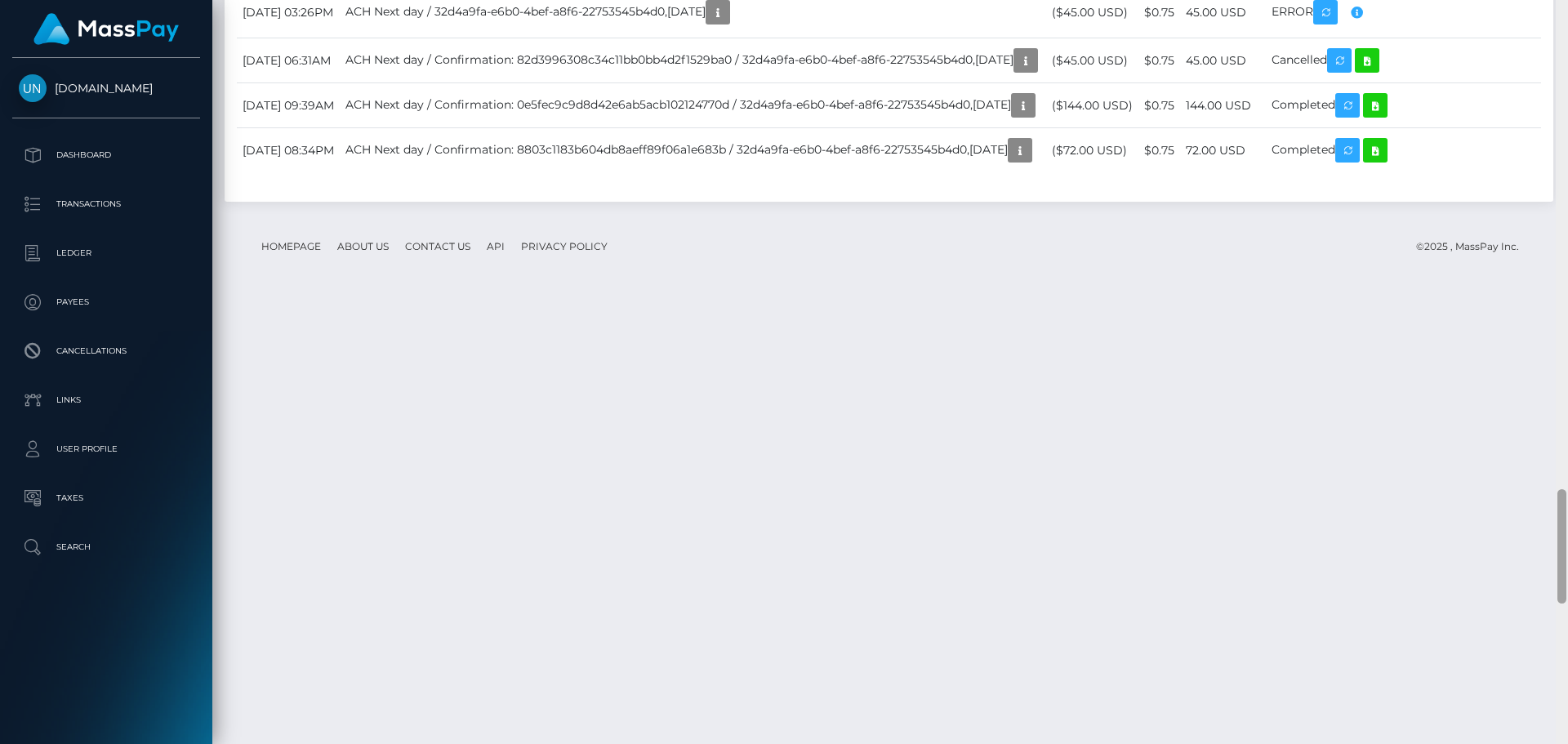
click at [1556, 10] on div at bounding box center [1562, 372] width 12 height 744
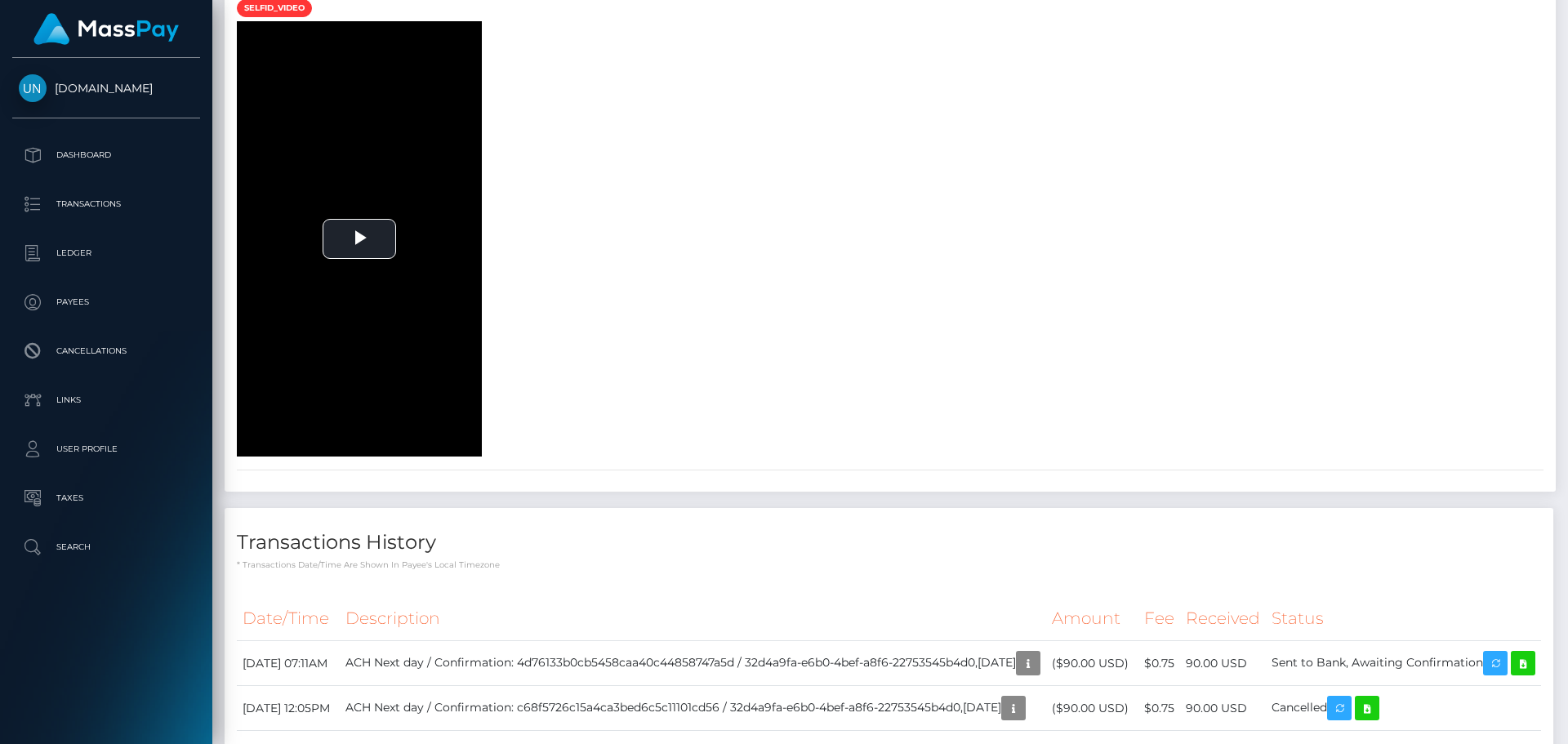
click at [1567, 10] on div at bounding box center [1562, 372] width 12 height 744
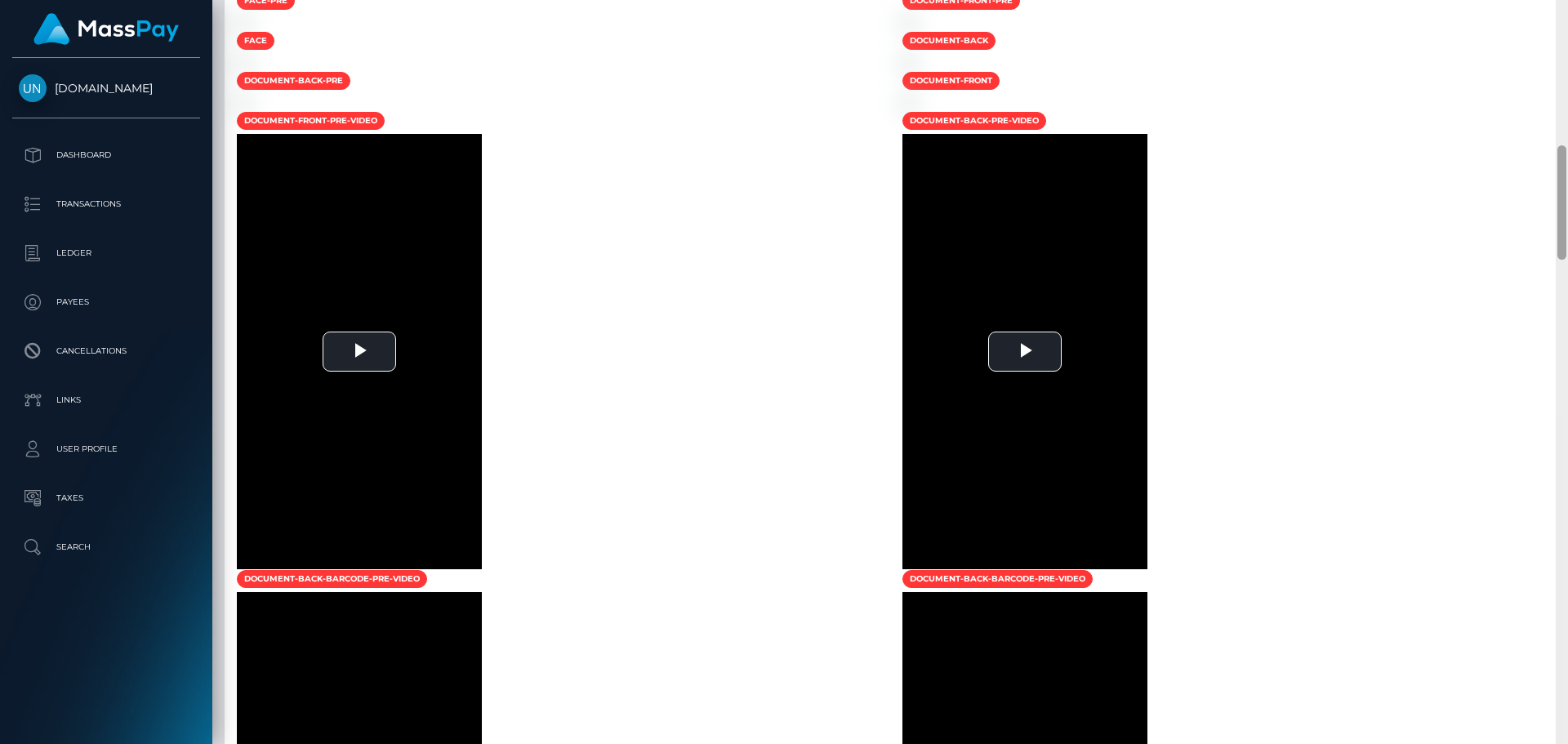
click at [1567, 10] on div at bounding box center [1562, 372] width 12 height 744
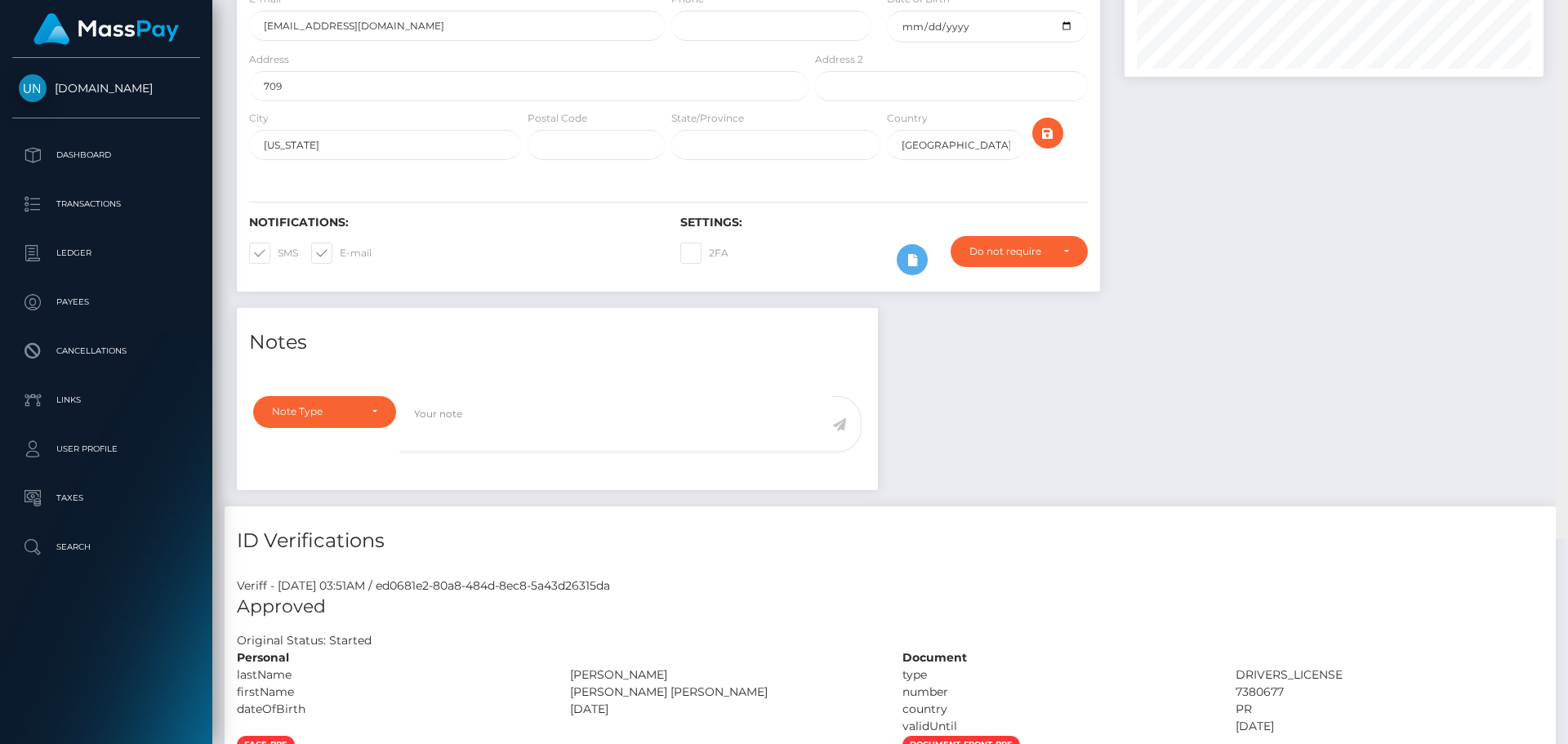
click at [1567, 10] on div "Customer Profile Loading... Loading..." at bounding box center [891, 372] width 1356 height 744
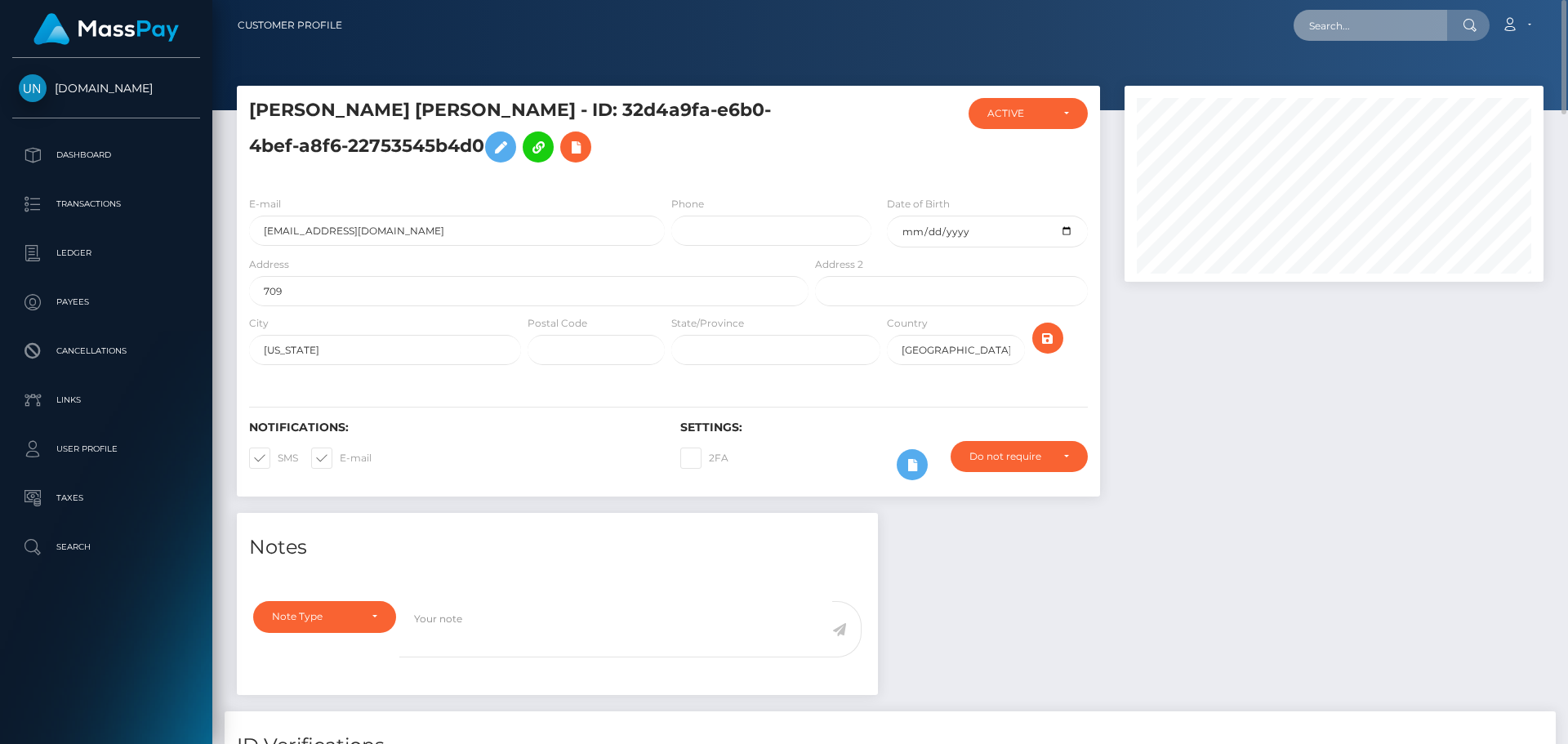
click at [1359, 20] on input "text" at bounding box center [1371, 25] width 154 height 31
paste input "skylerparrish495@gmail.com"
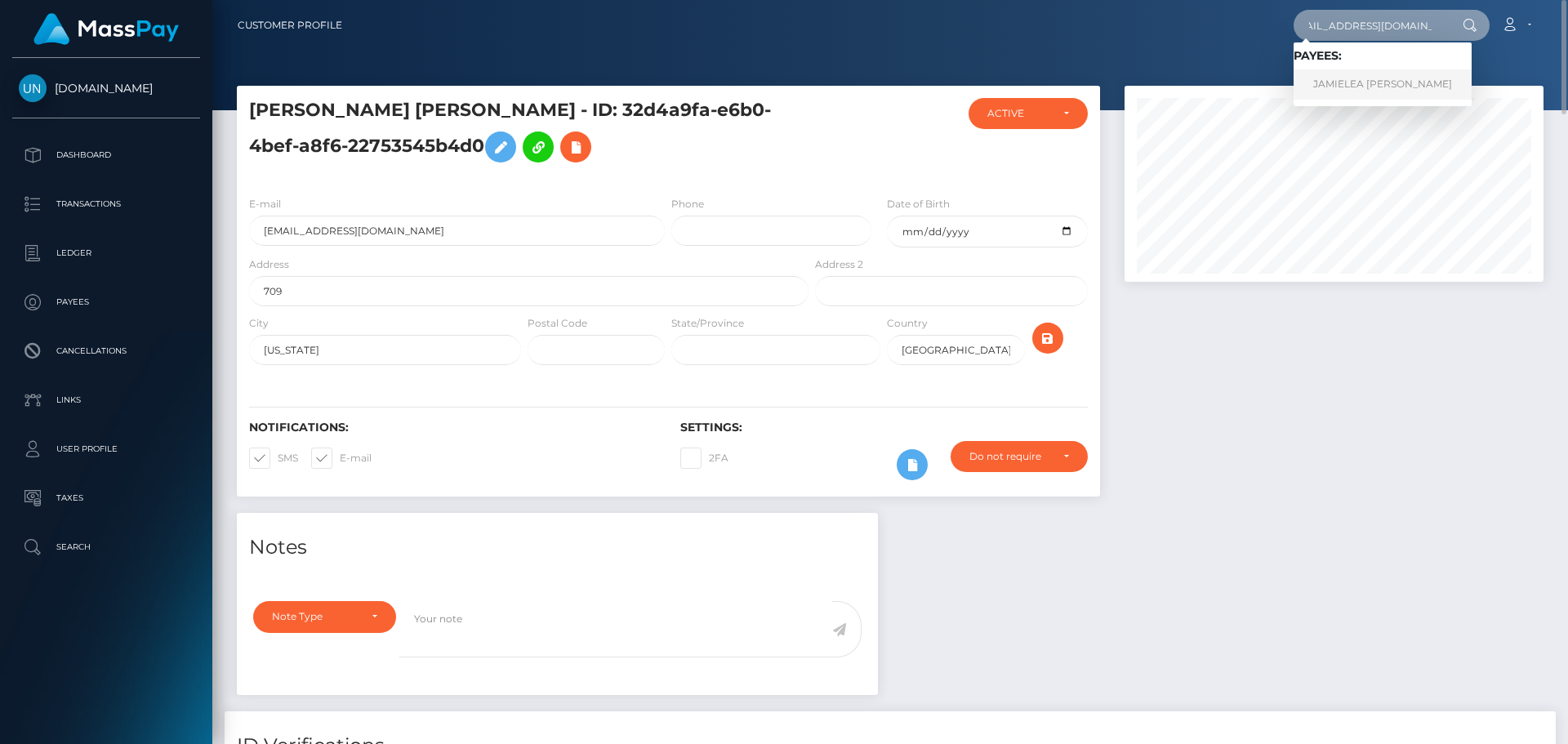
type input "skylerparrish495@gmail.com"
click at [1356, 92] on link "JAMIELEA JO PARRISH" at bounding box center [1383, 84] width 178 height 31
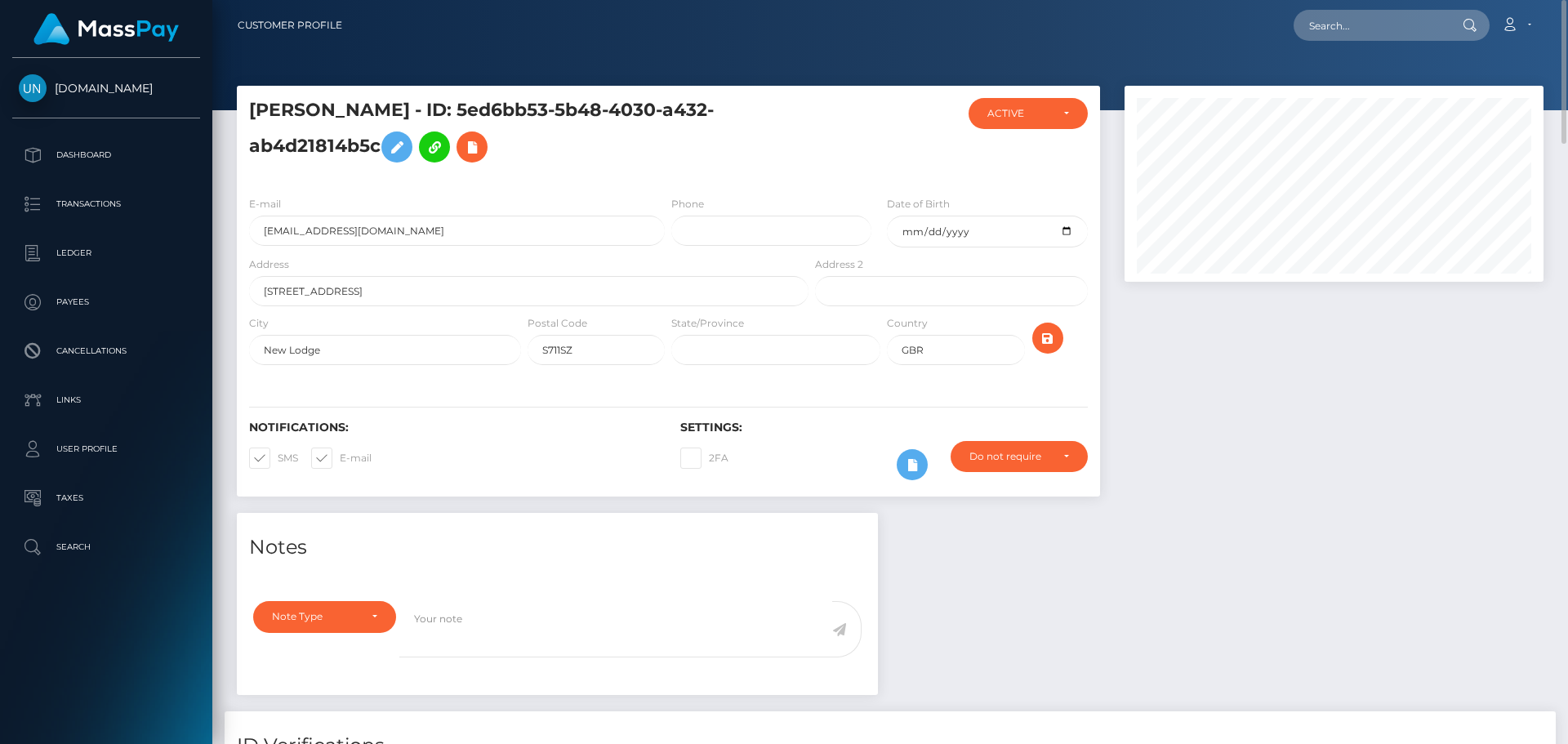
click at [1472, 13] on div at bounding box center [1469, 25] width 43 height 31
click at [1398, 34] on input "text" at bounding box center [1371, 25] width 154 height 31
paste input "[EMAIL_ADDRESS][DOMAIN_NAME]"
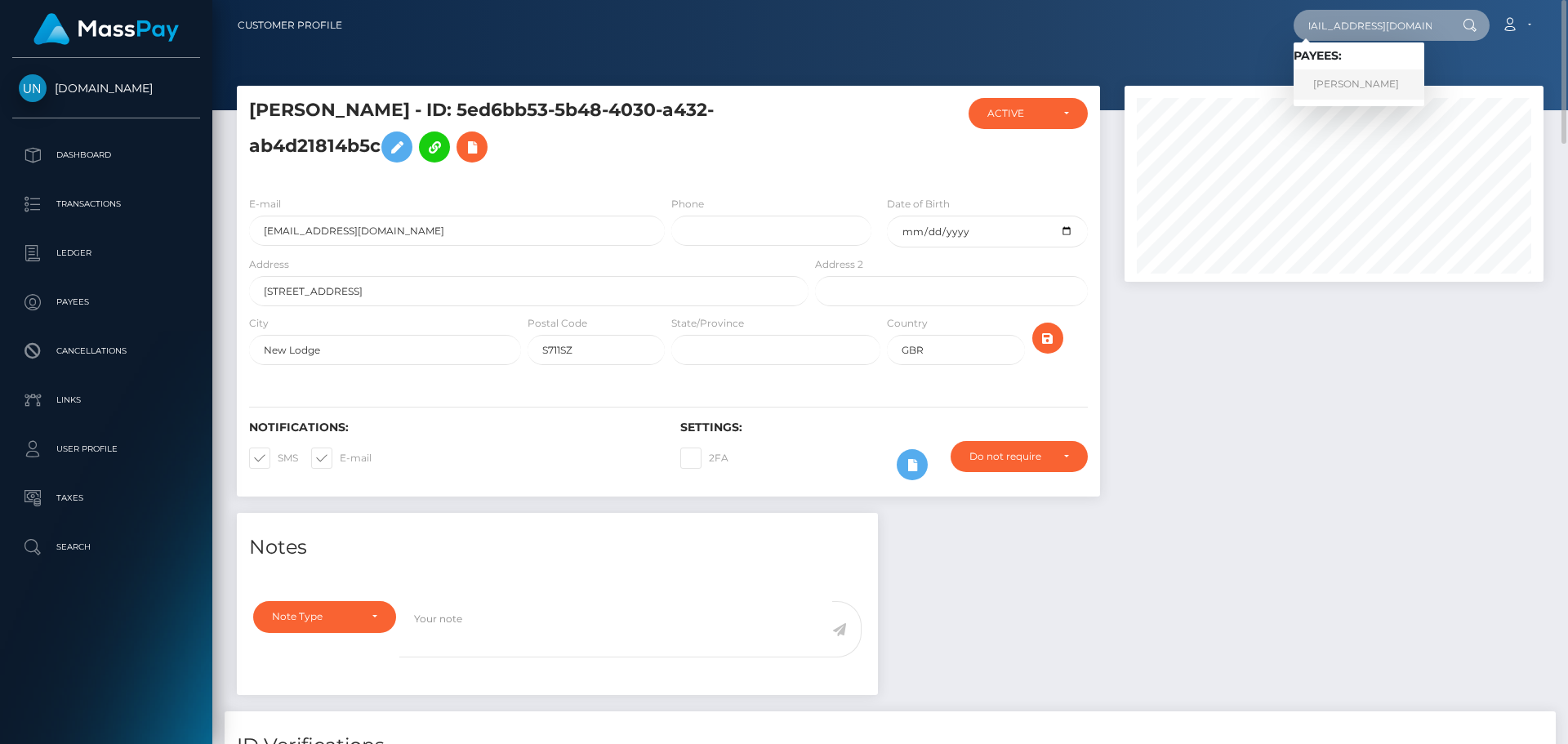
type input "[EMAIL_ADDRESS][DOMAIN_NAME]"
click at [1363, 86] on link "FAVIOLA VALERIA RAMOS DEL RIO" at bounding box center [1359, 84] width 131 height 31
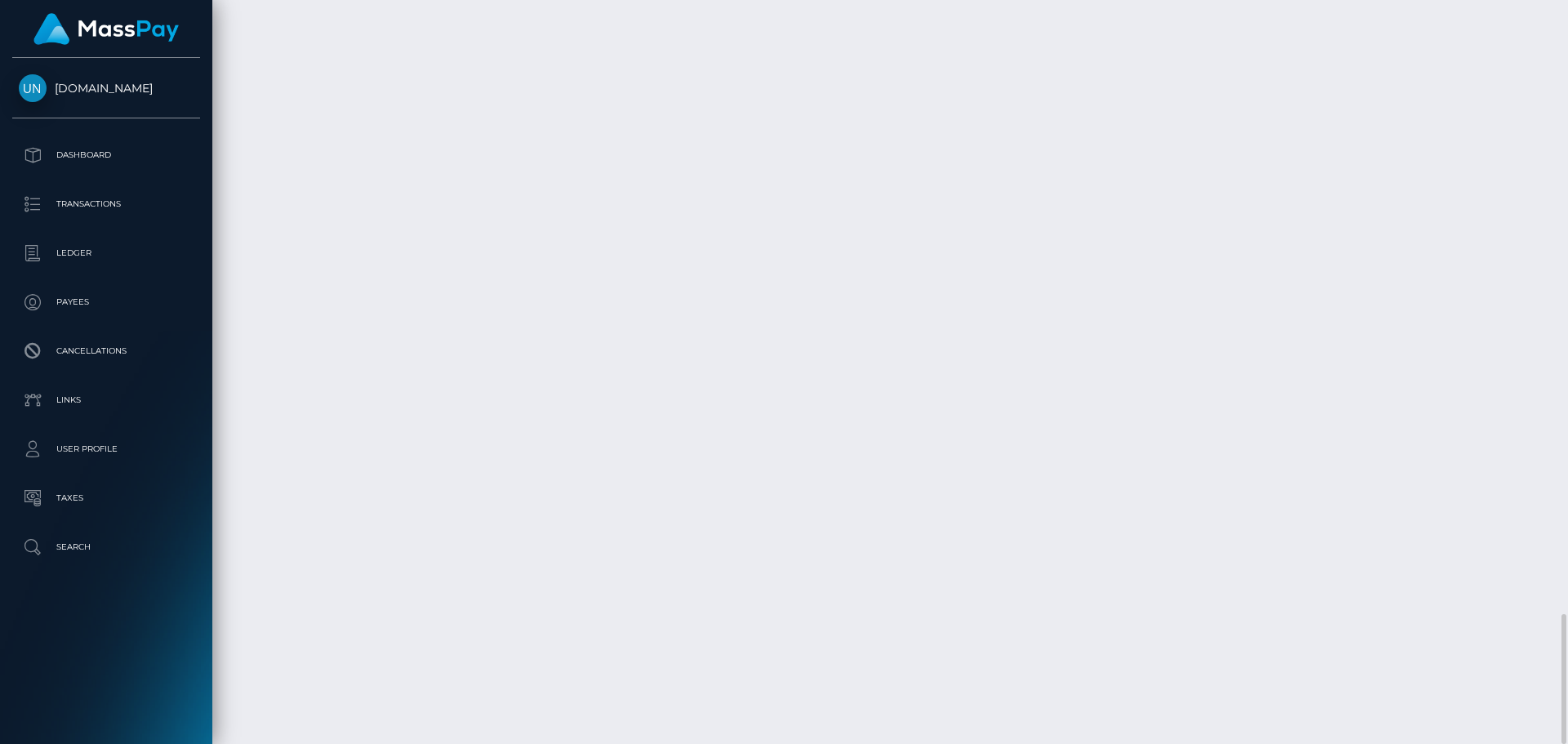
scroll to position [196, 420]
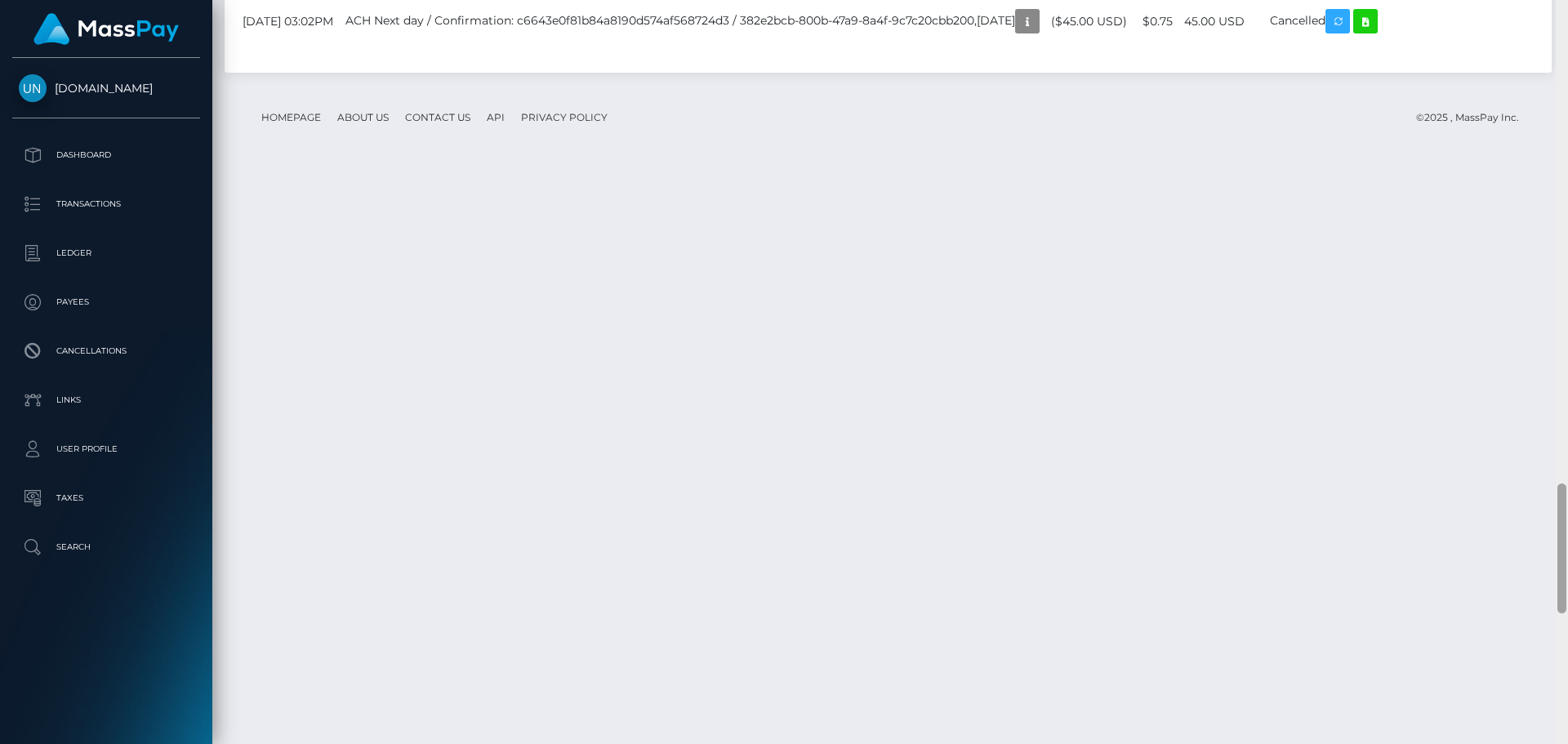
click at [1568, 20] on div at bounding box center [1562, 372] width 12 height 744
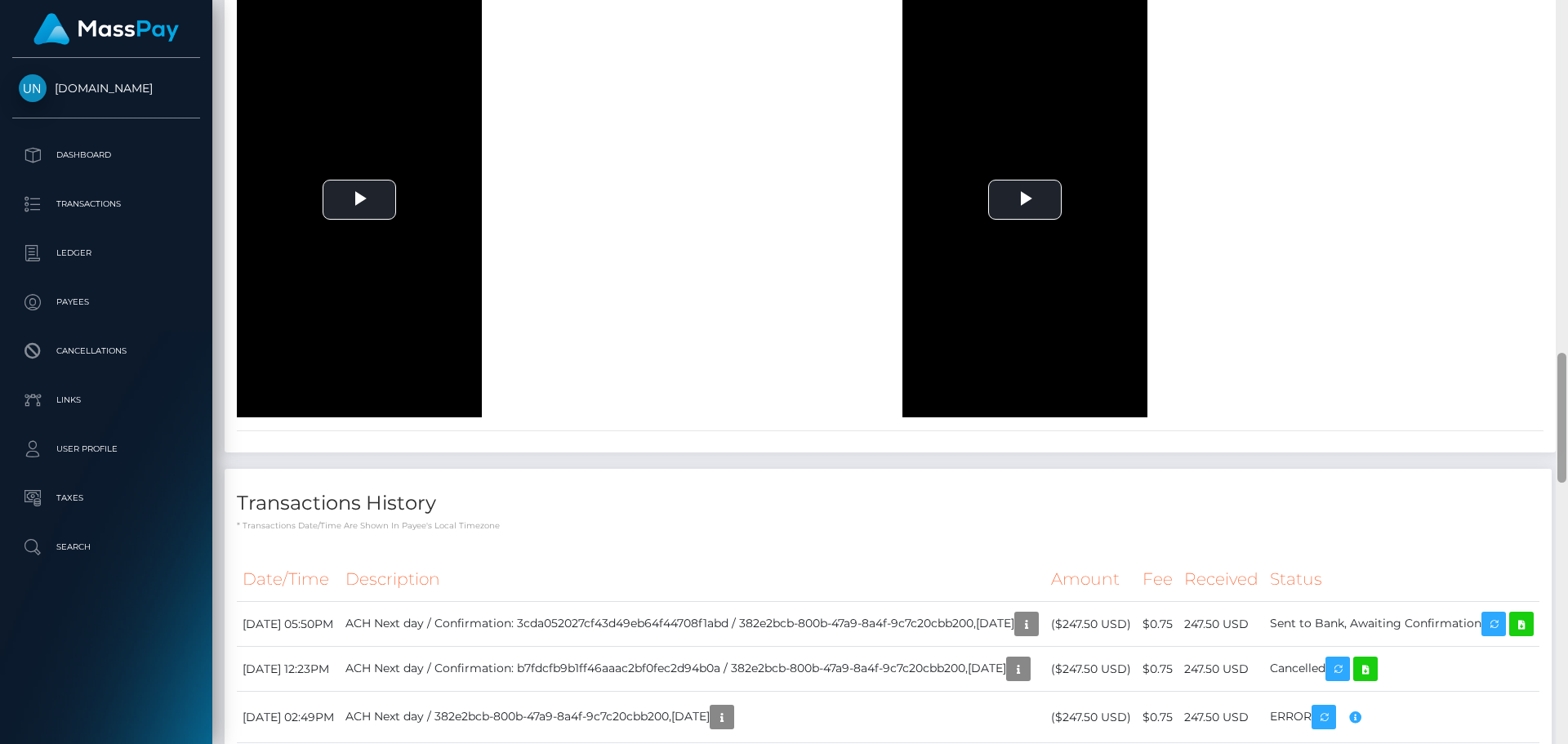
click at [1568, 20] on div at bounding box center [1562, 372] width 12 height 744
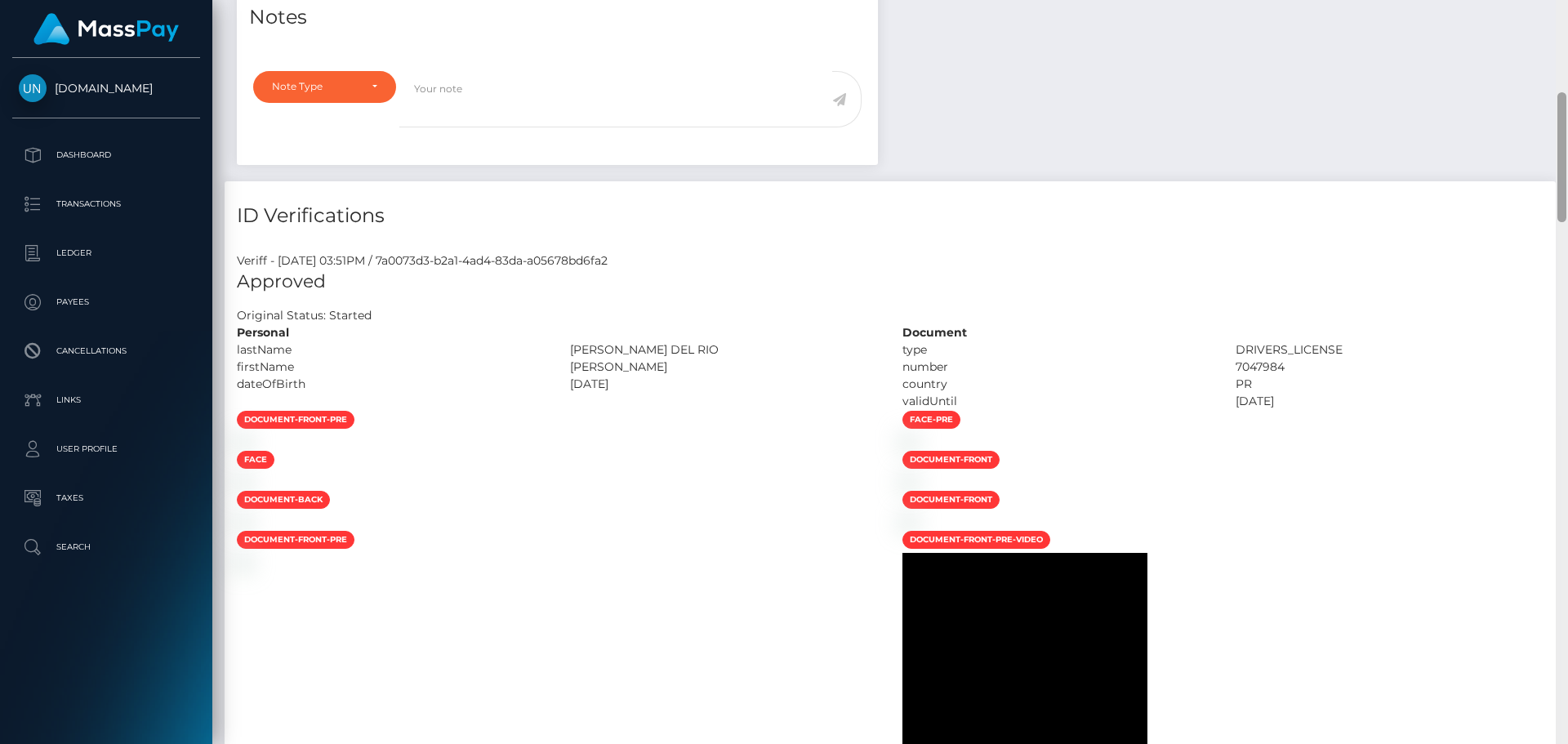
click at [1568, 20] on div "Customer Profile Loading... Loading..." at bounding box center [891, 372] width 1356 height 744
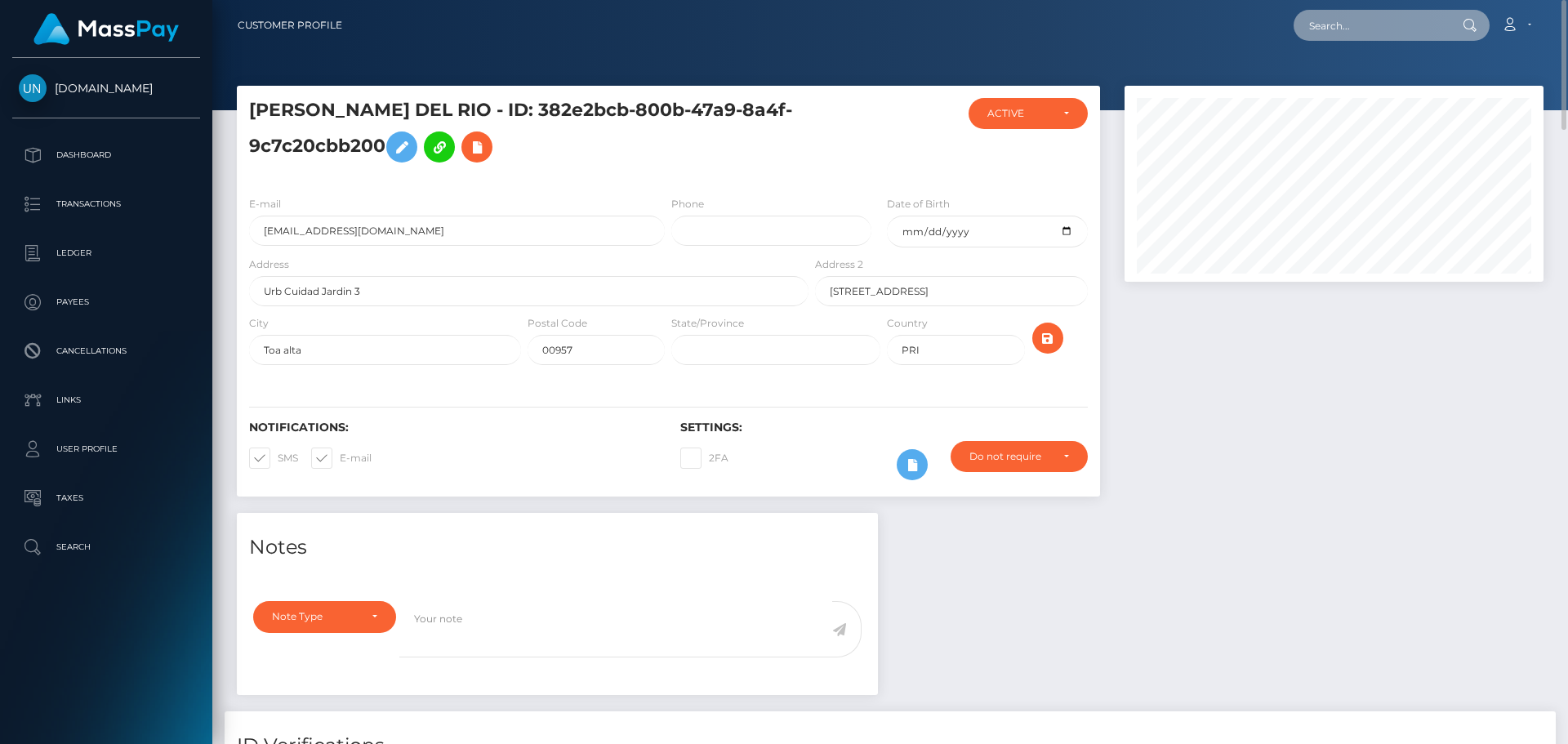
click at [1369, 31] on input "text" at bounding box center [1371, 25] width 154 height 31
paste input "quiriatmadrazo73@gmail.com"
type input "quiriatmadrazo73@gmail.com"
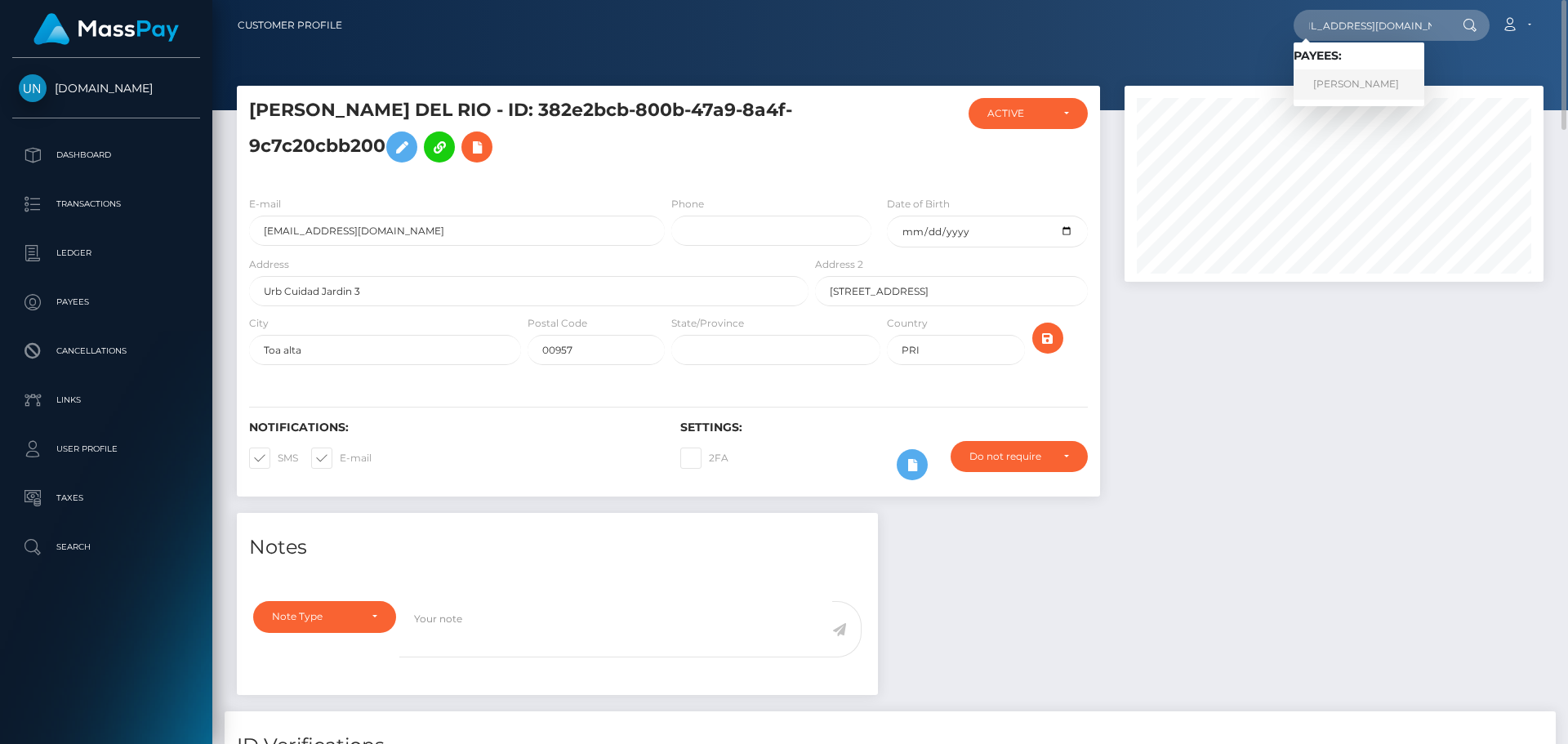
drag, startPoint x: 1336, startPoint y: 104, endPoint x: 1350, endPoint y: 72, distance: 34.9
click at [1350, 72] on link "QUIRIAT MADRAZO BECERRA" at bounding box center [1359, 84] width 131 height 31
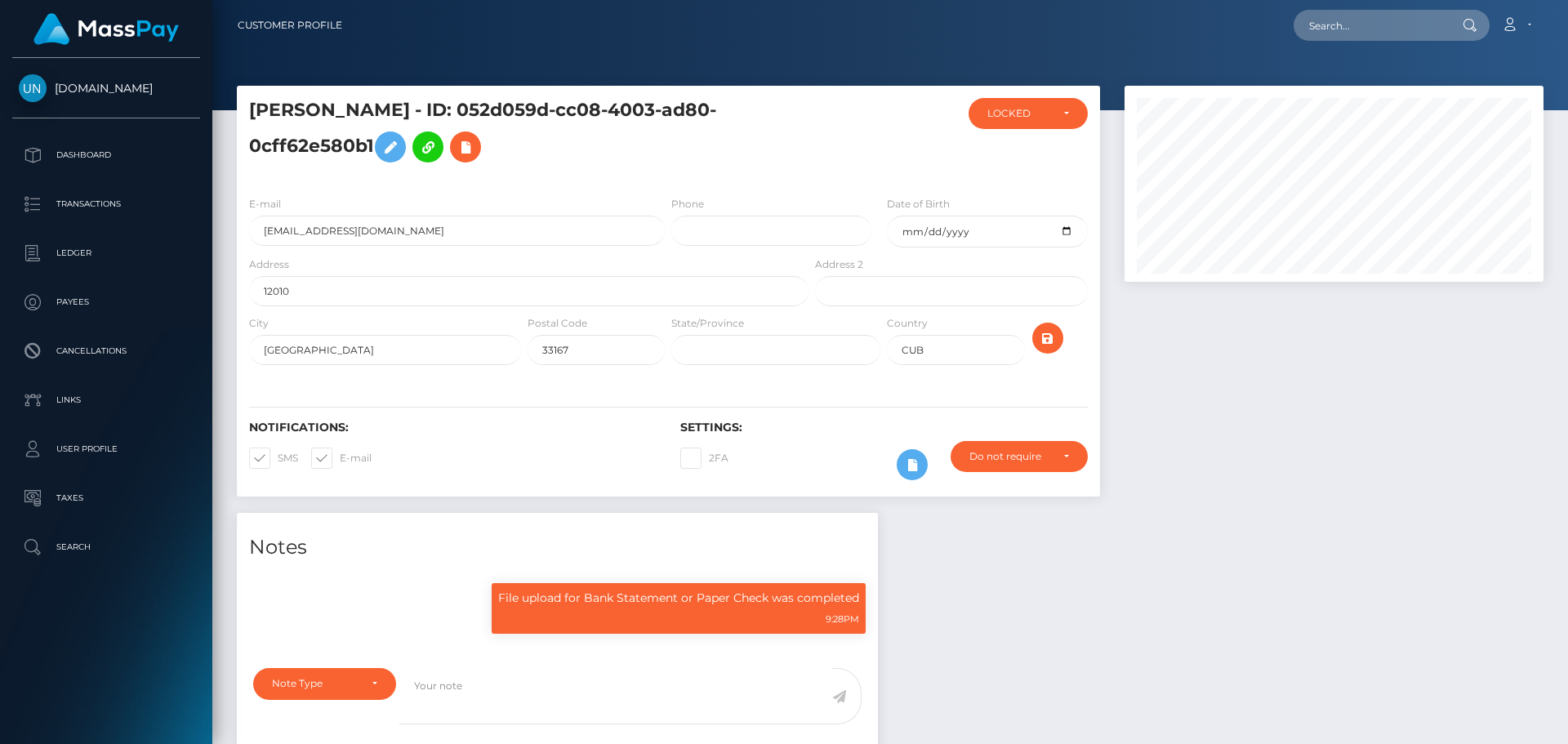
scroll to position [196, 420]
click at [1433, 24] on input "text" at bounding box center [1371, 25] width 154 height 31
paste input "[EMAIL_ADDRESS][DOMAIN_NAME]"
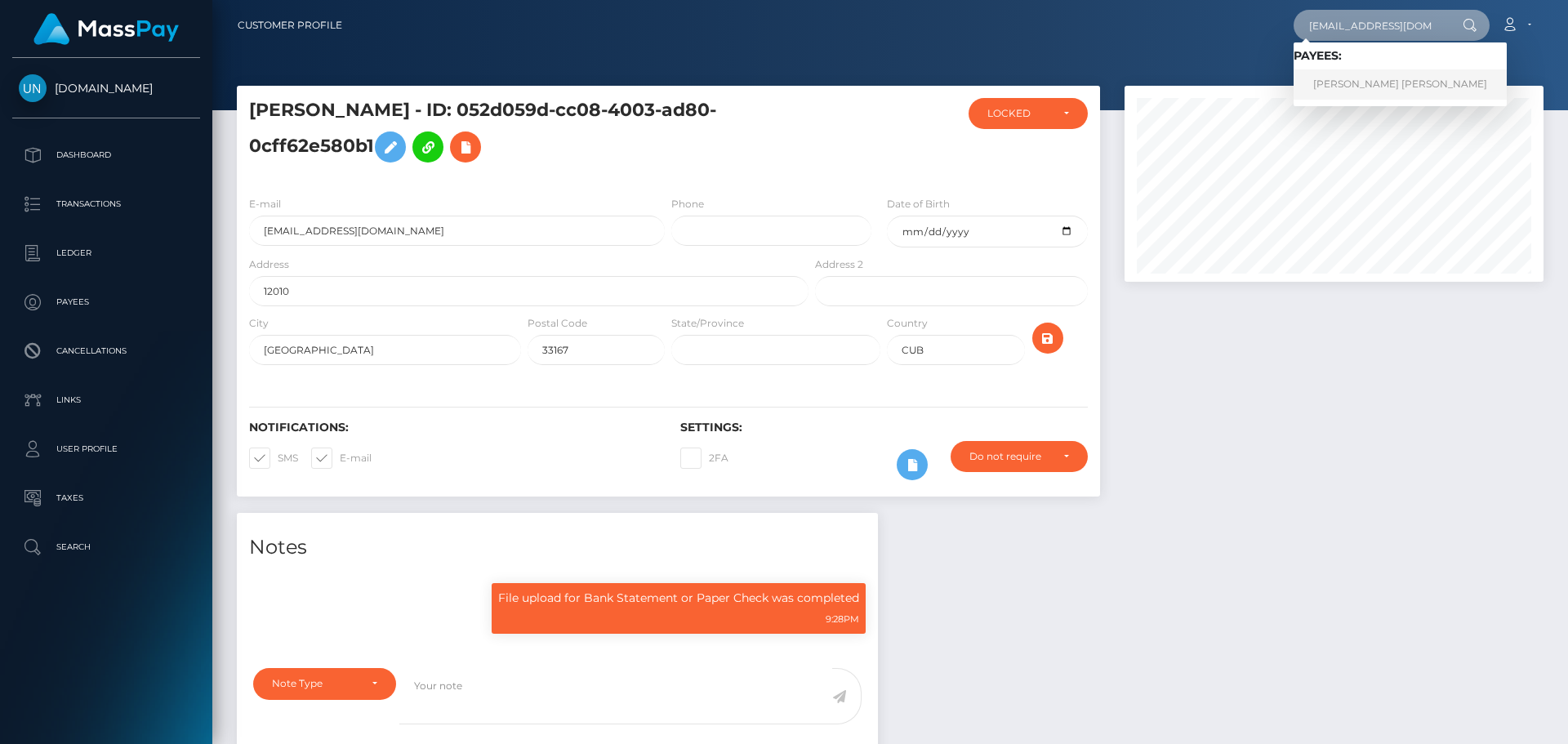
type input "[EMAIL_ADDRESS][DOMAIN_NAME]"
click at [1359, 83] on link "[PERSON_NAME] [PERSON_NAME]" at bounding box center [1401, 84] width 213 height 31
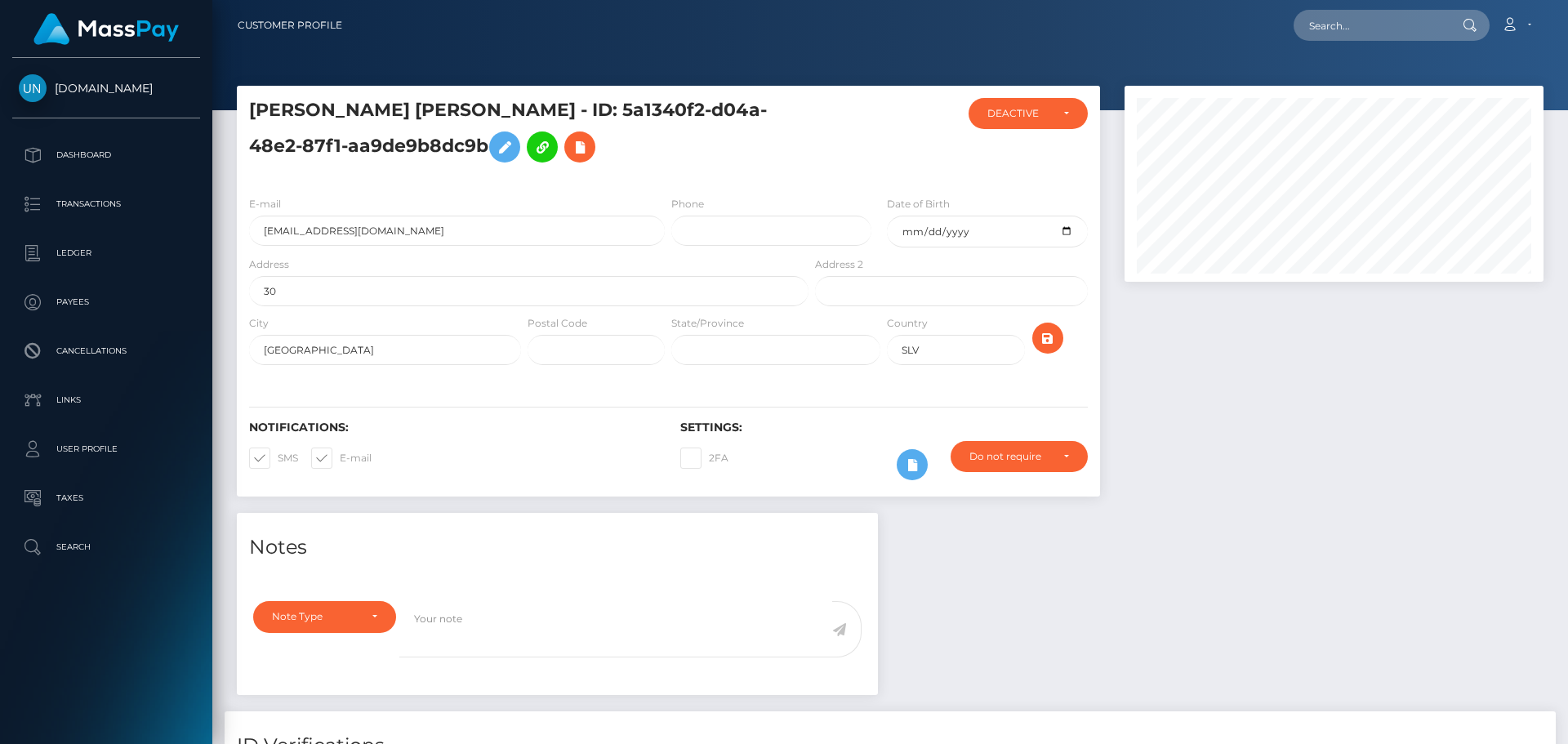
scroll to position [196, 420]
click at [367, 224] on input "kenniaav@icloud.com" at bounding box center [457, 230] width 416 height 31
drag, startPoint x: 688, startPoint y: 111, endPoint x: 541, endPoint y: 144, distance: 150.7
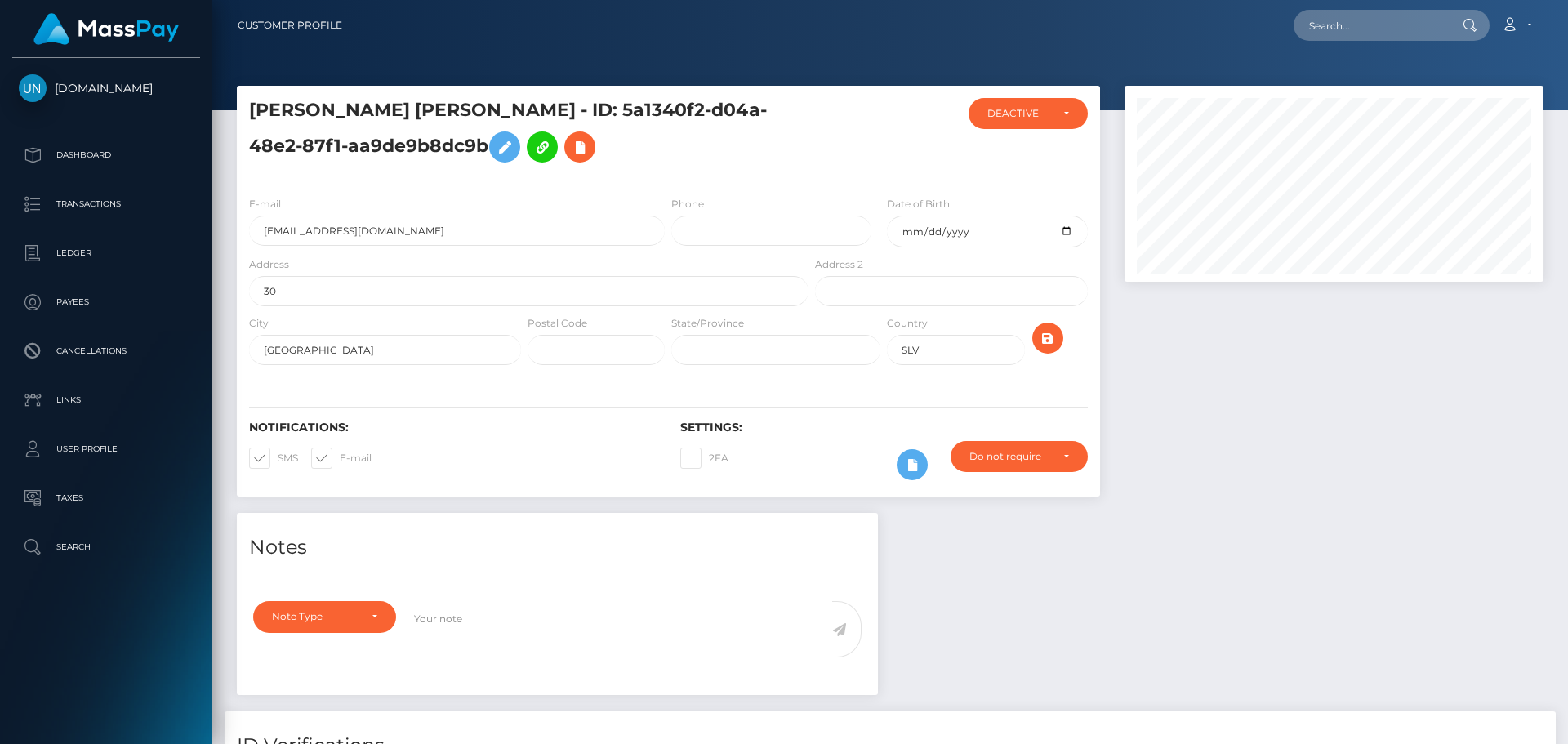
click at [541, 144] on h5 "KENIA VANESSA ALVARADO VILLACORTA - ID: 5a1340f2-d04a-48e2-87f1-aa9de9b8dc9b" at bounding box center [524, 135] width 550 height 72
copy h5 "5a1340f2-d04a-48e2-87f1-aa9de9b8dc9b"
click at [724, 622] on textarea at bounding box center [616, 629] width 433 height 57
paste textarea "5a1340f2-d04a-48e2-87f1-aa9de9b8dc9b"
type textarea "5a1340f2-d04a-48e2-87f1-aa9de9b8dc9b"
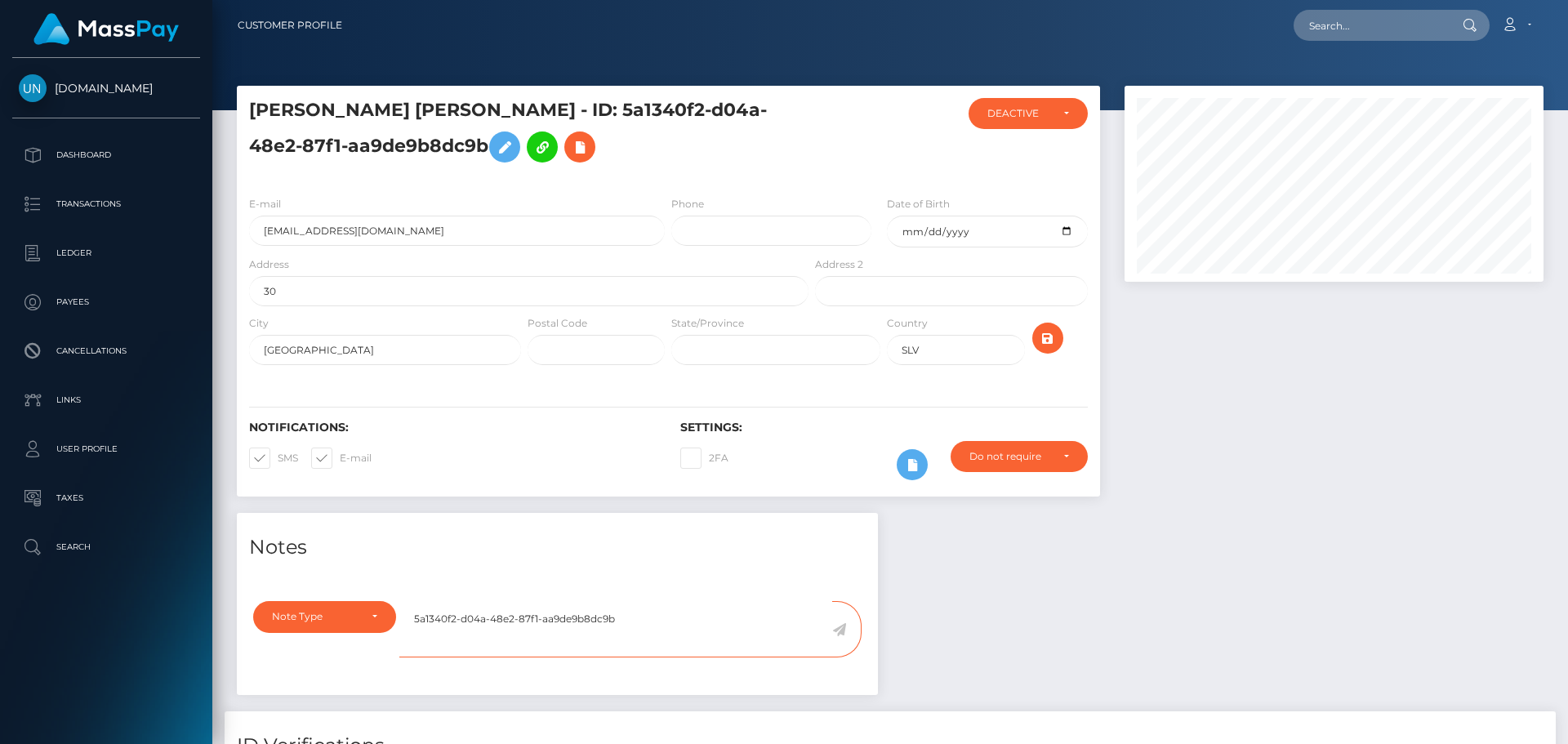
click at [724, 622] on textarea "5a1340f2-d04a-48e2-87f1-aa9de9b8dc9b" at bounding box center [616, 629] width 433 height 57
click at [1297, 32] on div "Loading... Loading..." at bounding box center [1392, 25] width 196 height 31
paste input "eizatejeda27@icloud.com"
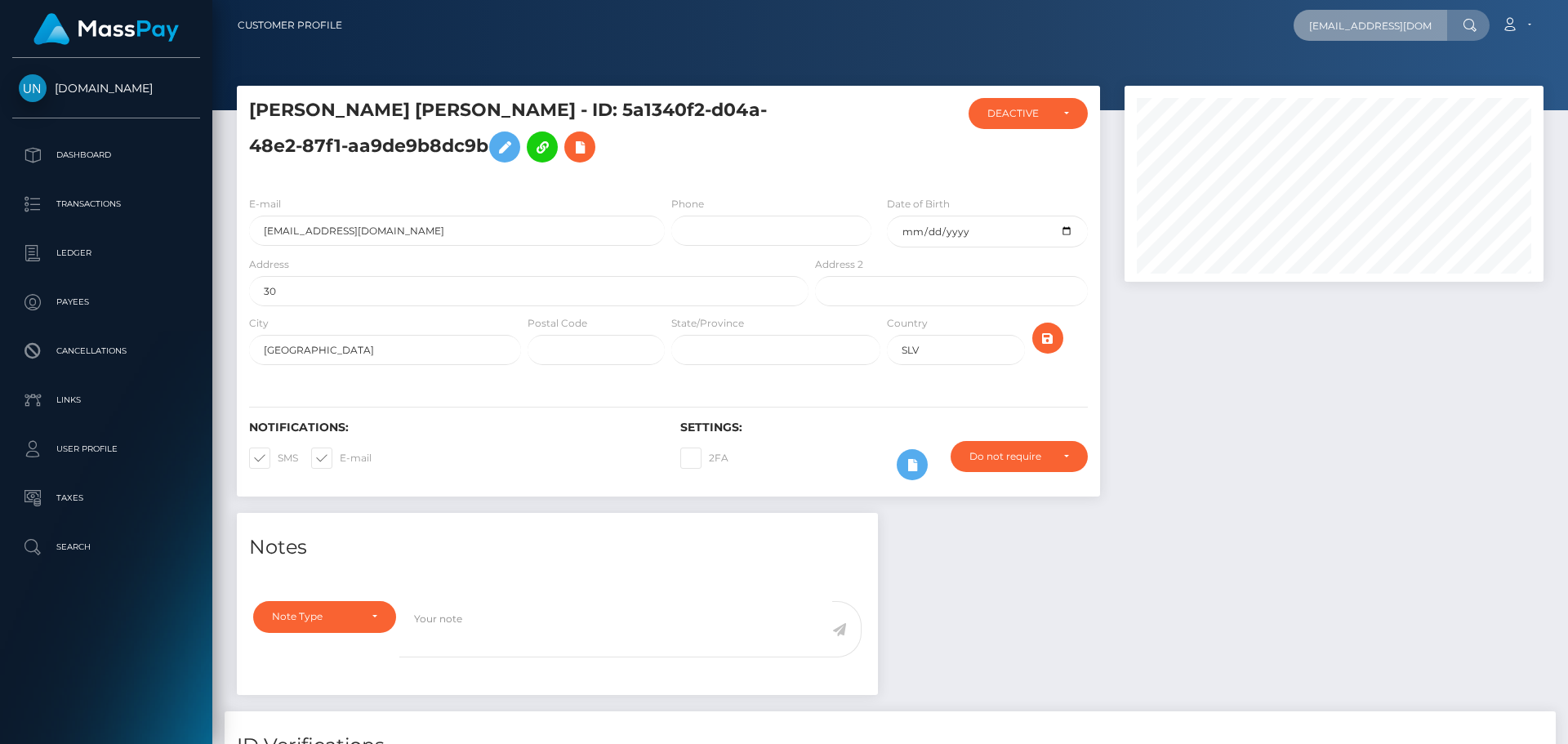
click at [1369, 23] on input "eizatejeda27@icloud.com" at bounding box center [1371, 25] width 154 height 31
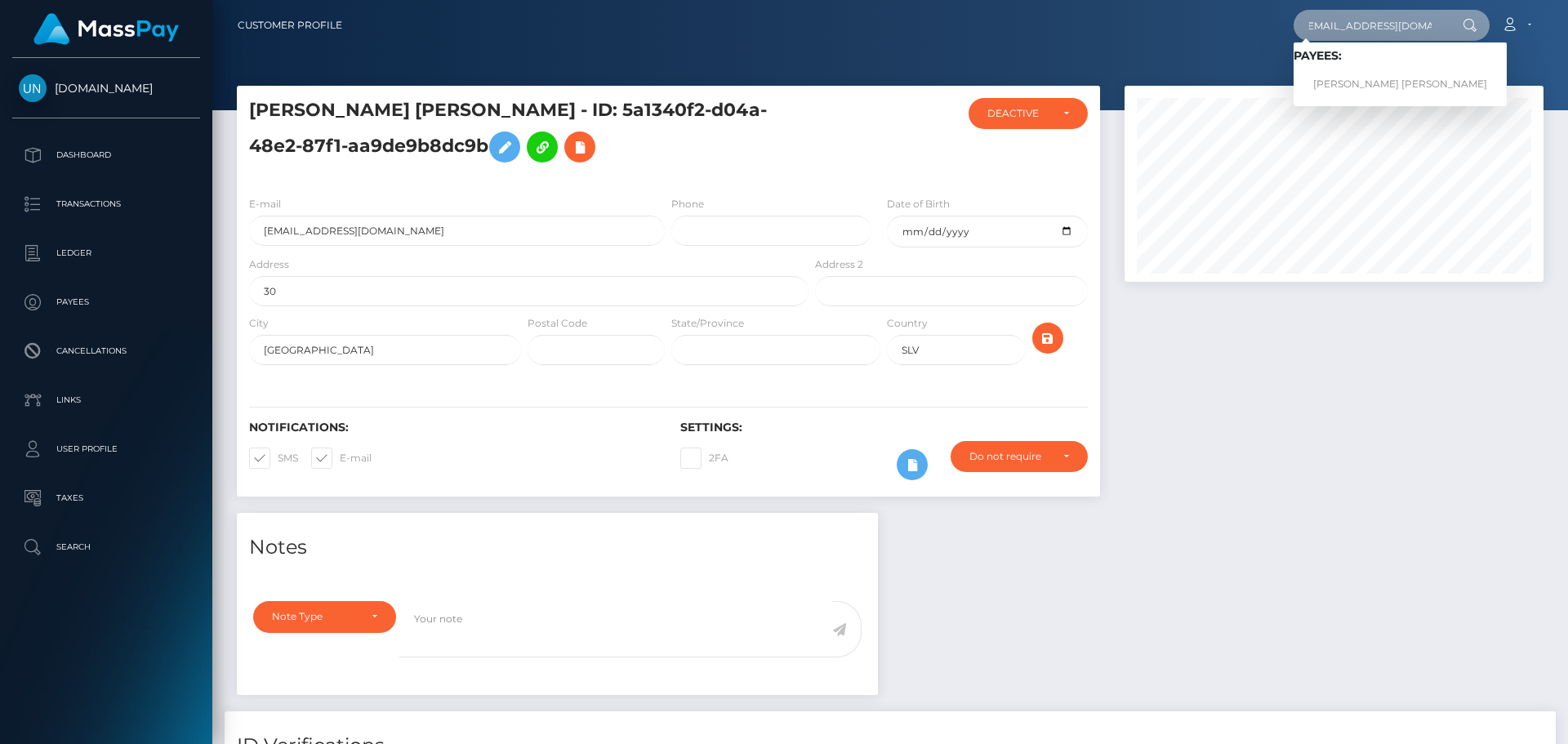
type input "eizatejeda27@icloud.com"
click at [1327, 71] on link "NUBIA ELIZABETH TEJEDA LARA" at bounding box center [1401, 84] width 213 height 31
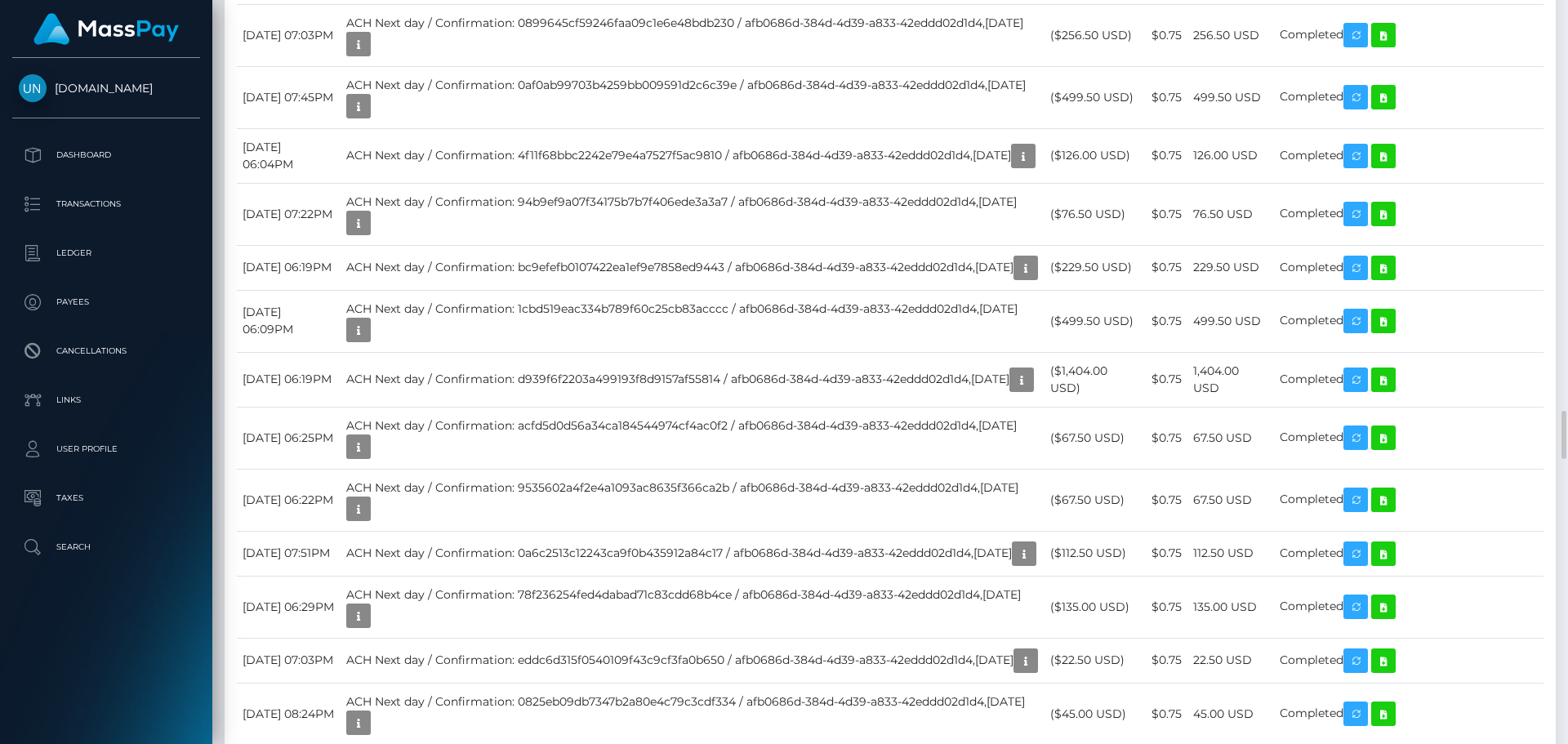
scroll to position [5881, 0]
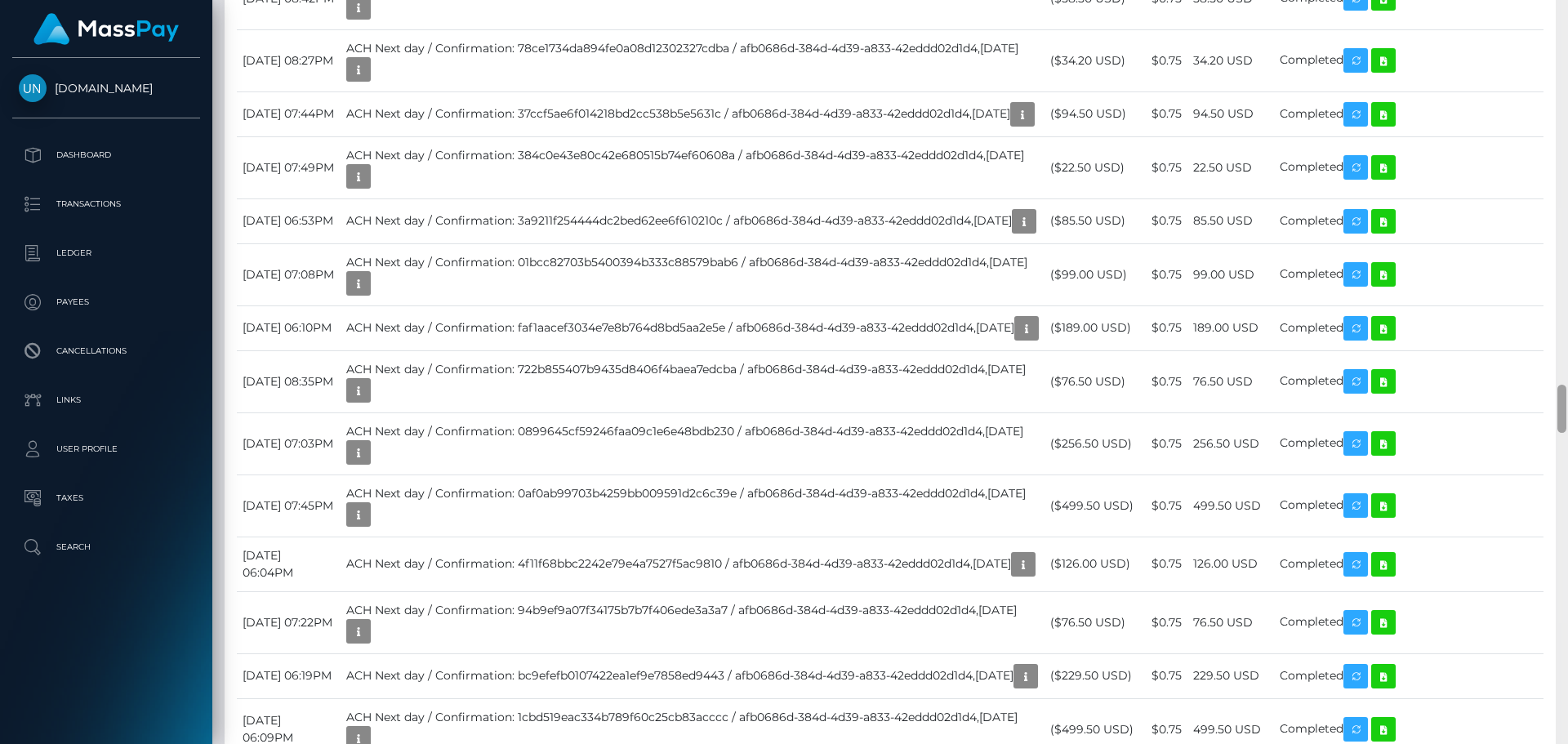
click at [1568, 4] on div at bounding box center [1562, 372] width 12 height 744
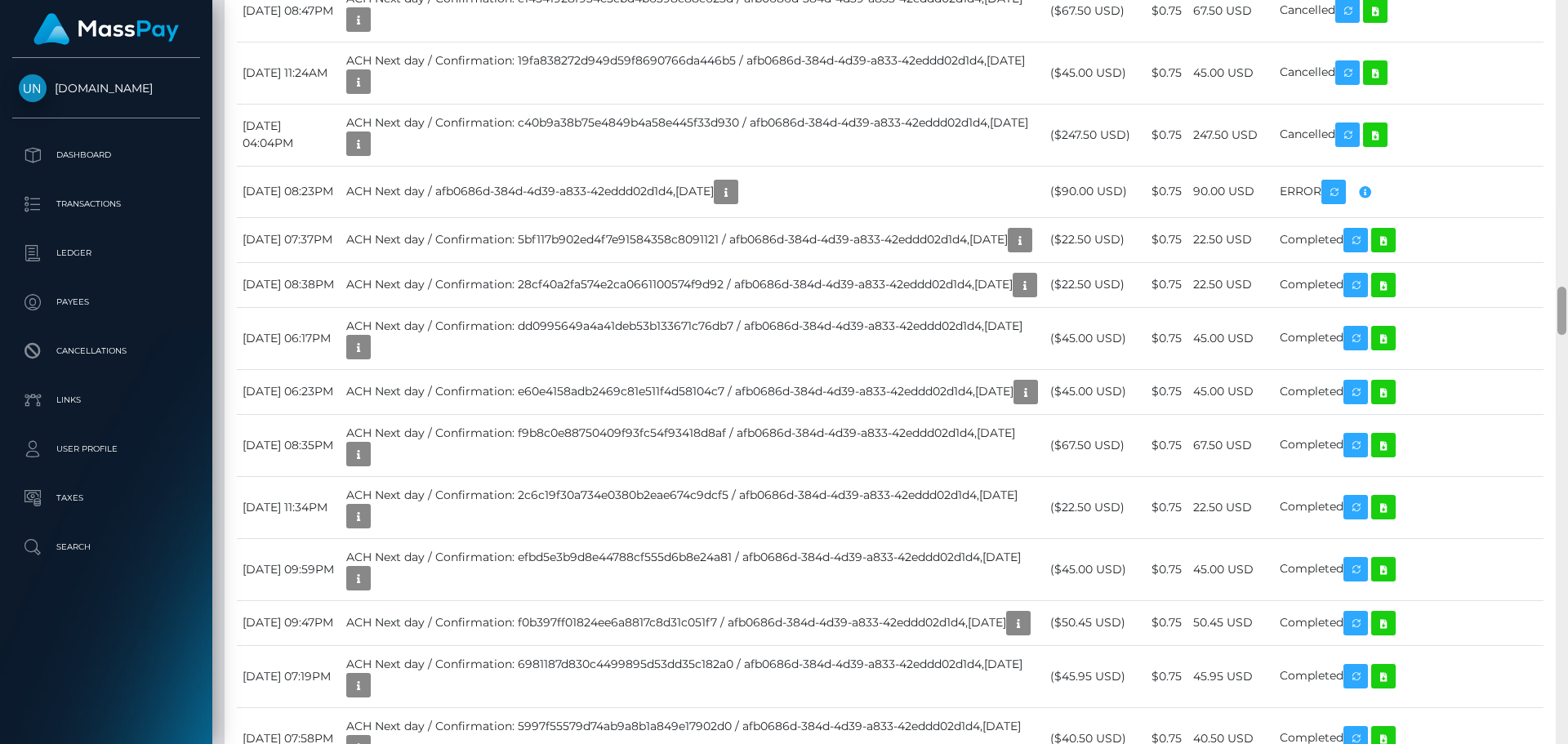
click at [1568, 4] on div at bounding box center [1562, 372] width 12 height 744
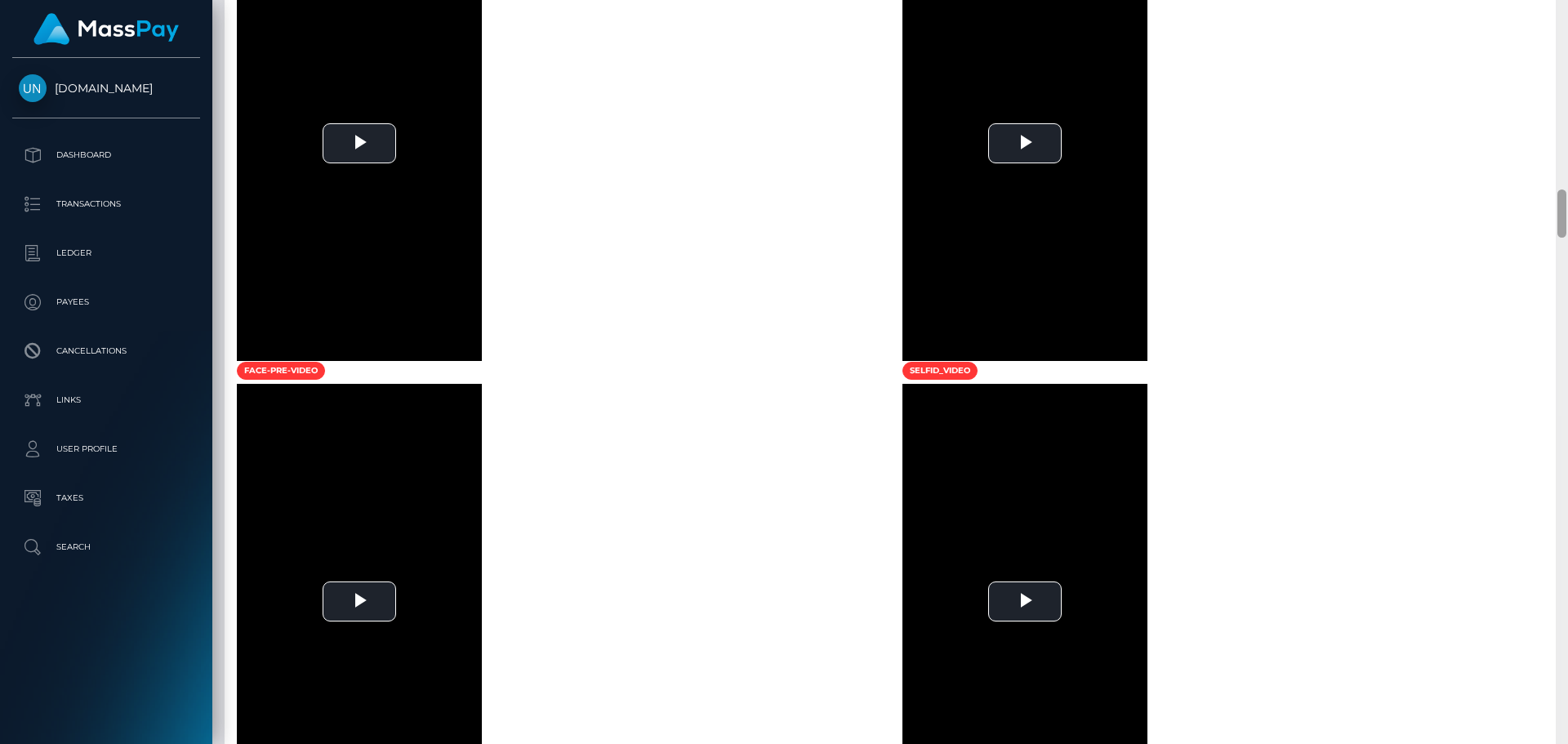
click at [1568, 4] on div at bounding box center [1562, 372] width 12 height 744
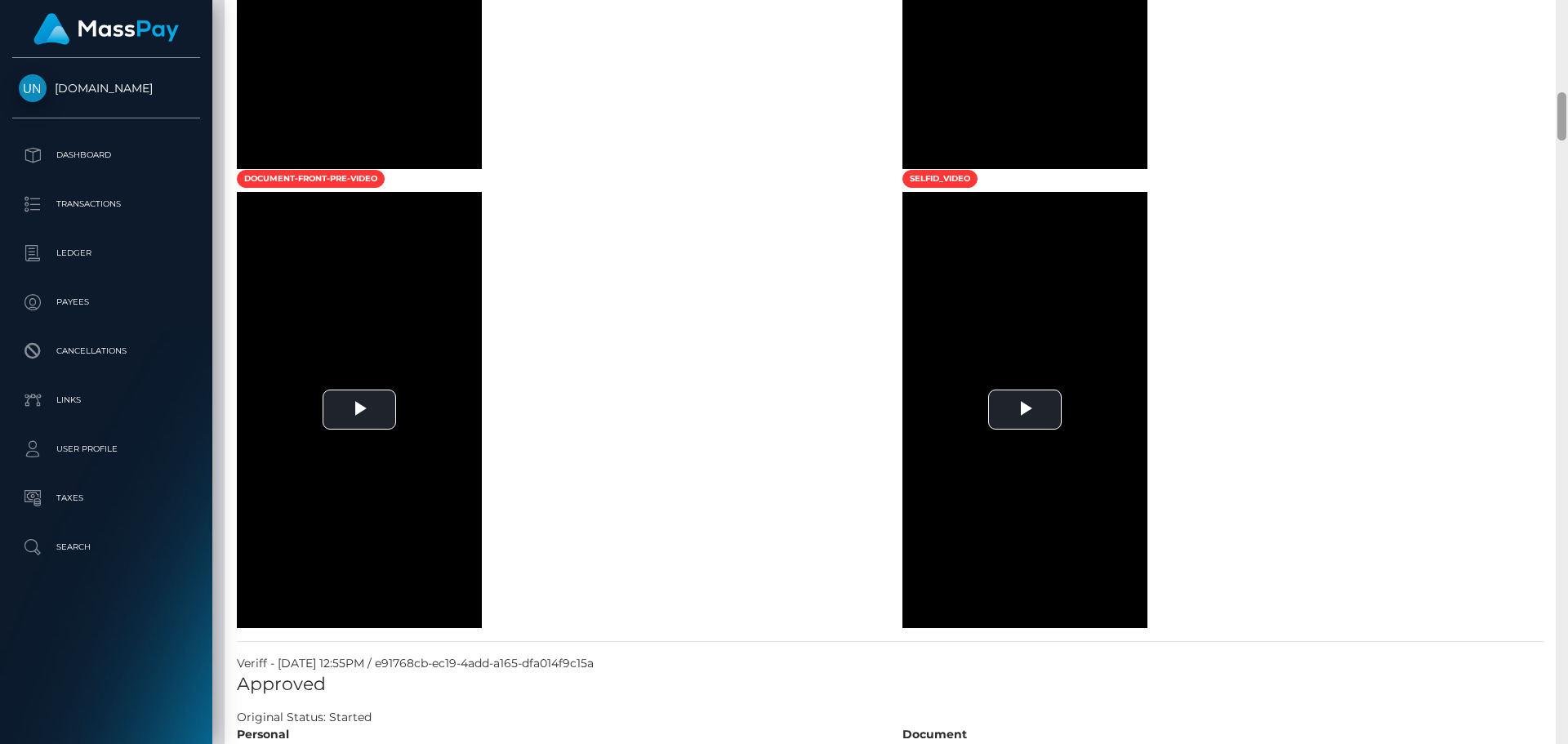
click at [1568, 4] on div at bounding box center [1562, 372] width 12 height 744
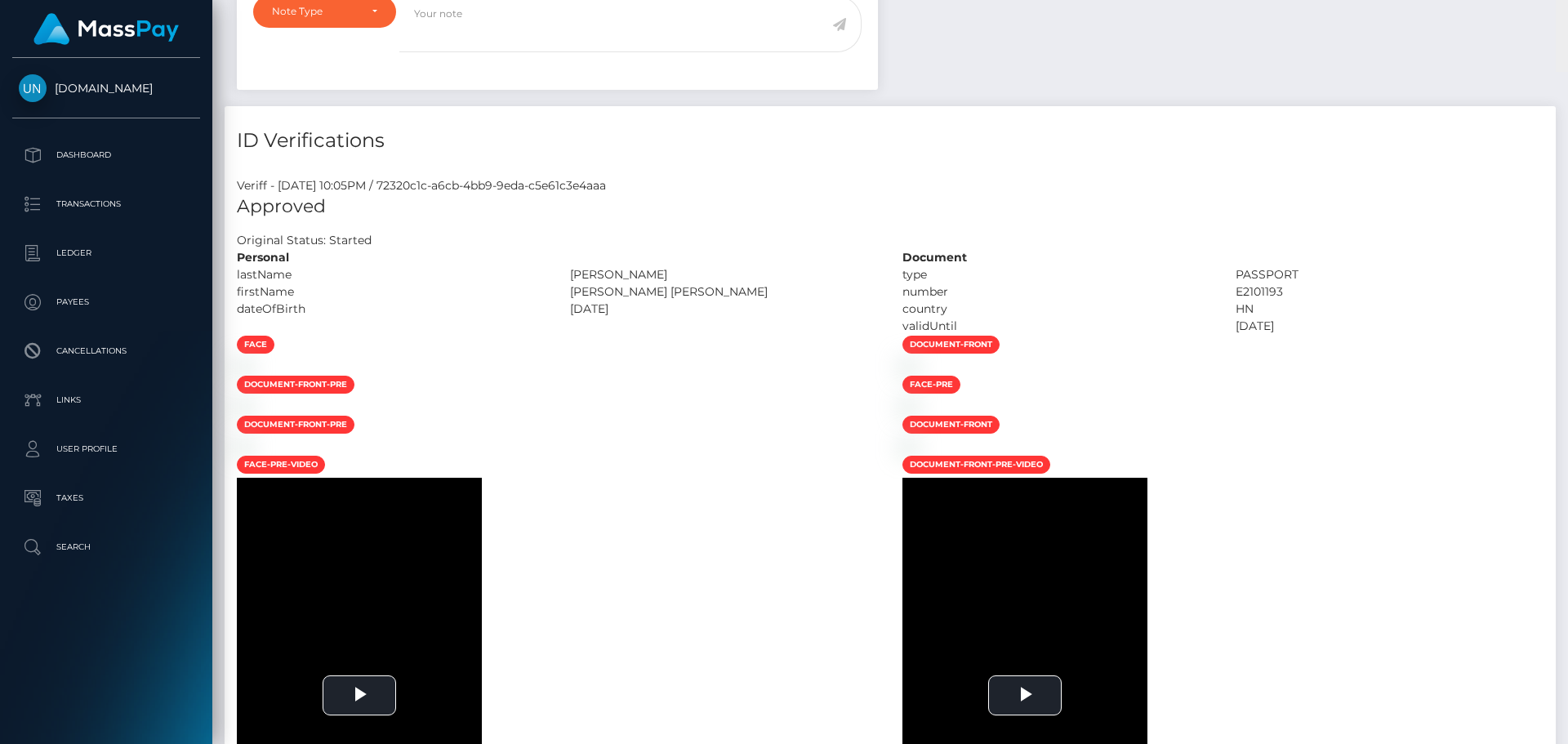
click at [1568, 4] on div "Customer Profile Loading... Loading..." at bounding box center [891, 372] width 1356 height 744
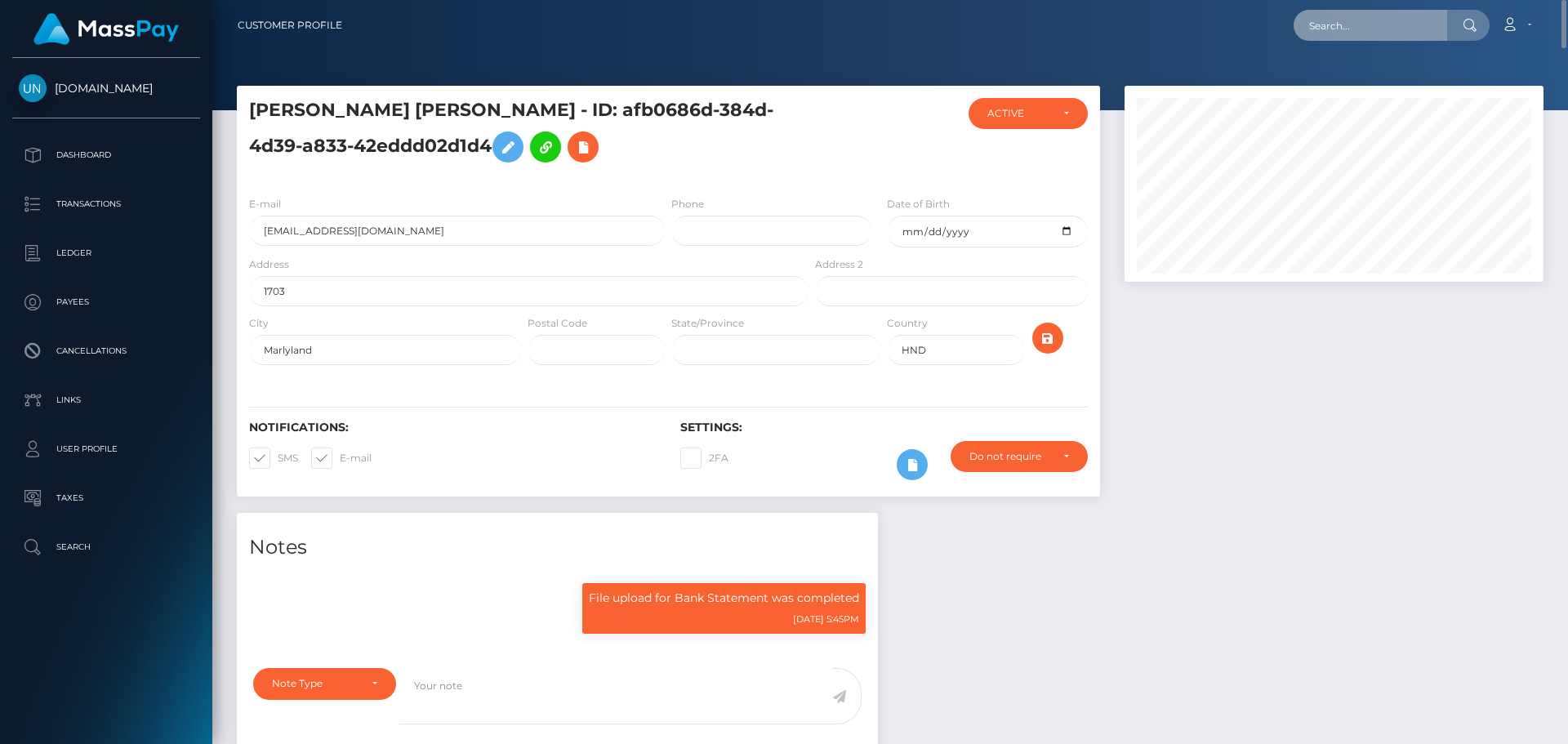
click at [1443, 26] on input "text" at bounding box center [1371, 25] width 154 height 31
paste input "dc5023248@gmail.com"
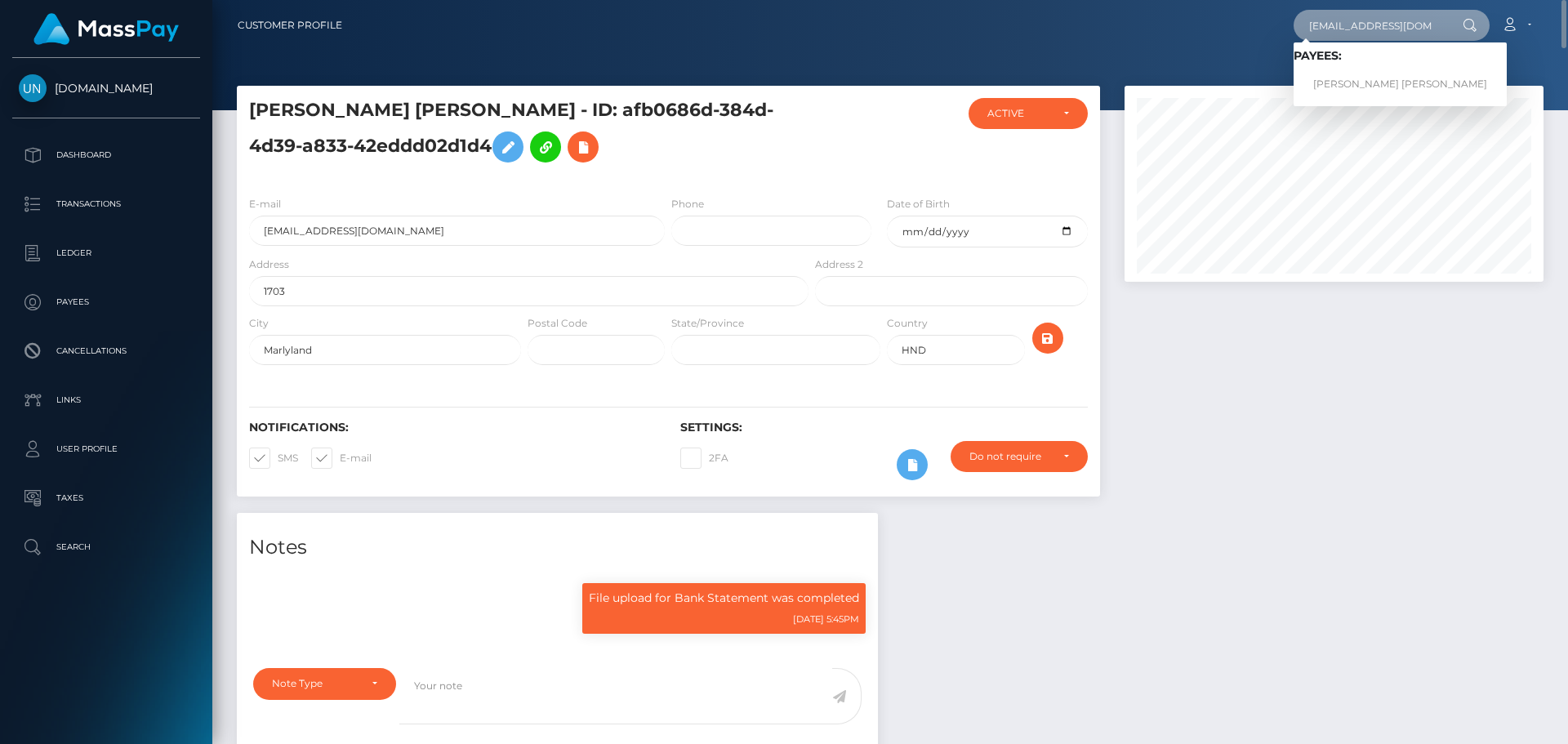
type input "dc5023248@gmail.com"
click at [1374, 76] on link "SANDY D CASTRO MARTINEZ" at bounding box center [1401, 84] width 213 height 31
